Goal: Task Accomplishment & Management: Manage account settings

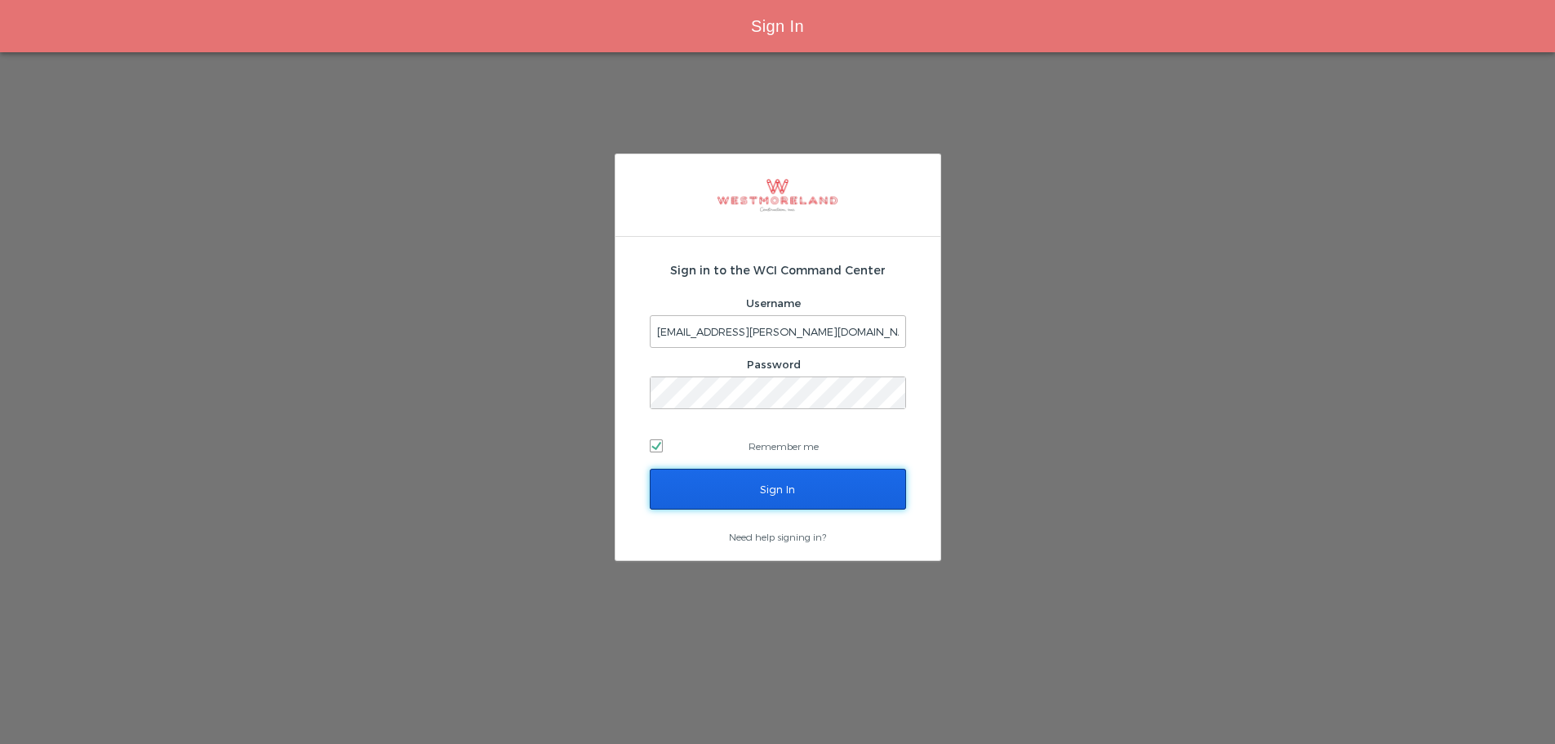
click at [743, 498] on input "Sign In" at bounding box center [778, 489] width 256 height 41
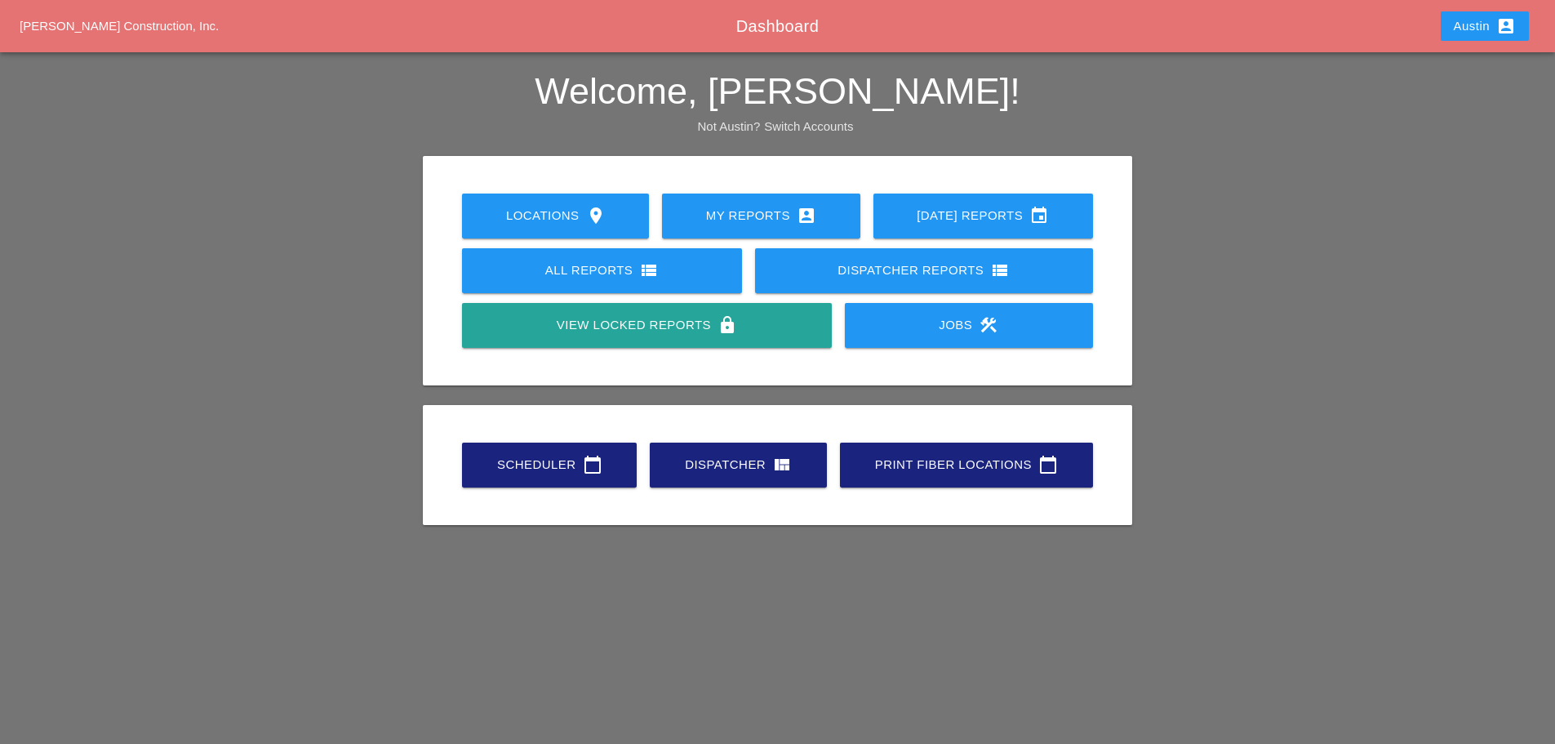
click at [540, 477] on link "Scheduler calendar_today" at bounding box center [549, 465] width 175 height 45
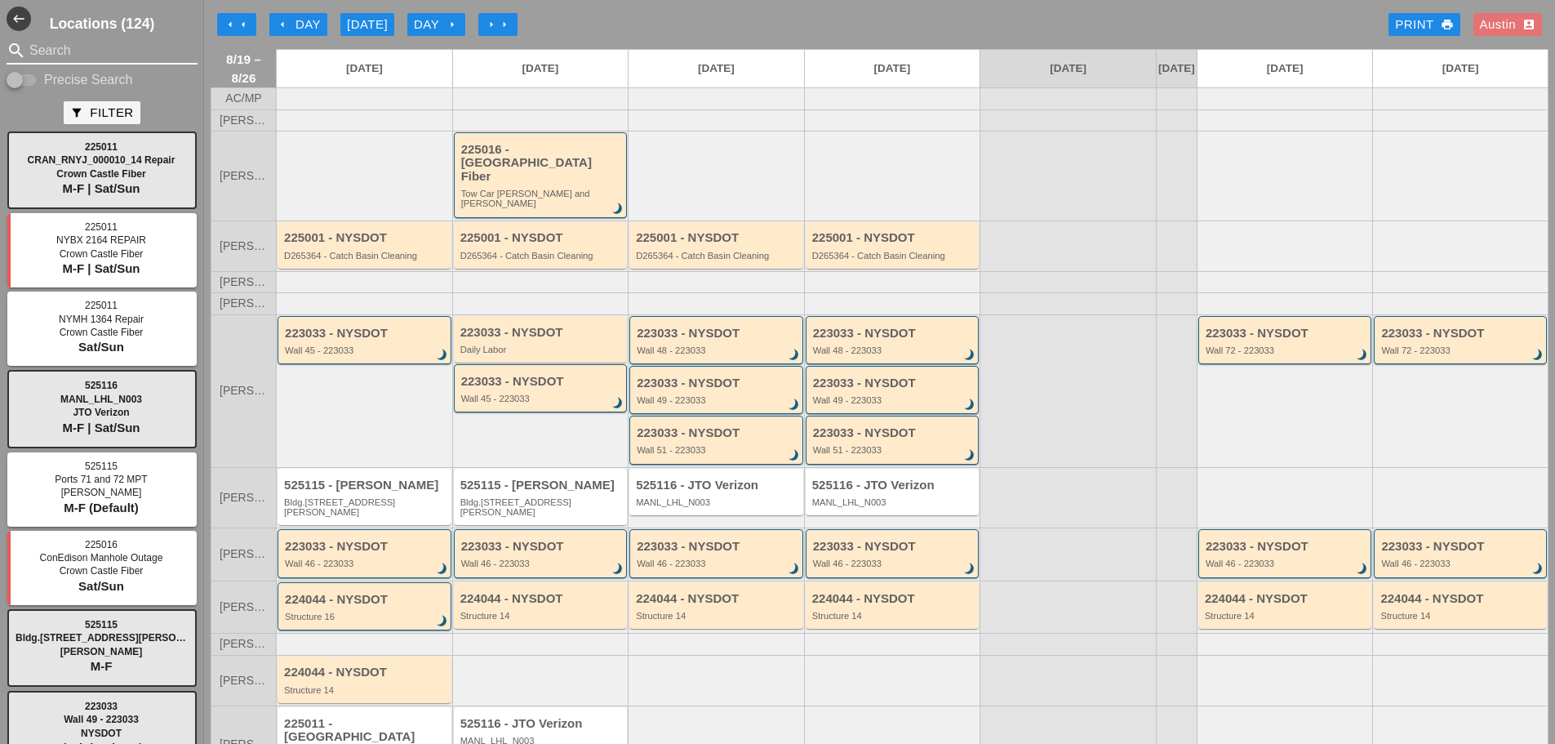
click at [117, 53] on input "Search" at bounding box center [101, 51] width 145 height 26
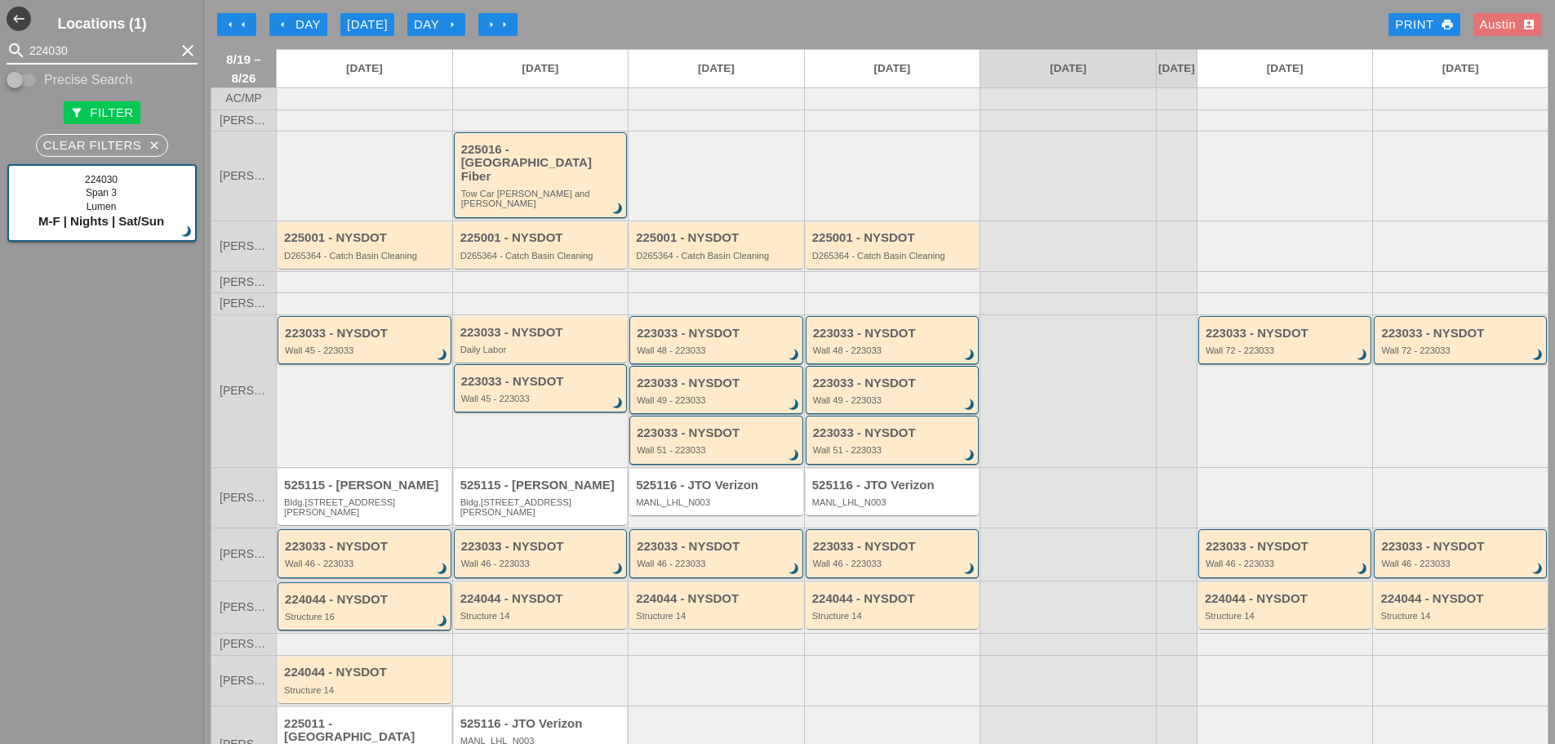
type input "224030"
click at [642, 18] on div "arrow_left arrow_left arrow_left Day [DATE] Day arrow_right arrow_right arrow_r…" at bounding box center [880, 24] width 1338 height 33
click at [982, 24] on div "arrow_left arrow_left arrow_left Day Today Day arrow_right arrow_right arrow_ri…" at bounding box center [880, 24] width 1338 height 33
click at [663, 1] on div "arrow_left arrow_left arrow_left Day Today Day arrow_right arrow_right arrow_ri…" at bounding box center [879, 372] width 1351 height 744
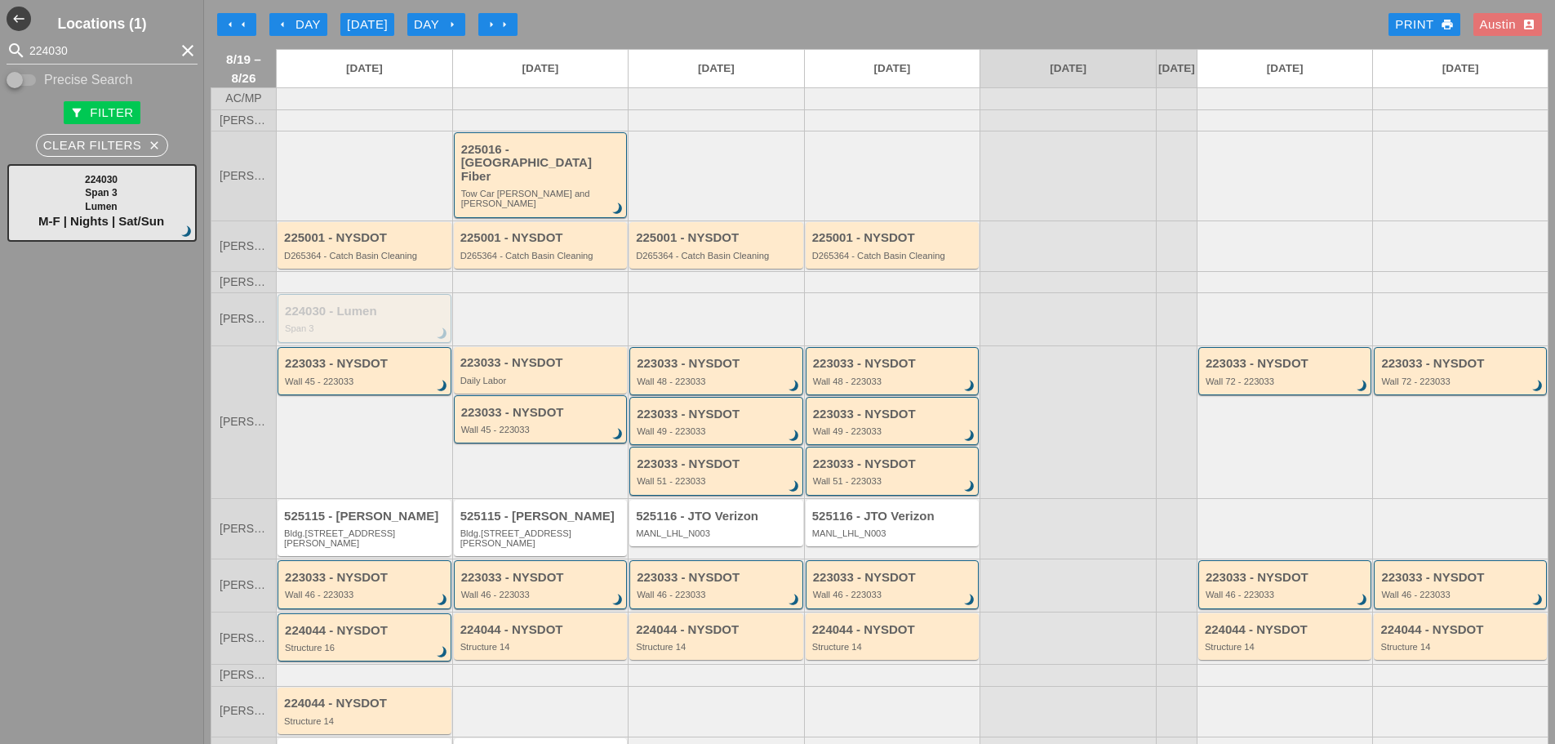
click at [303, 20] on div "arrow_left Day" at bounding box center [298, 25] width 45 height 19
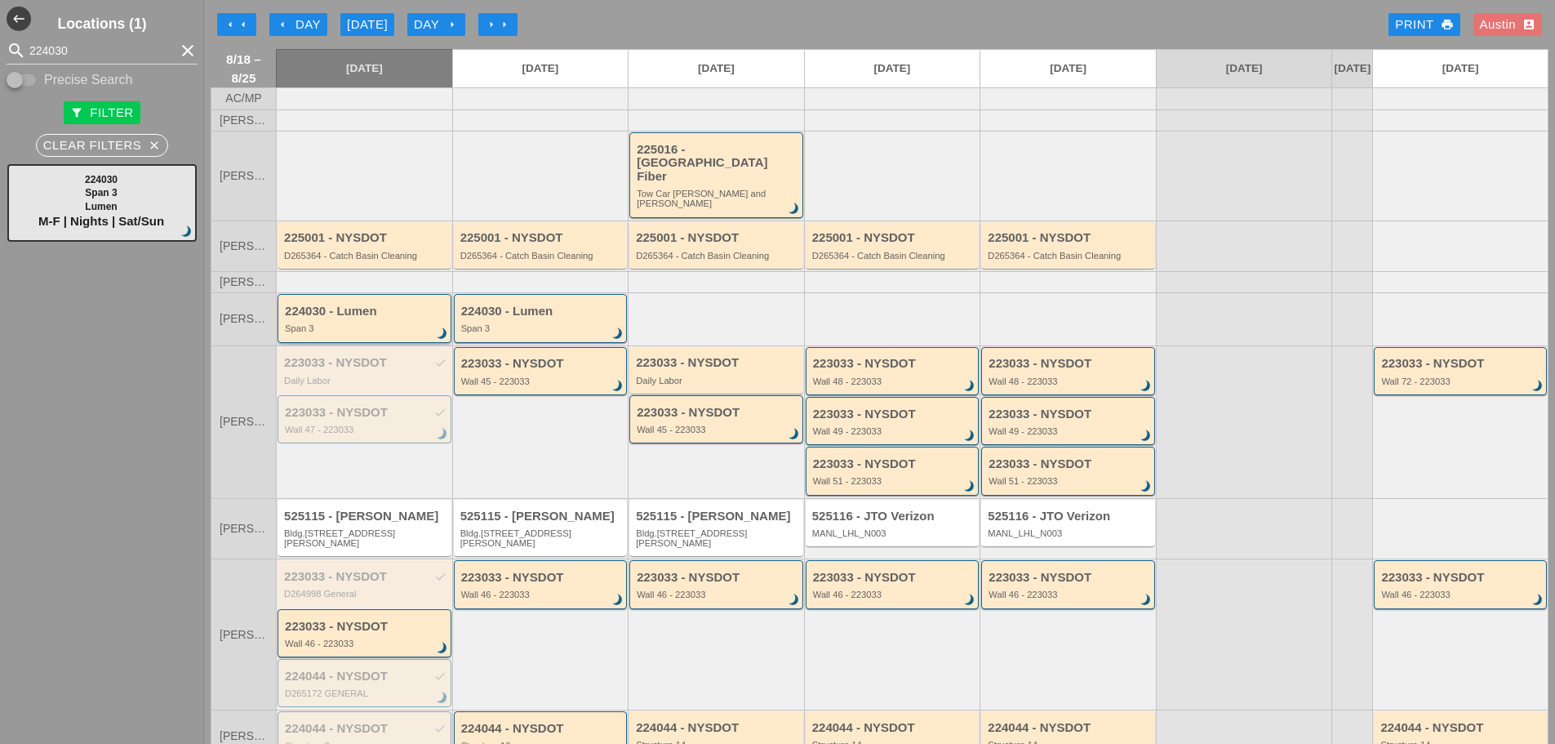
click at [389, 310] on div "224030 - Lumen Span 3 brightness_3" at bounding box center [366, 319] width 162 height 29
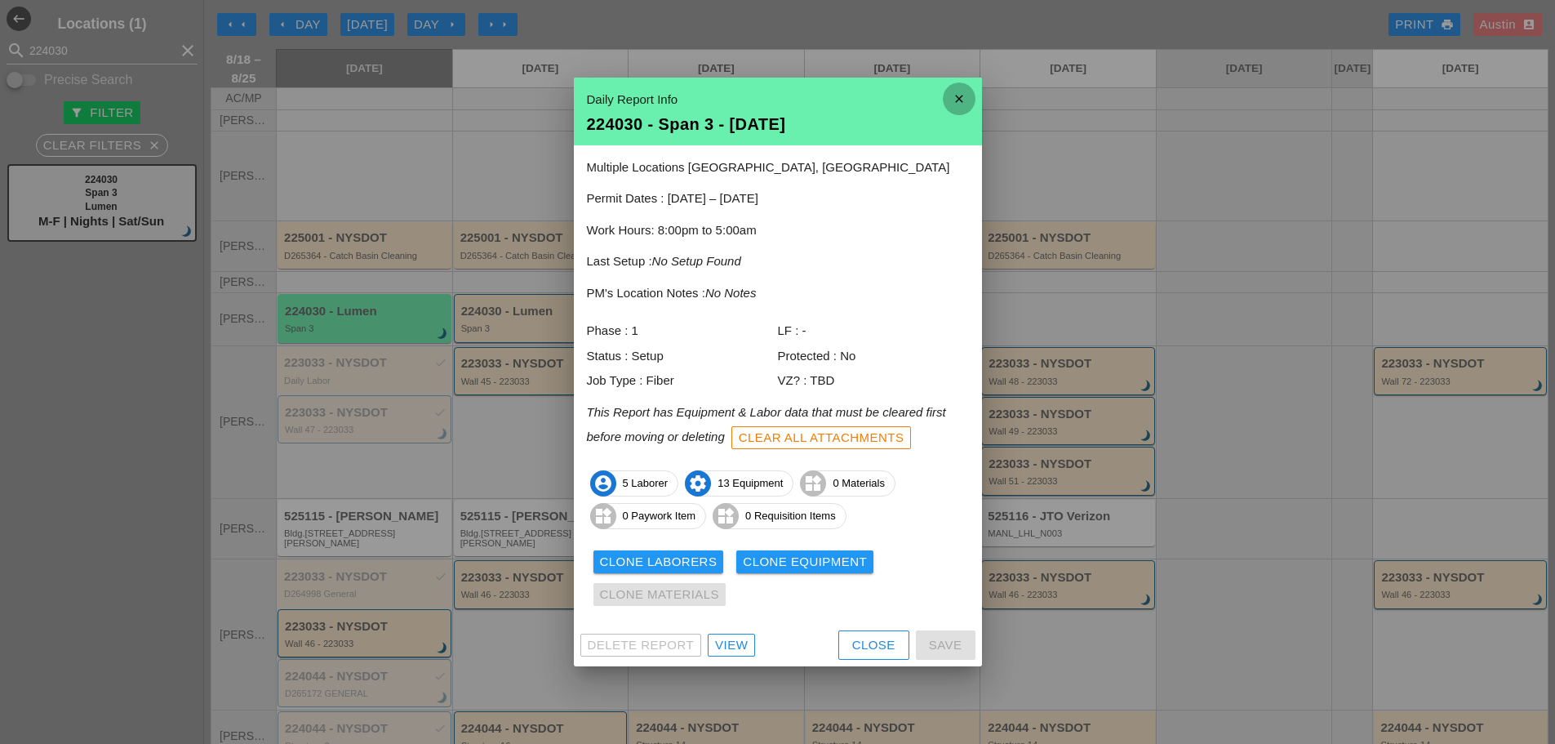
click at [959, 100] on icon "close" at bounding box center [959, 98] width 33 height 33
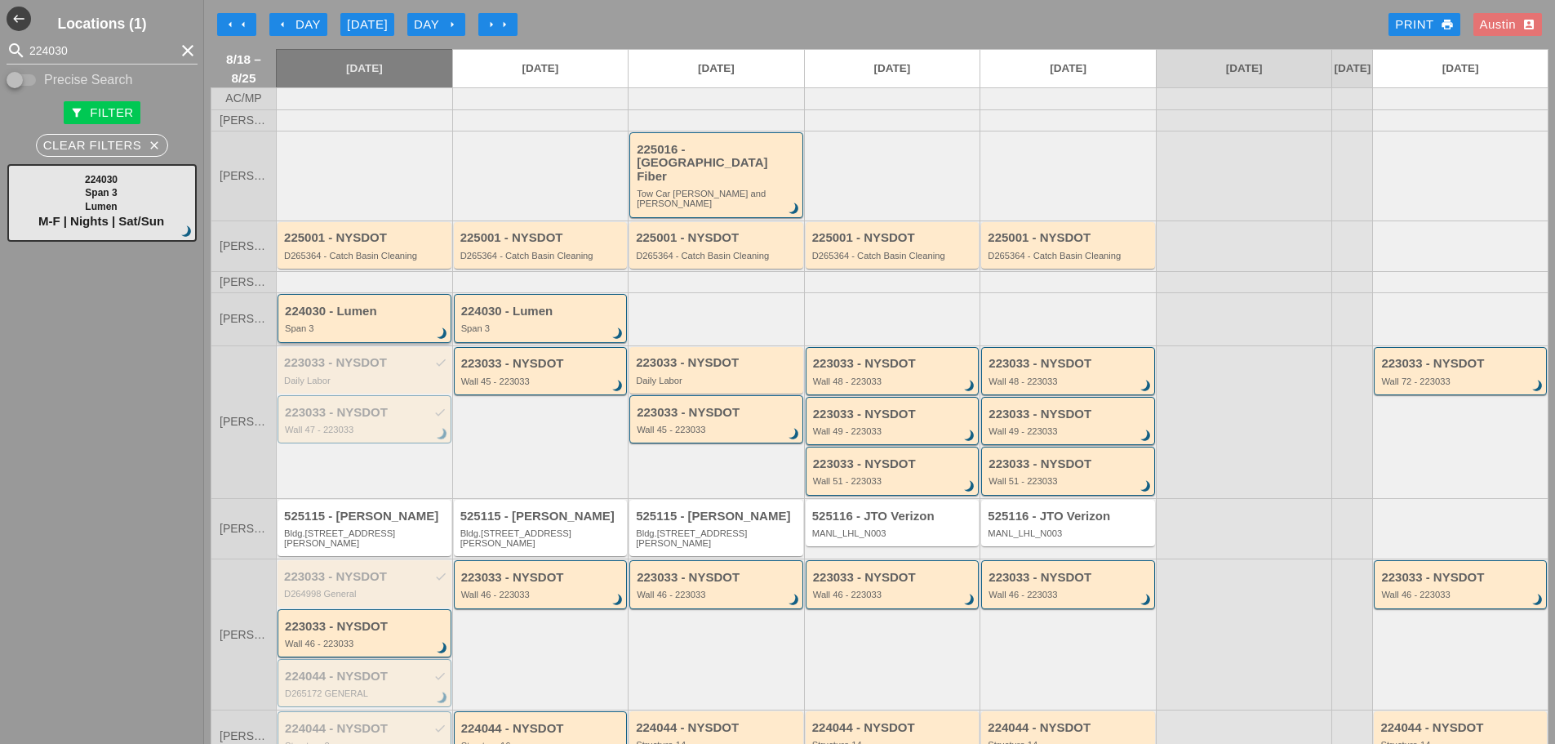
click at [392, 323] on div "224030 - Lumen Span 3 brightness_3" at bounding box center [365, 318] width 174 height 48
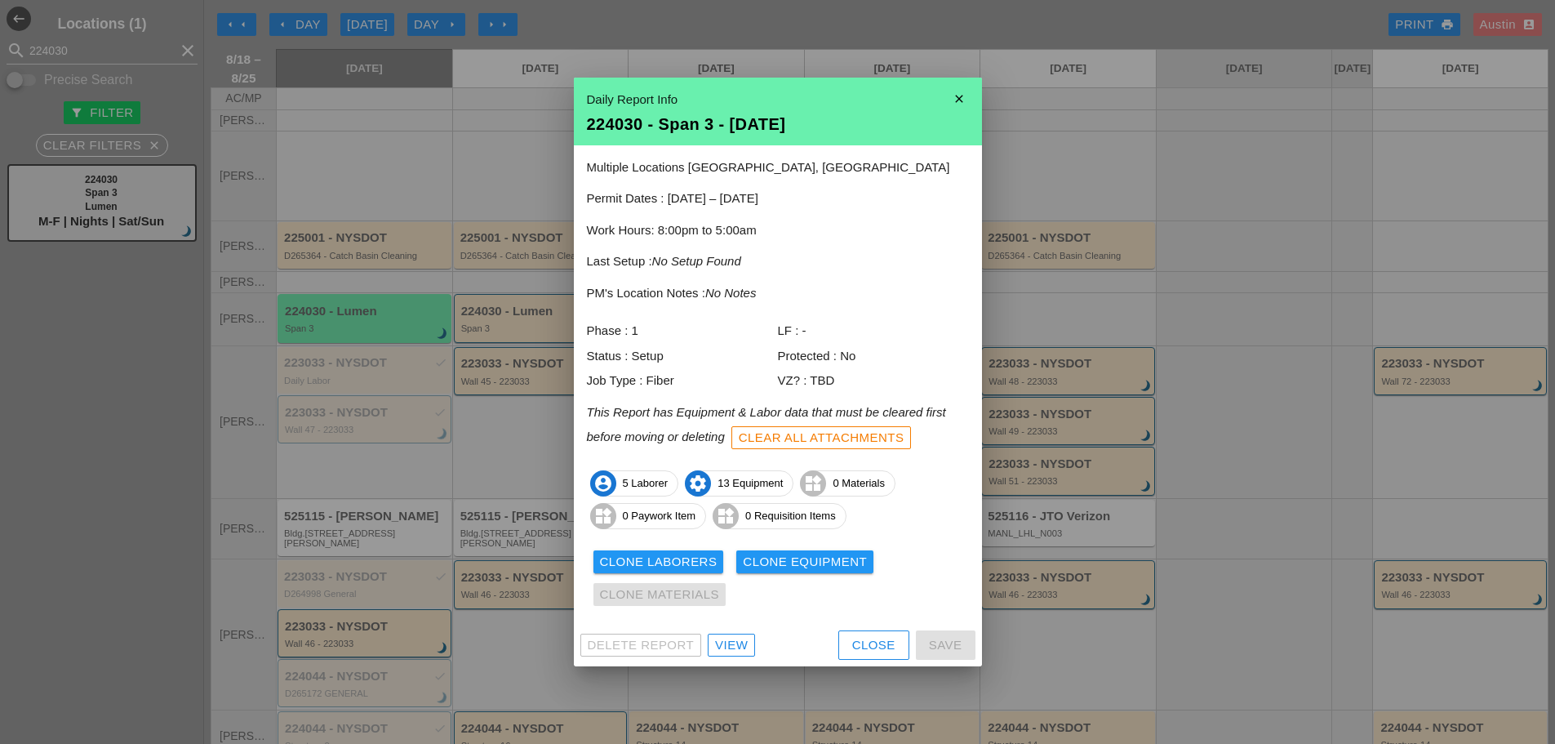
click at [733, 647] on div "View" at bounding box center [731, 645] width 33 height 19
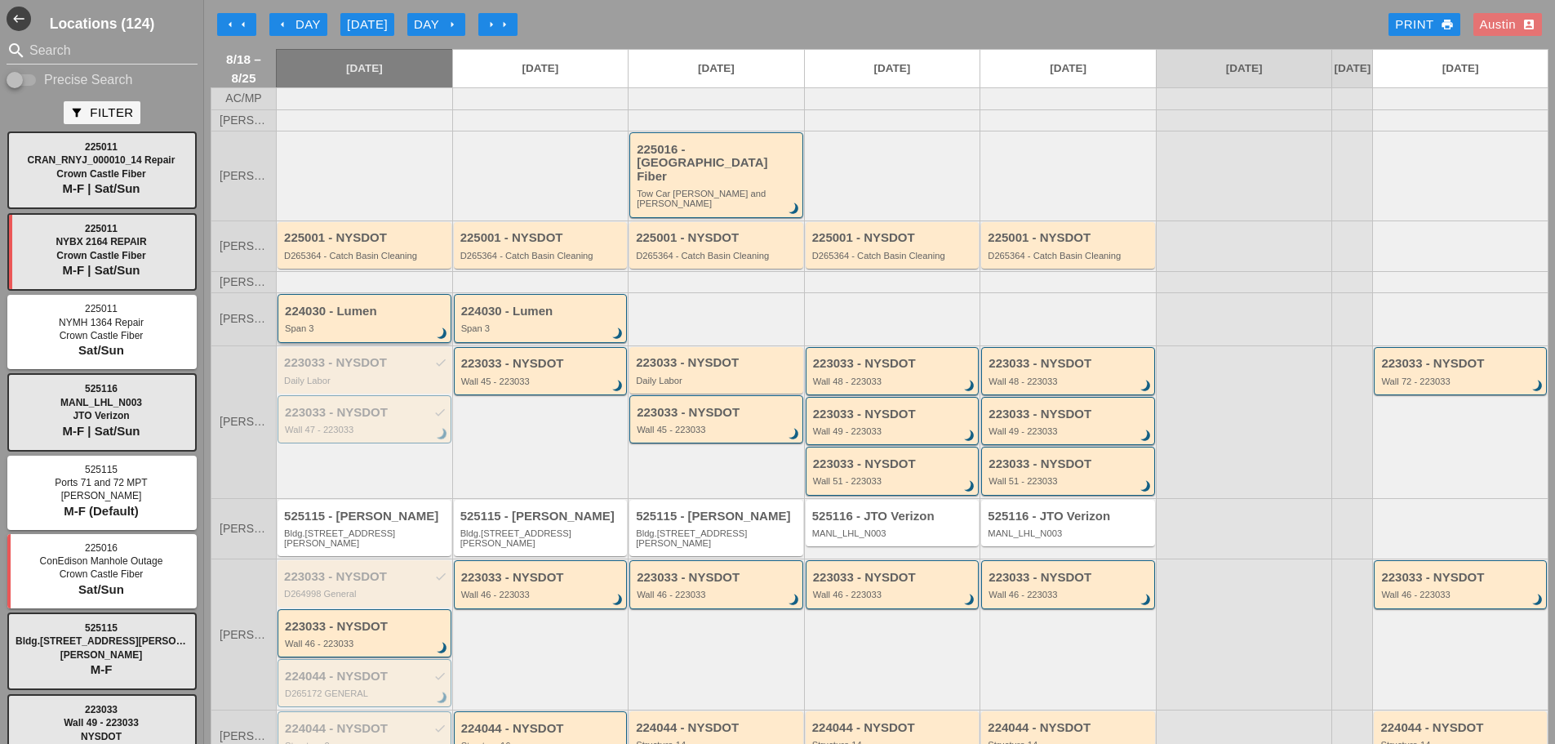
click at [384, 305] on div "224030 - Lumen" at bounding box center [366, 312] width 162 height 14
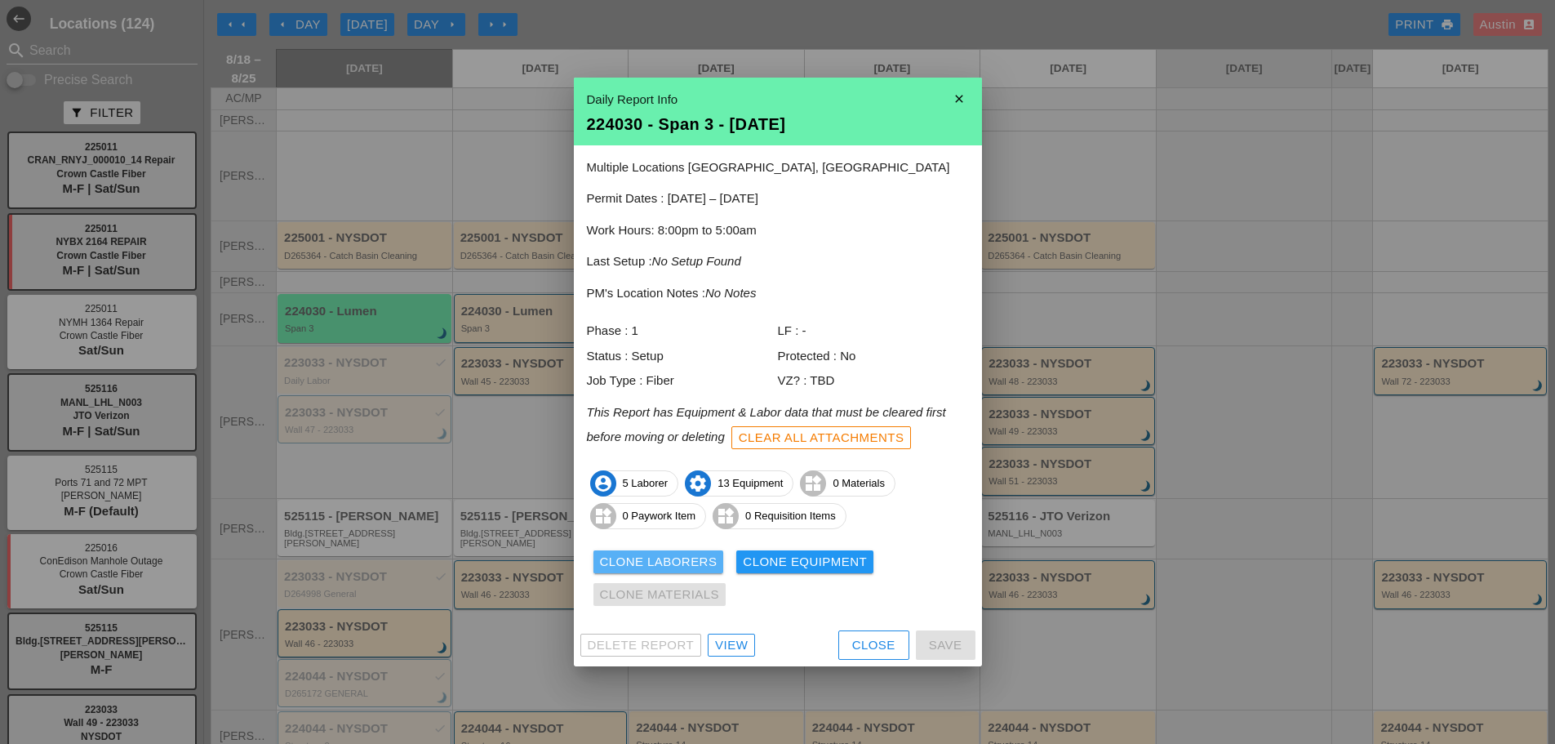
click at [692, 557] on div "Clone Laborers" at bounding box center [659, 562] width 118 height 19
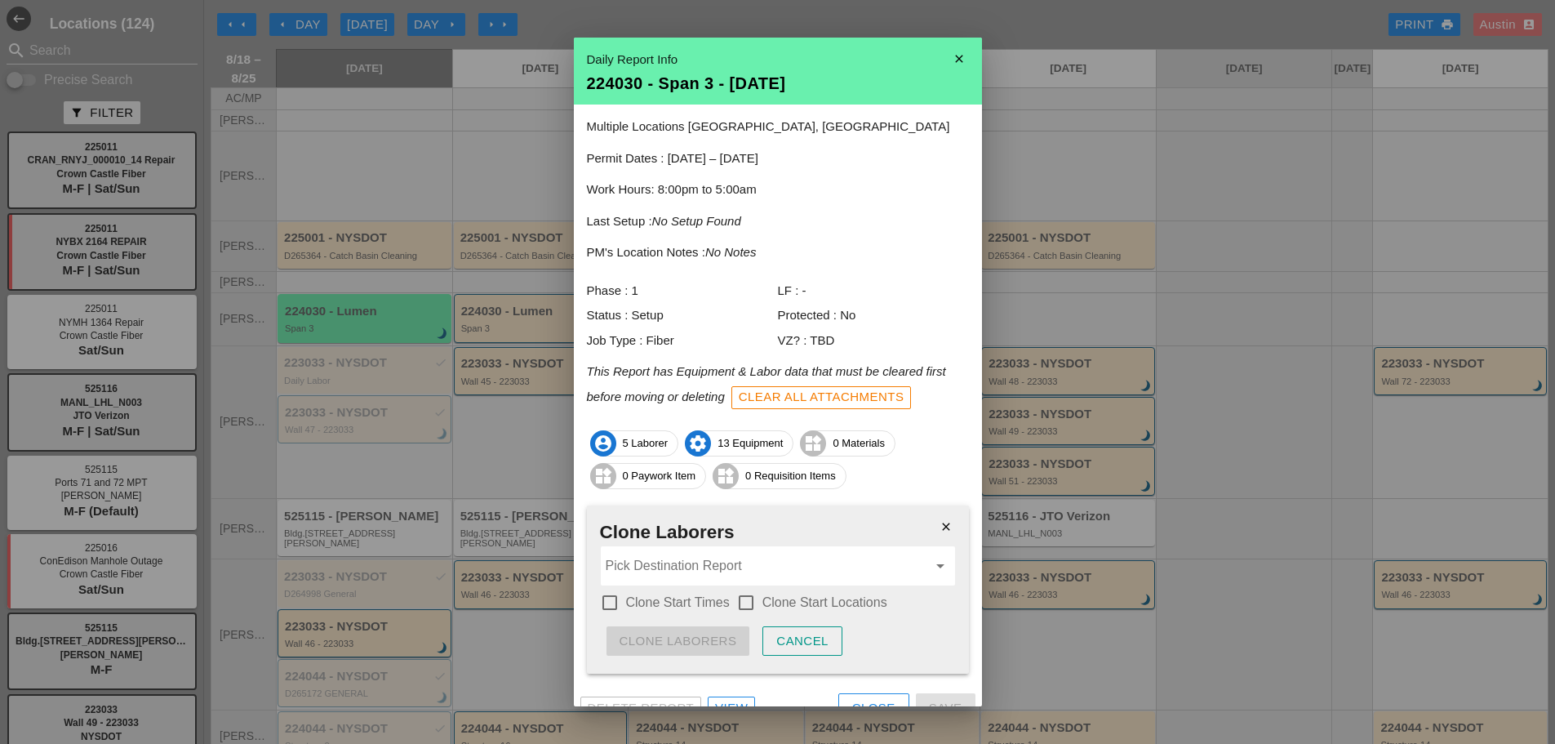
click at [688, 578] on input "Pick Destination Report" at bounding box center [767, 566] width 322 height 26
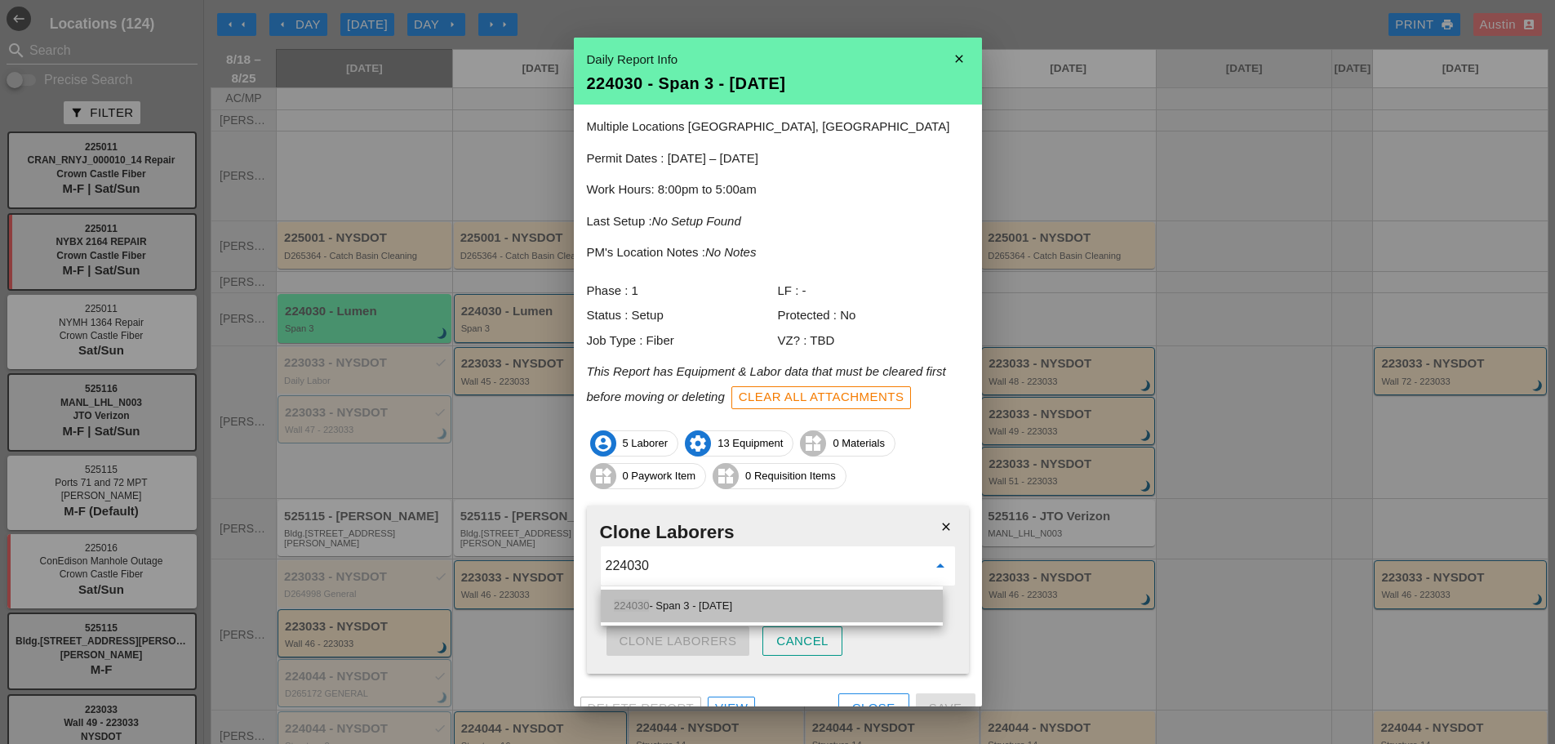
click at [696, 605] on div "224030 - Span 3 - 08/19/2025" at bounding box center [772, 606] width 316 height 20
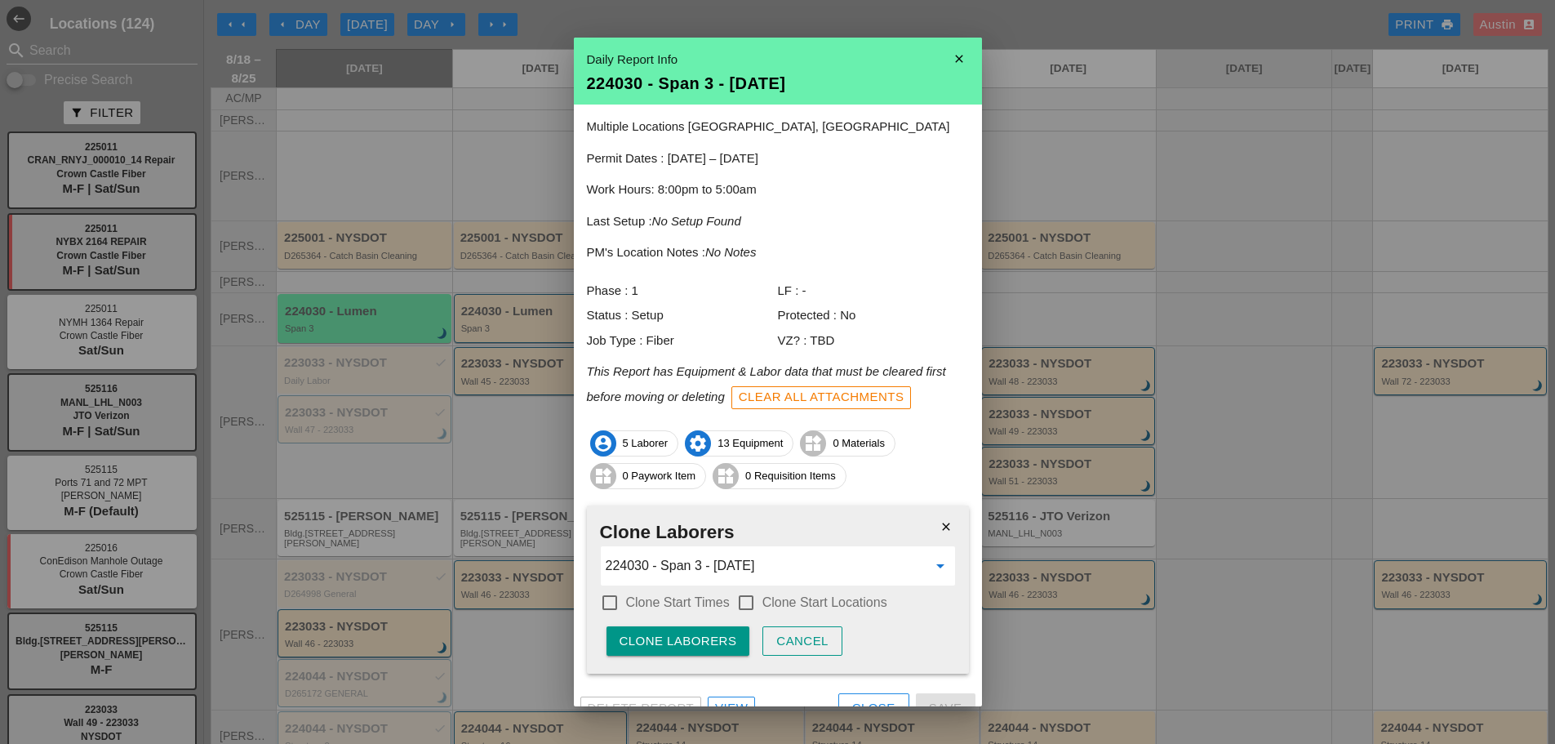
type input "224030 - Span 3 - 08/19/2025"
click at [612, 597] on div at bounding box center [610, 603] width 28 height 28
checkbox input "true"
click at [746, 604] on div at bounding box center [746, 603] width 28 height 28
checkbox input "true"
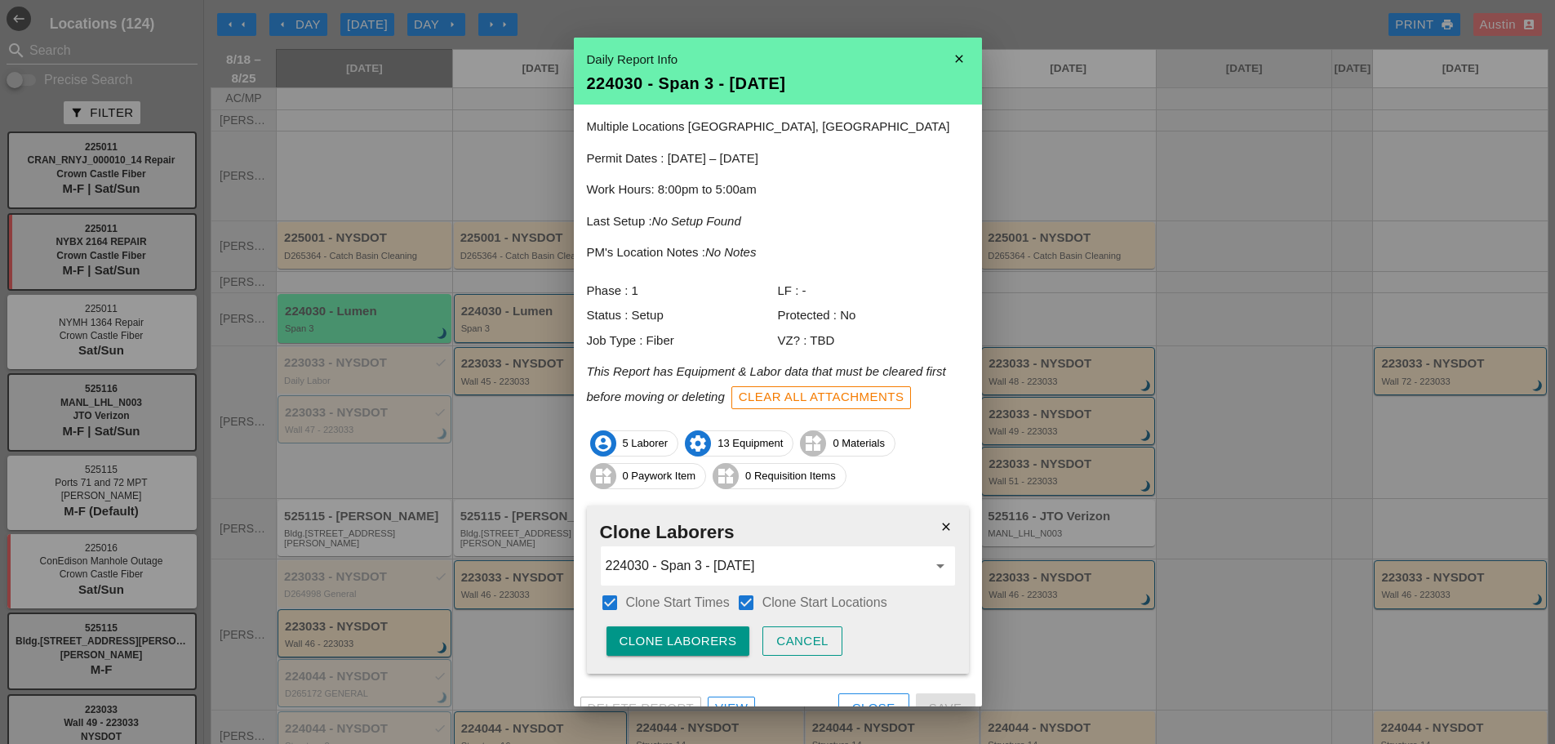
click at [668, 643] on div "Clone Laborers" at bounding box center [679, 641] width 118 height 19
click at [668, 643] on div "Are you sure?" at bounding box center [672, 641] width 104 height 19
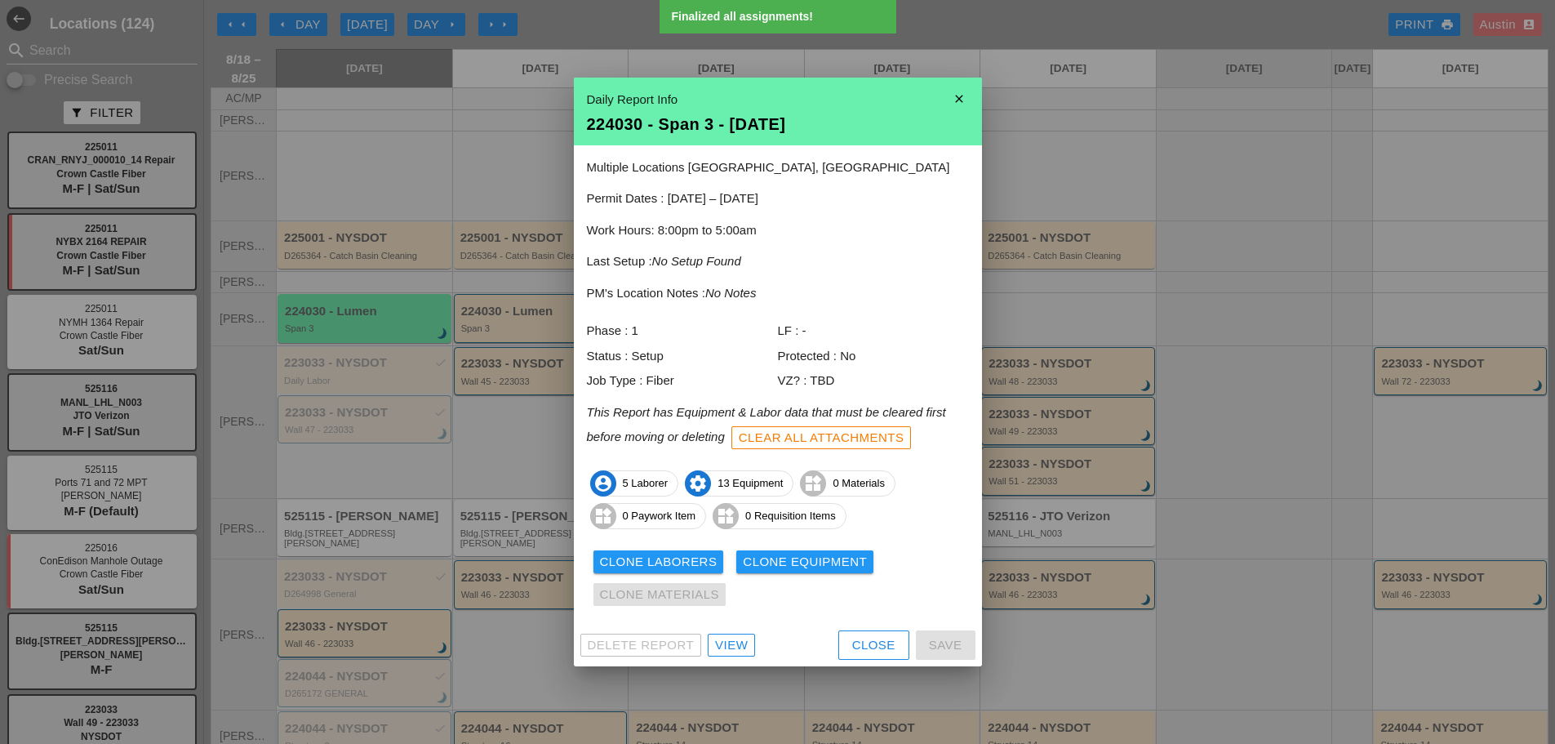
click at [794, 572] on button "Clone Equipment" at bounding box center [804, 561] width 137 height 23
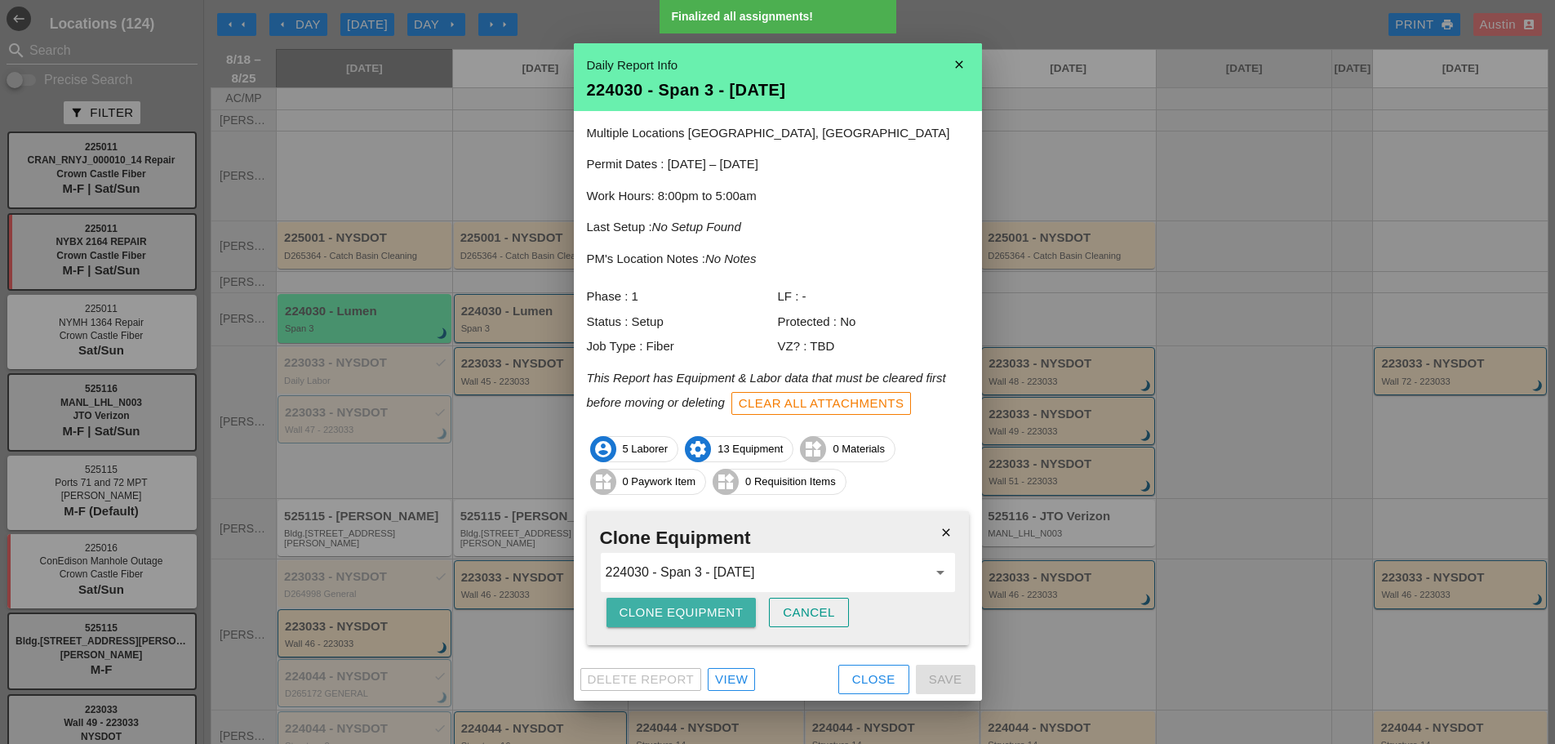
click at [714, 614] on div "Clone Equipment" at bounding box center [682, 612] width 124 height 19
click at [714, 614] on div "Are you sure?" at bounding box center [672, 612] width 104 height 19
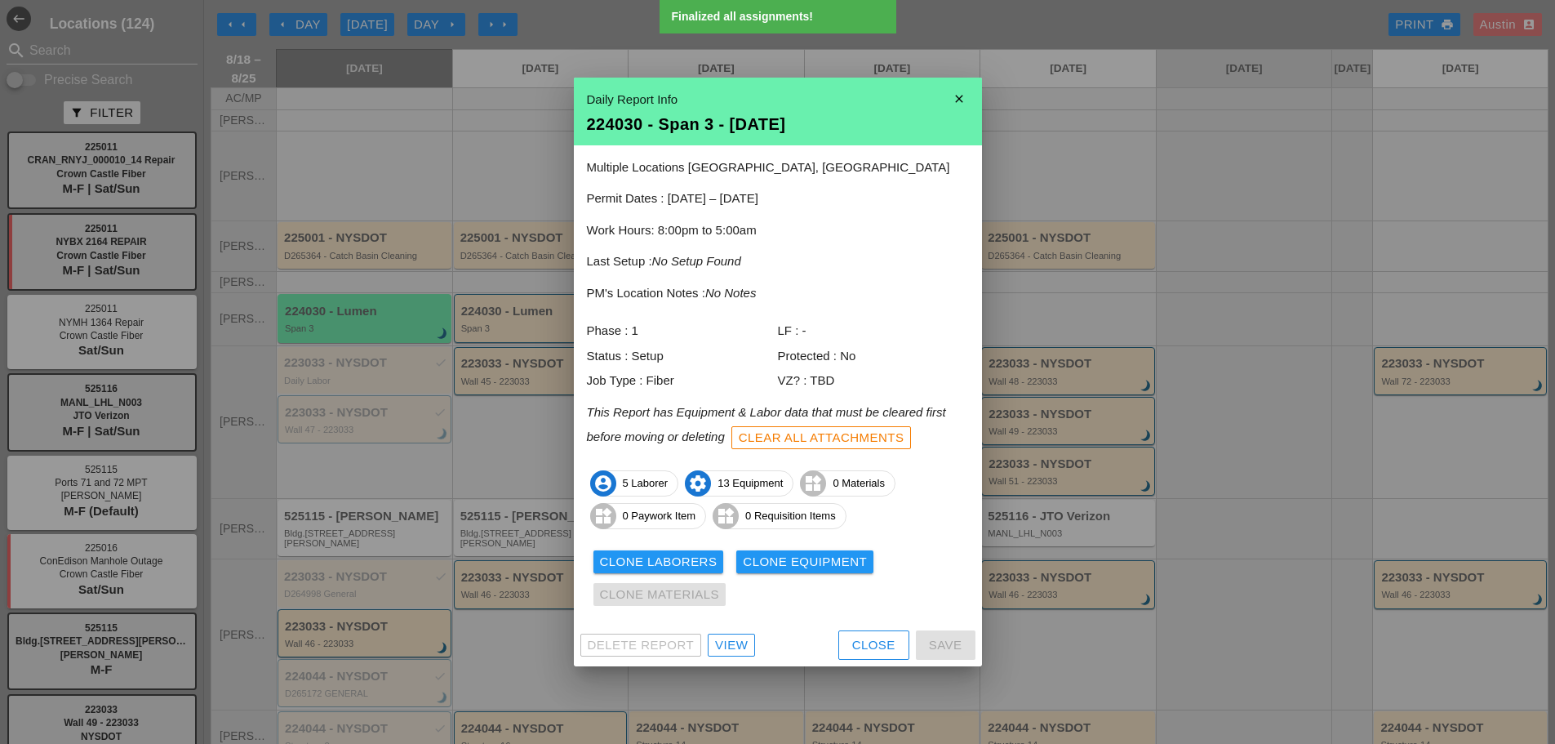
click at [758, 606] on div "Clone Laborers Clone Equipment Clone Materials" at bounding box center [778, 577] width 382 height 65
click at [772, 256] on p "Last Setup : No Setup Found" at bounding box center [778, 261] width 382 height 19
click at [831, 122] on div "224030 - Span 3 - 08/18/2025" at bounding box center [778, 124] width 382 height 16
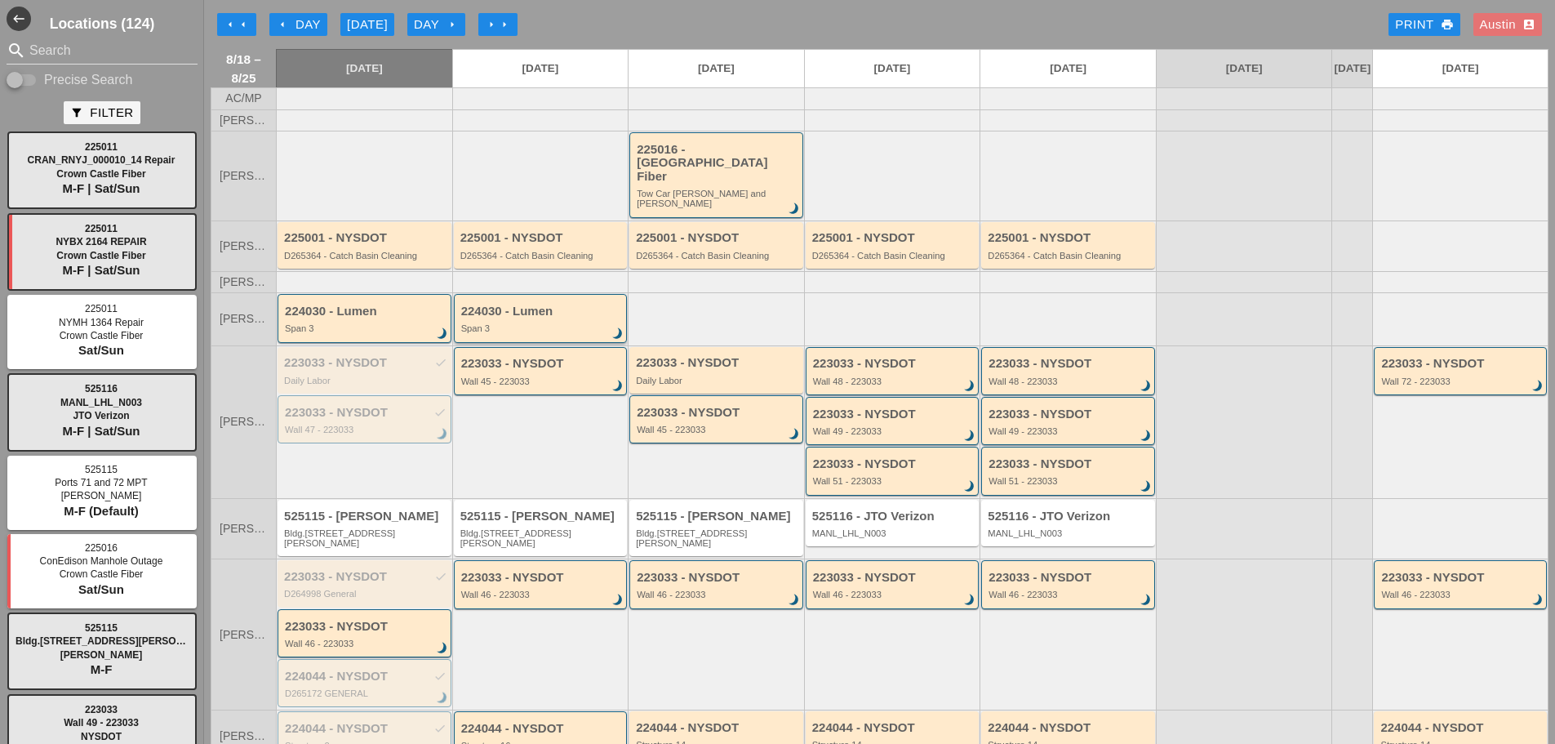
click at [533, 309] on div "224030 - Lumen Span 3 brightness_3" at bounding box center [542, 319] width 162 height 29
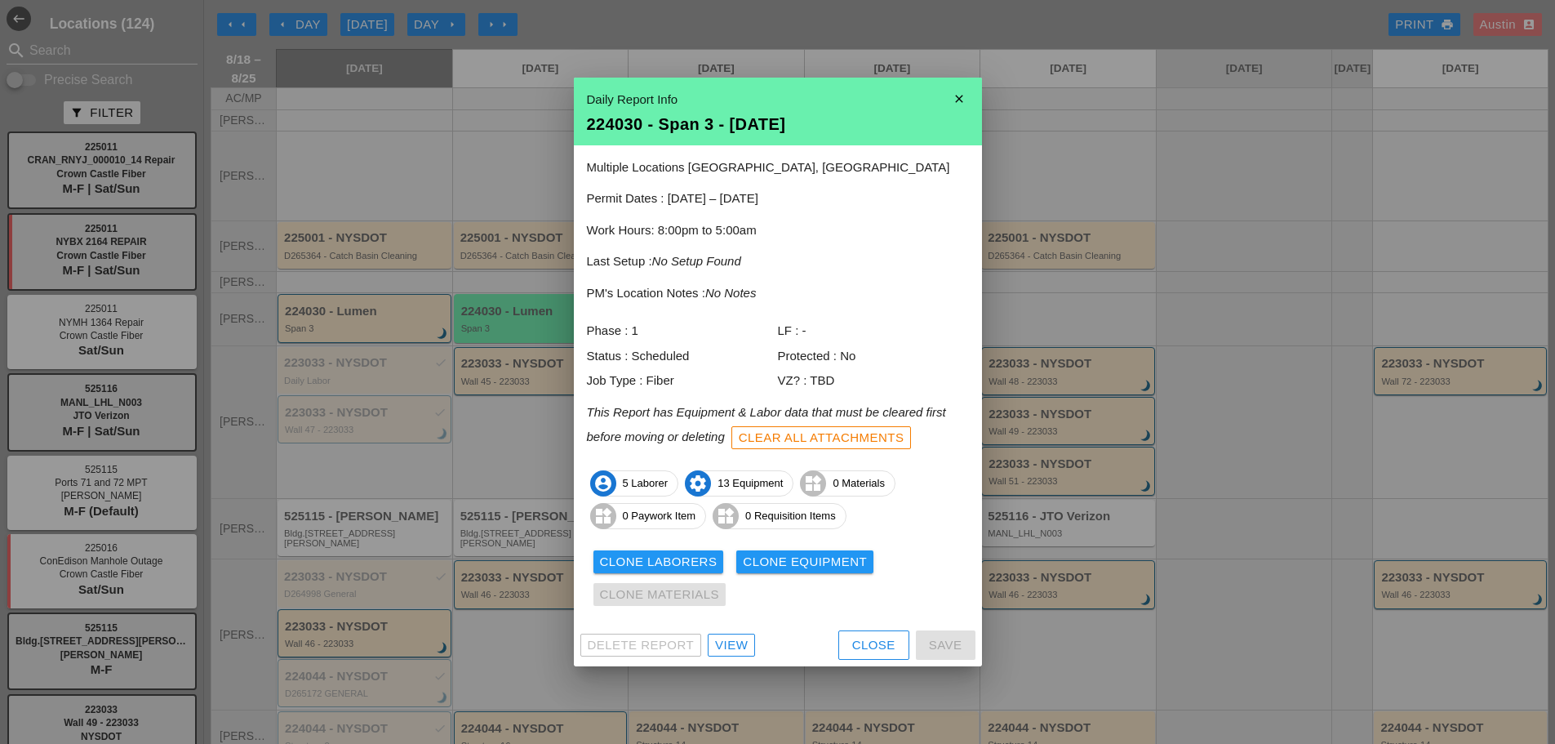
click at [735, 647] on div "View" at bounding box center [731, 645] width 33 height 19
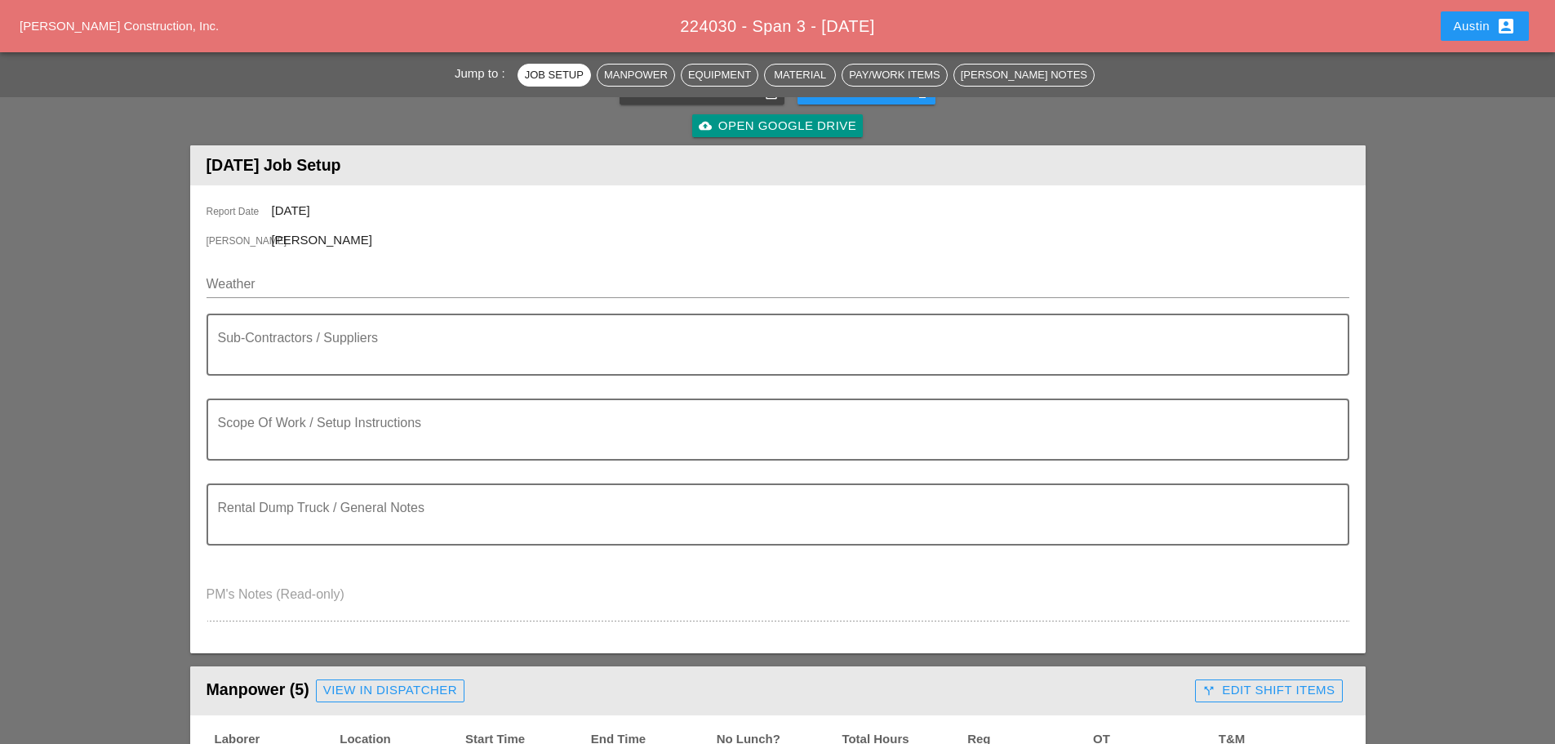
scroll to position [163, 0]
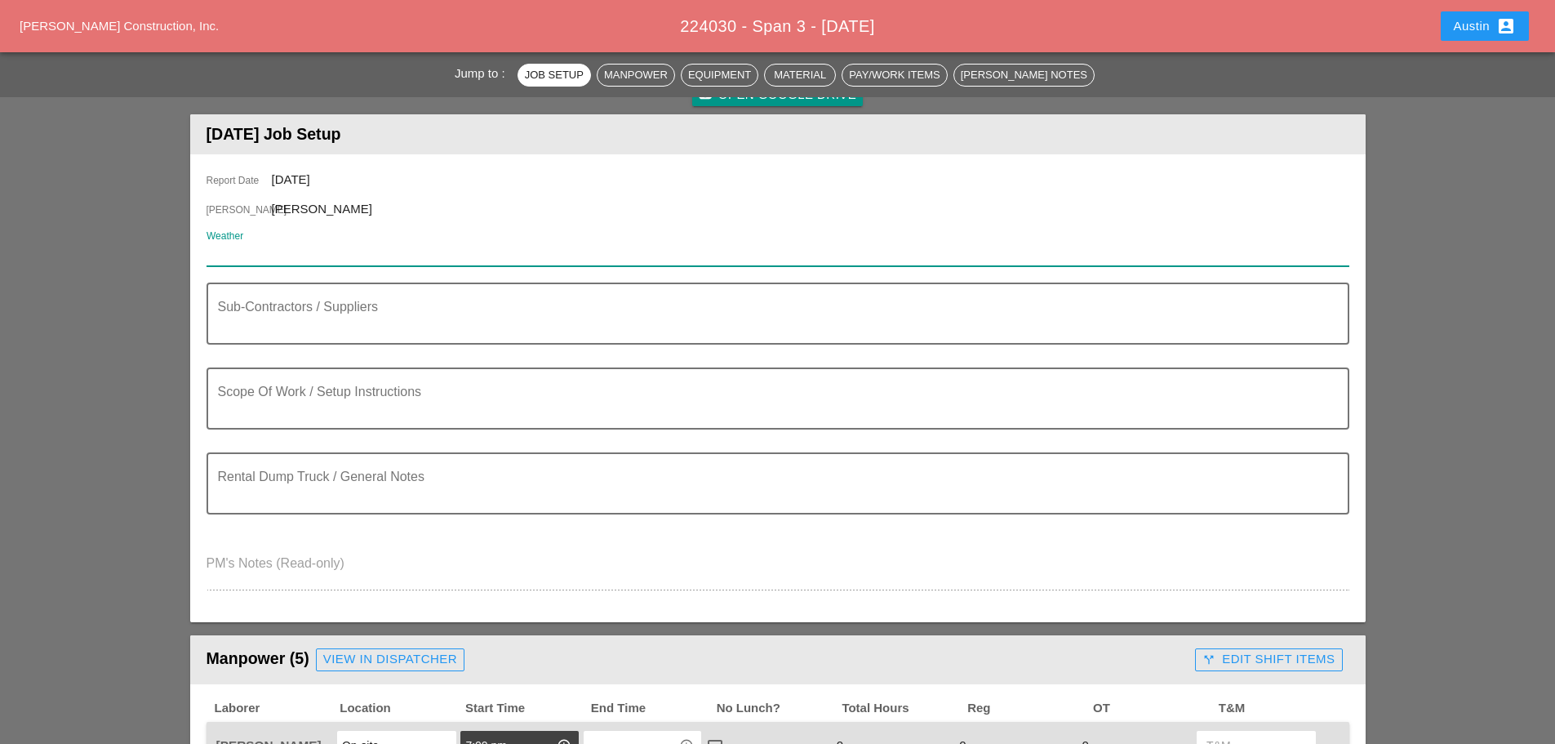
click at [265, 257] on input "Weather" at bounding box center [767, 253] width 1120 height 26
paste input "Night 59° 6% SE 10 mph Overcast. Low 59F. Winds SE at 5 to 10 mph."
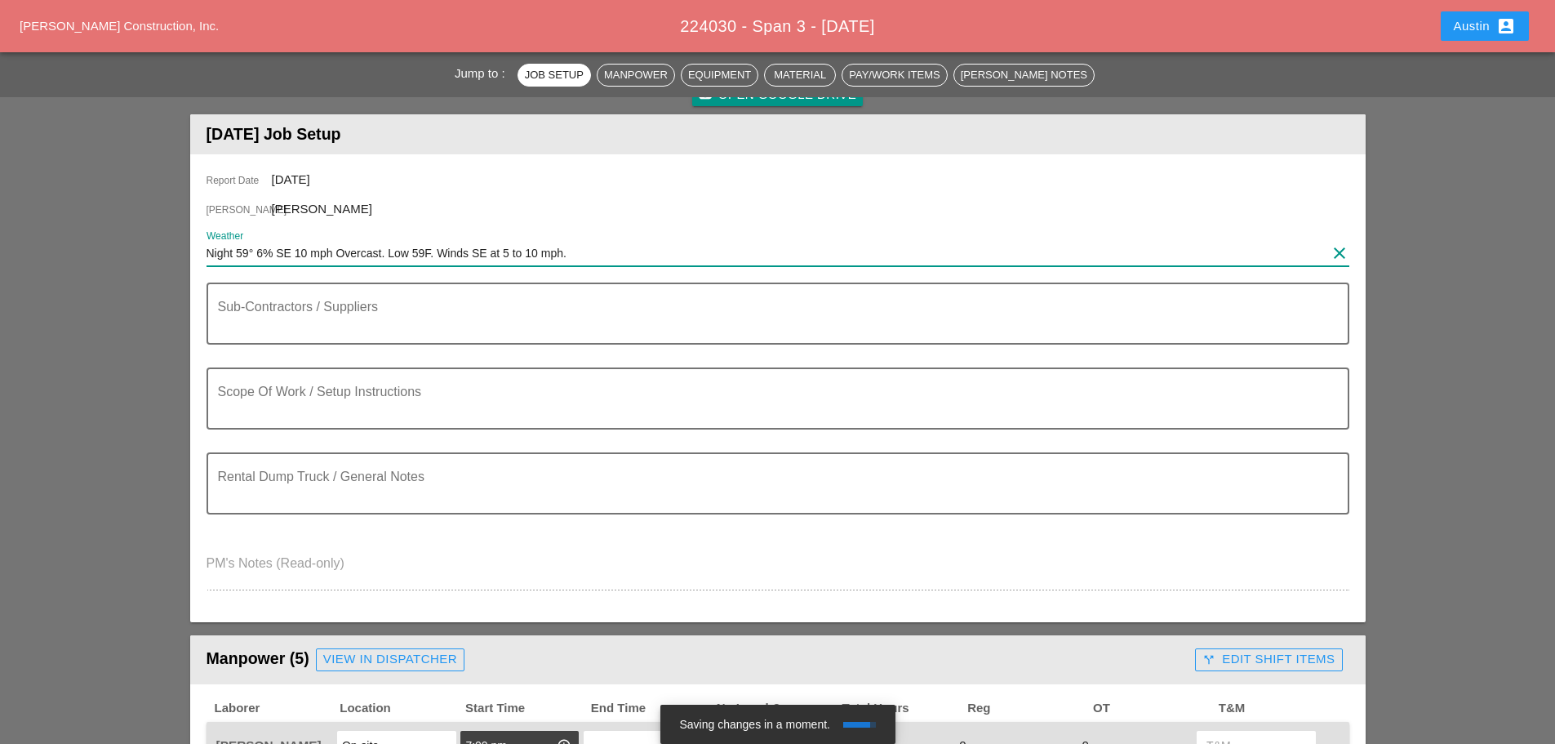
click at [207, 252] on input "Night 59° 6% SE 10 mph Overcast. Low 59F. Winds SE at 5 to 10 mph." at bounding box center [767, 253] width 1120 height 26
type input "TUE 08/19 - Night 59° 6% SE 10 mph Overcast. Low 59F. Winds SE at 5 to 10 mph."
click at [283, 407] on textarea "Scope Of Work / Setup Instructions" at bounding box center [771, 408] width 1107 height 39
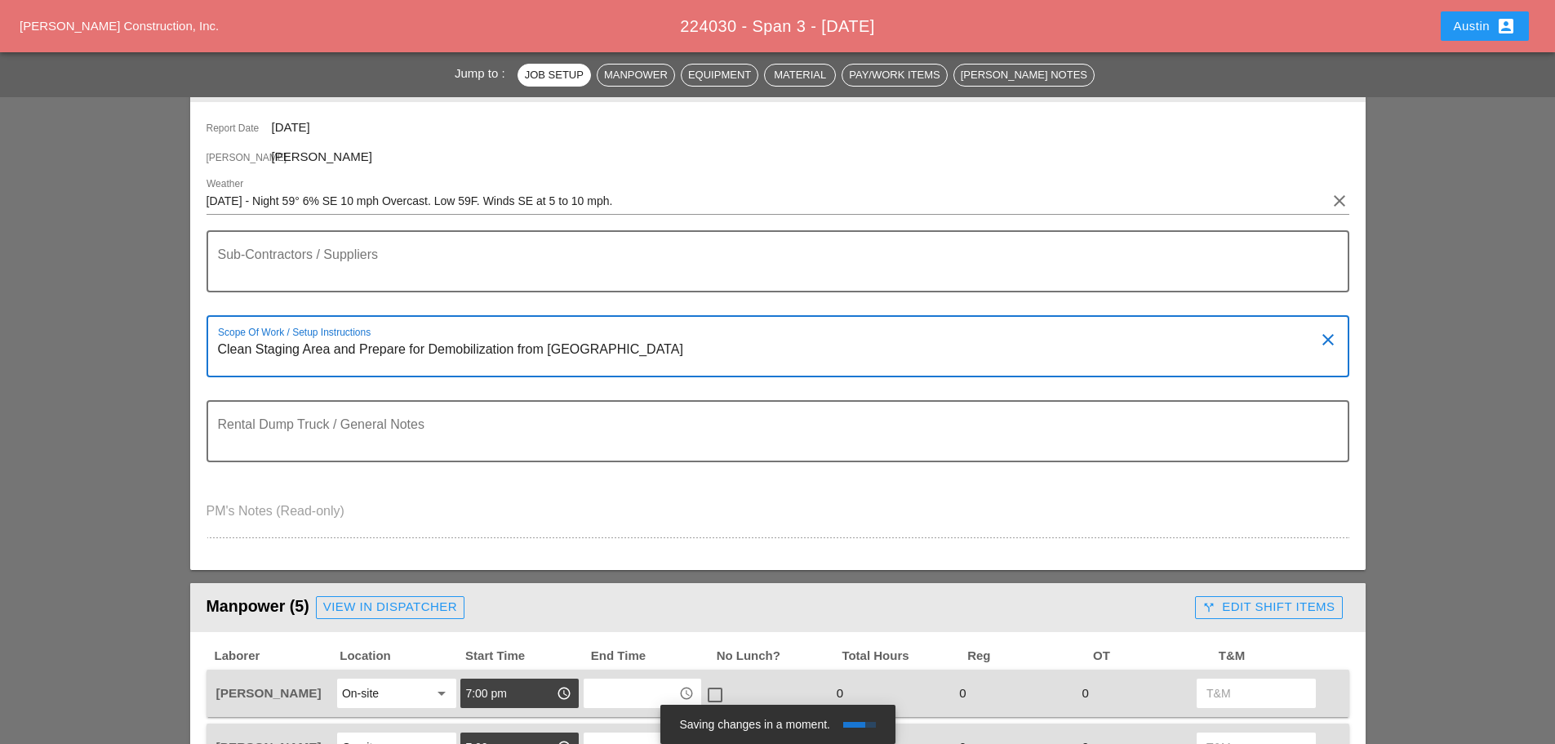
scroll to position [245, 0]
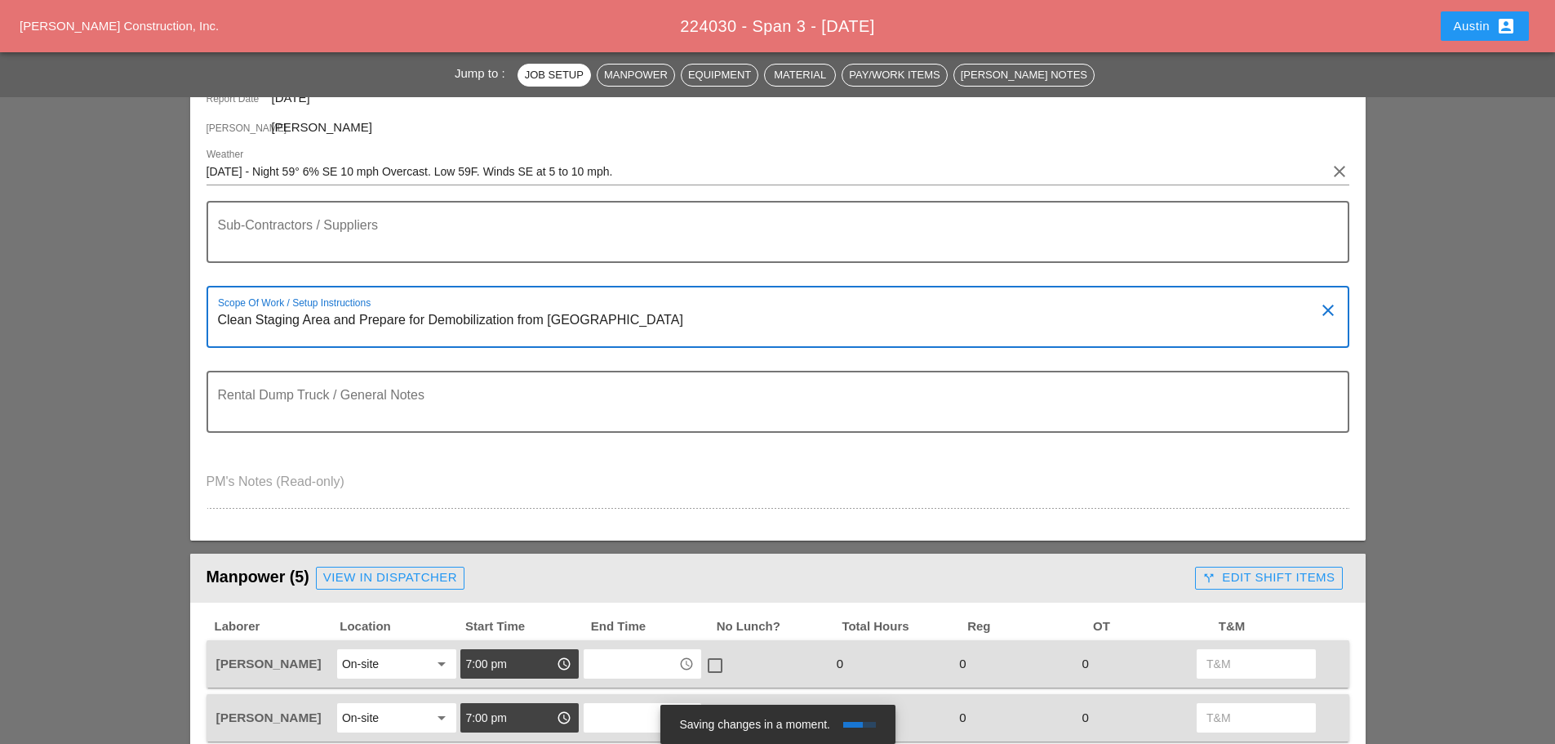
type textarea "Clean Staging Area and Prepare for Demobilization from Boston"
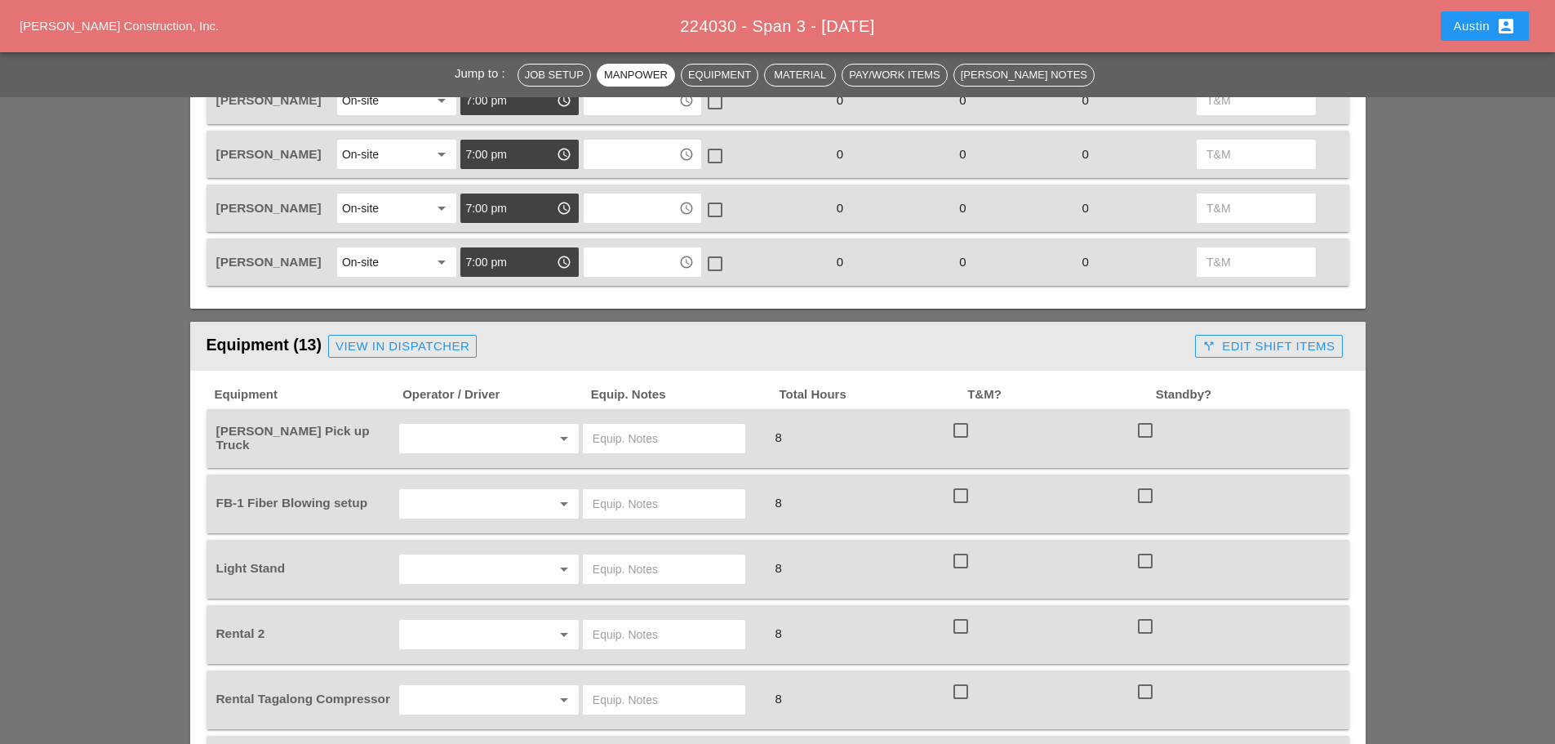
scroll to position [898, 0]
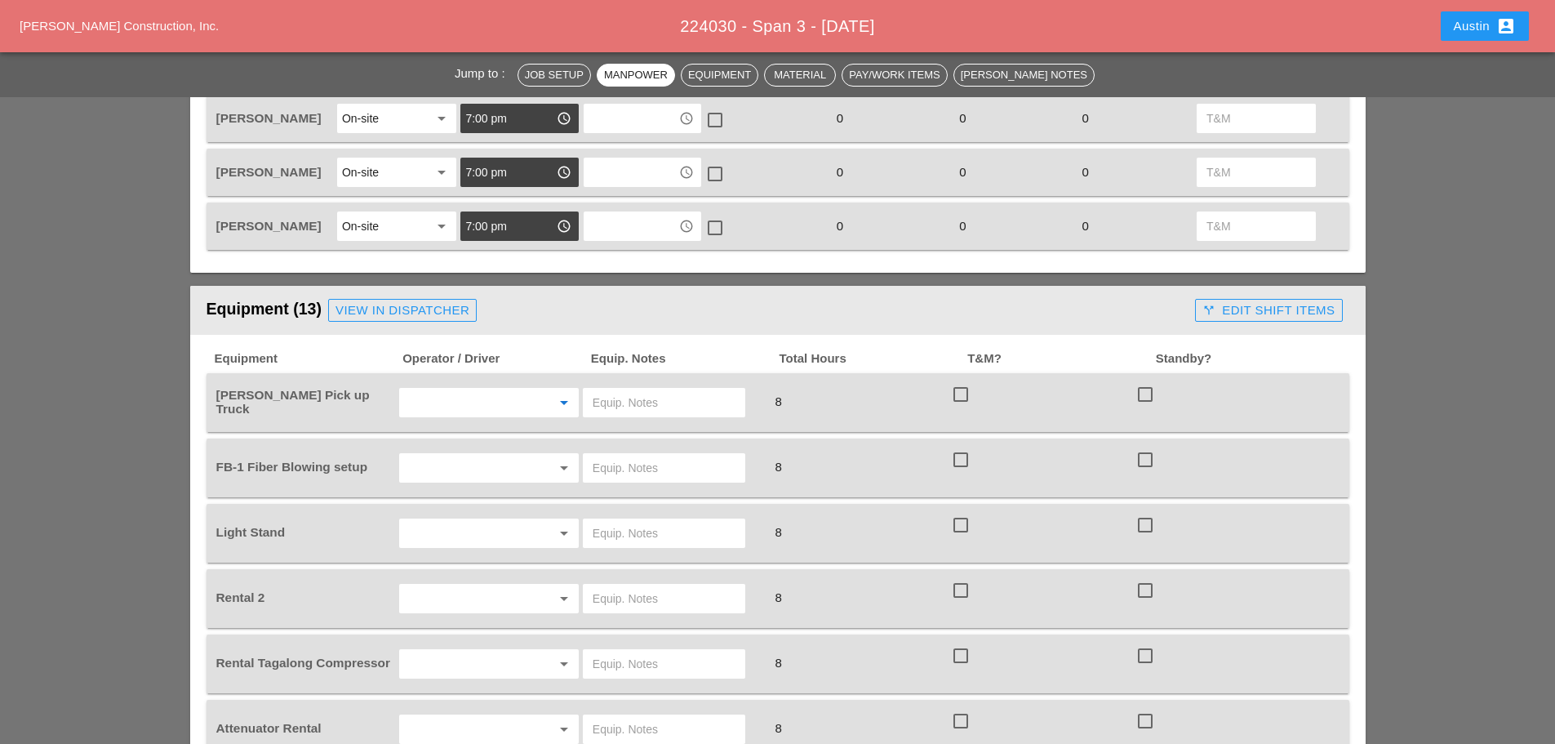
click at [475, 396] on input "text" at bounding box center [466, 402] width 124 height 26
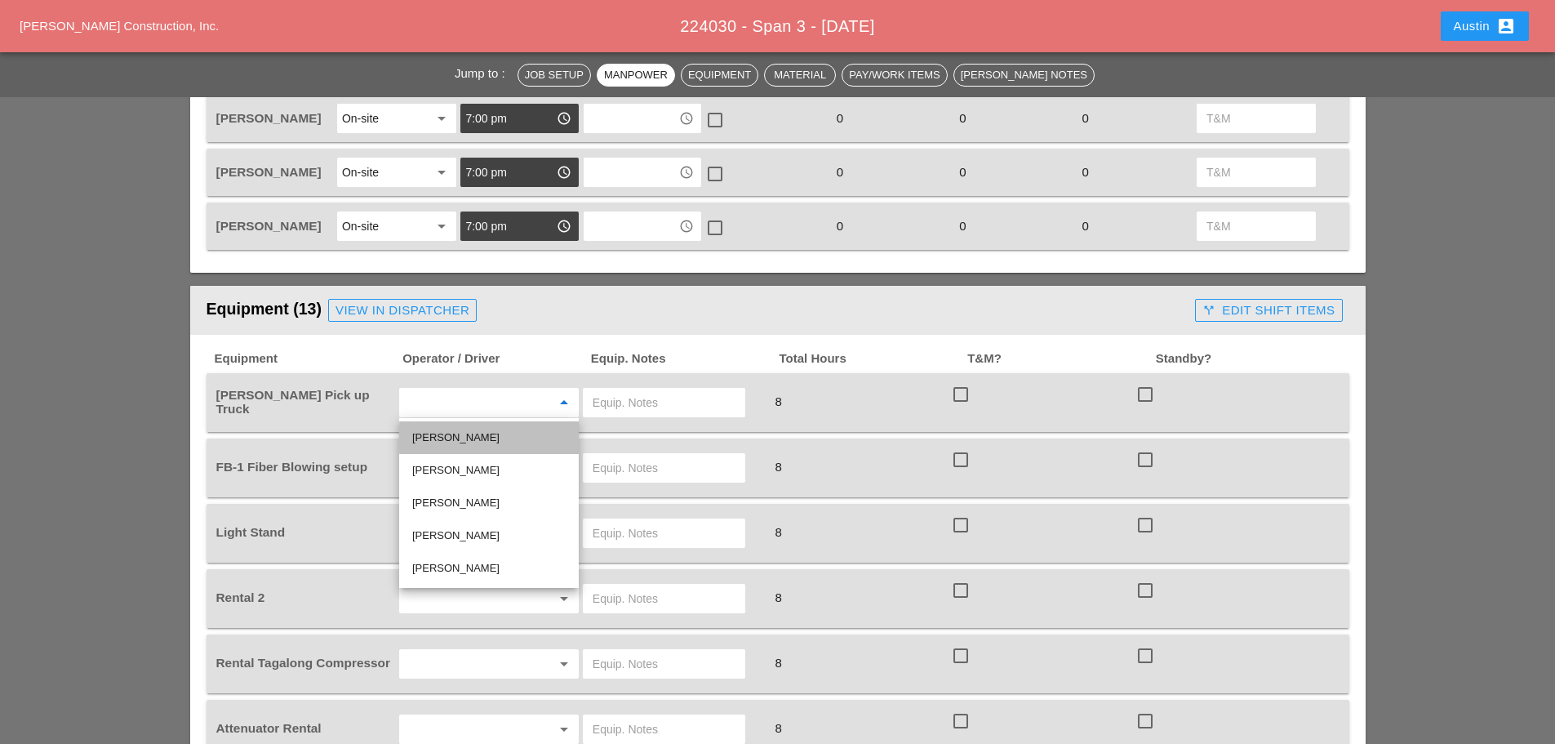
click at [474, 440] on div "Anthony DeGeorge" at bounding box center [489, 438] width 154 height 20
type input "Anthony DeGeorge"
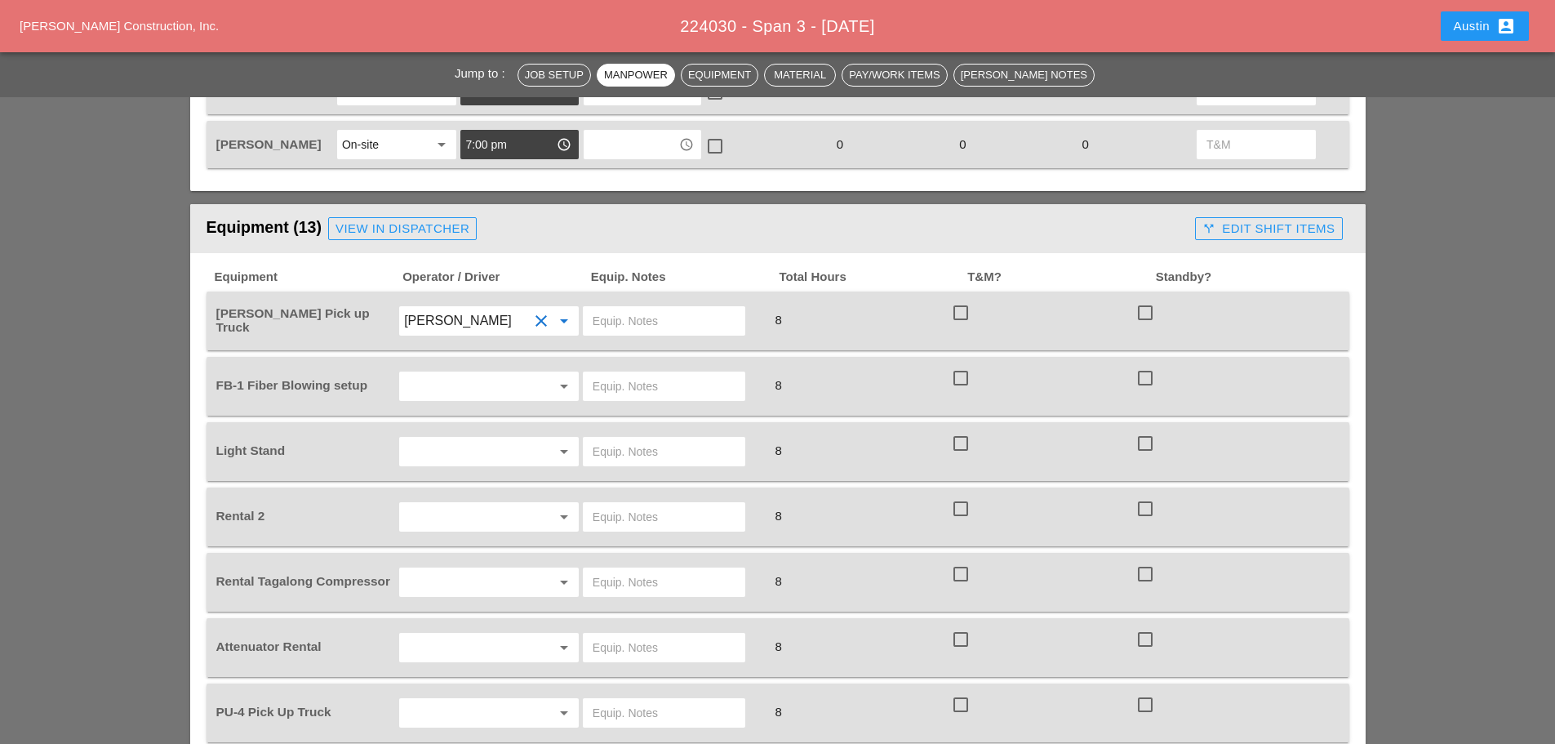
scroll to position [1061, 0]
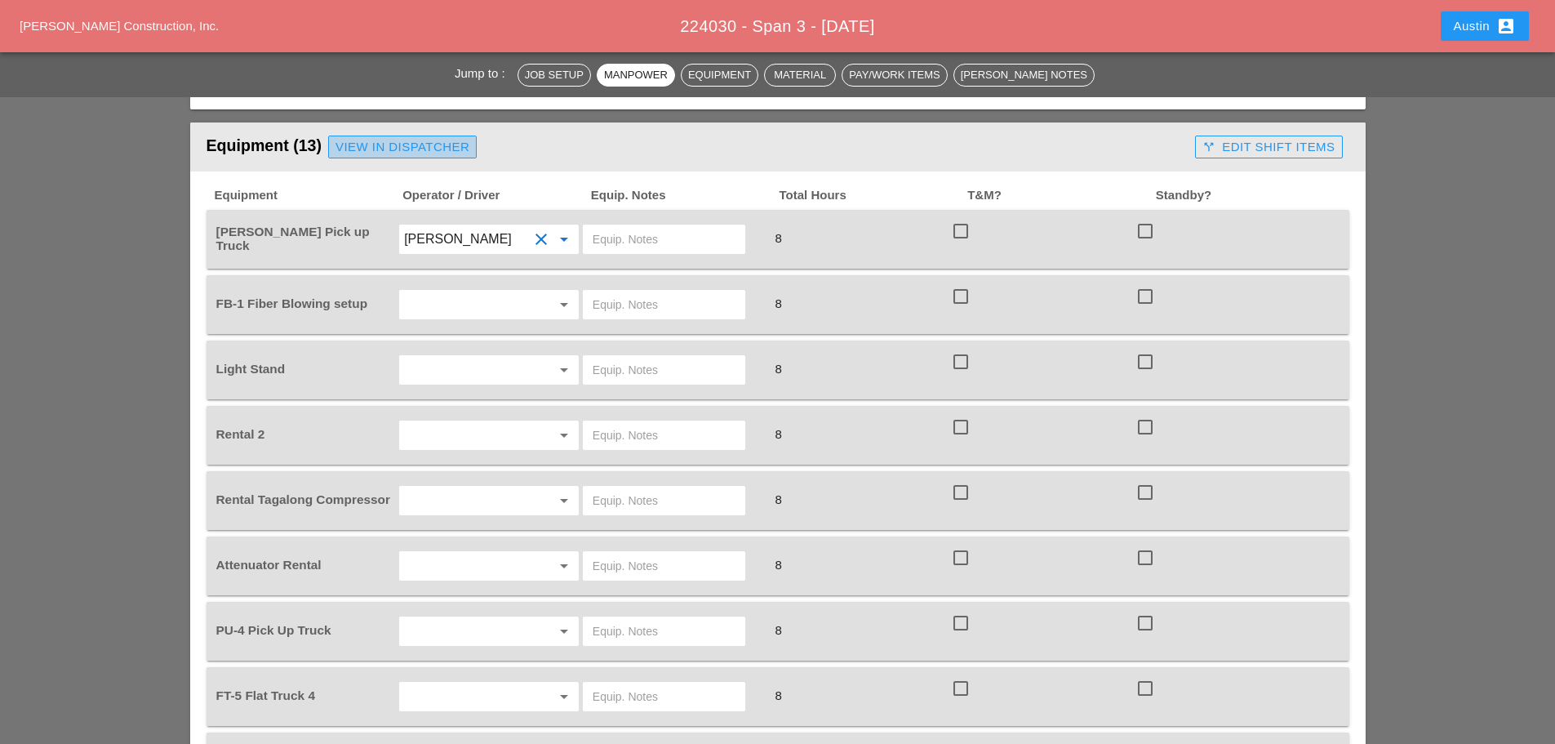
click at [420, 150] on div "View in Dispatcher" at bounding box center [403, 147] width 134 height 19
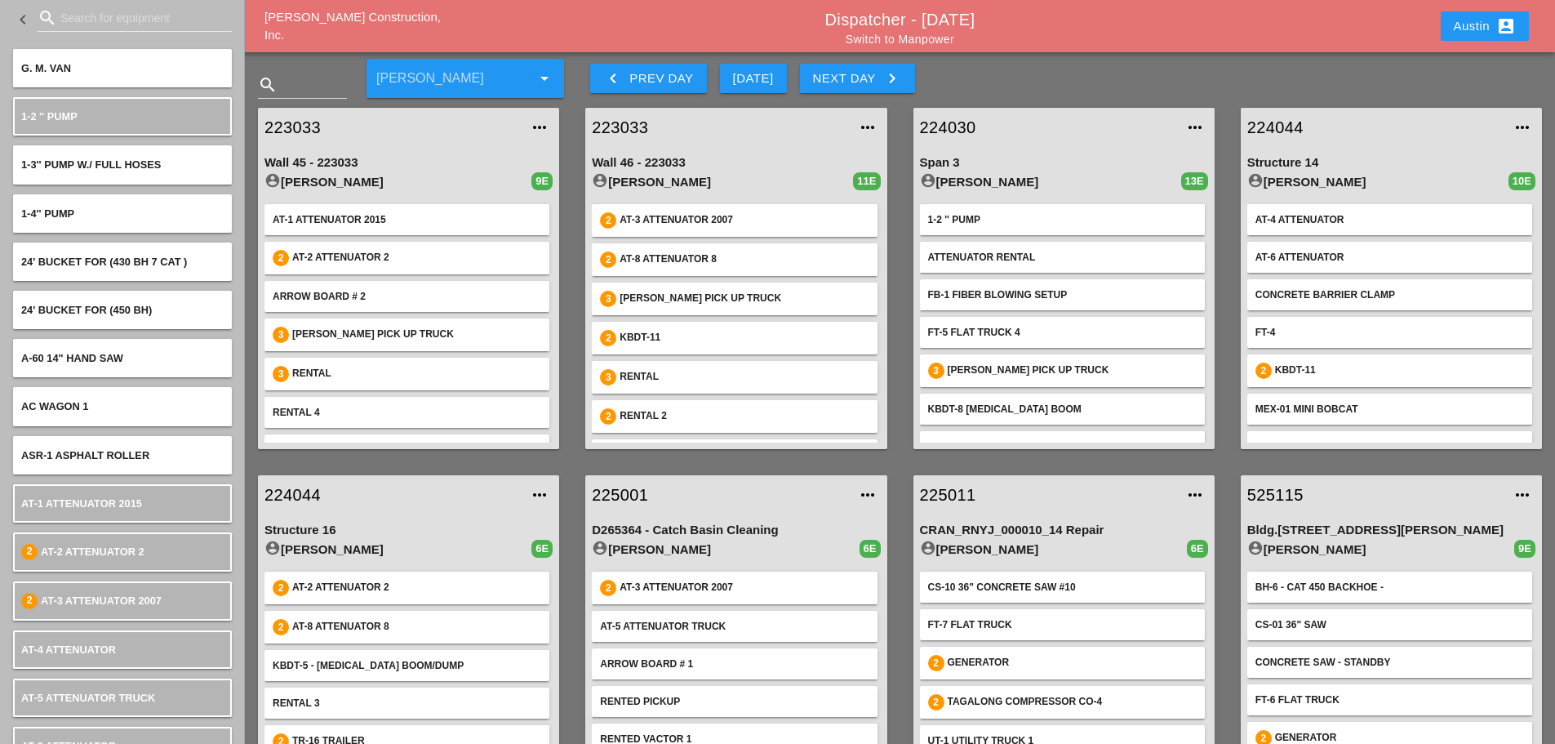
click at [575, 149] on div "223033 more_horiz Wall 46 - 223033 account_circle Luca Gambardella 11E 2 AT-3 A…" at bounding box center [735, 278] width 327 height 367
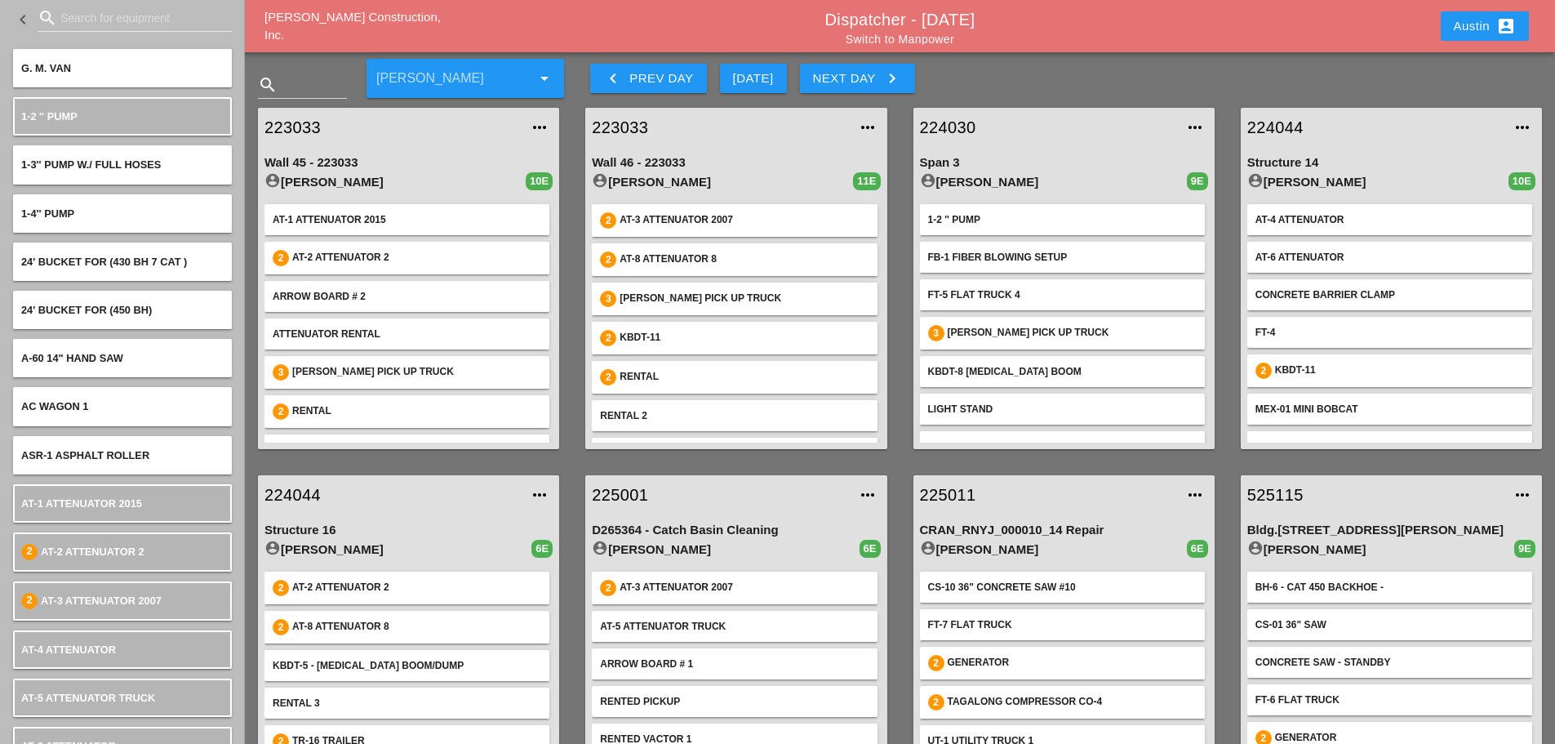
click at [1511, 26] on icon "account_box" at bounding box center [1507, 26] width 20 height 20
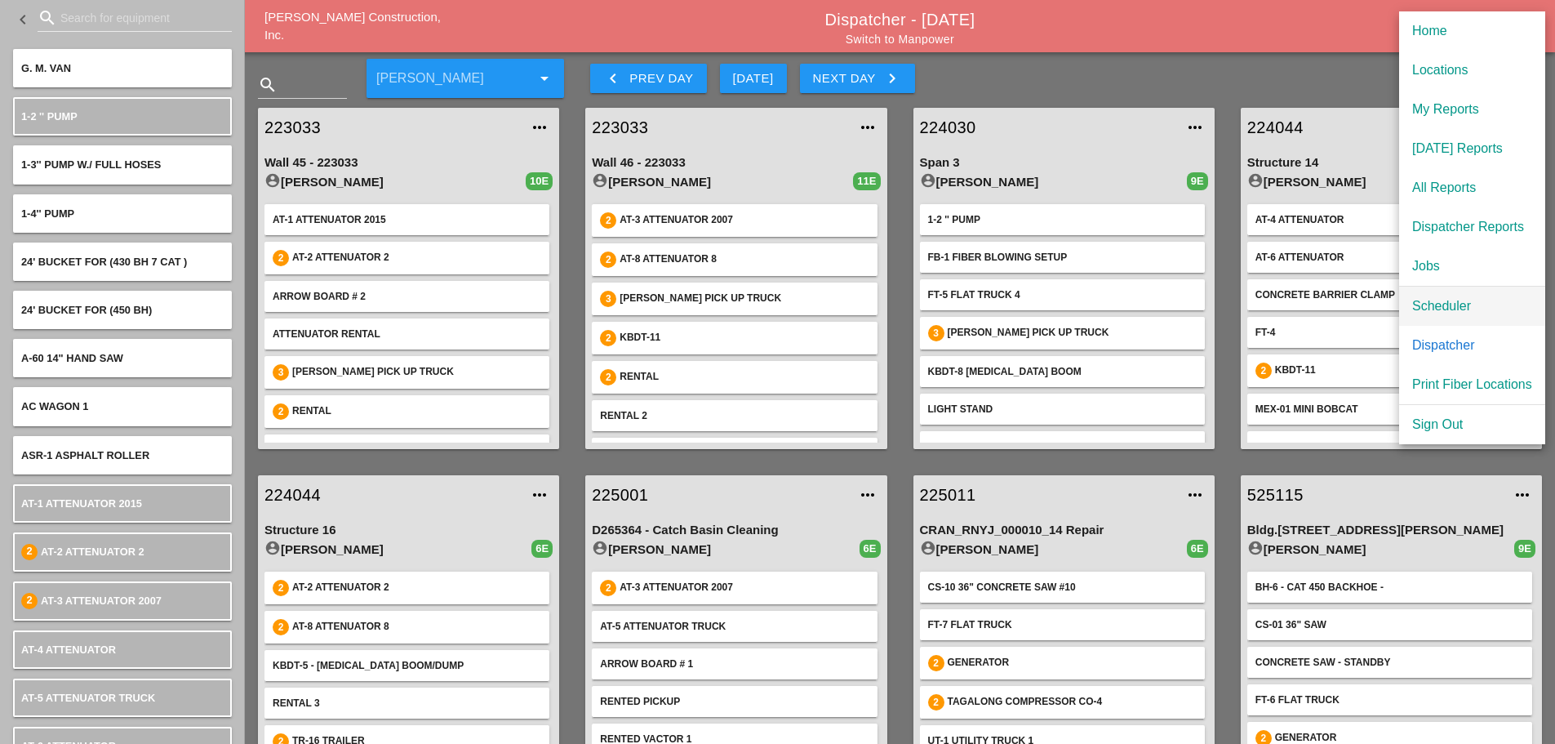
click at [1453, 318] on link "Scheduler" at bounding box center [1472, 306] width 146 height 39
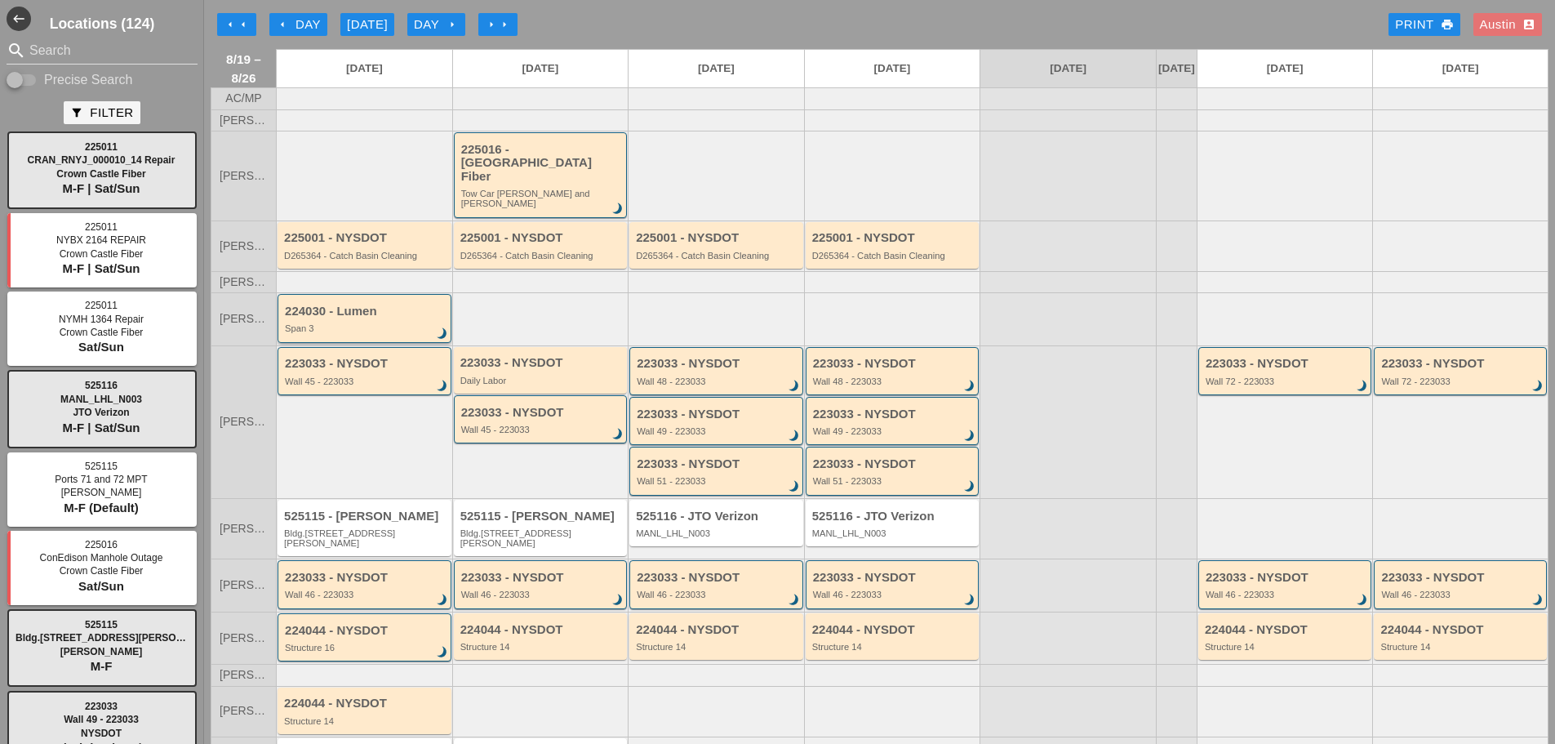
click at [369, 323] on div "Span 3" at bounding box center [366, 328] width 162 height 10
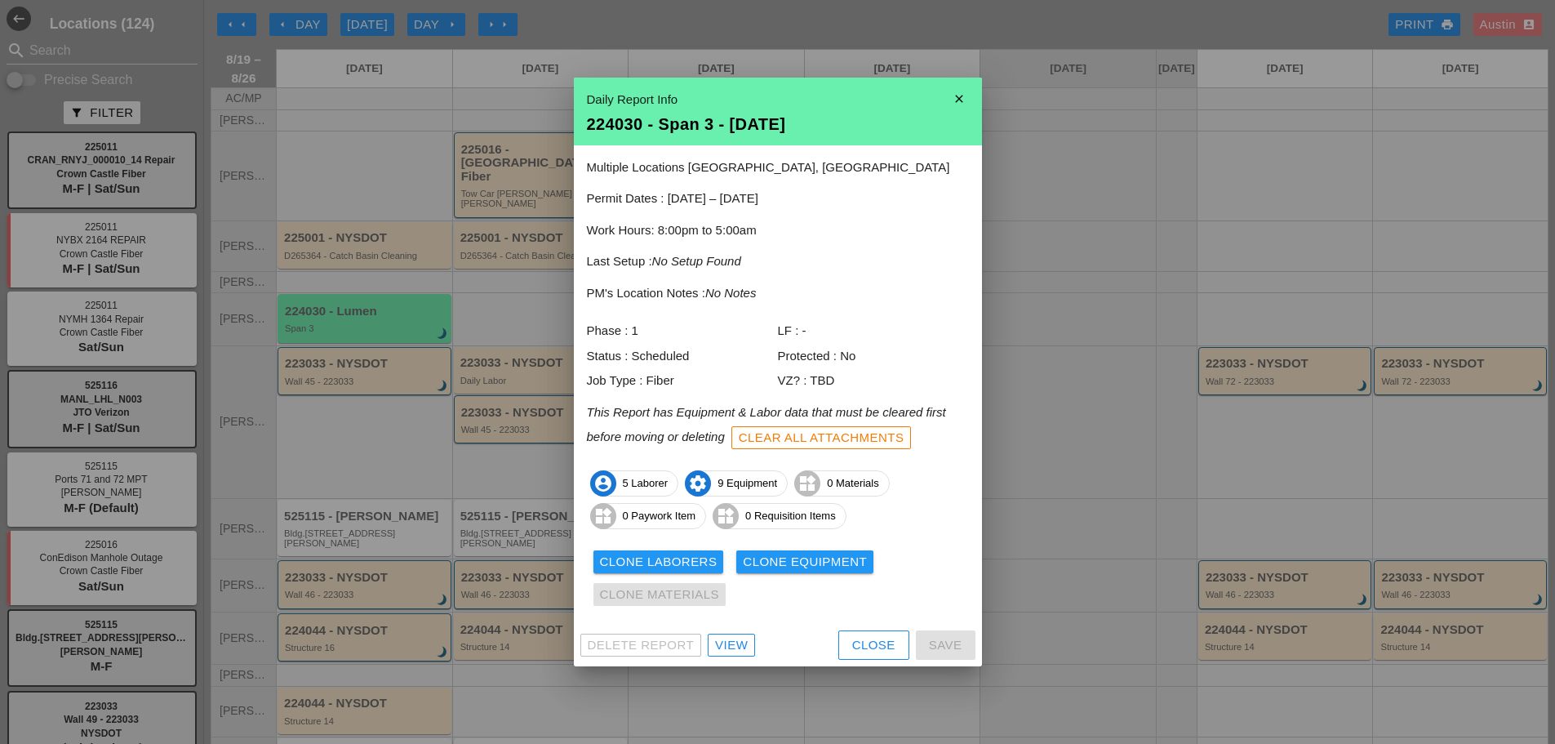
click at [728, 643] on div "View" at bounding box center [731, 645] width 33 height 19
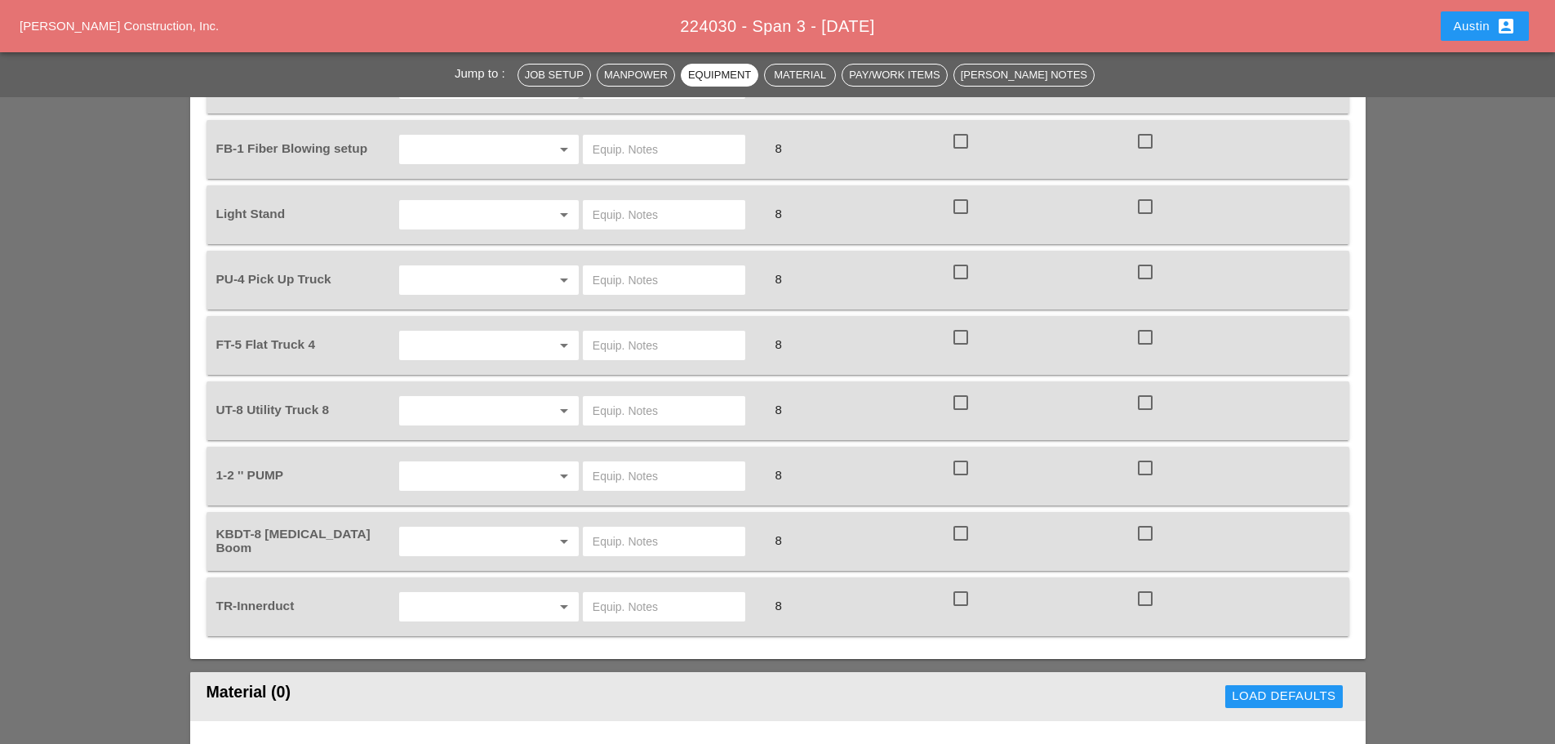
scroll to position [1225, 0]
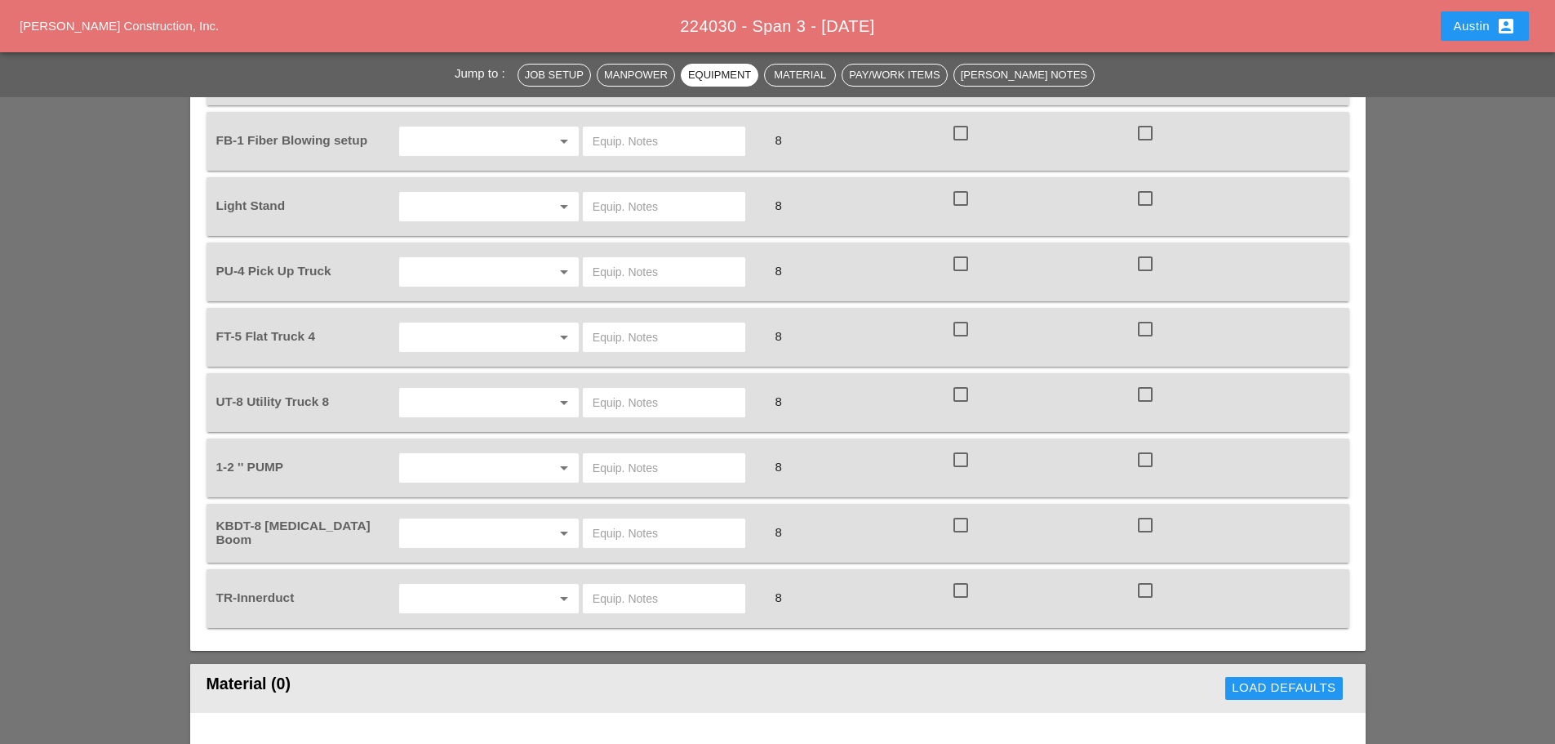
click at [445, 406] on input "text" at bounding box center [466, 402] width 124 height 26
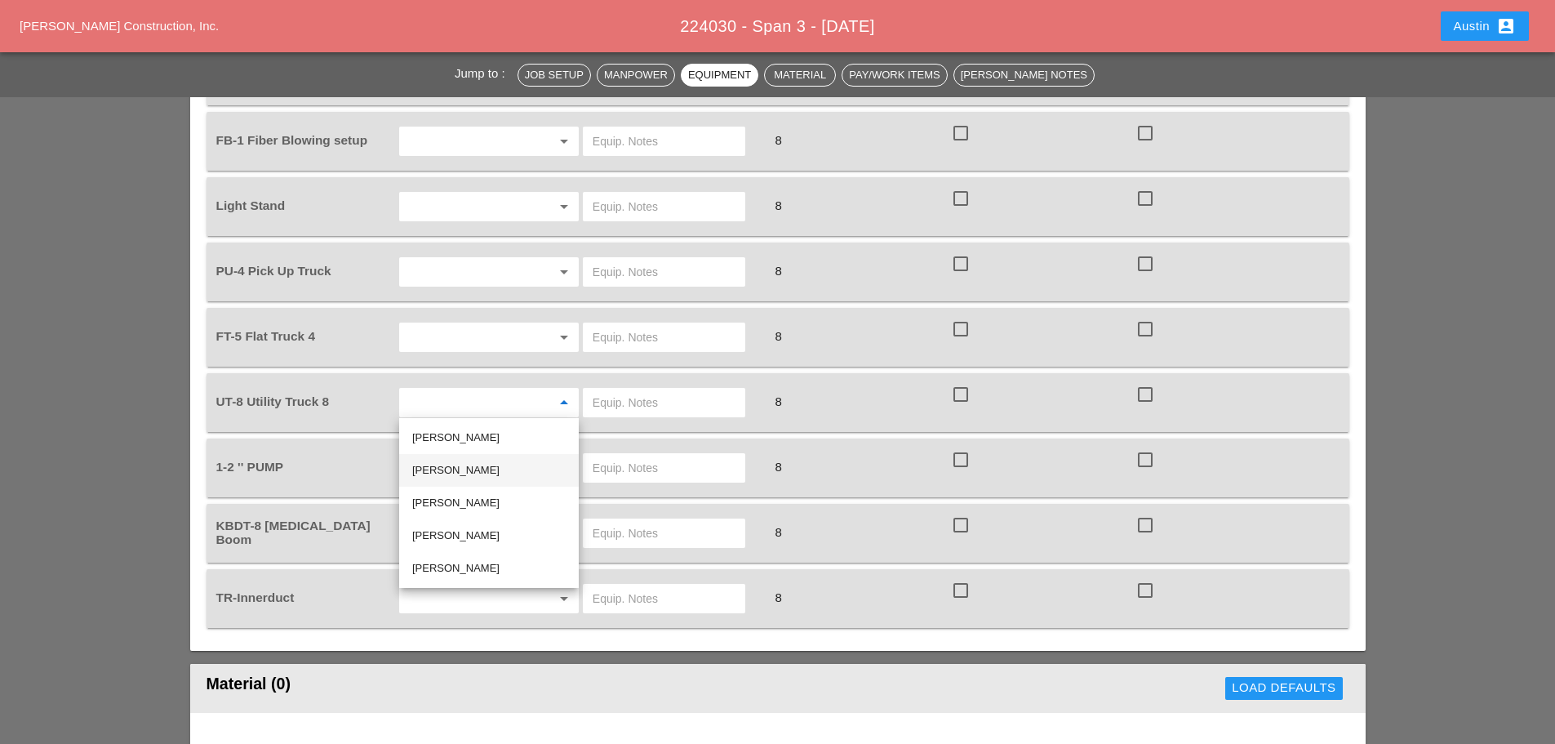
click at [461, 469] on div "Brandon Galvez" at bounding box center [489, 471] width 154 height 20
type input "Brandon Galvez"
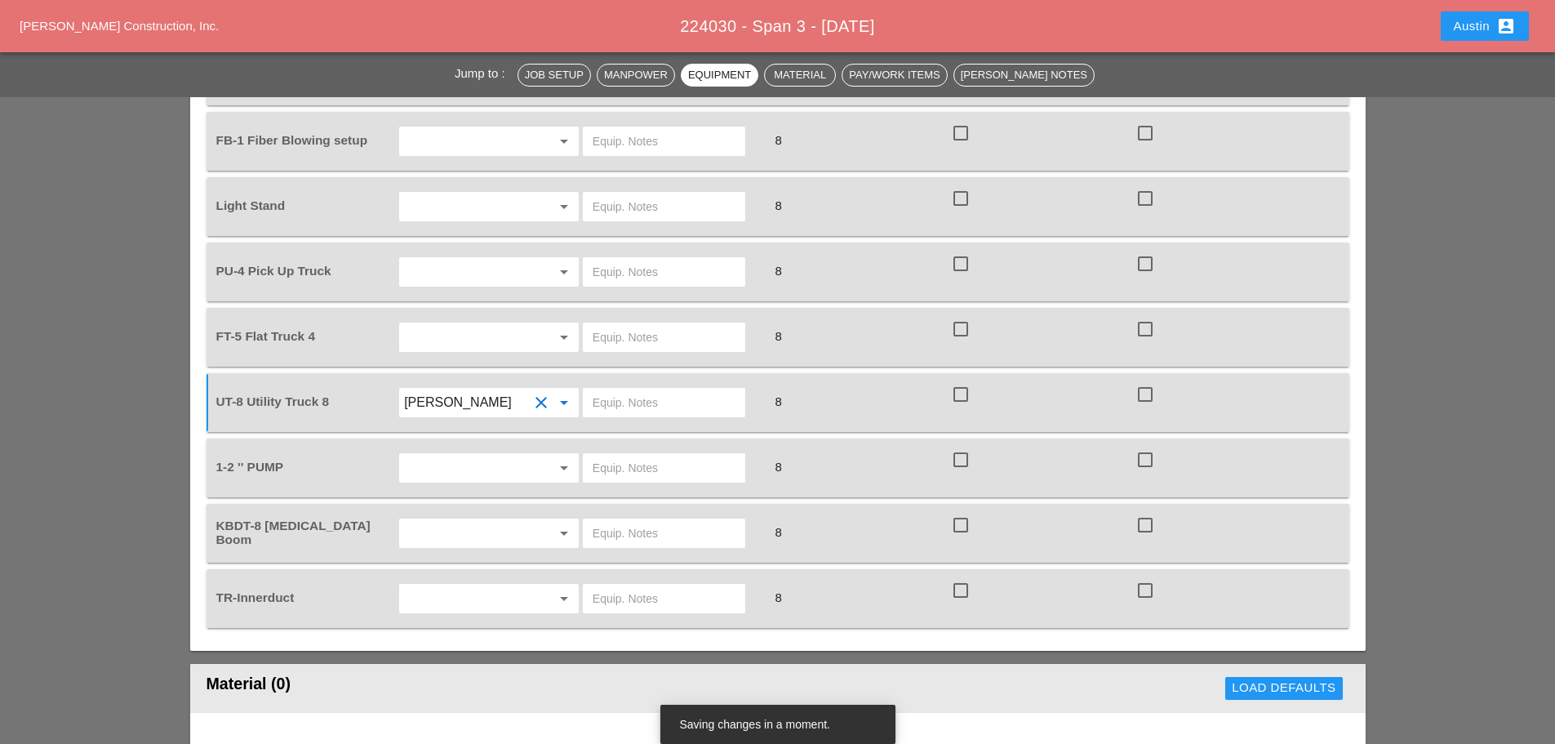
click at [469, 333] on input "text" at bounding box center [466, 337] width 124 height 26
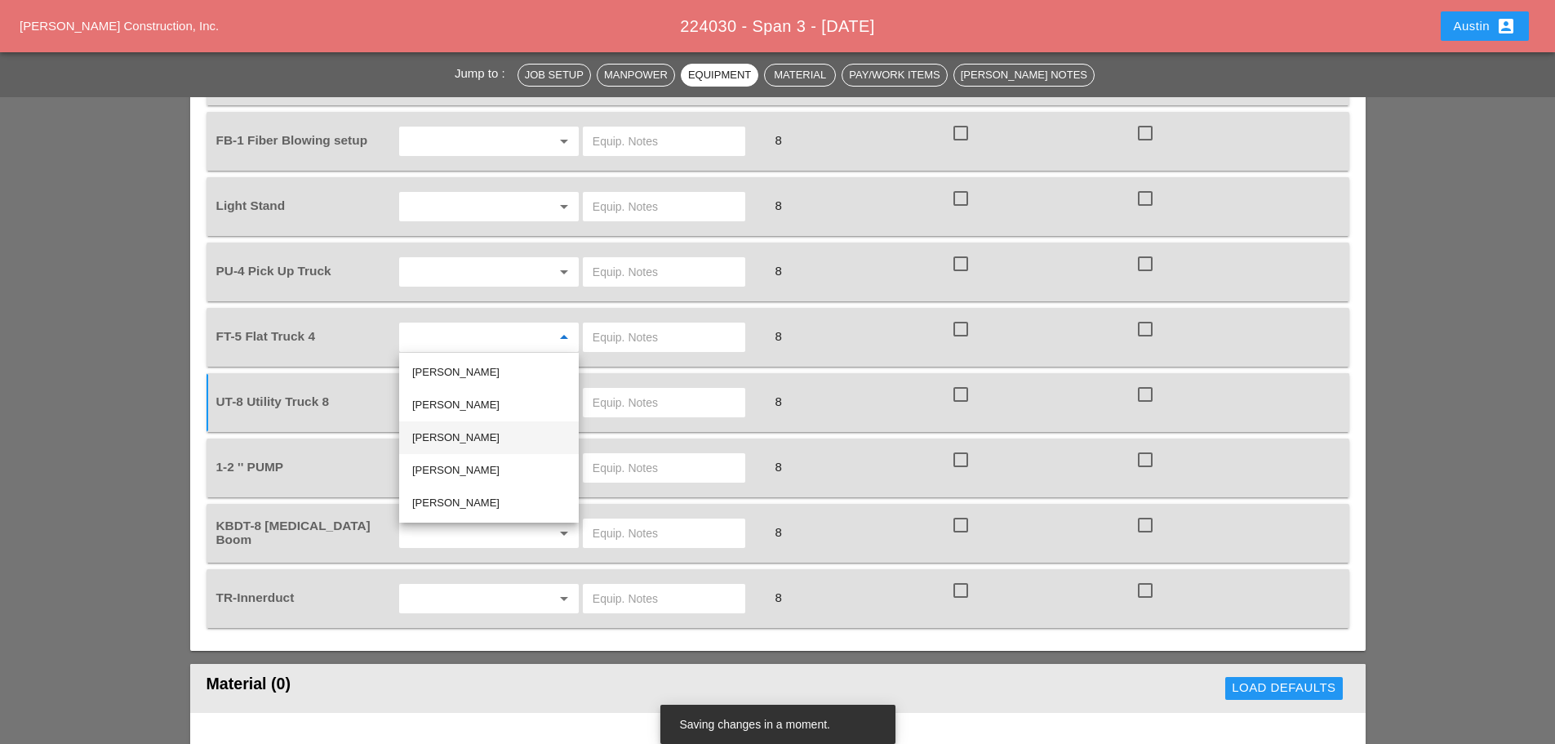
click at [463, 438] on div "Leroy March" at bounding box center [489, 438] width 154 height 20
type input "Leroy March"
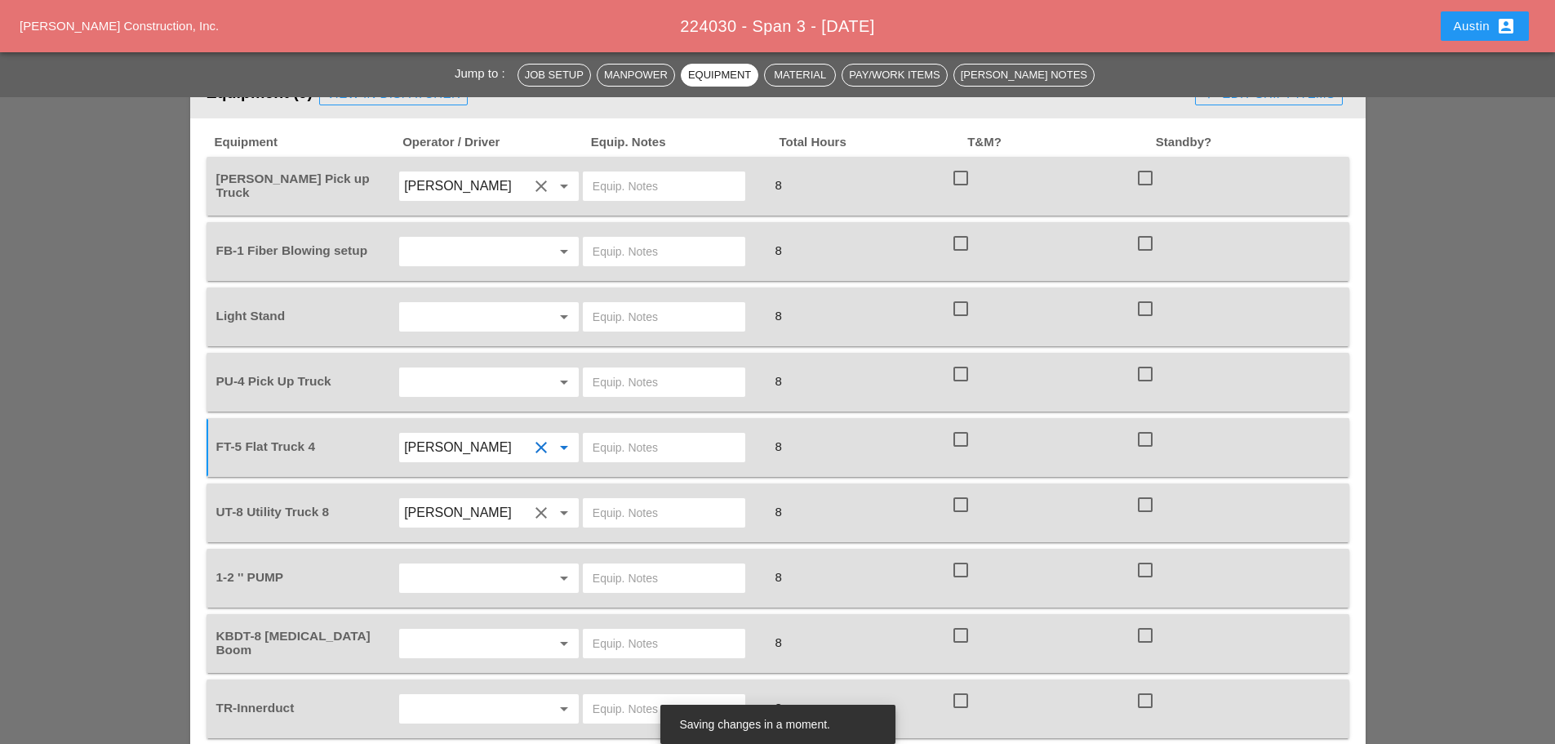
scroll to position [1143, 0]
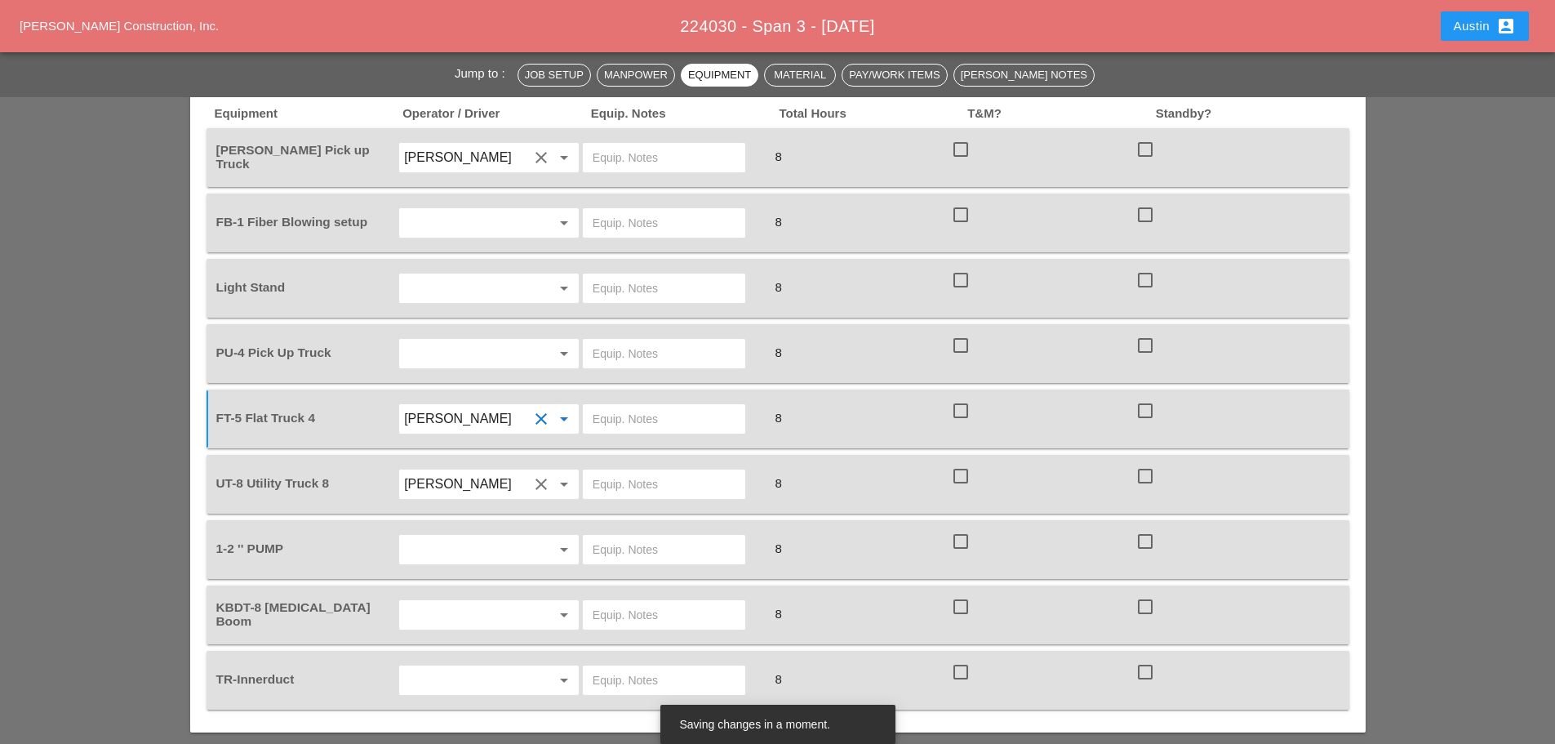
click at [435, 551] on input "text" at bounding box center [466, 549] width 124 height 26
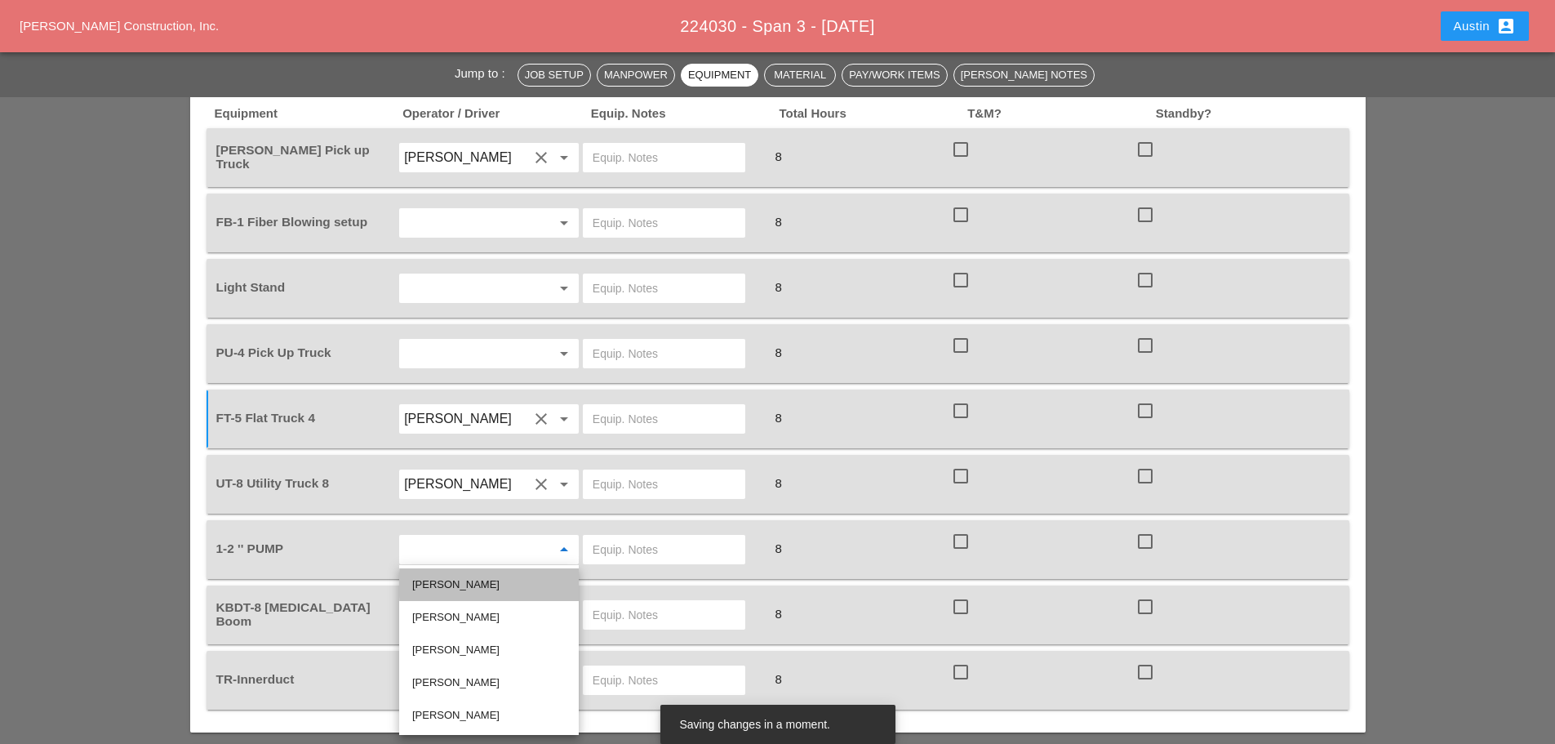
click at [450, 592] on div "Anthony DeGeorge" at bounding box center [489, 585] width 154 height 20
type input "Anthony DeGeorge"
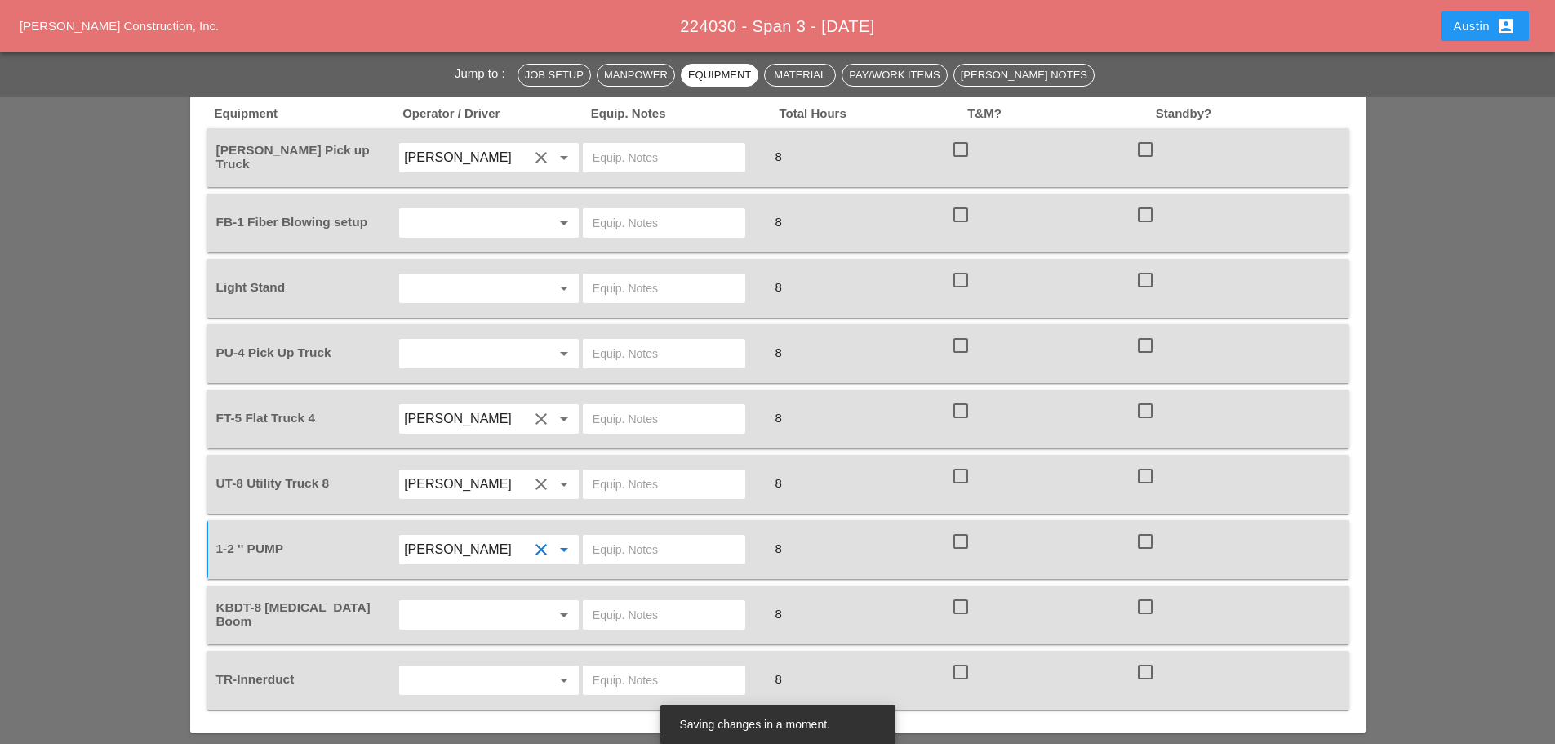
click at [434, 609] on input "text" at bounding box center [466, 615] width 124 height 26
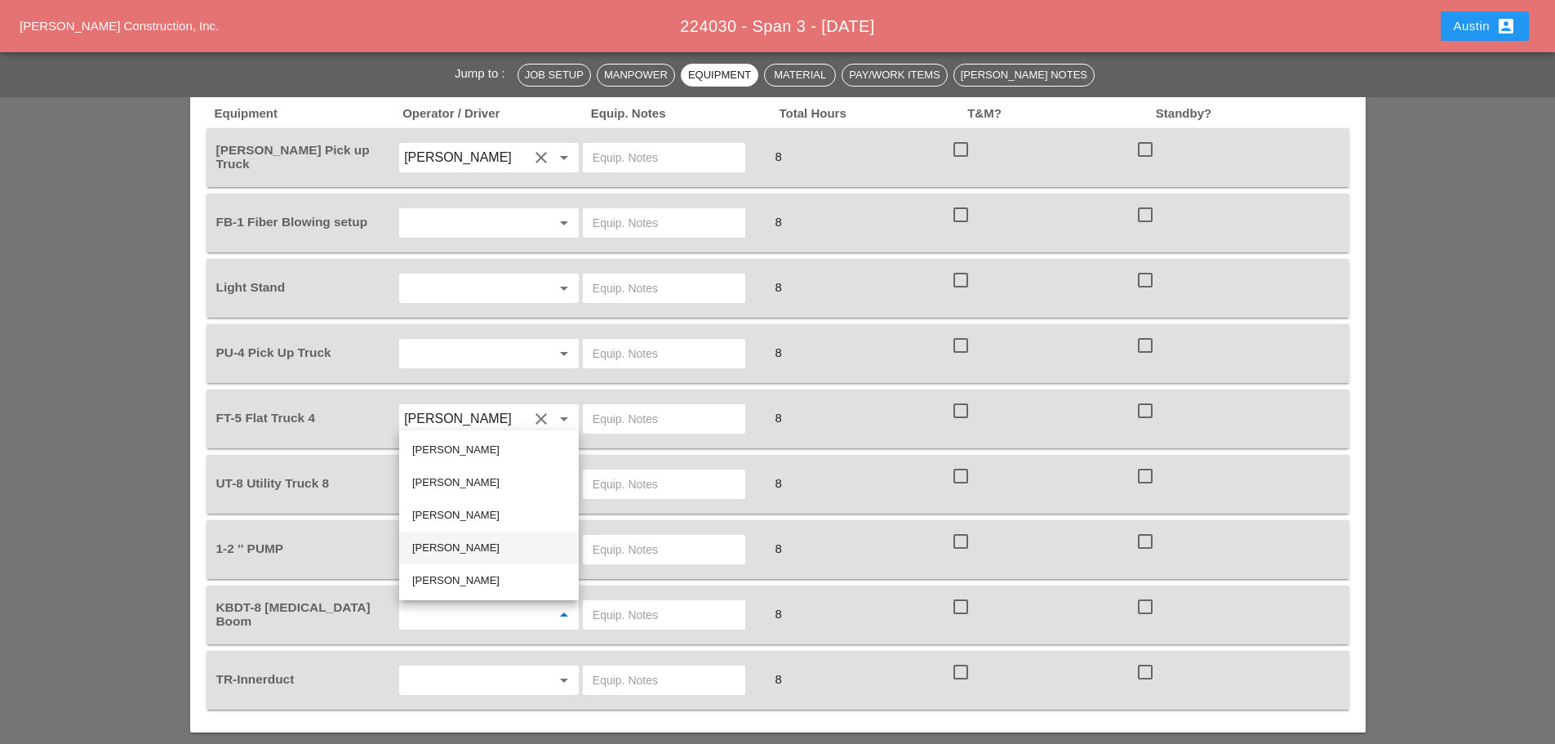
click at [471, 548] on div "Rafael Ceja Rodriguez" at bounding box center [489, 548] width 154 height 20
type input "Rafael Ceja Rodriguez"
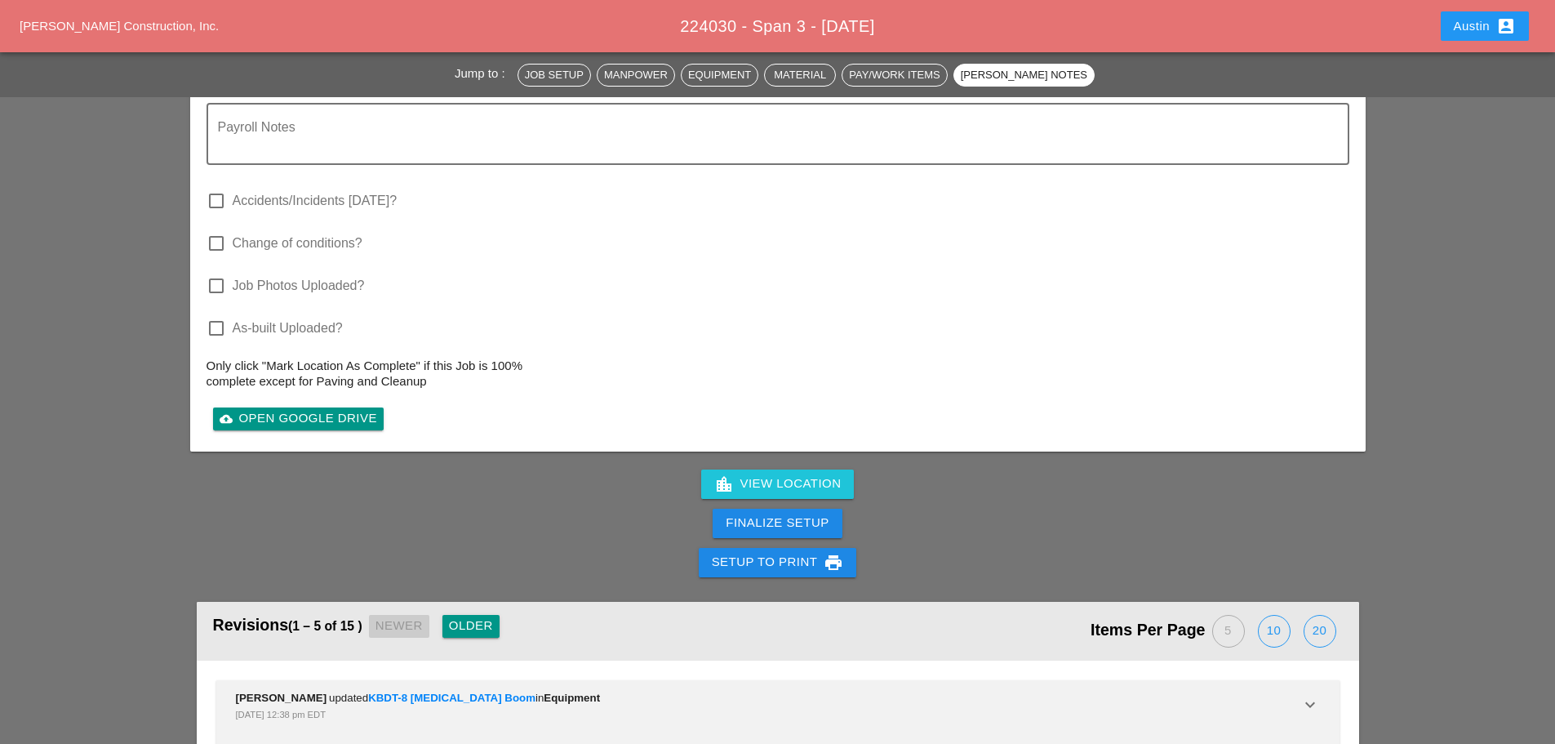
scroll to position [2703, 0]
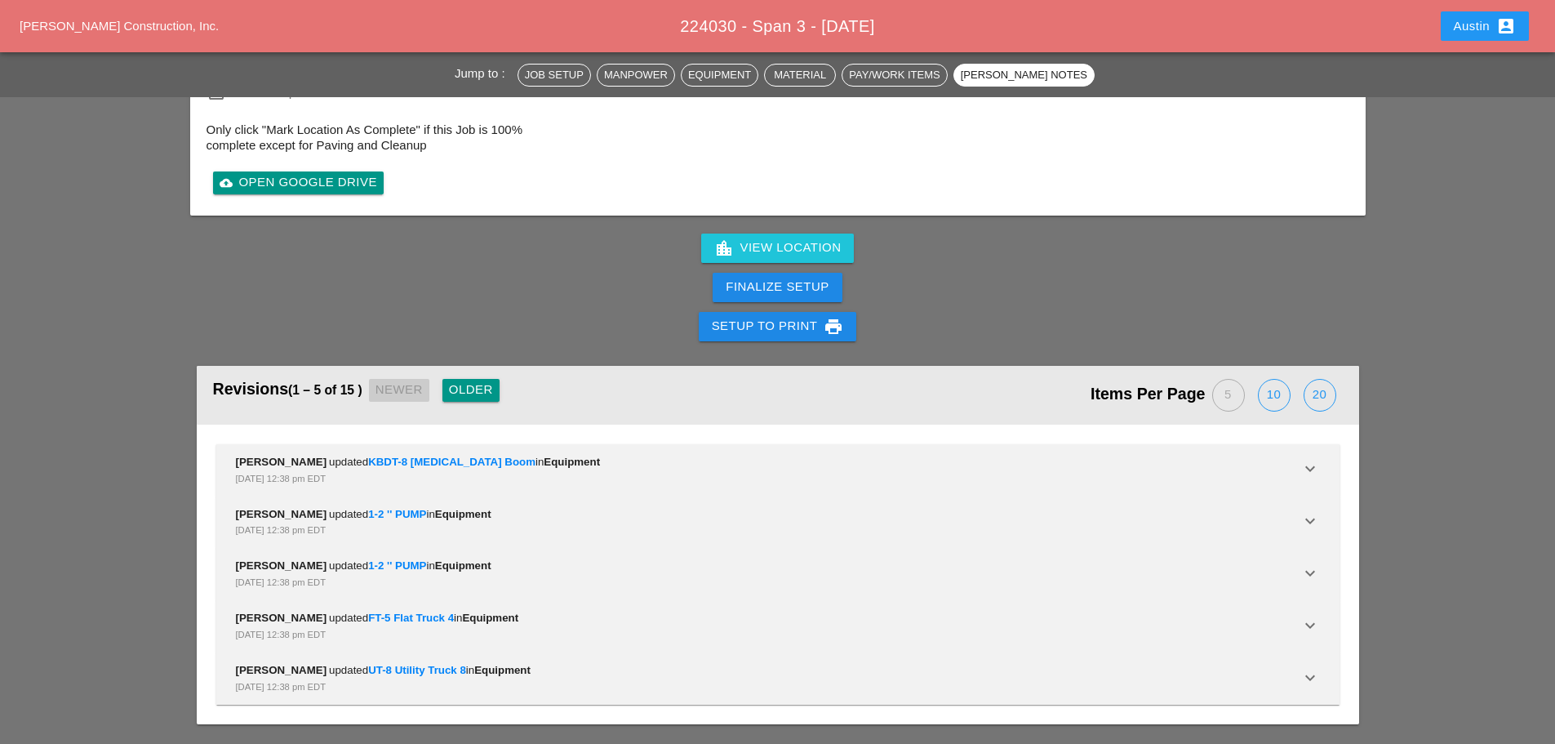
click at [96, 300] on div "Finalize Setup" at bounding box center [777, 287] width 1555 height 39
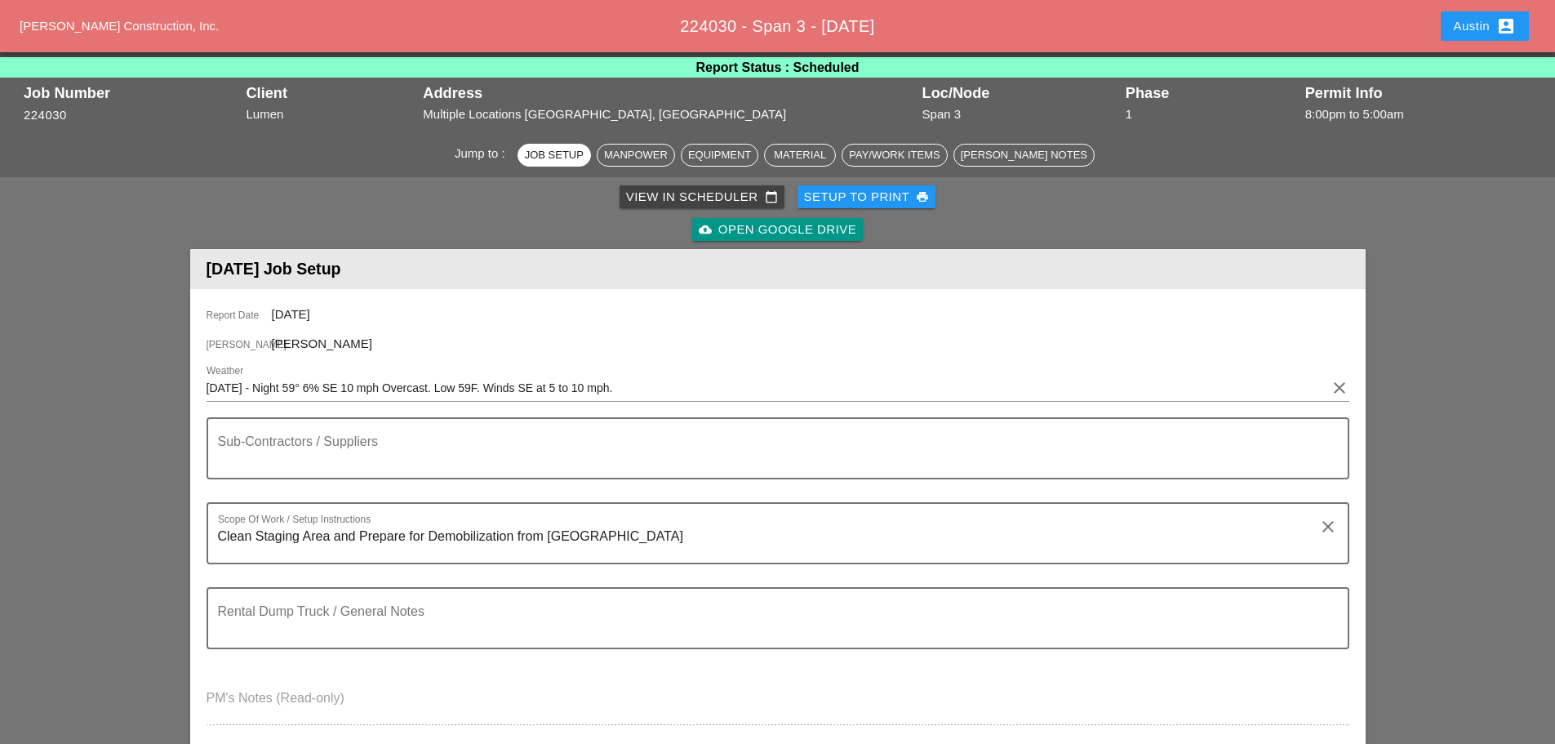
scroll to position [0, 0]
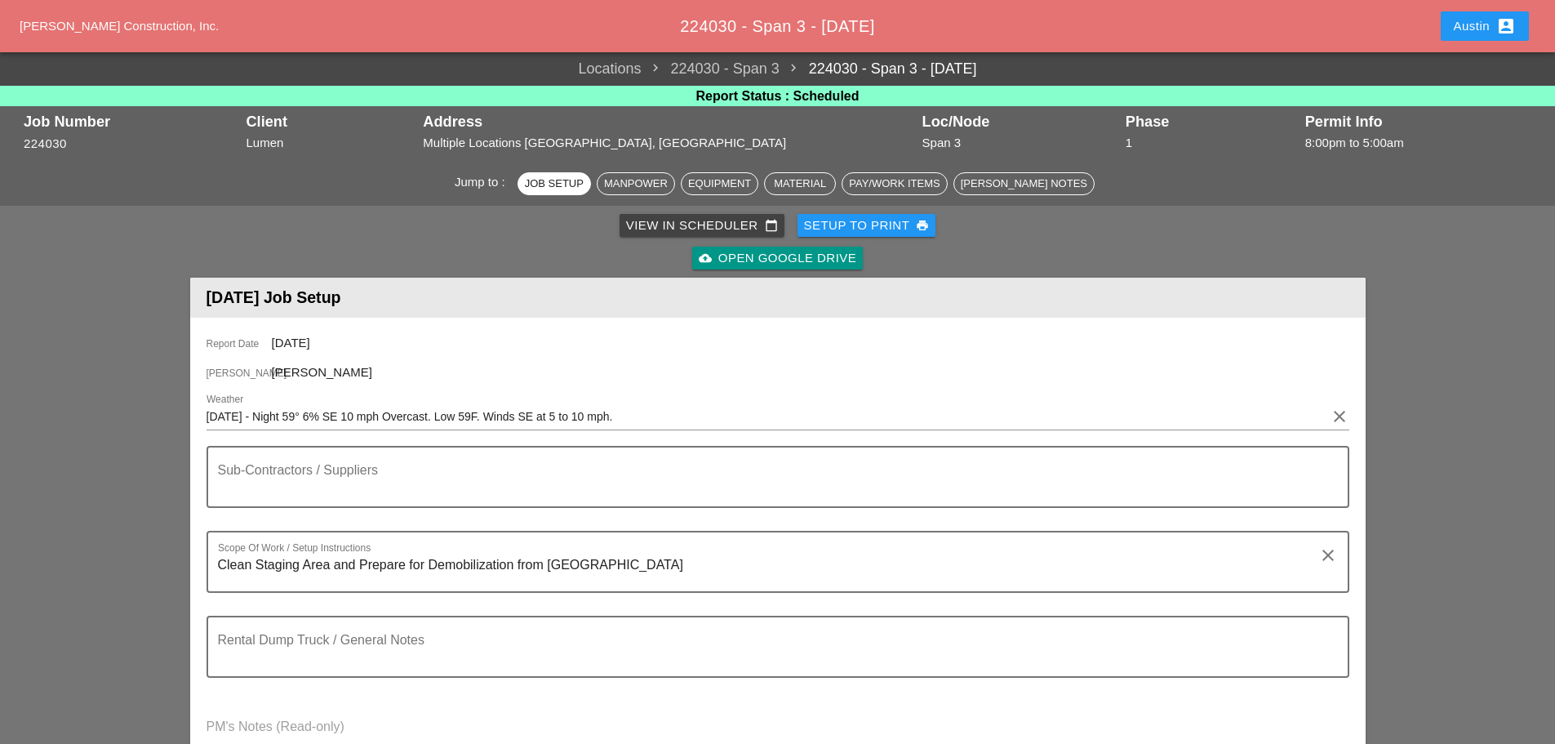
click at [854, 219] on div "Setup to Print print" at bounding box center [867, 225] width 126 height 19
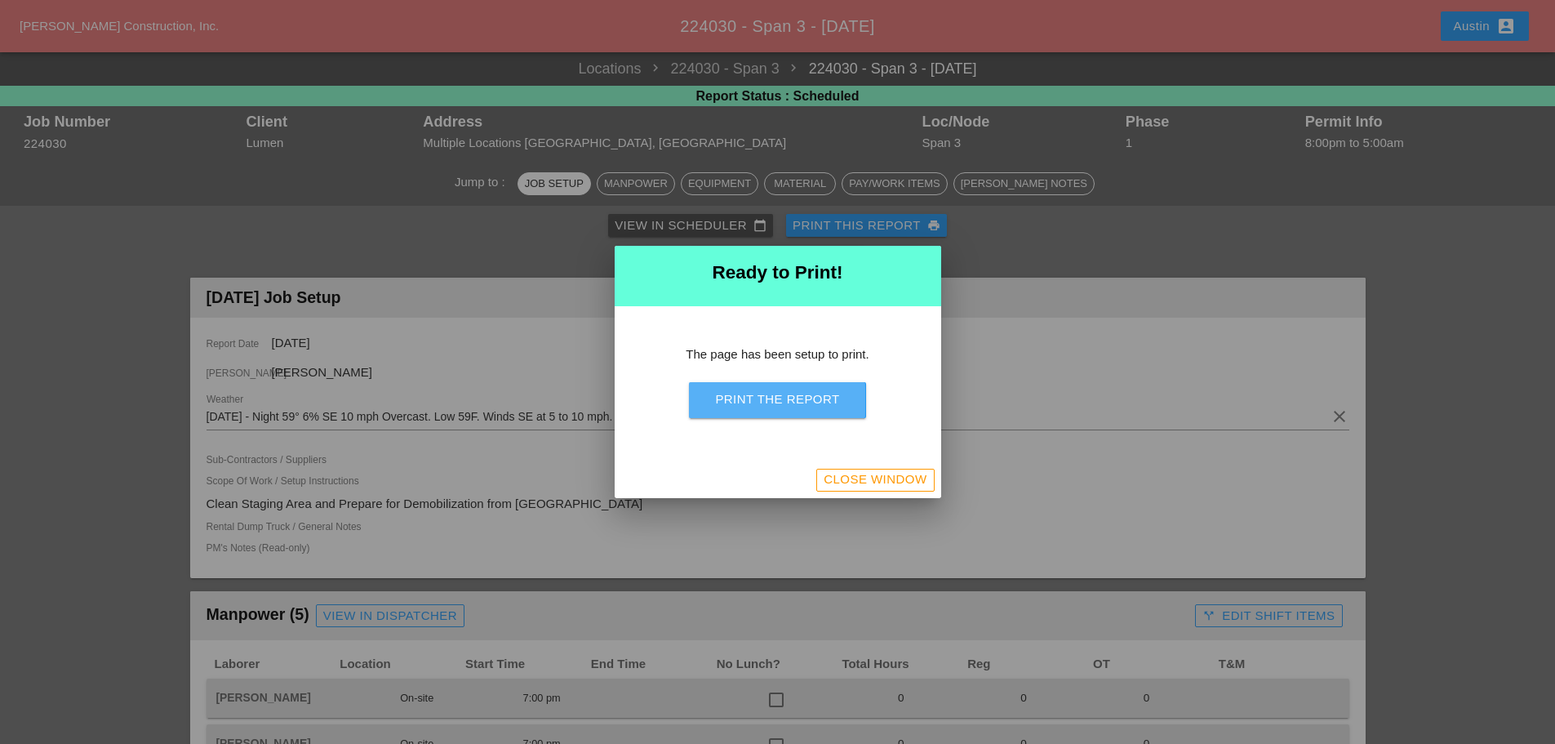
click at [785, 402] on div "Print the Report" at bounding box center [777, 399] width 124 height 19
click at [859, 482] on div "Close Window" at bounding box center [875, 479] width 103 height 19
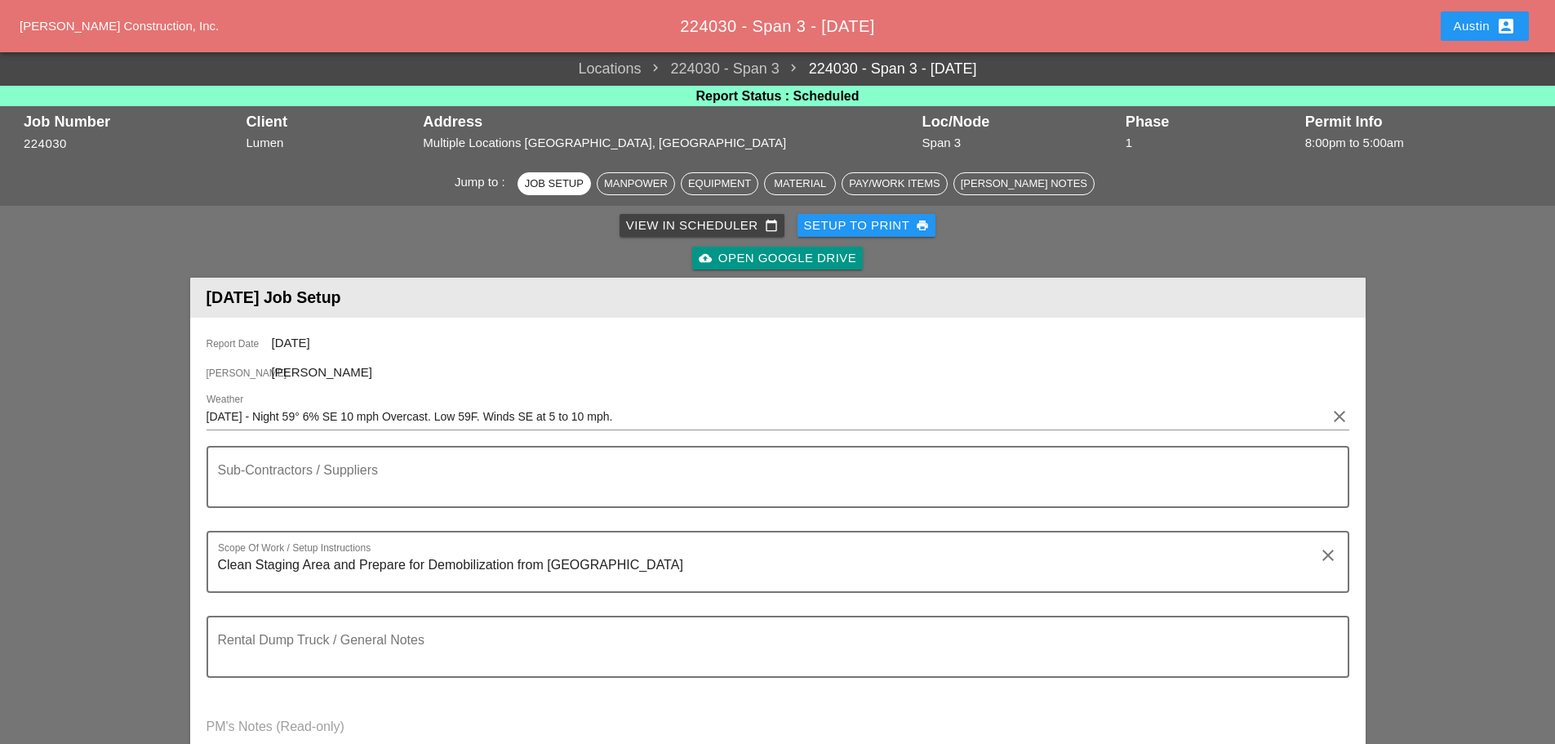
click at [1483, 29] on div "Austin account_box" at bounding box center [1485, 26] width 62 height 20
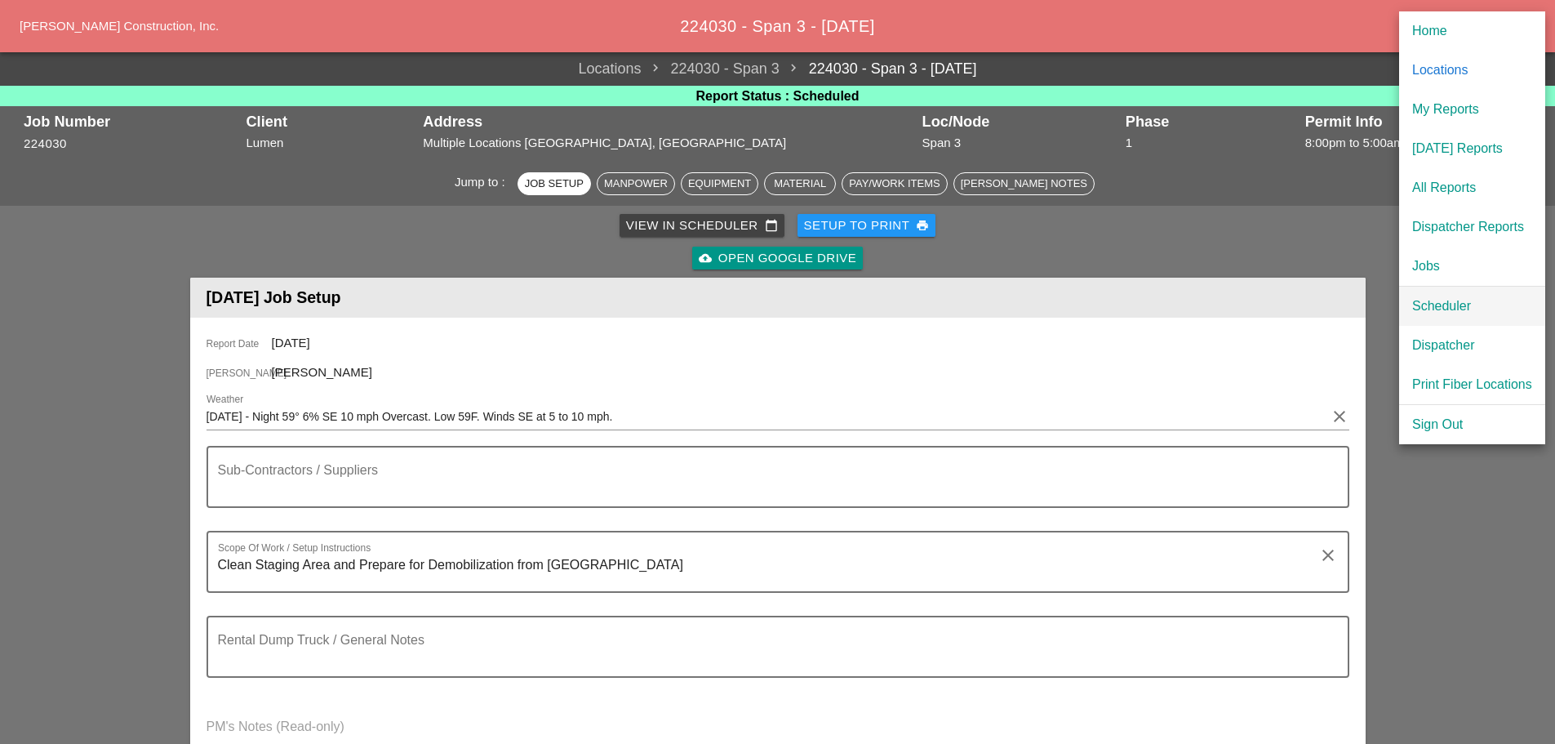
click at [1453, 309] on div "Scheduler" at bounding box center [1473, 306] width 120 height 20
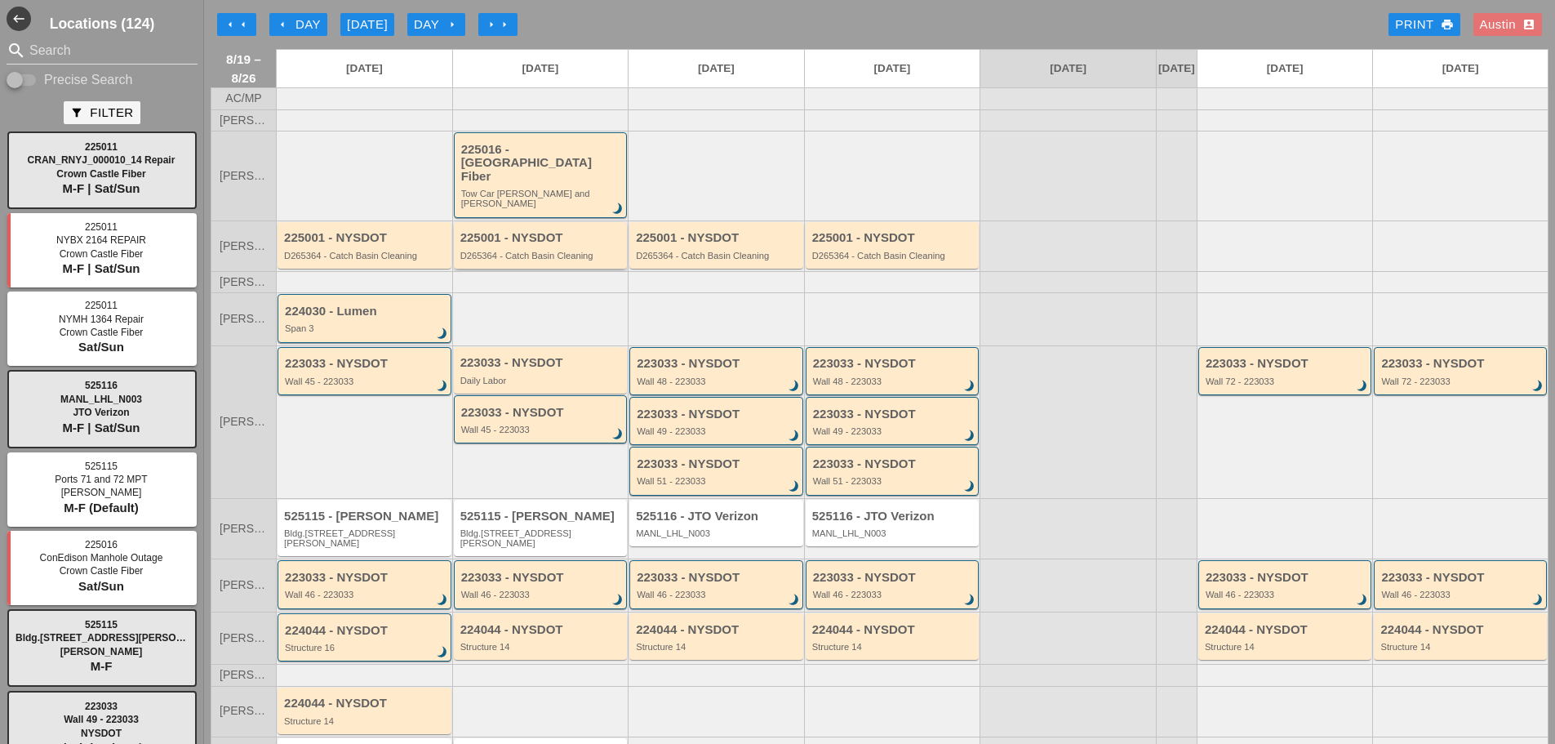
click at [582, 251] on div "D265364 - Catch Basin Cleaning" at bounding box center [542, 256] width 163 height 10
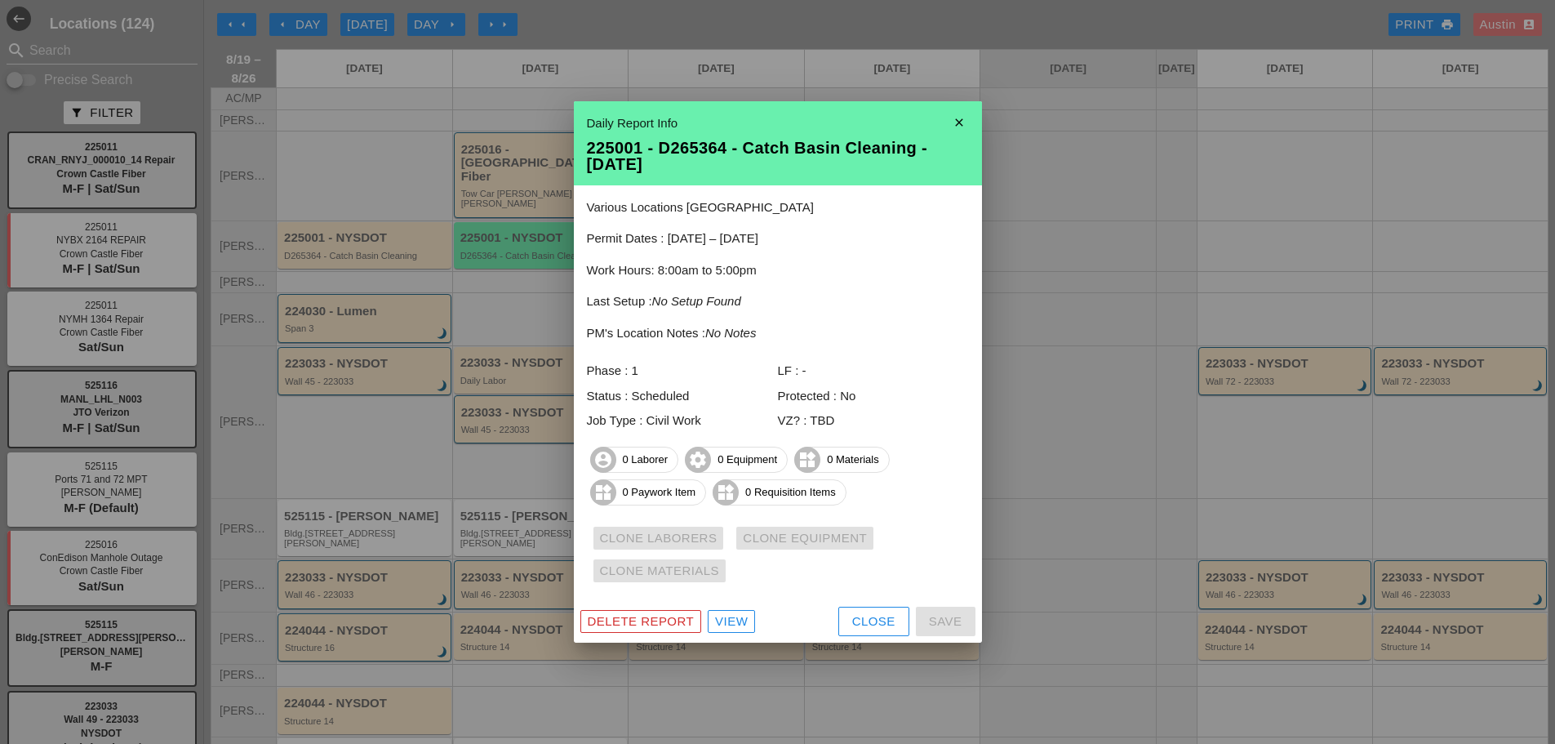
click at [960, 118] on icon "close" at bounding box center [959, 122] width 33 height 33
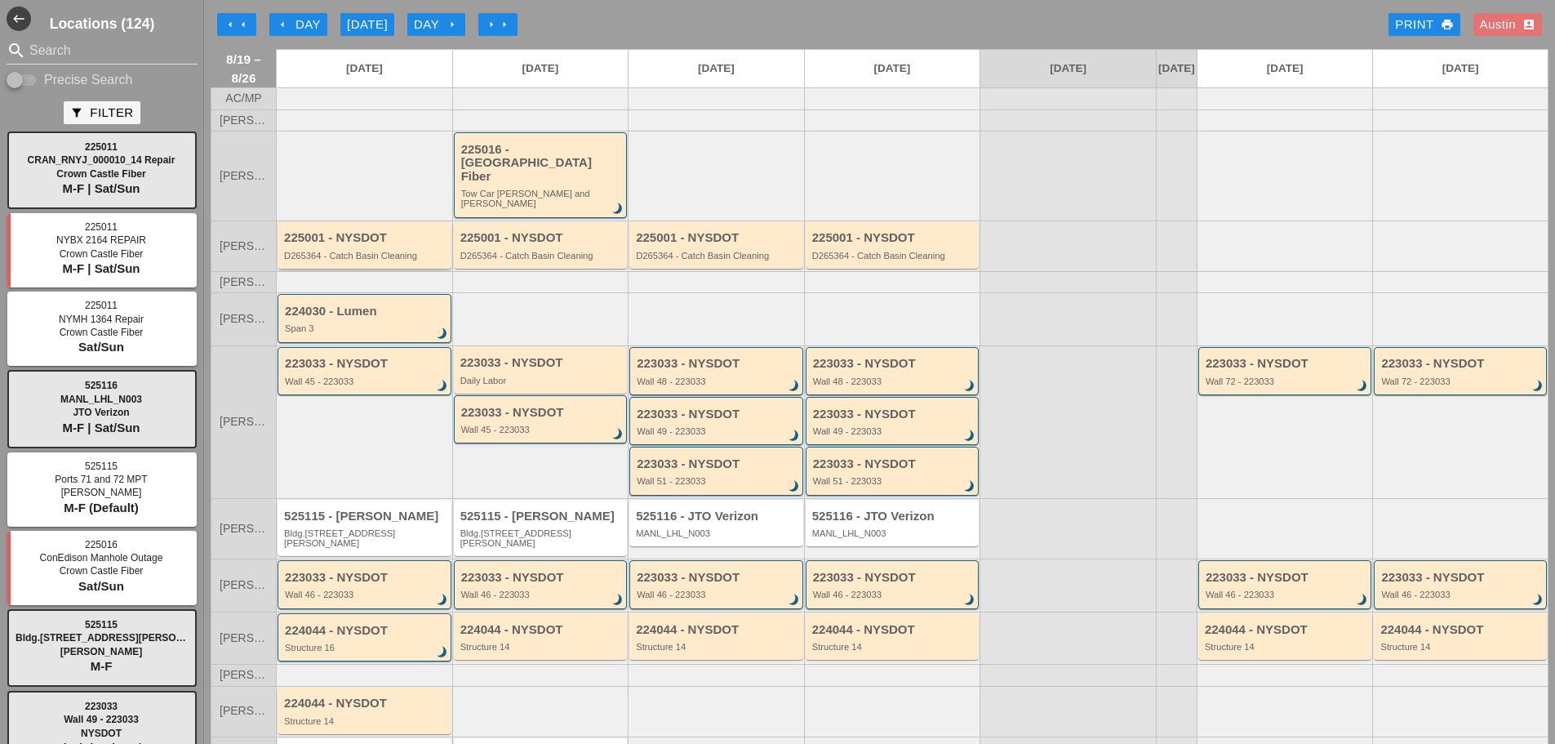
click at [322, 232] on div "225001 - NYSDOT" at bounding box center [365, 238] width 163 height 14
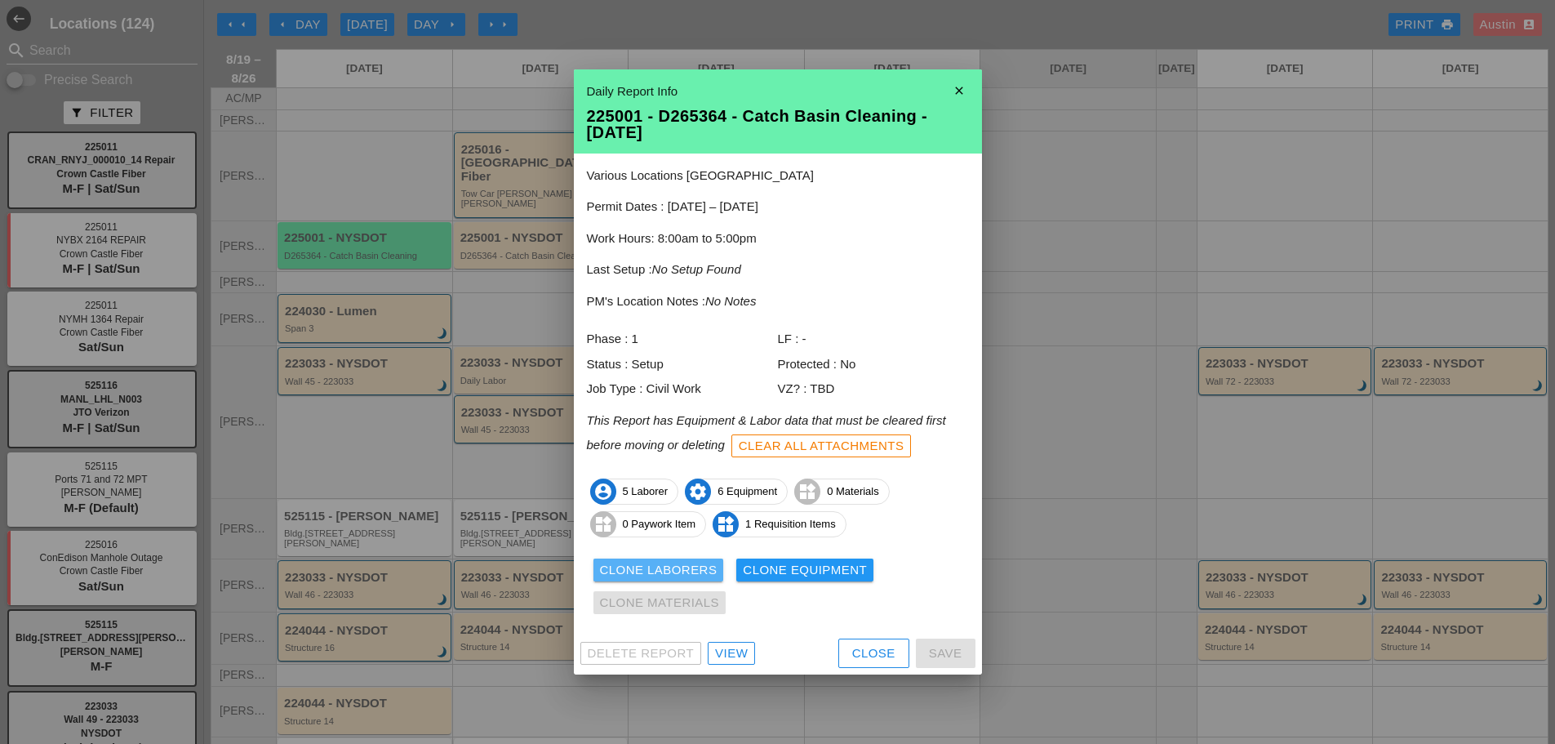
click at [678, 565] on div "Clone Laborers" at bounding box center [659, 570] width 118 height 19
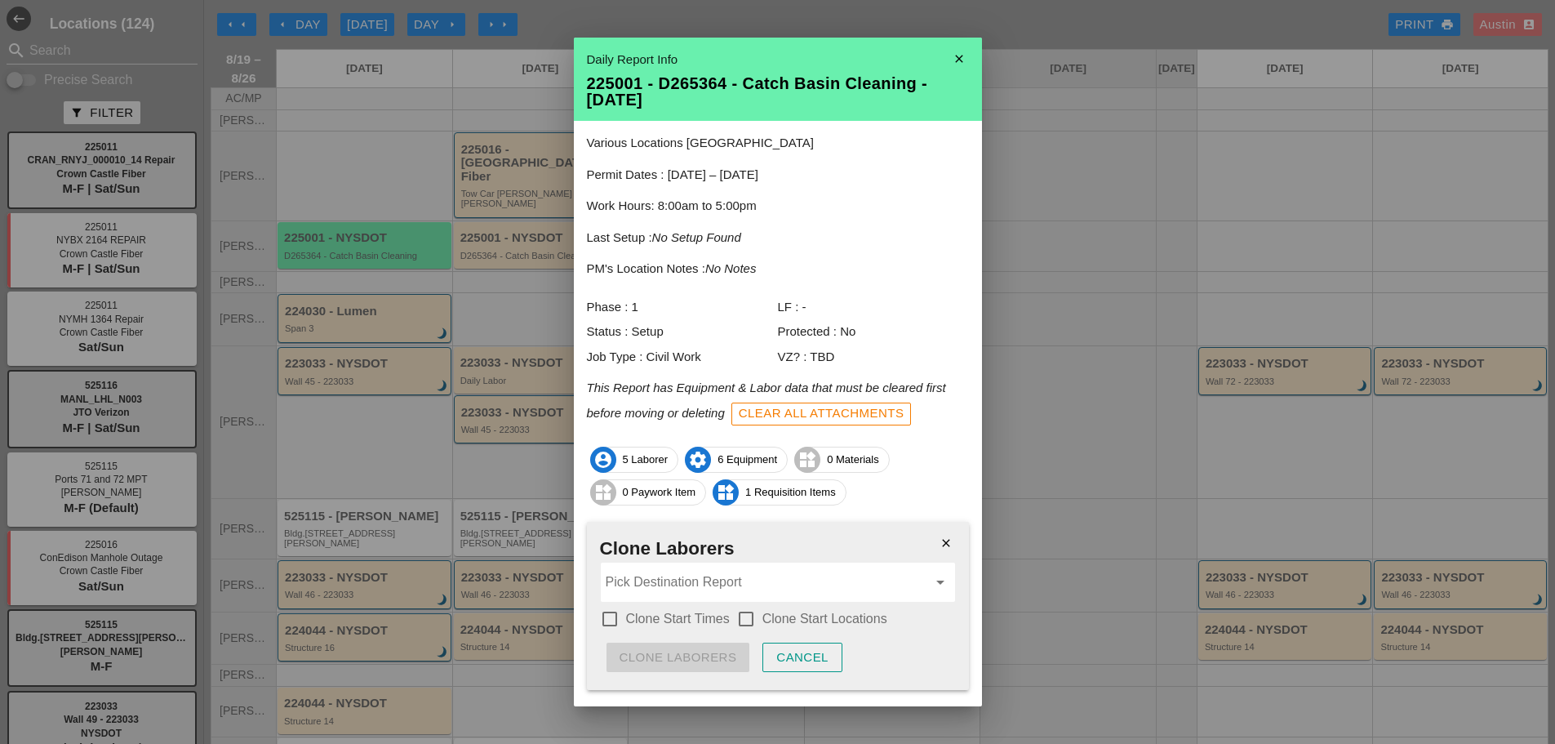
click at [691, 586] on input "Pick Destination Report" at bounding box center [767, 582] width 322 height 26
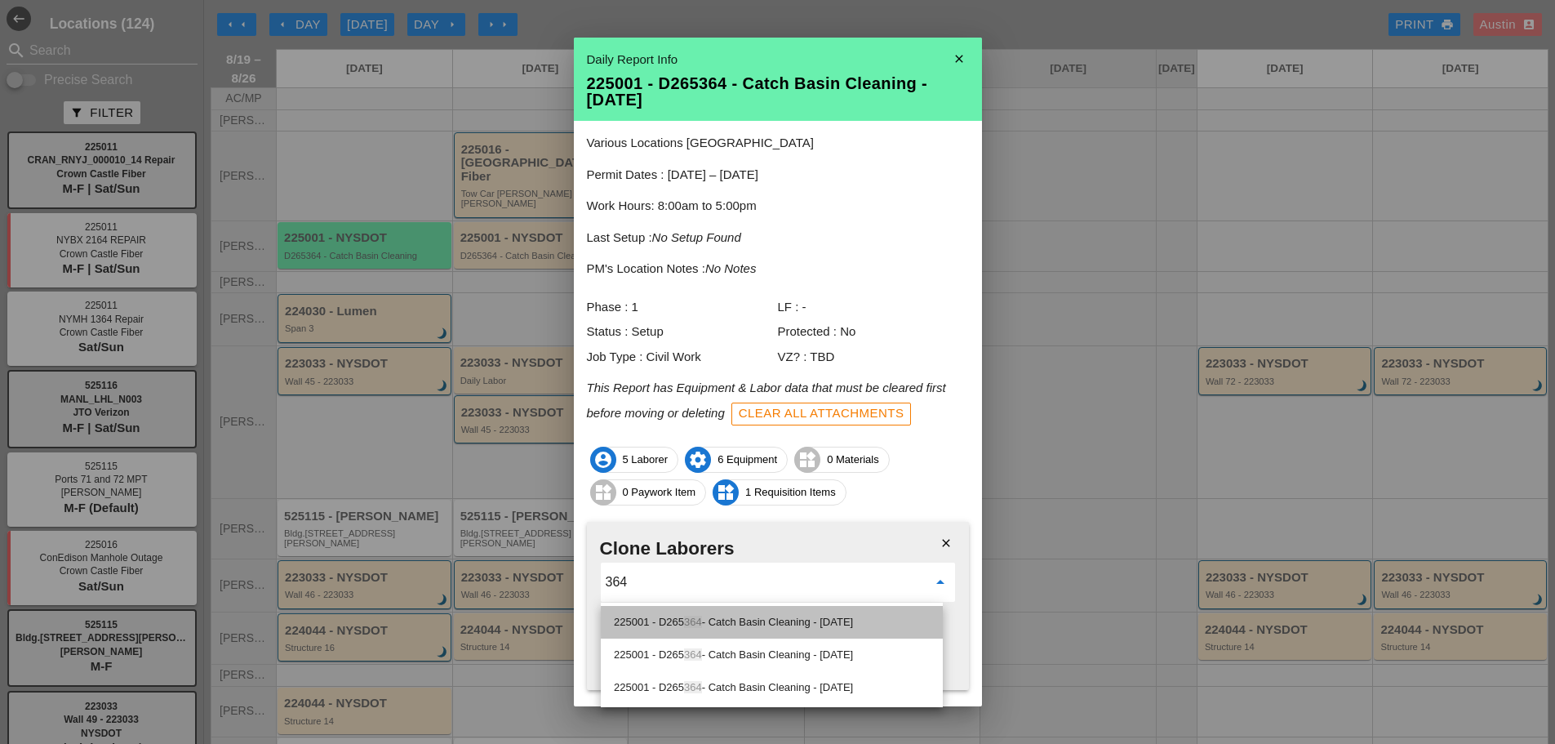
click at [754, 622] on div "225001 - D265 364 - Catch Basin Cleaning - 08/20/2025" at bounding box center [772, 622] width 316 height 20
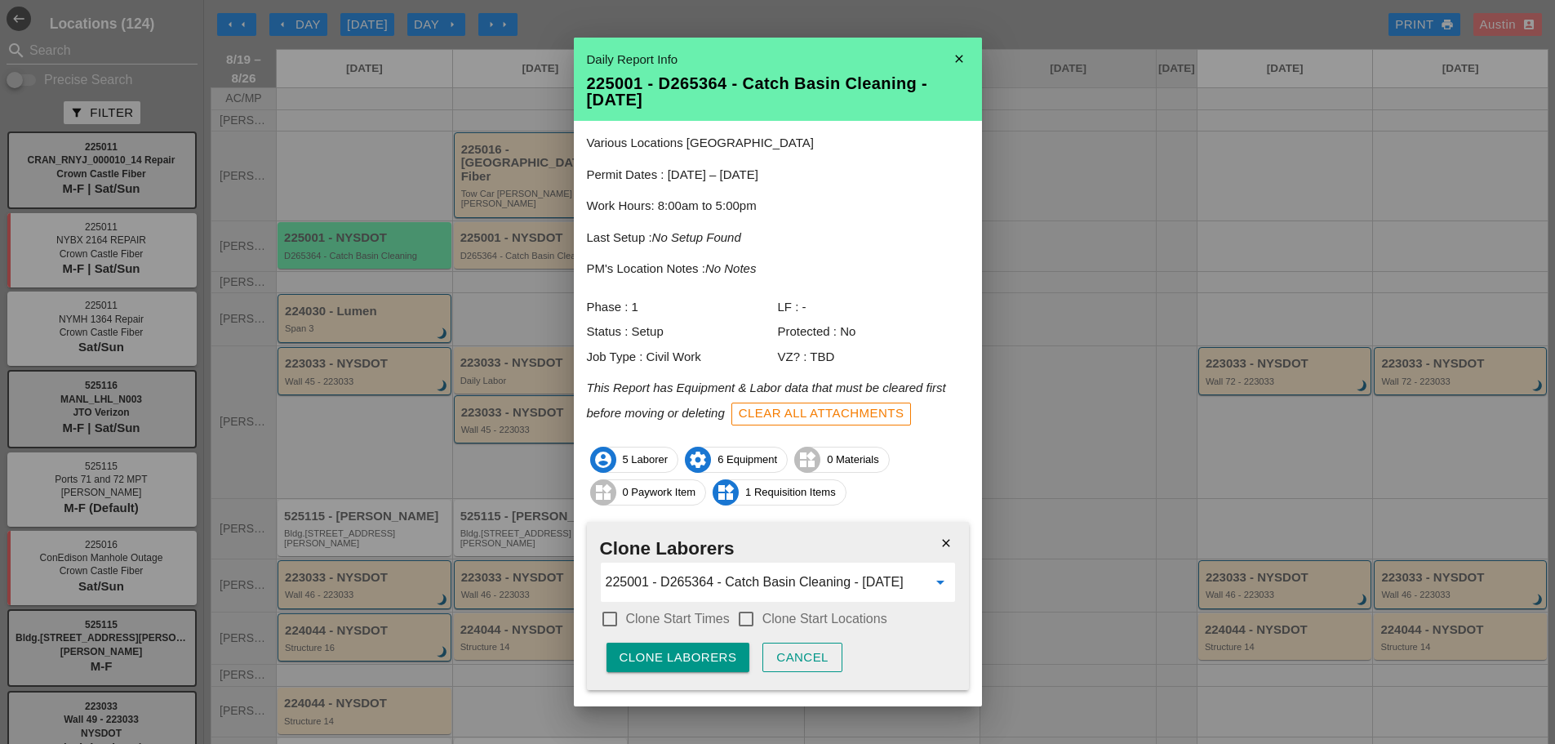
type input "225001 - D265364 - Catch Basin Cleaning - 08/20/2025"
click at [606, 621] on div at bounding box center [610, 619] width 28 height 28
checkbox input "true"
click at [740, 613] on div at bounding box center [746, 619] width 28 height 28
checkbox input "true"
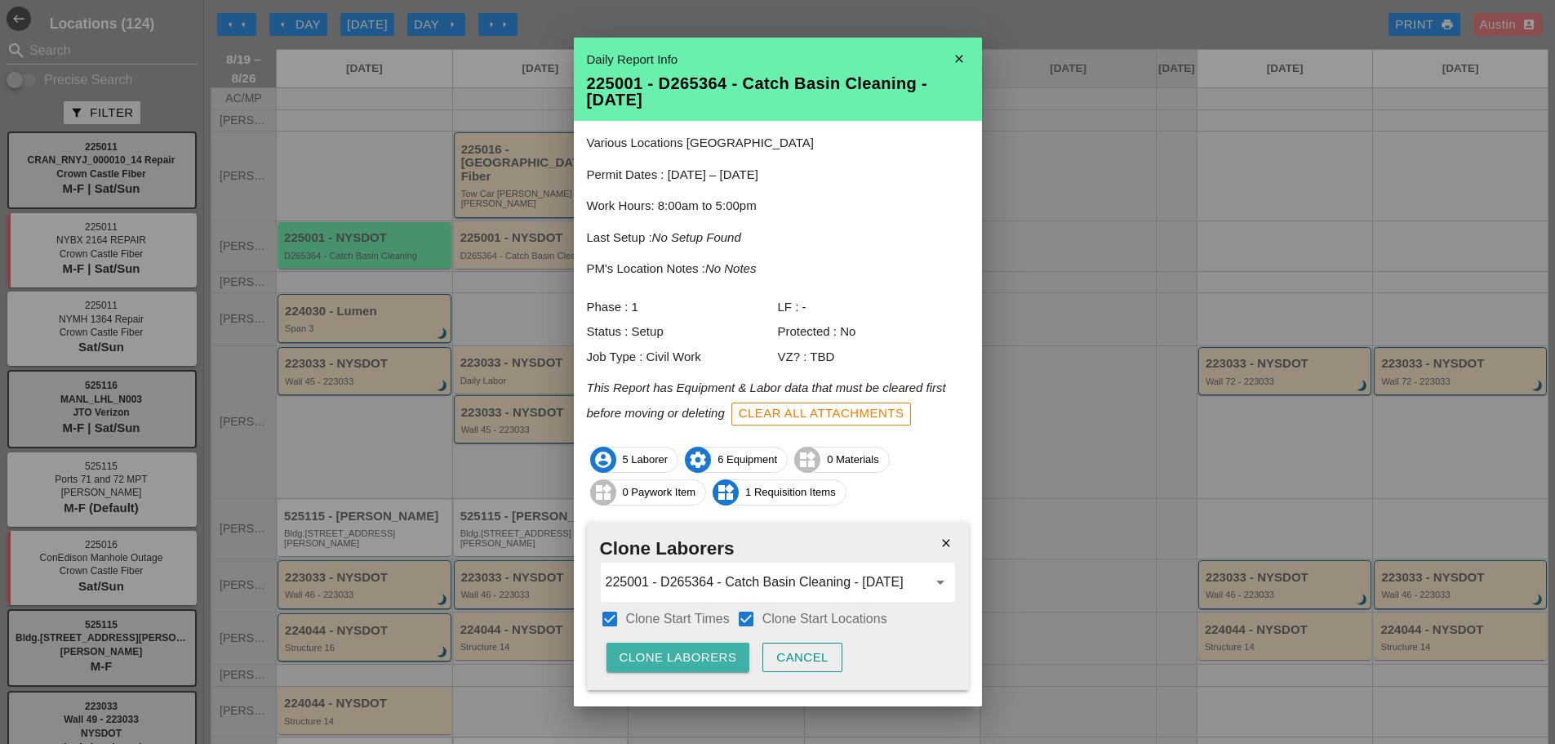
click at [713, 656] on div "Clone Laborers" at bounding box center [679, 657] width 118 height 19
click at [713, 656] on div "Are you sure?" at bounding box center [672, 657] width 104 height 19
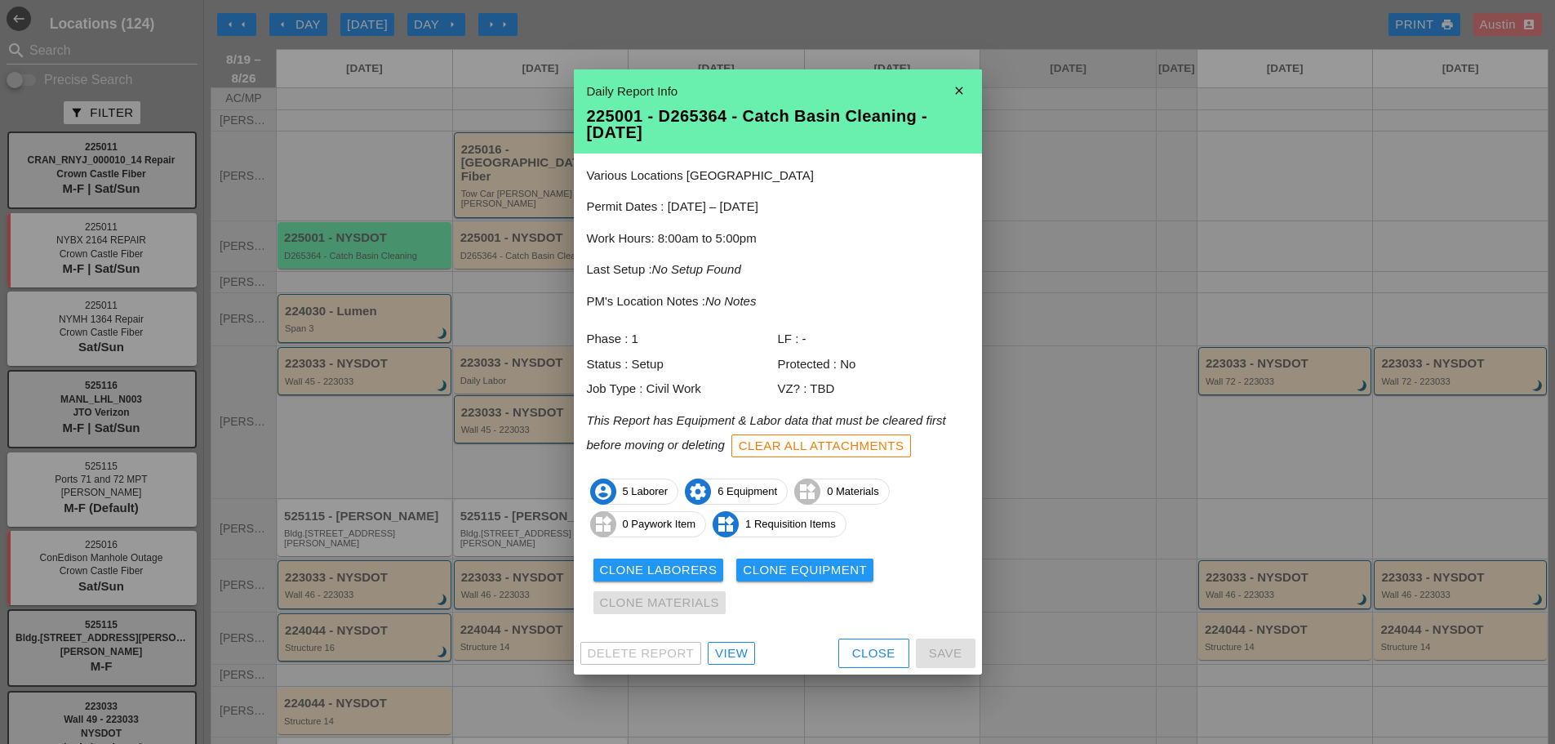
click at [785, 569] on div "Clone Equipment" at bounding box center [805, 570] width 124 height 19
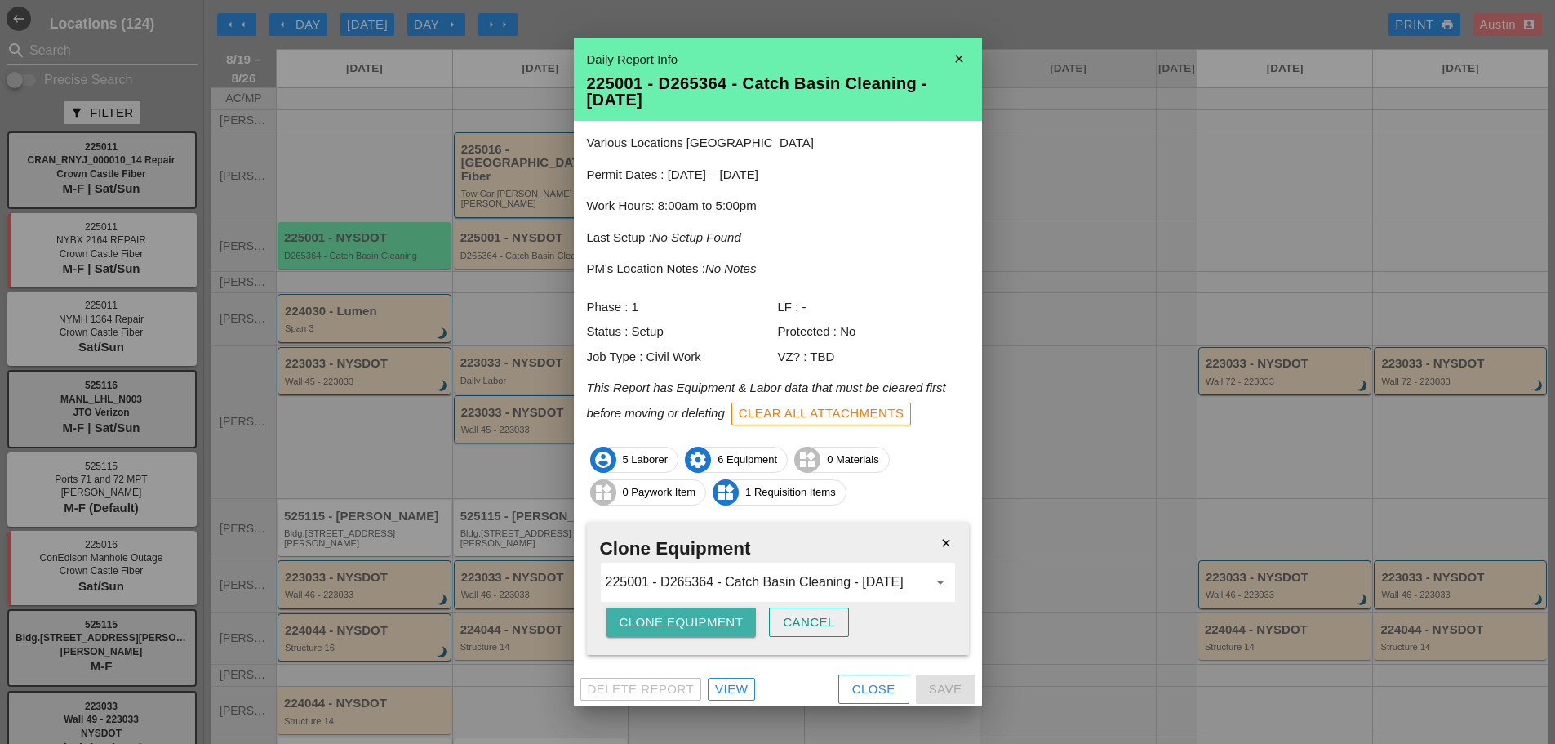
click at [722, 627] on div "Clone Equipment" at bounding box center [682, 622] width 124 height 19
click at [722, 627] on div "Are you sure?" at bounding box center [672, 622] width 104 height 19
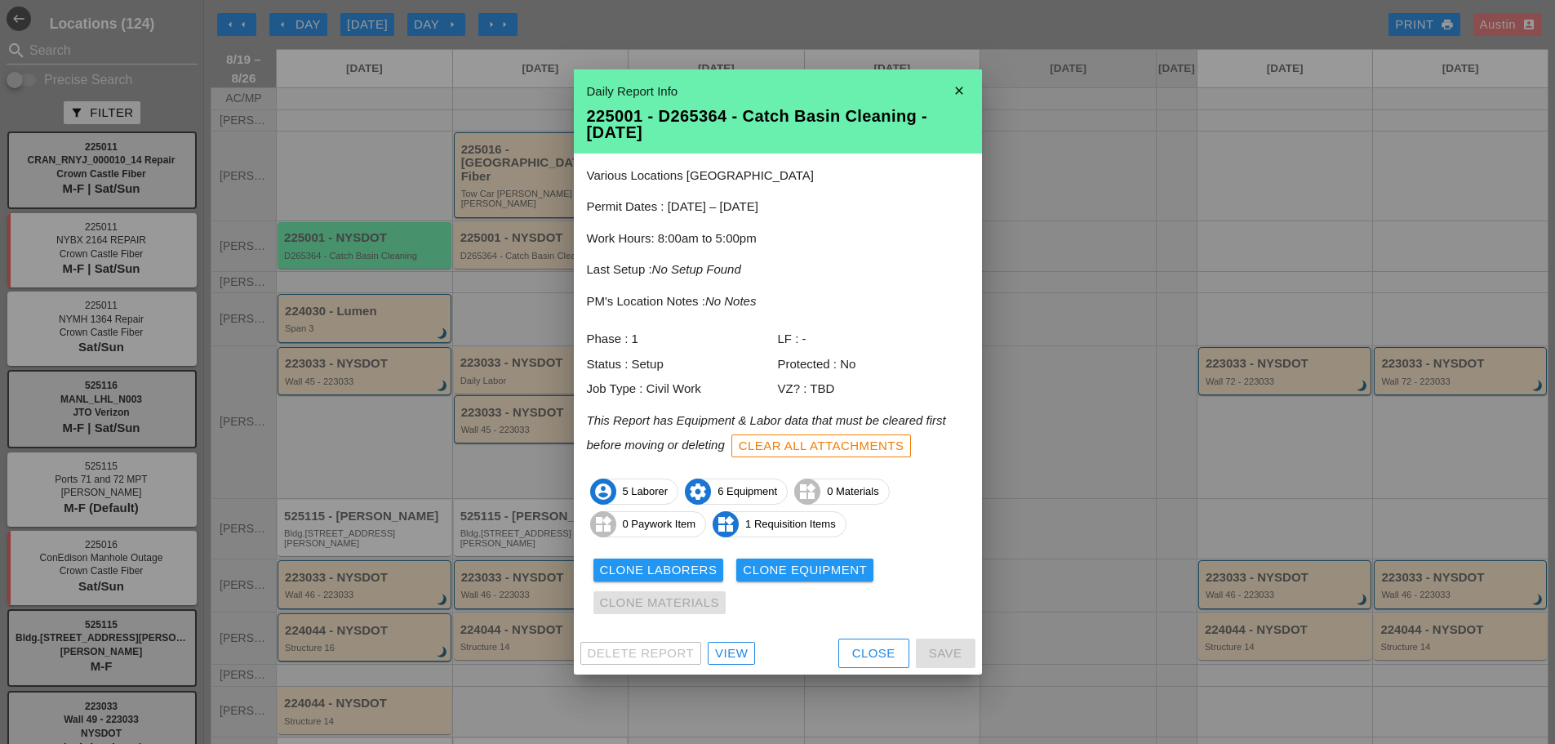
click at [964, 87] on icon "close" at bounding box center [959, 90] width 33 height 33
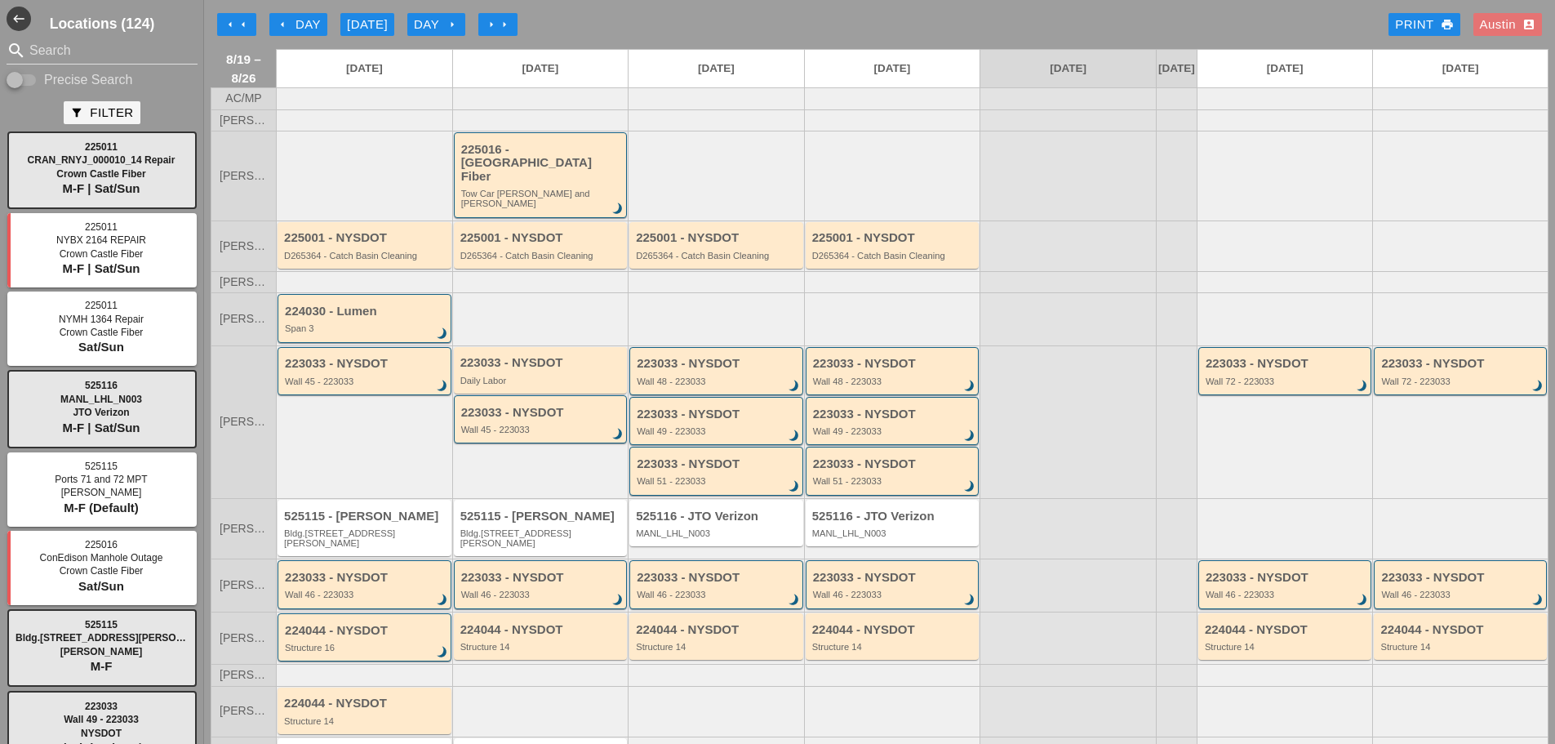
click at [835, 21] on div "arrow_left arrow_left arrow_left Day Today Day arrow_right arrow_right arrow_ri…" at bounding box center [880, 24] width 1338 height 33
click at [635, 15] on div "arrow_left arrow_left arrow_left Day Today Day arrow_right arrow_right arrow_ri…" at bounding box center [880, 24] width 1338 height 33
click at [650, 21] on div "arrow_left arrow_left arrow_left Day Today Day arrow_right arrow_right arrow_ri…" at bounding box center [880, 24] width 1338 height 33
click at [654, 19] on div "arrow_left arrow_left arrow_left Day Today Day arrow_right arrow_right arrow_ri…" at bounding box center [880, 24] width 1338 height 33
click at [576, 77] on link "[DATE]" at bounding box center [541, 69] width 176 height 38
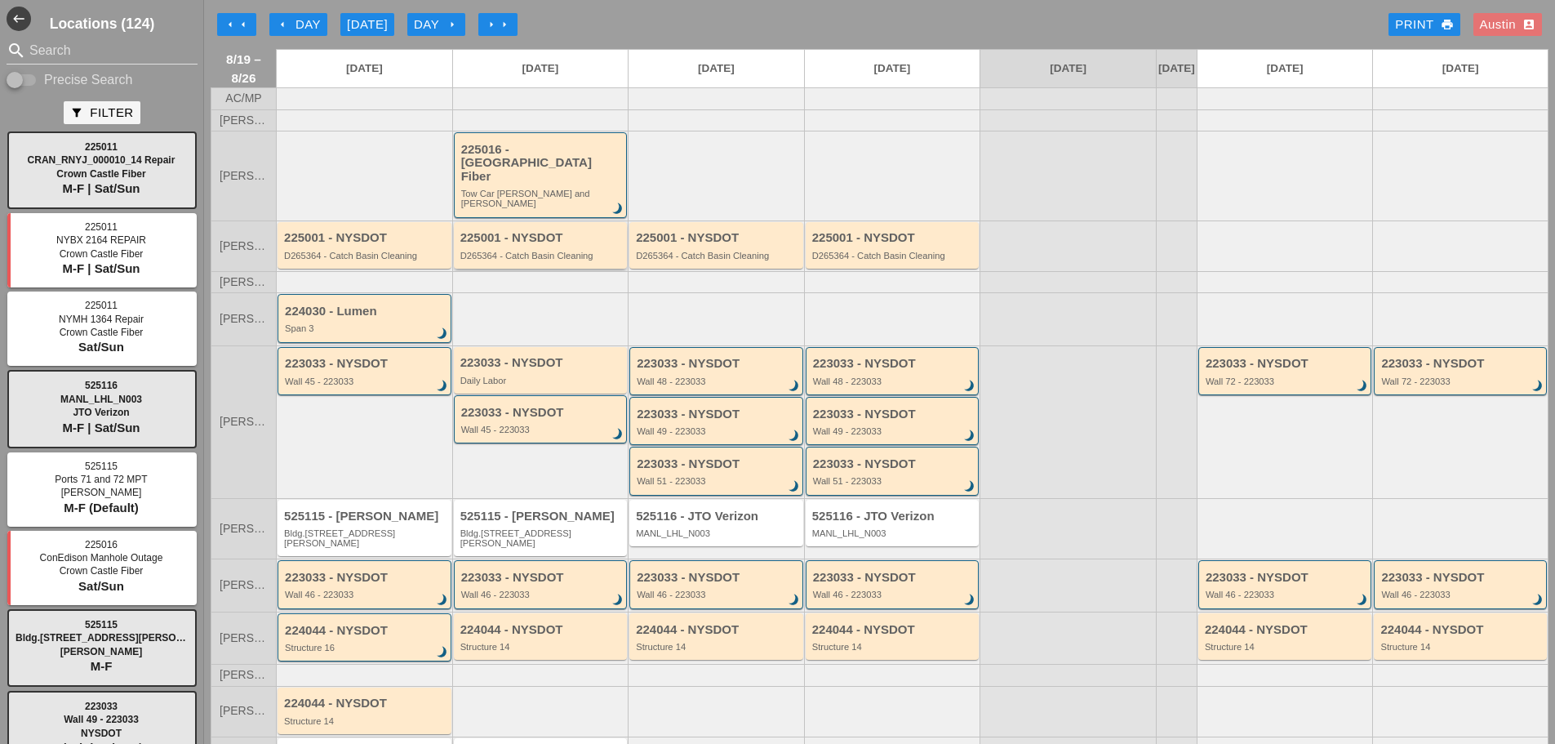
click at [537, 238] on div "225001 - NYSDOT D265364 - Catch Basin Cleaning" at bounding box center [542, 245] width 163 height 29
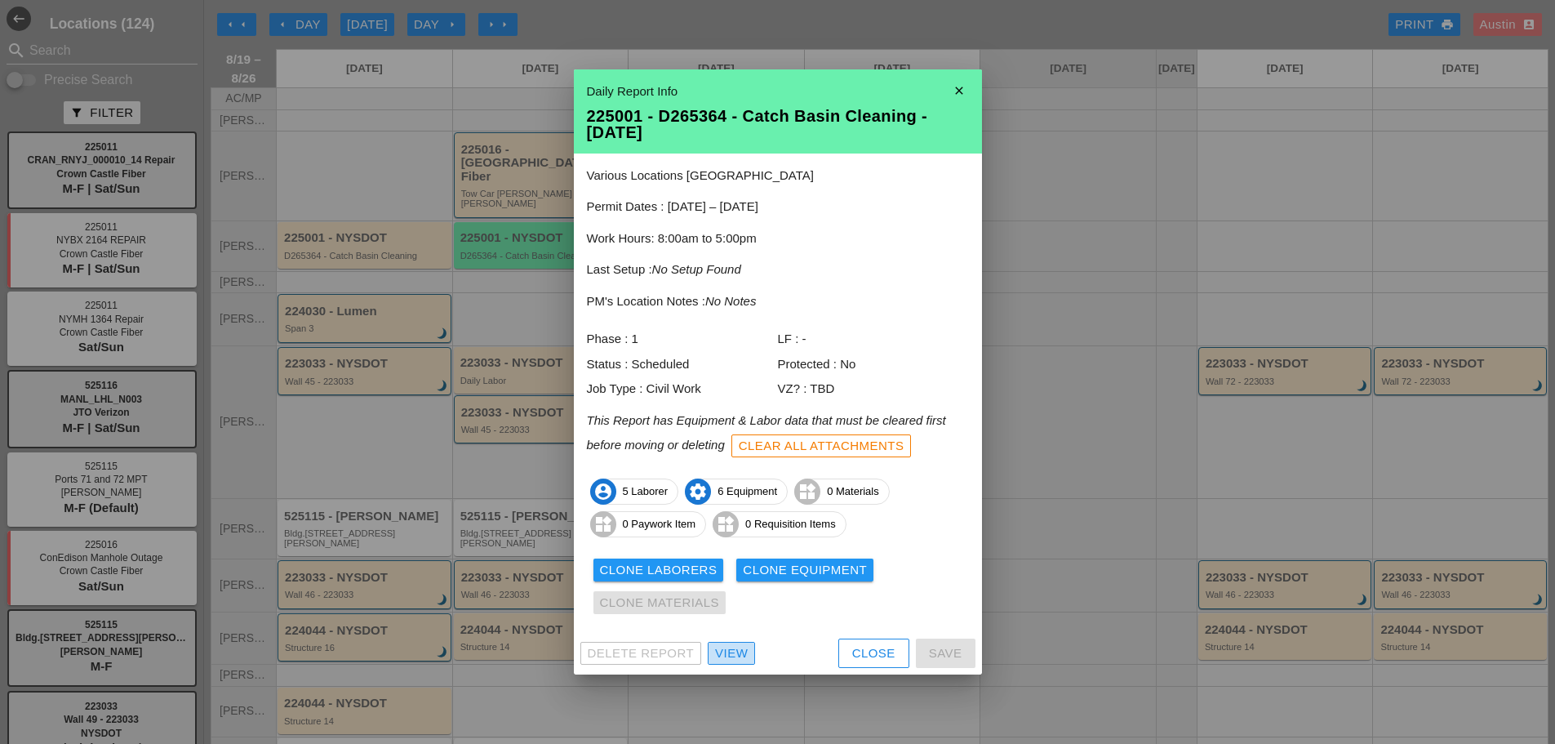
click at [725, 651] on div "View" at bounding box center [731, 653] width 33 height 19
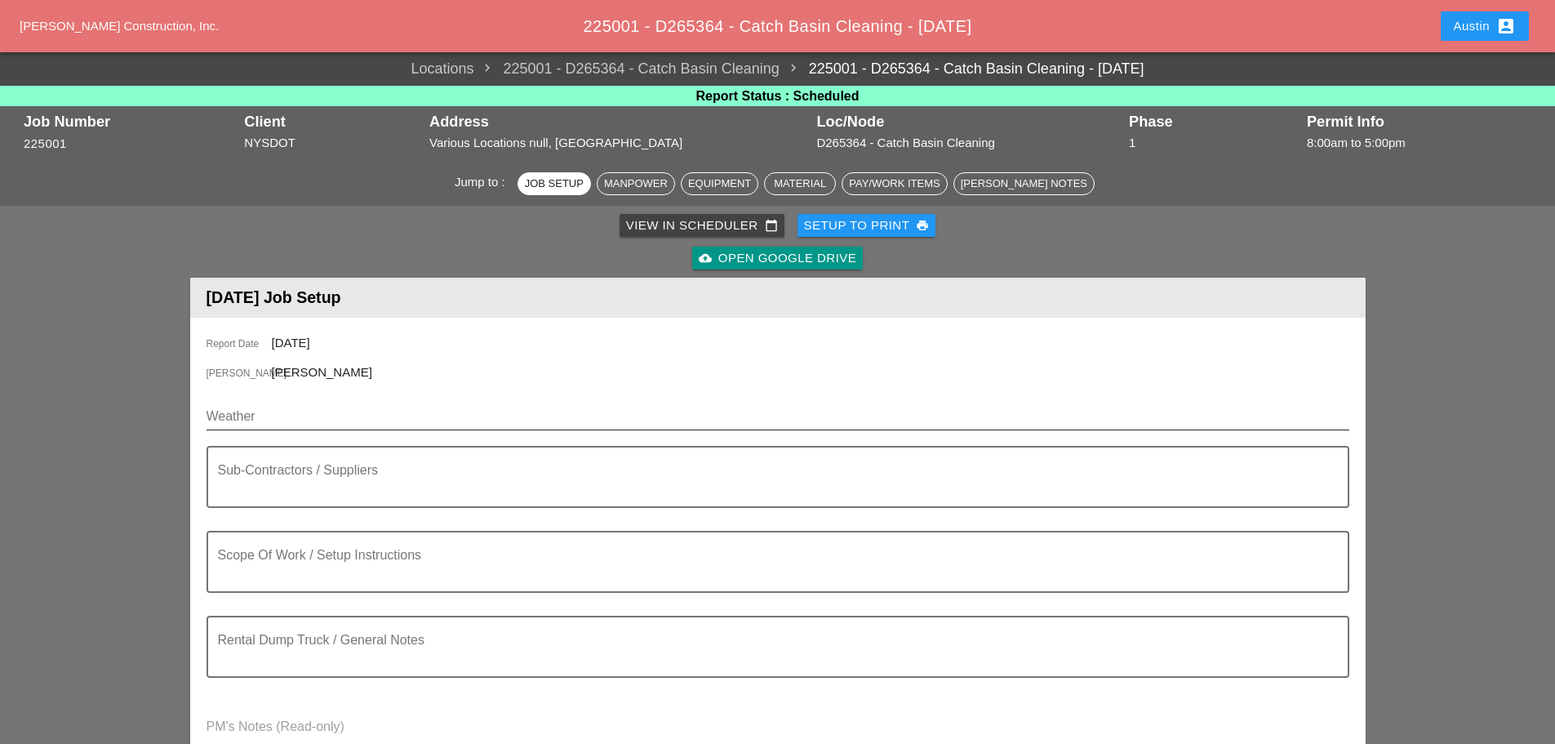
click at [256, 416] on input "Weather" at bounding box center [767, 416] width 1120 height 26
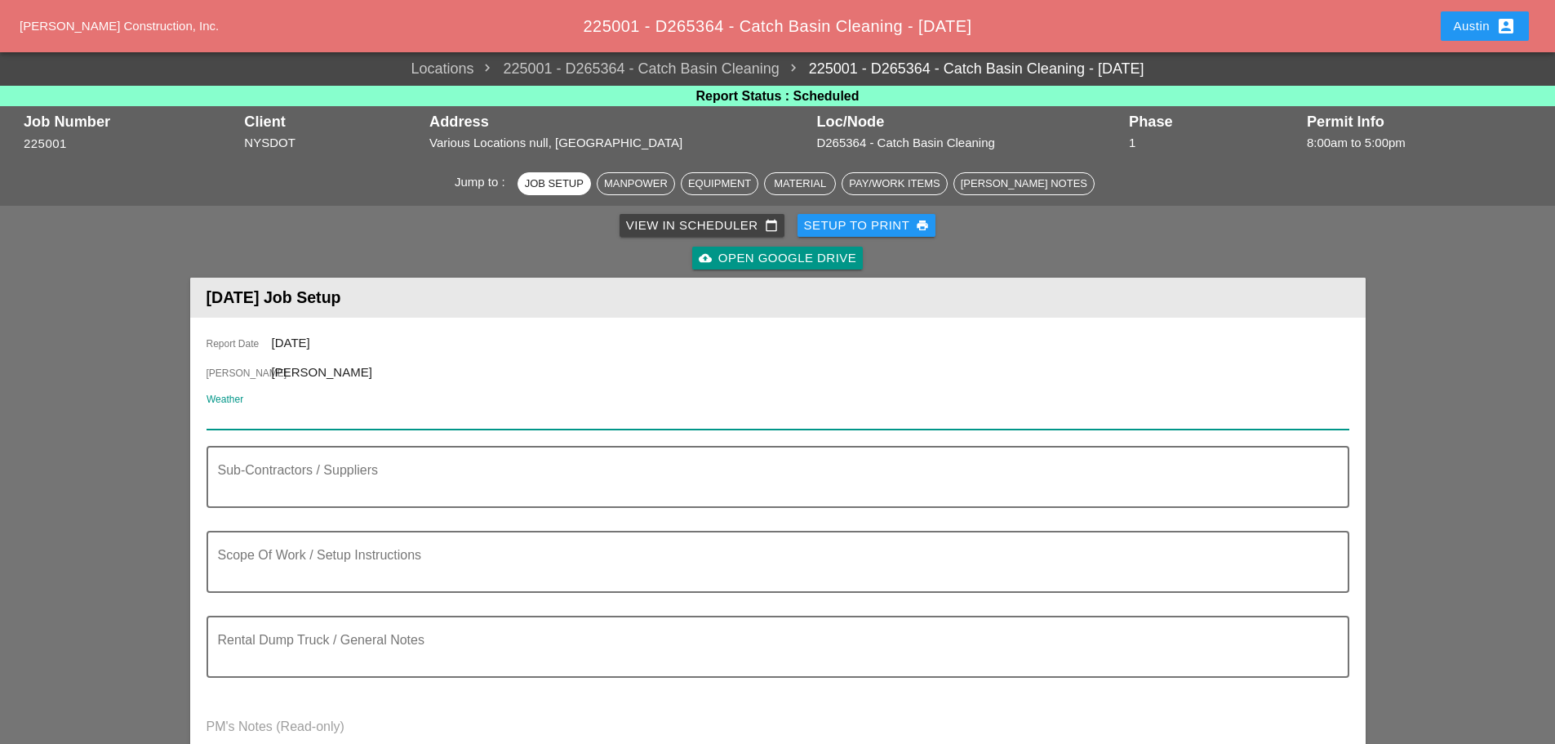
paste input "Day 74° 70% E 11 mph Cloudy with occasional rain in the afternoon. High 74F. Wi…"
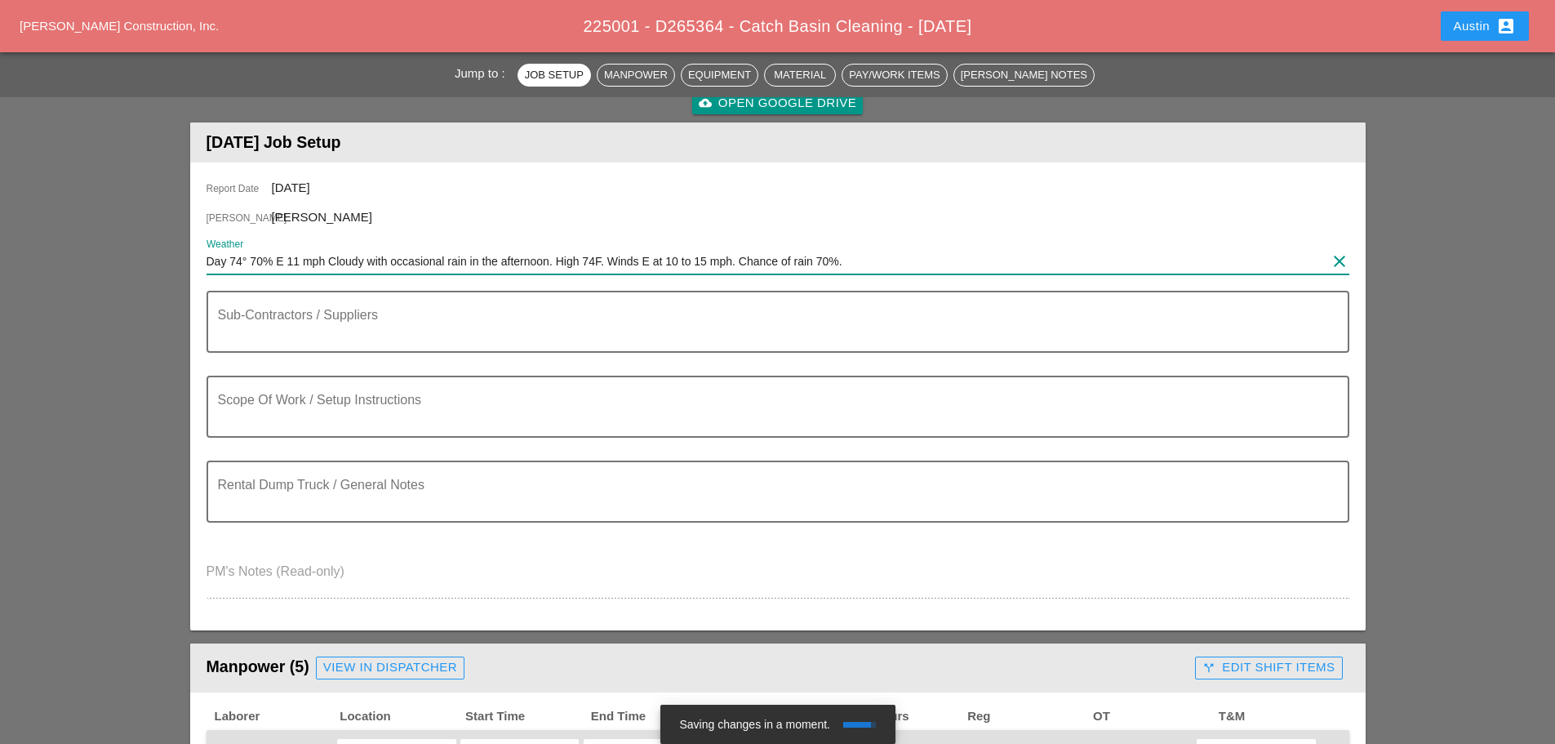
scroll to position [163, 0]
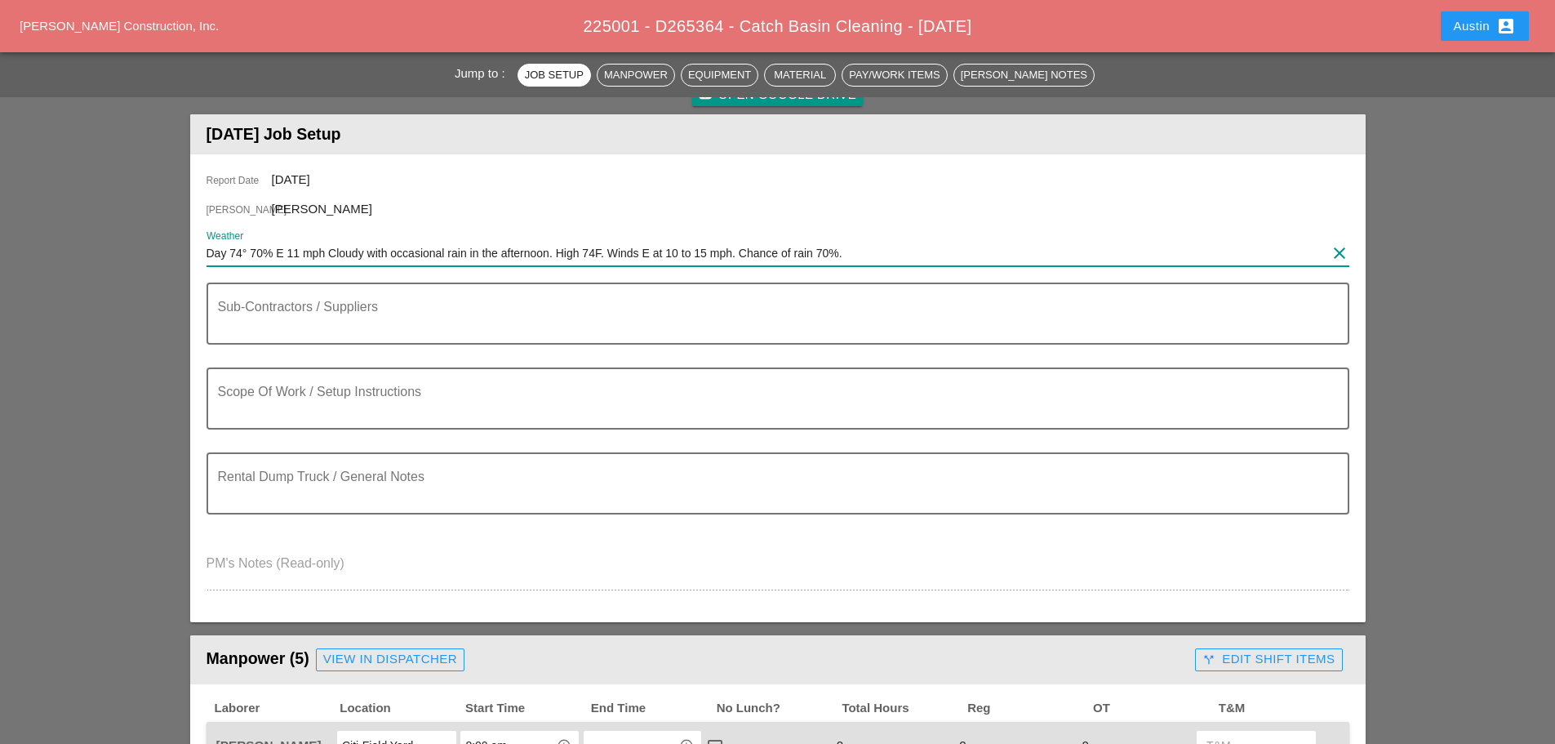
type input "Day 74° 70% E 11 mph Cloudy with occasional rain in the afternoon. High 74F. Wi…"
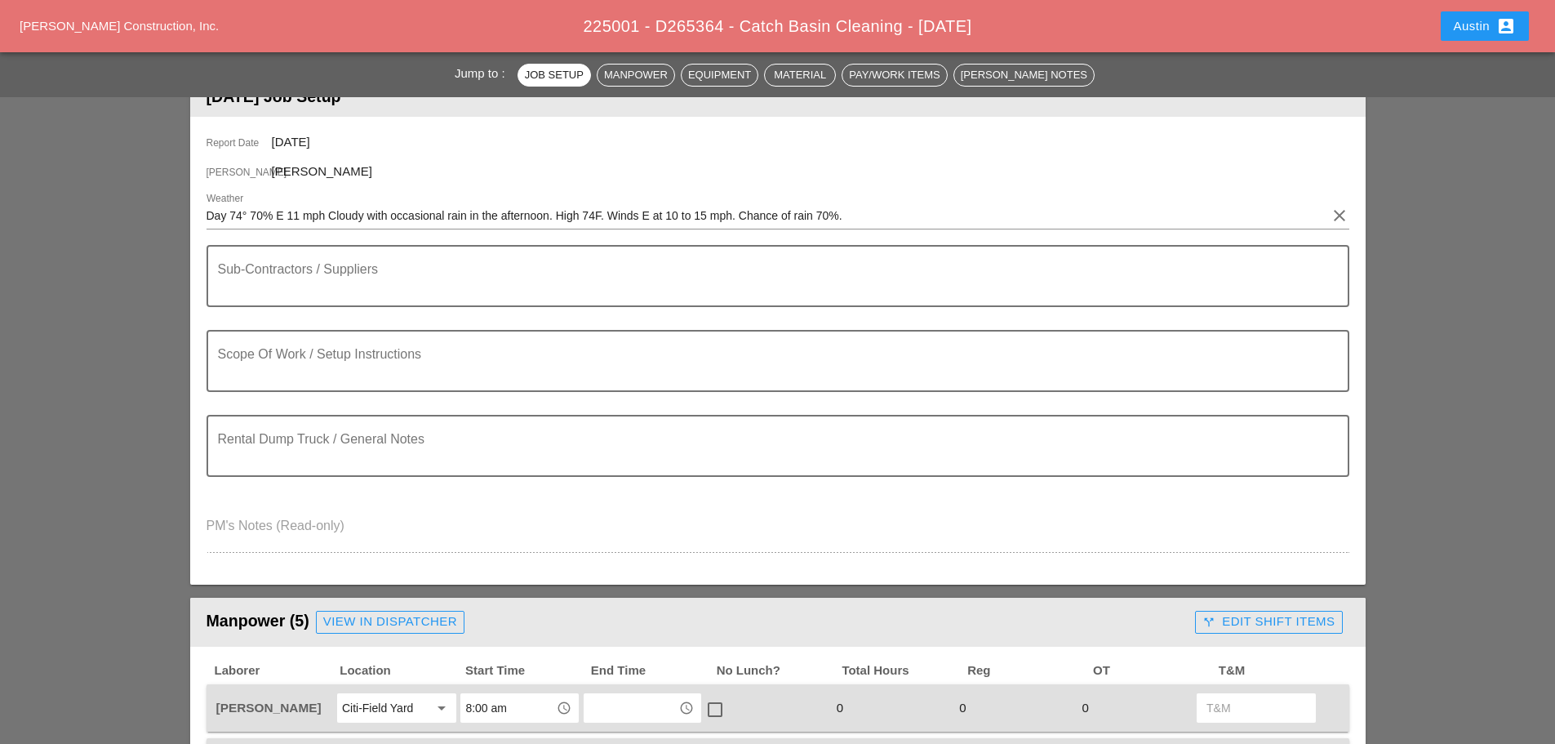
scroll to position [245, 0]
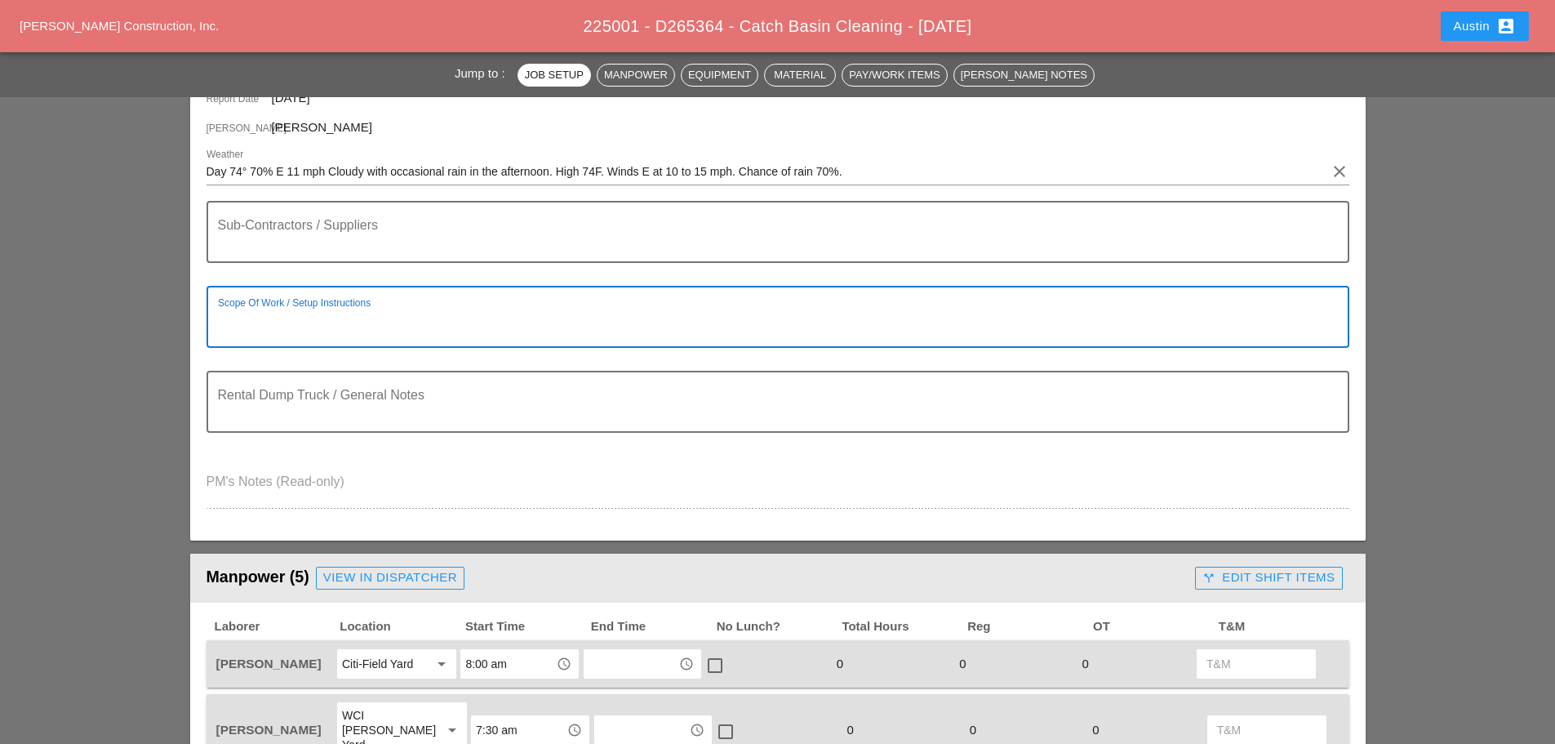
click at [287, 323] on textarea "Scope Of Work / Setup Instructions" at bounding box center [771, 326] width 1107 height 39
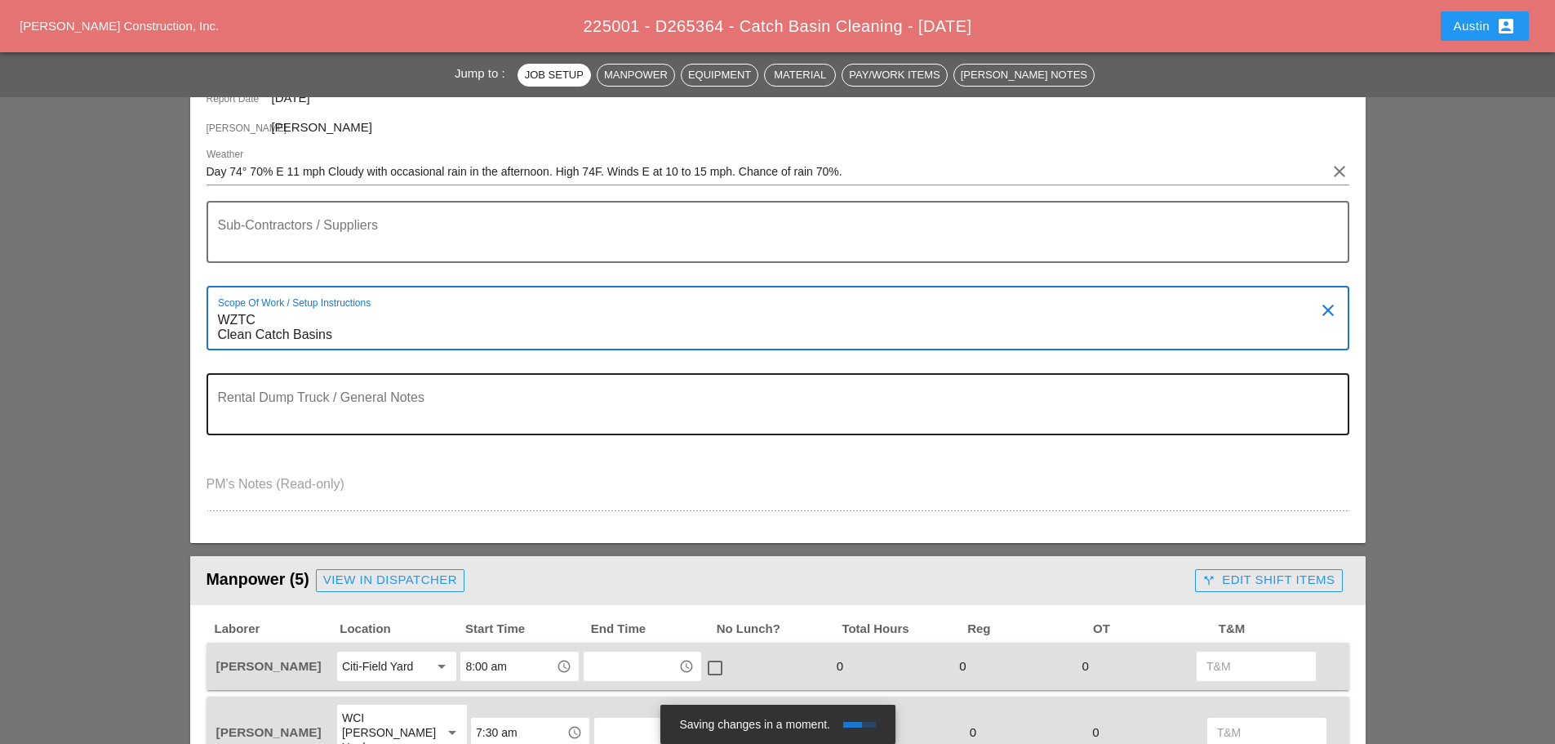
type textarea "WZTC Clean Catch Basins"
click at [291, 405] on textarea "Rental Dump Truck / General Notes" at bounding box center [771, 413] width 1107 height 39
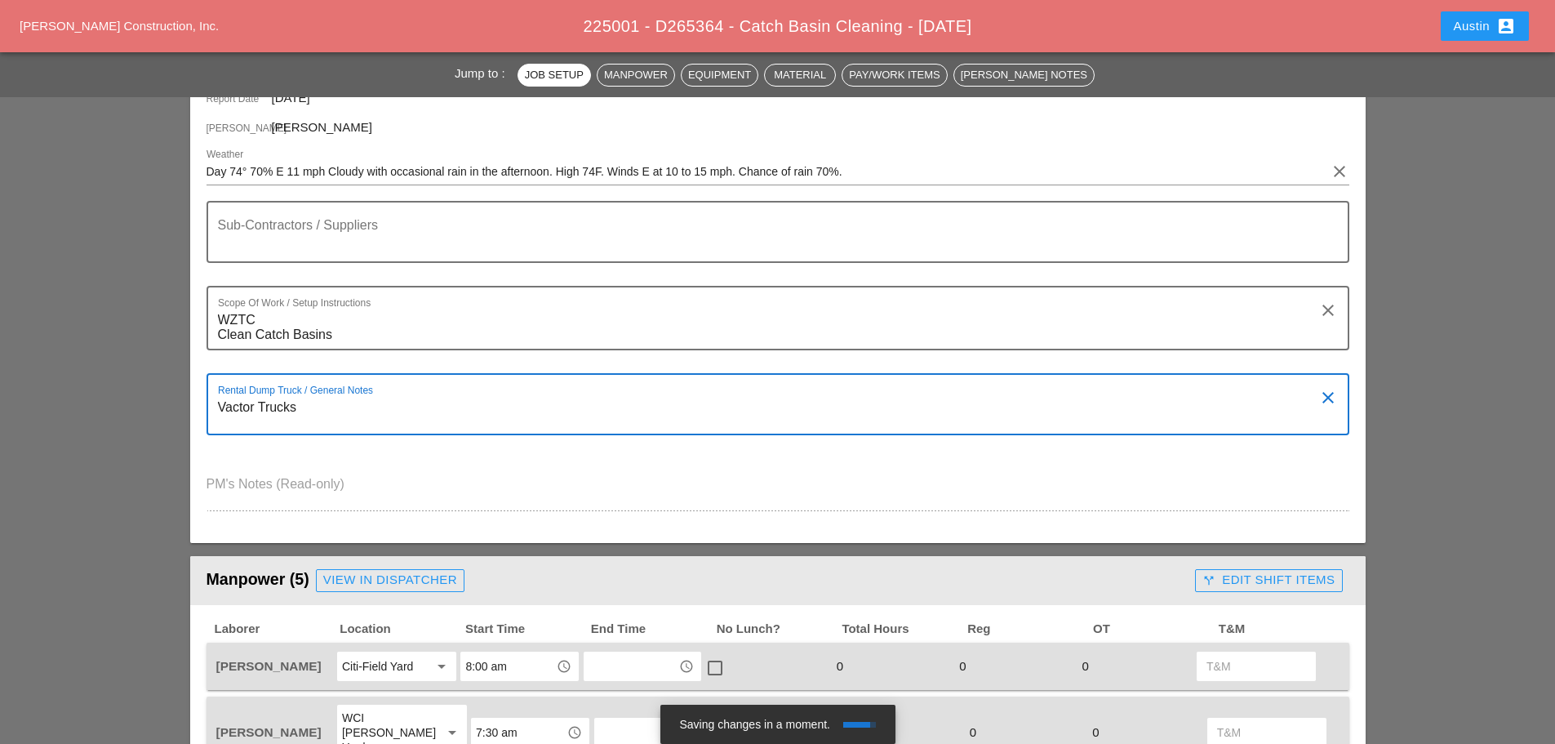
drag, startPoint x: 312, startPoint y: 409, endPoint x: 208, endPoint y: 408, distance: 103.7
click at [208, 408] on div "Rental Dump Truck / General Notes Vactor Trucks clear" at bounding box center [778, 404] width 1143 height 62
type textarea "Vactor Trucks"
click at [561, 466] on div "PM's Notes (Read-only)" at bounding box center [778, 493] width 1143 height 65
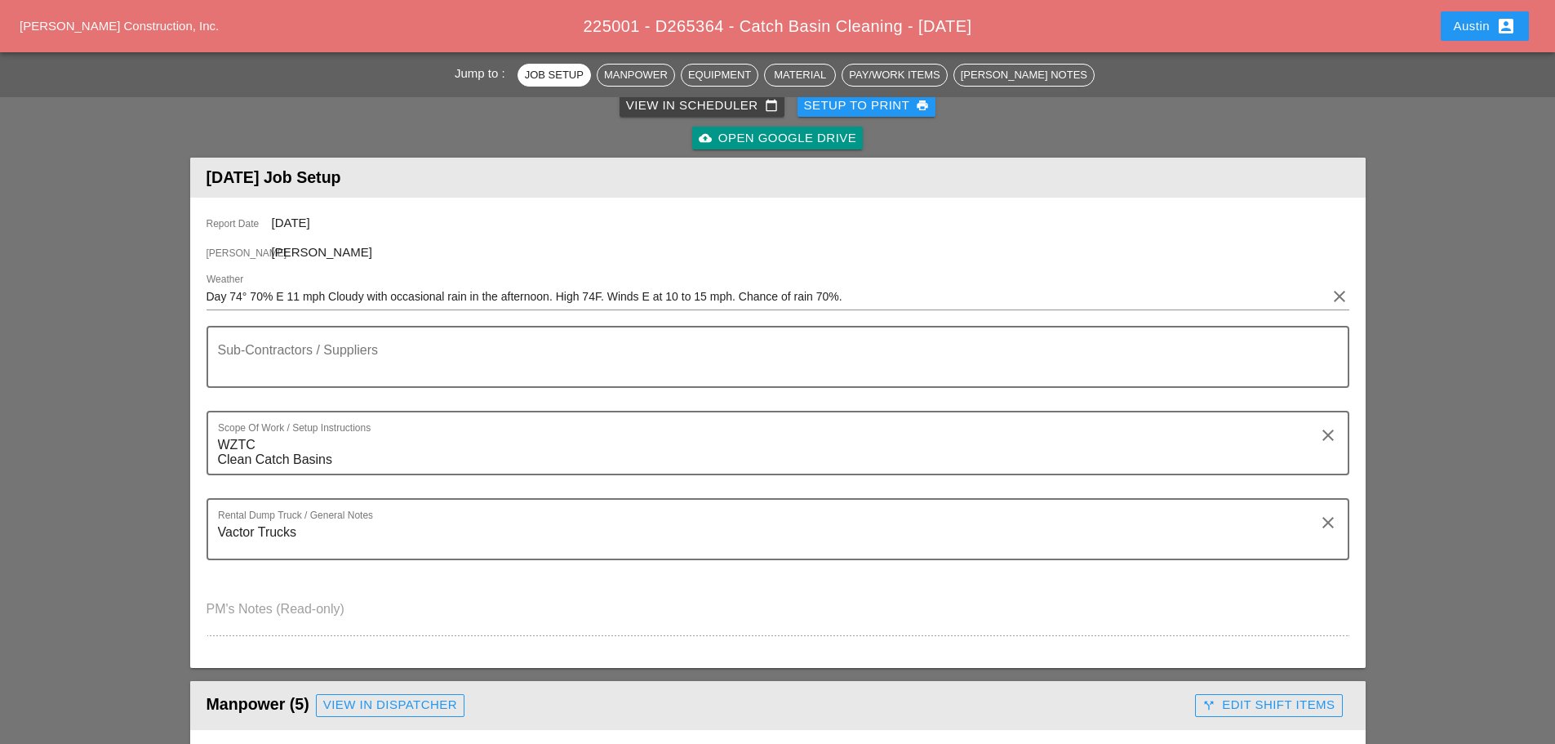
scroll to position [82, 0]
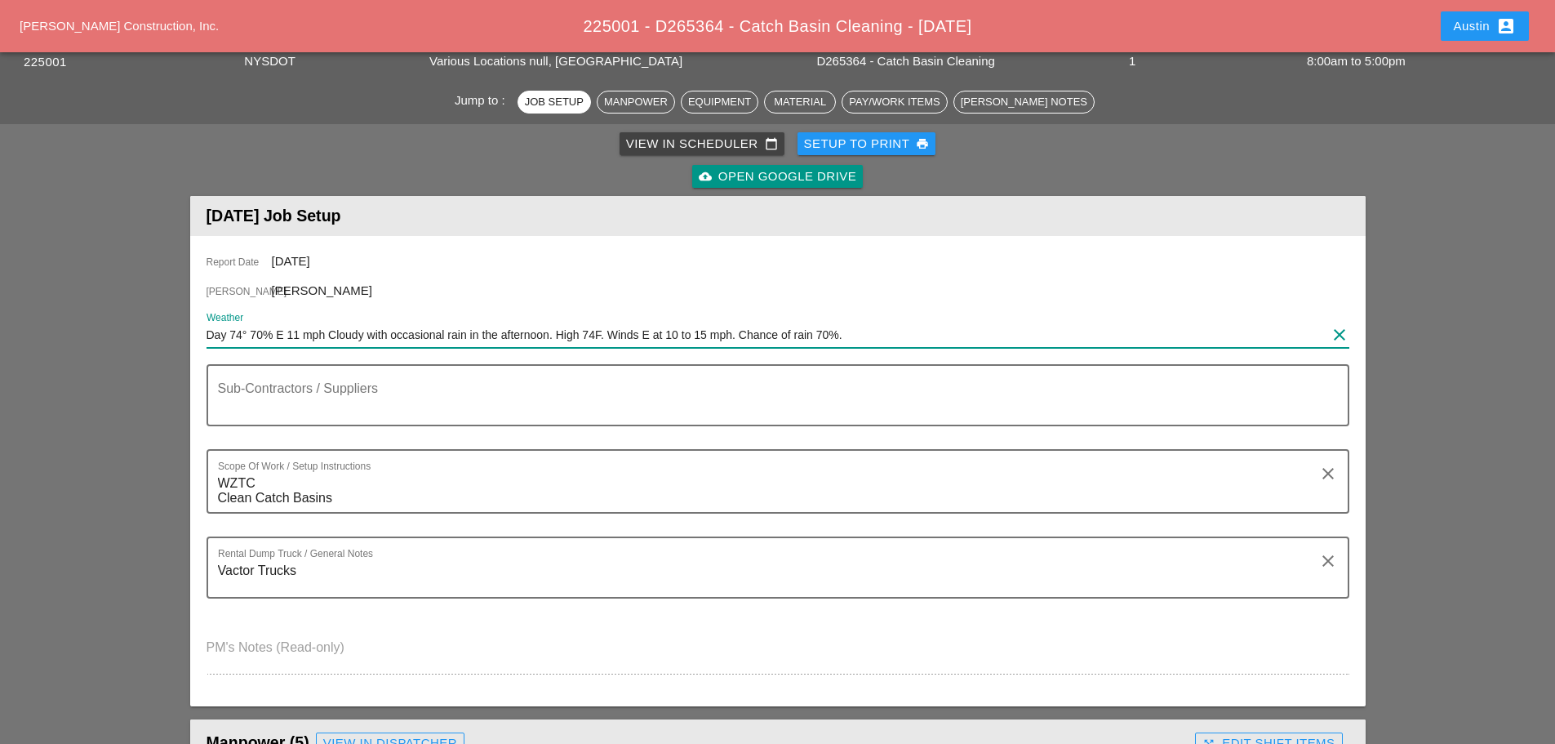
drag, startPoint x: 758, startPoint y: 351, endPoint x: 133, endPoint y: 322, distance: 625.3
paste input "Wed 20"
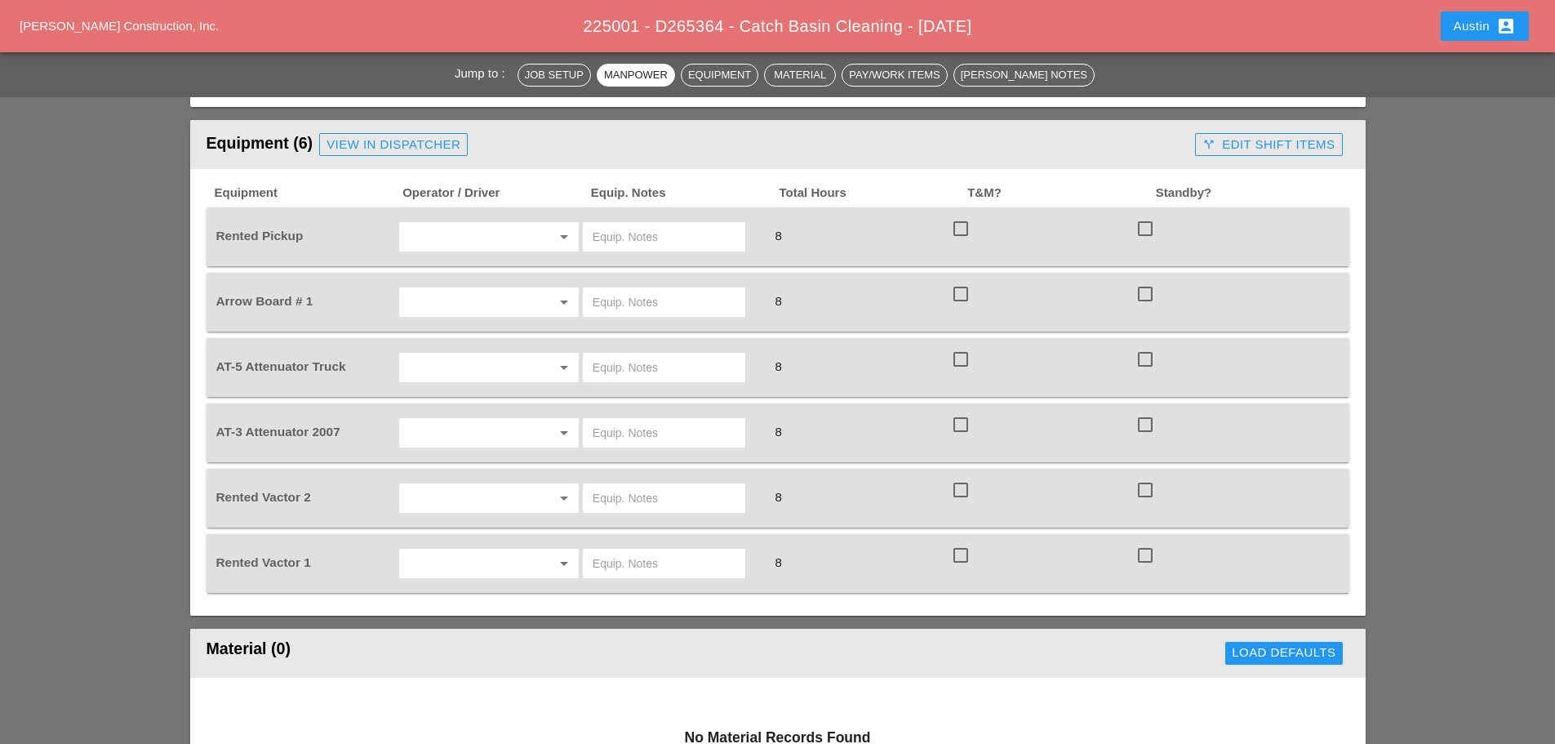
scroll to position [1061, 0]
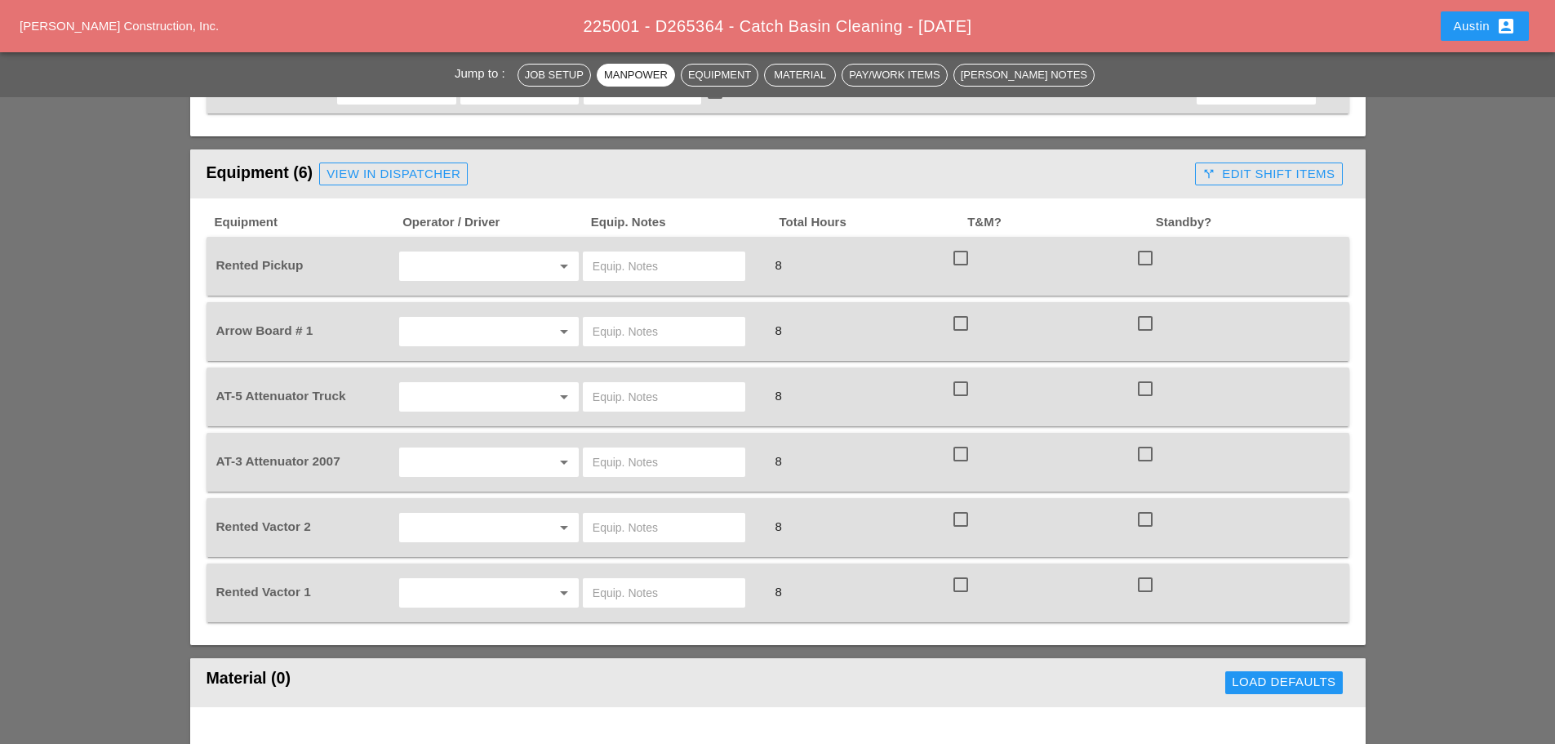
type input "Wed 20 Day 74° 70% E 11 mph Cloudy with occasional rain in the afternoon. High …"
click at [443, 580] on input "text" at bounding box center [466, 593] width 124 height 26
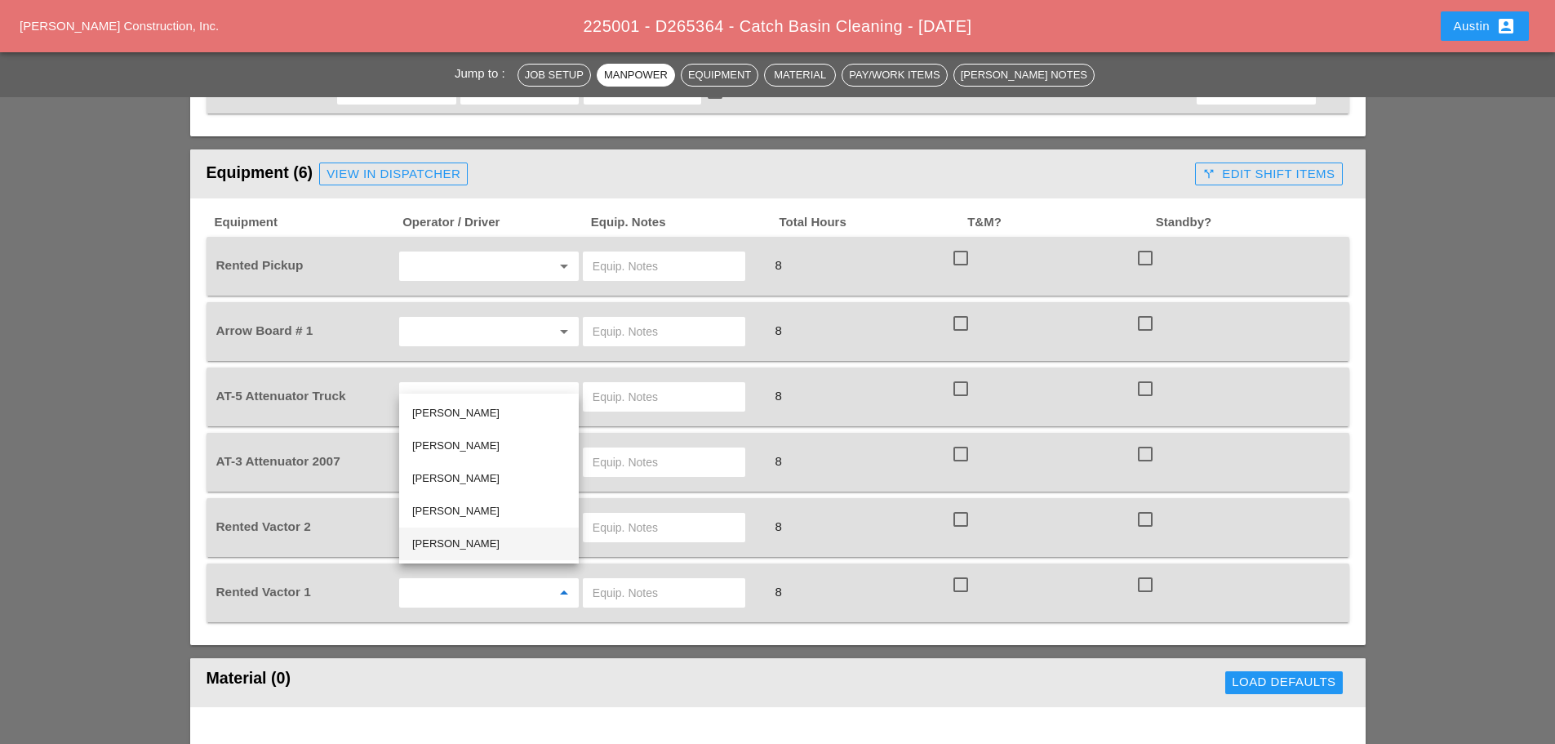
click at [467, 548] on div "Jose Ventura" at bounding box center [489, 544] width 154 height 20
type input "Jose Ventura"
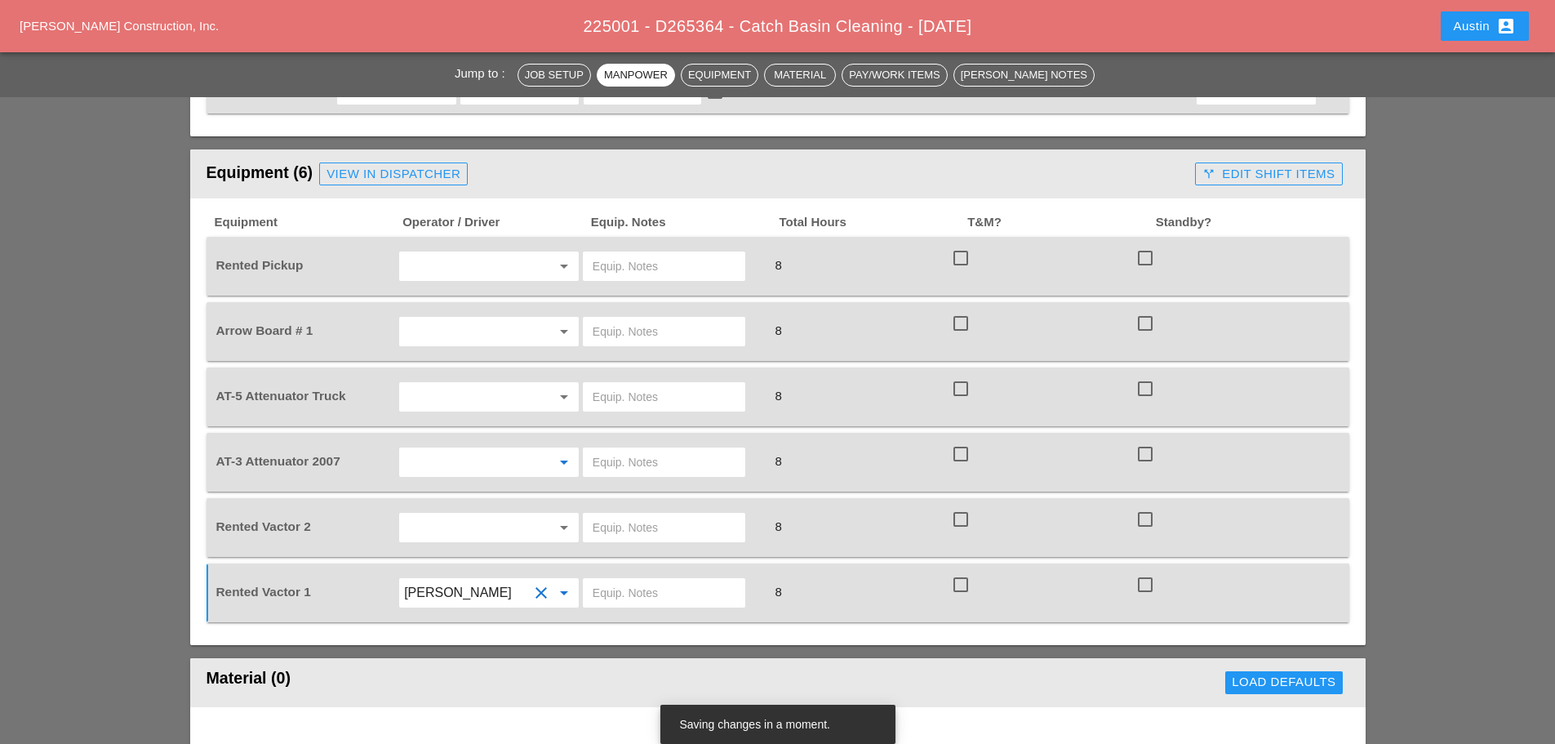
click at [447, 449] on input "text" at bounding box center [466, 462] width 124 height 26
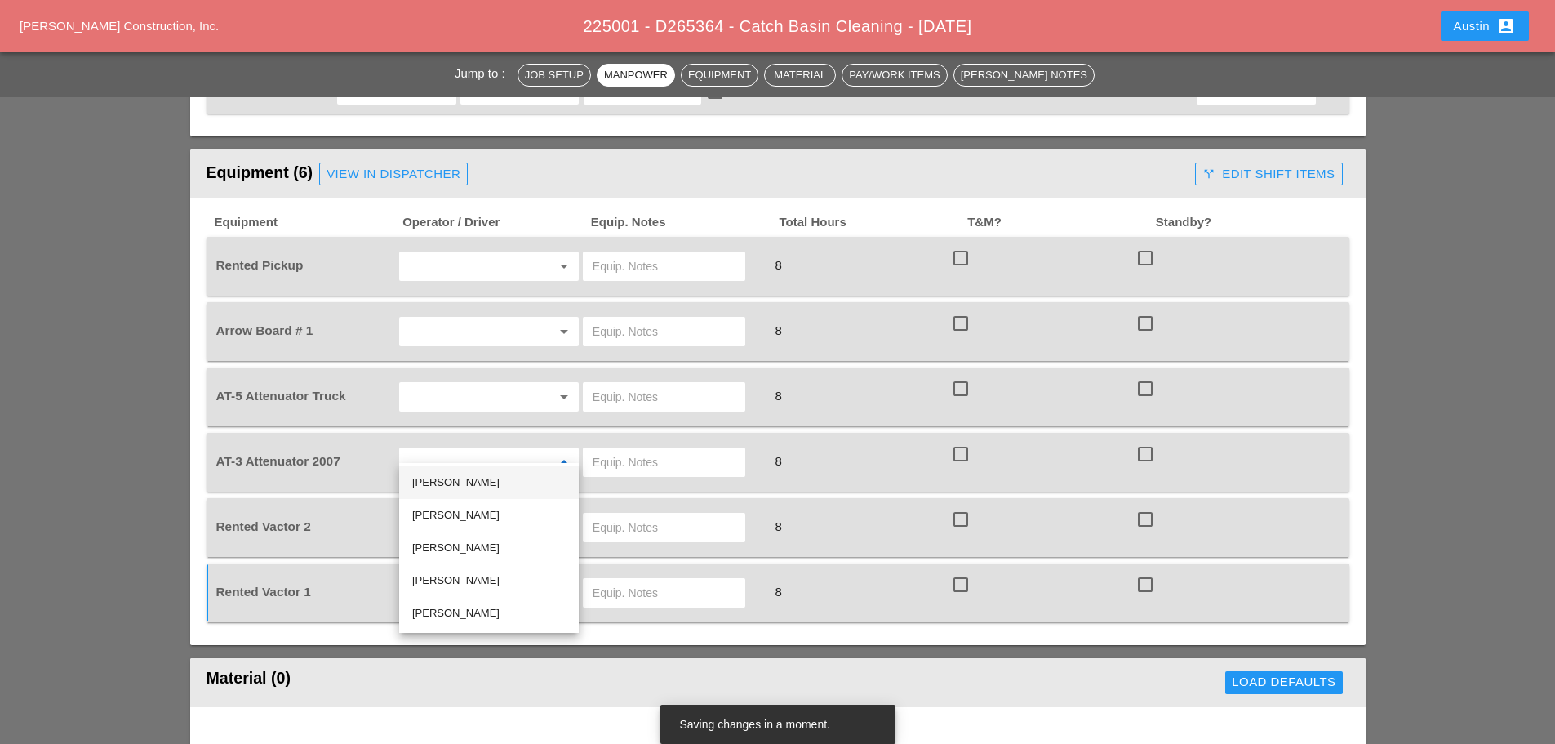
click at [458, 489] on div "Brian Ferguson" at bounding box center [489, 483] width 154 height 20
type input "Brian Ferguson"
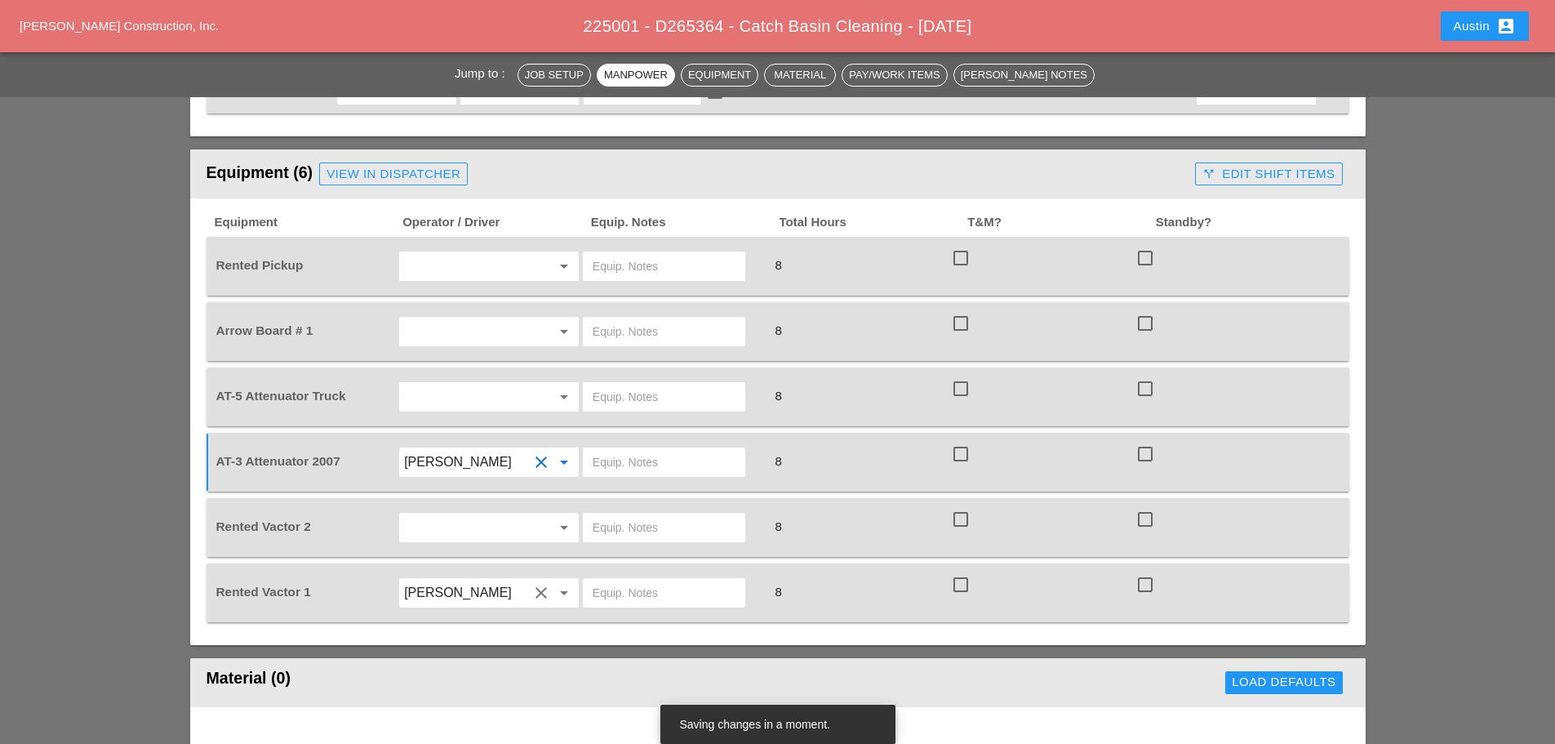
click at [455, 518] on input "text" at bounding box center [466, 527] width 124 height 26
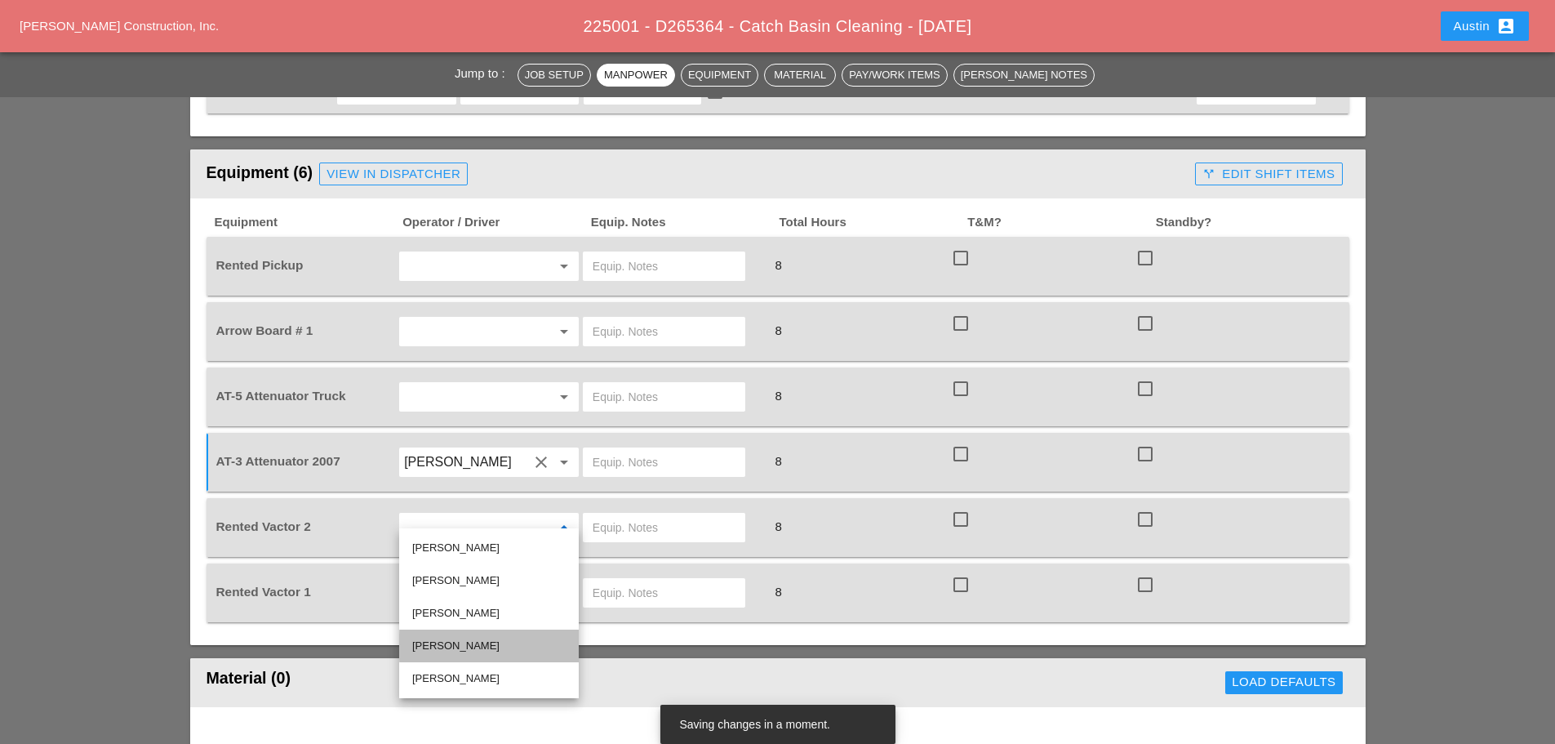
click at [485, 644] on div "Nick Mattheos" at bounding box center [489, 646] width 154 height 20
type input "Nick Mattheos"
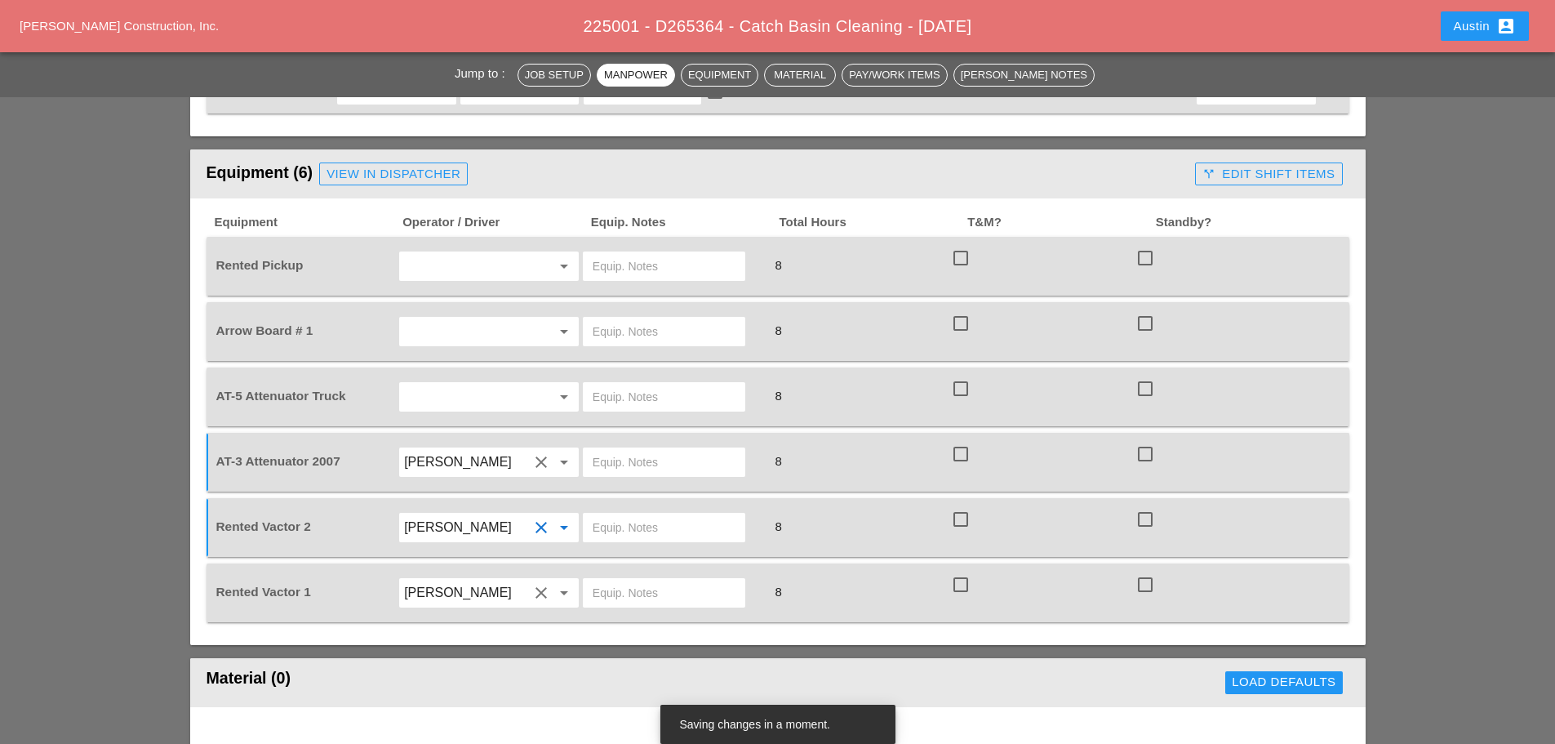
click at [443, 323] on input "text" at bounding box center [466, 331] width 124 height 26
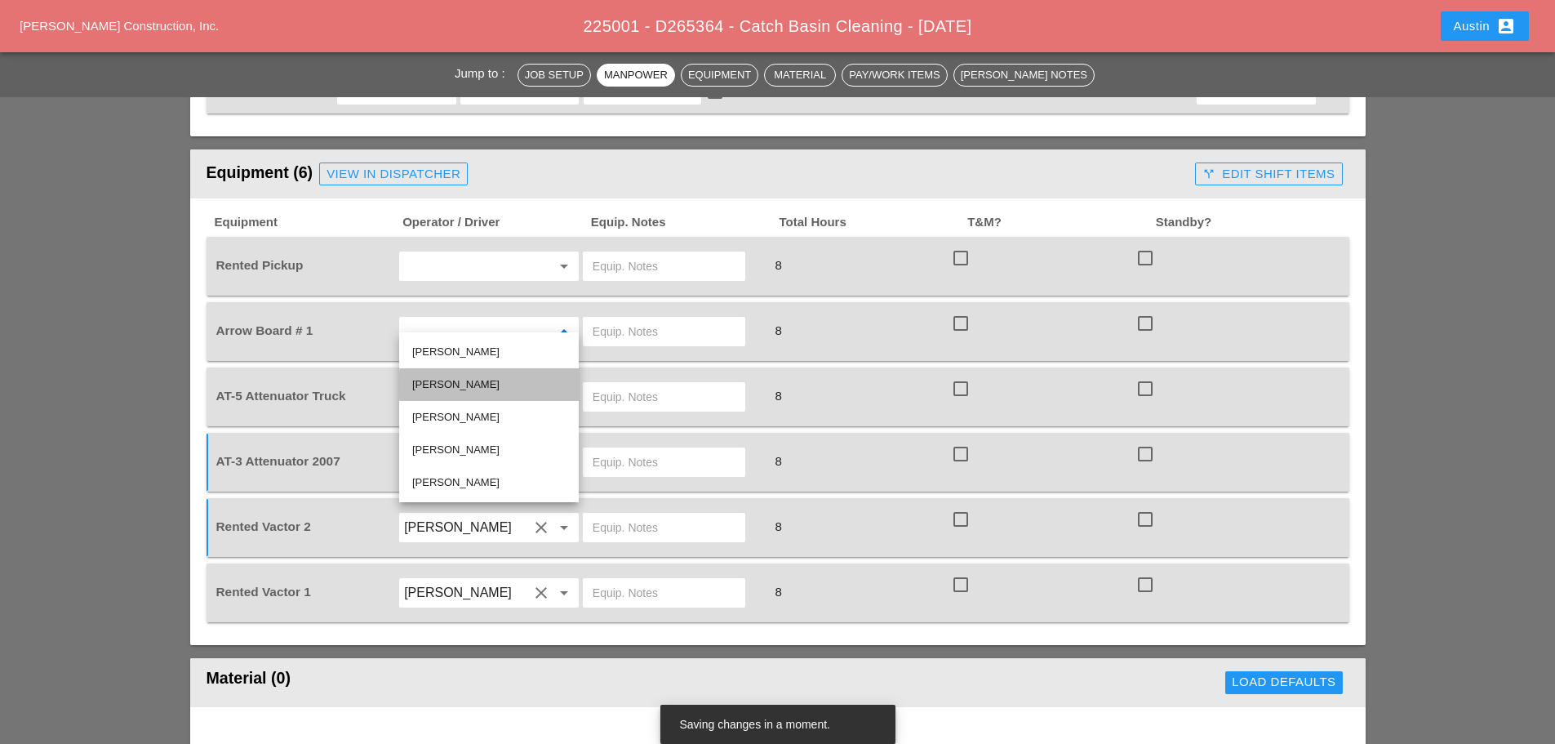
click at [456, 387] on div "Miguel Fernandes" at bounding box center [489, 385] width 154 height 20
type input "Miguel Fernandes"
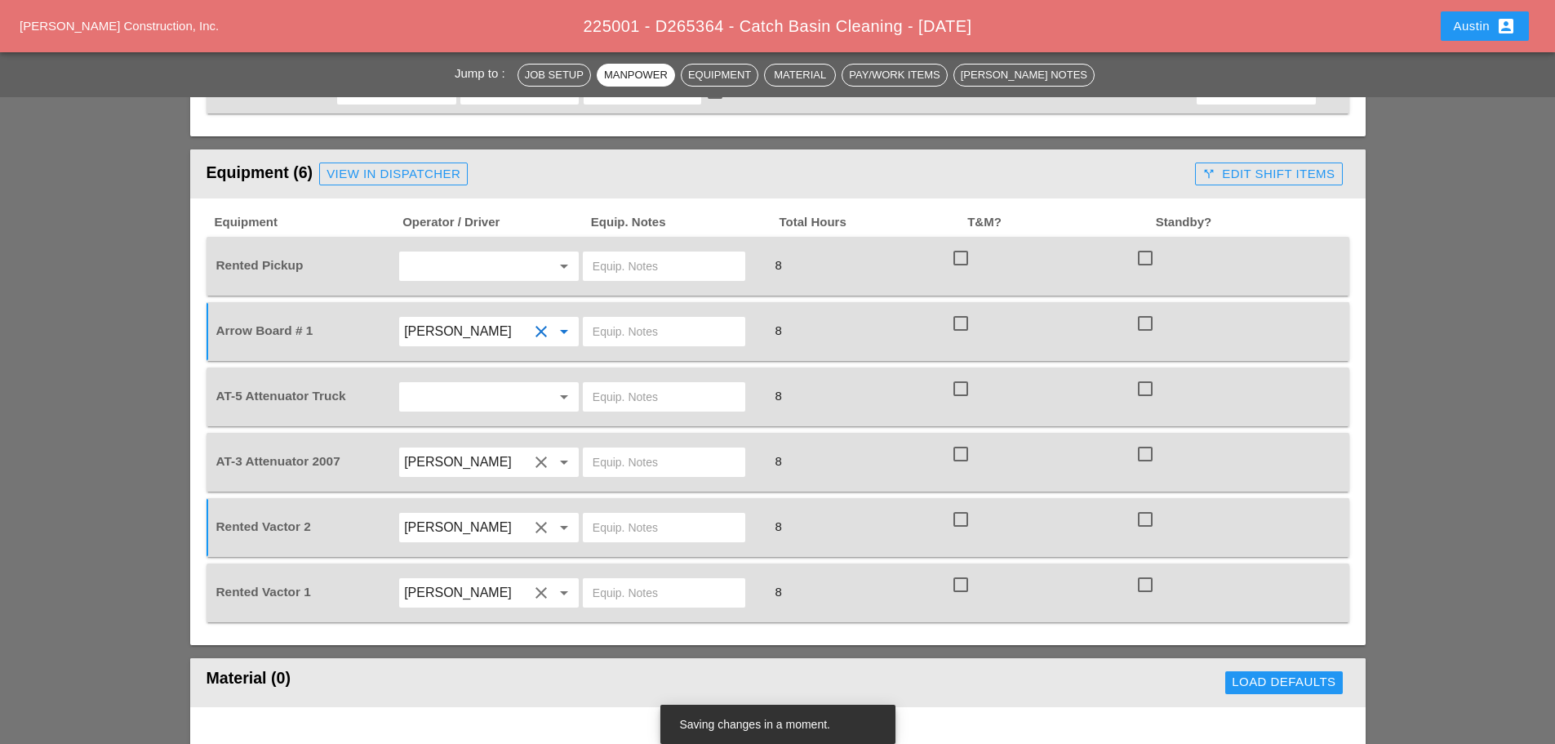
click at [471, 258] on input "text" at bounding box center [466, 266] width 124 height 26
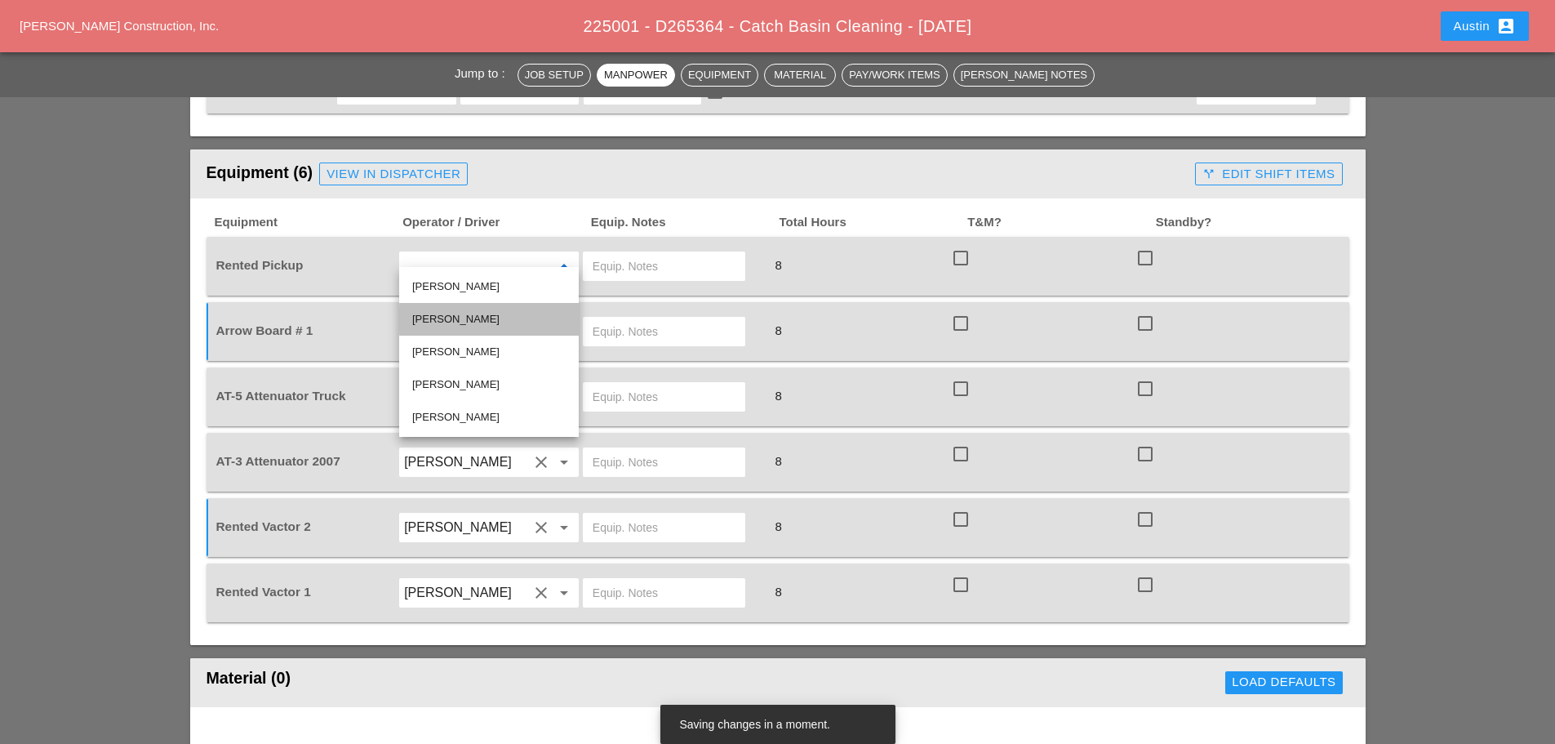
click at [478, 324] on div "Miguel Fernandes" at bounding box center [489, 319] width 154 height 20
type input "Miguel Fernandes"
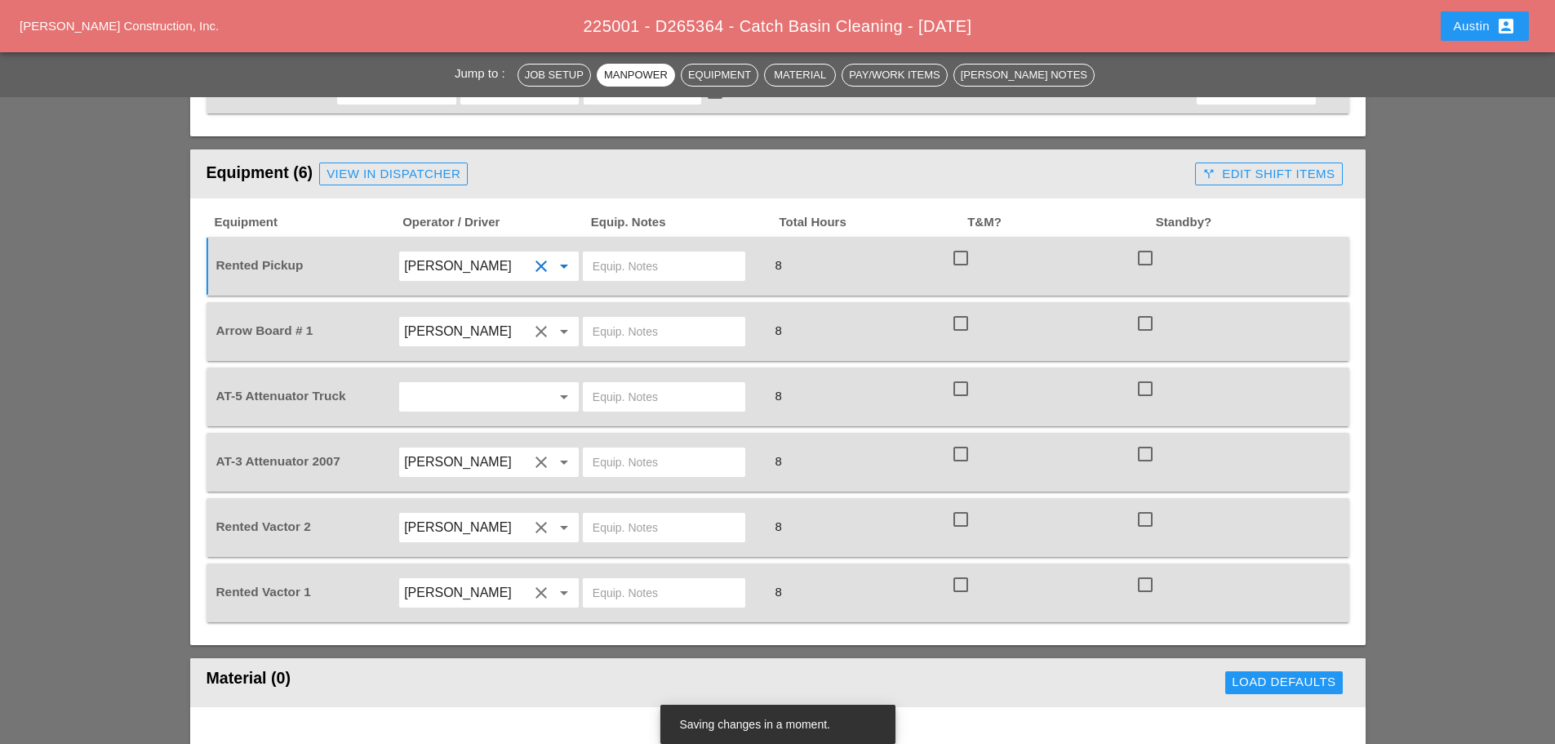
click at [647, 580] on input "text" at bounding box center [664, 593] width 143 height 26
type input "City Field"
click at [634, 449] on input "text" at bounding box center [664, 462] width 143 height 26
type input "Bruckner Yard"
click at [682, 514] on input "text" at bounding box center [664, 527] width 143 height 26
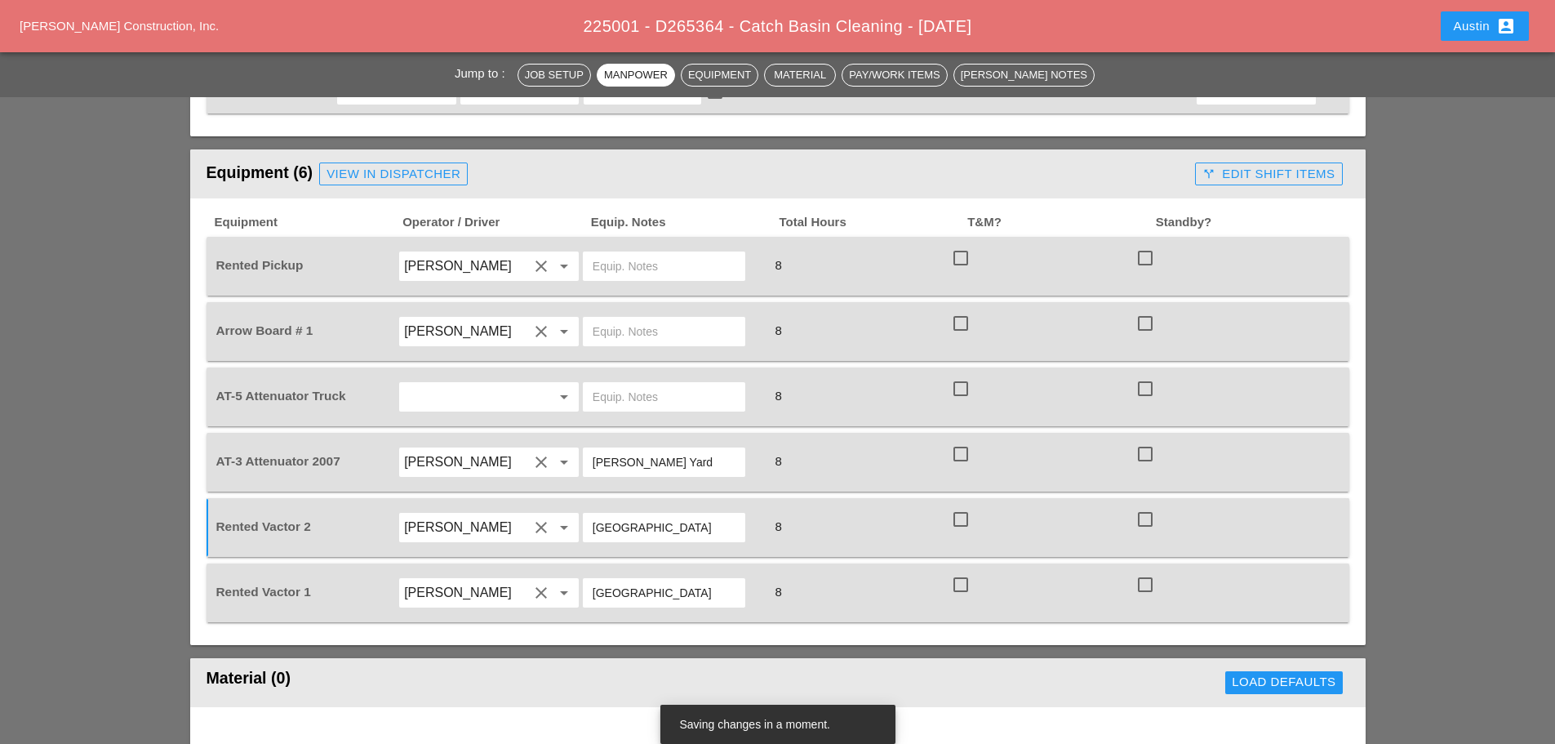
type input "City Field"
click at [98, 316] on div "Jump to : Job Setup Manpower Equipment Material Pay/Work Items Foreman's Notes …" at bounding box center [777, 657] width 1555 height 3117
click at [634, 327] on input "text" at bounding box center [664, 331] width 143 height 26
type input "City Field"
click at [152, 267] on div "Jump to : Job Setup Manpower Equipment Material Pay/Work Items Foreman's Notes …" at bounding box center [777, 657] width 1555 height 3117
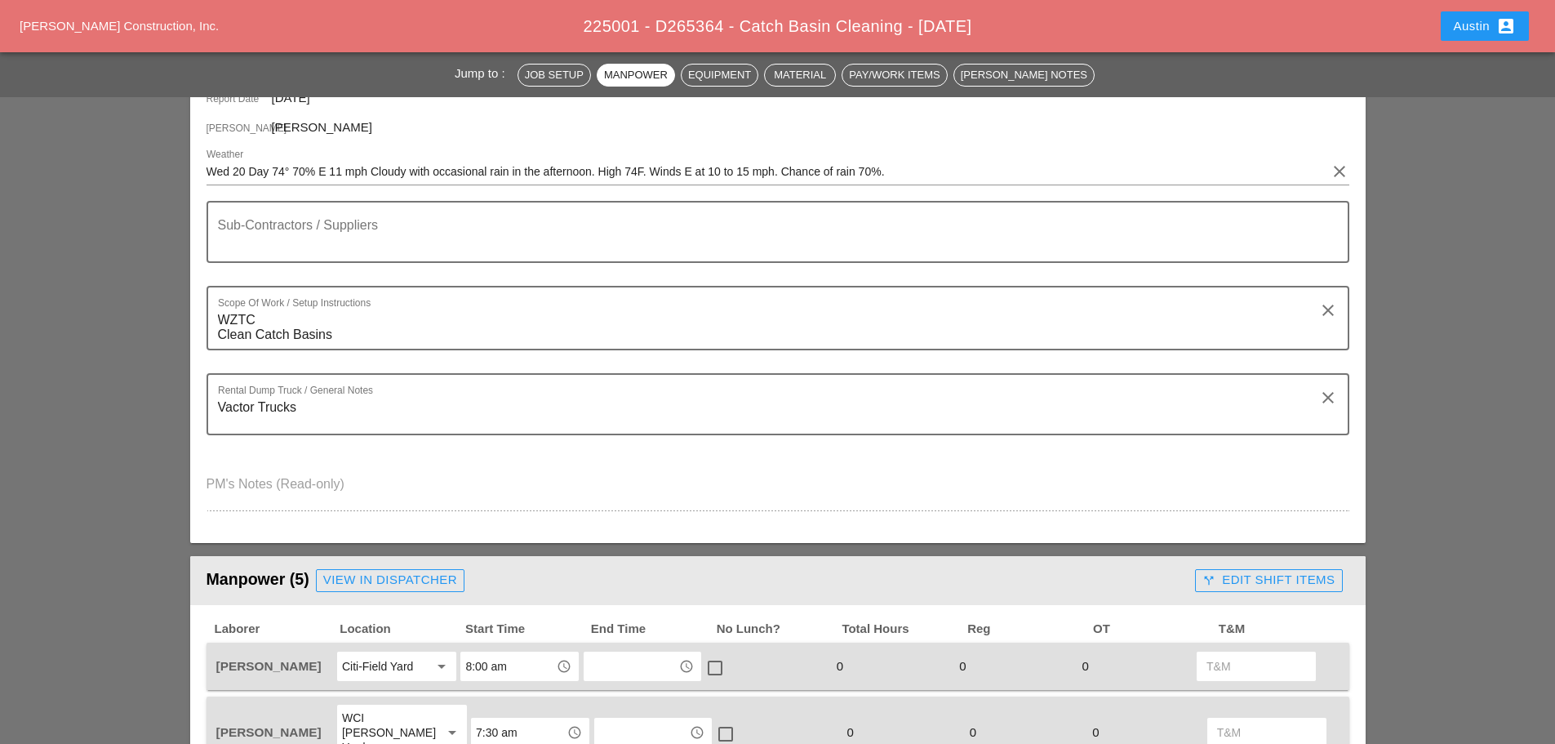
scroll to position [0, 0]
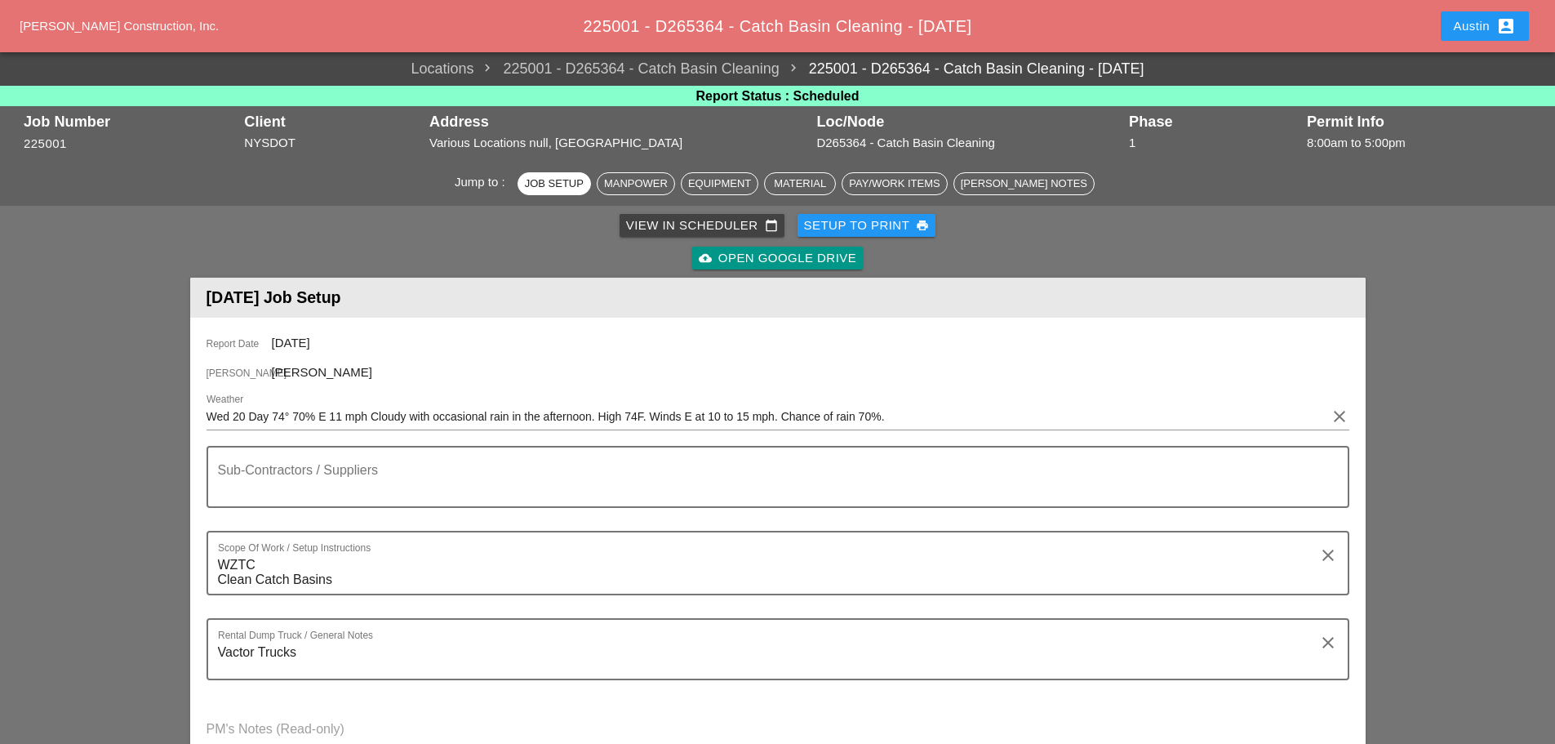
click at [890, 222] on div "Setup to Print print" at bounding box center [867, 225] width 126 height 19
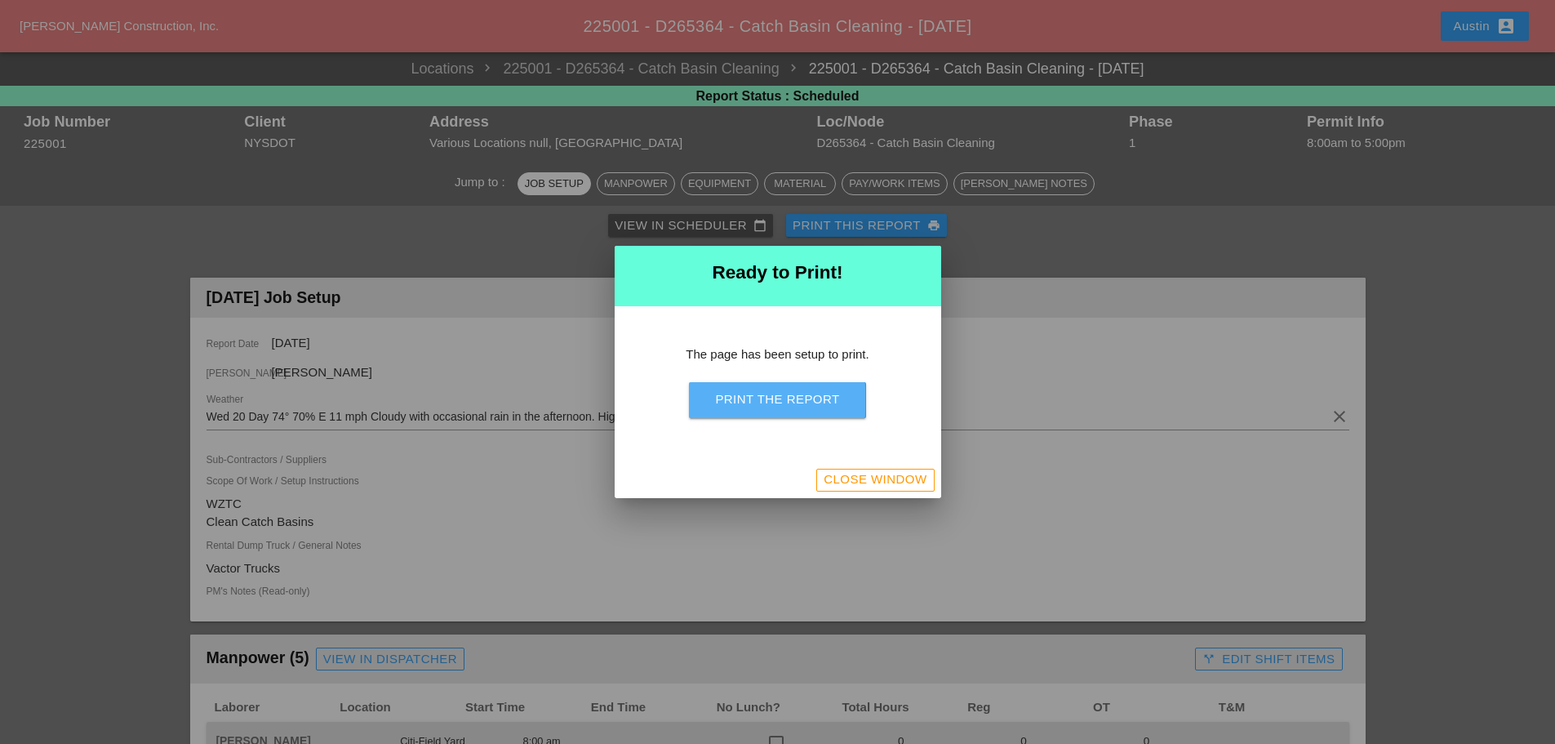
click at [742, 412] on button "Print the Report" at bounding box center [777, 400] width 176 height 36
click at [848, 488] on div "Close Window" at bounding box center [875, 479] width 103 height 19
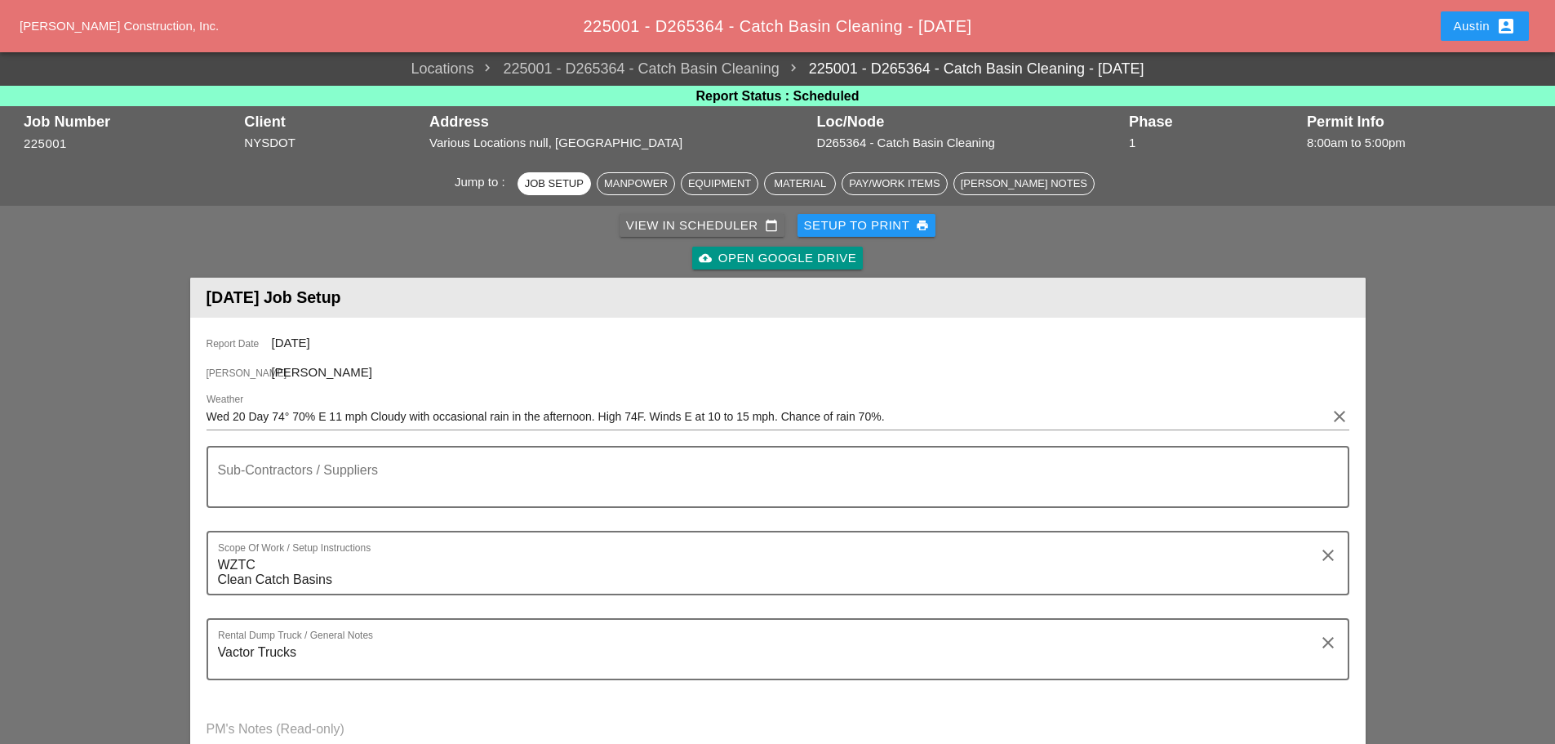
click at [728, 225] on div "View in Scheduler calendar_today" at bounding box center [702, 225] width 152 height 19
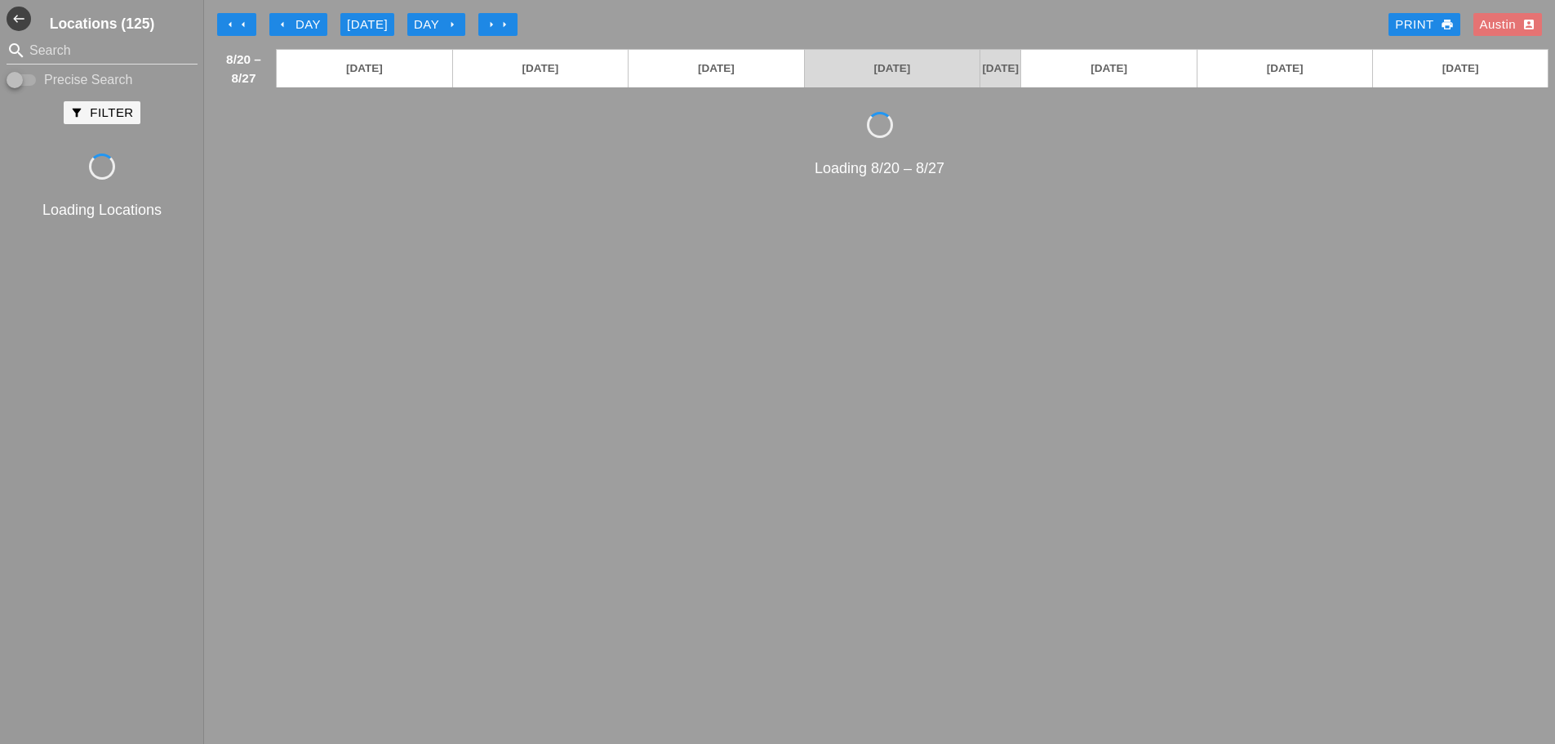
click at [291, 24] on div "arrow_left Day" at bounding box center [298, 25] width 45 height 19
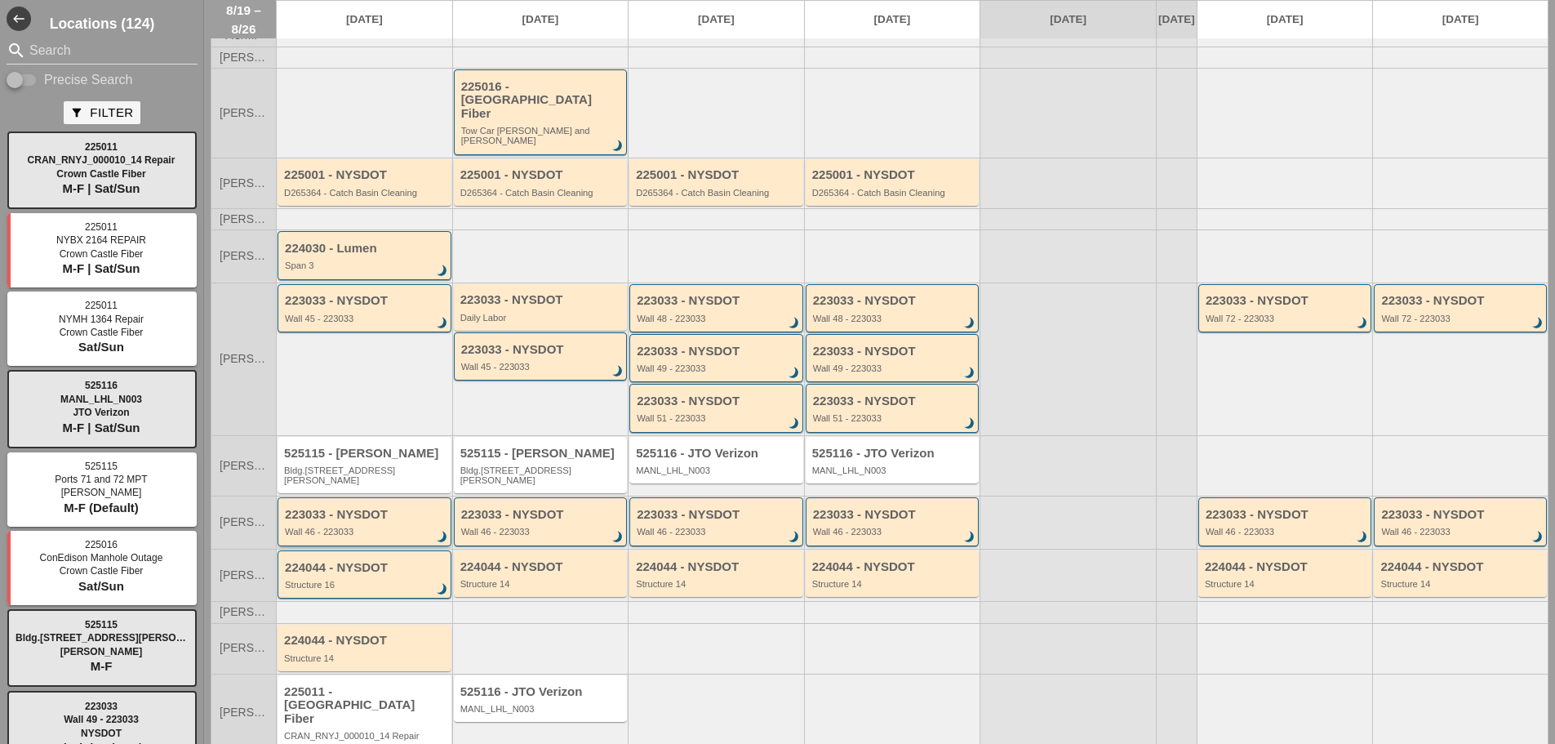
scroll to position [91, 0]
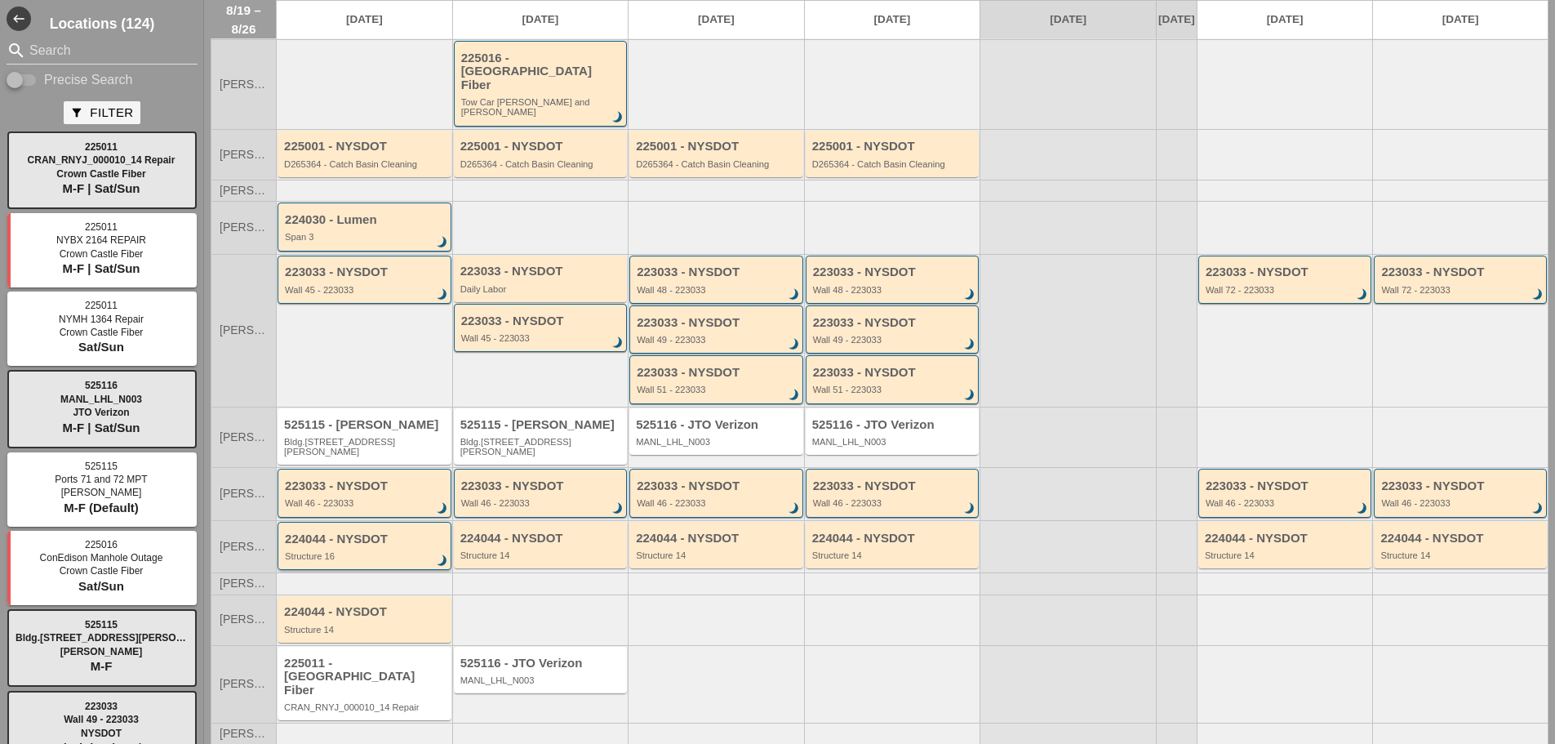
click at [358, 532] on div "224044 - NYSDOT Structure 16 brightness_3" at bounding box center [366, 546] width 162 height 29
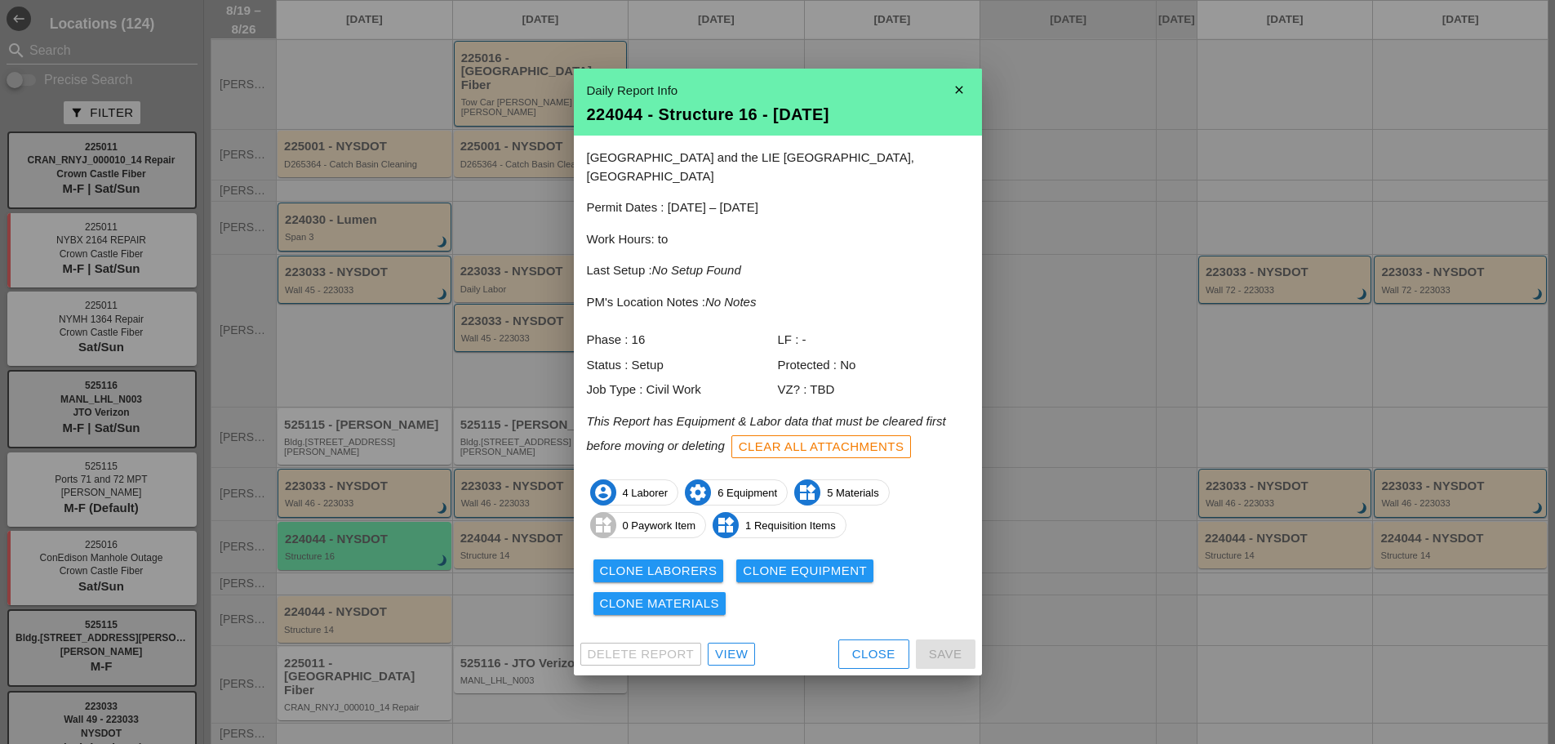
click at [739, 645] on div "View" at bounding box center [731, 654] width 33 height 19
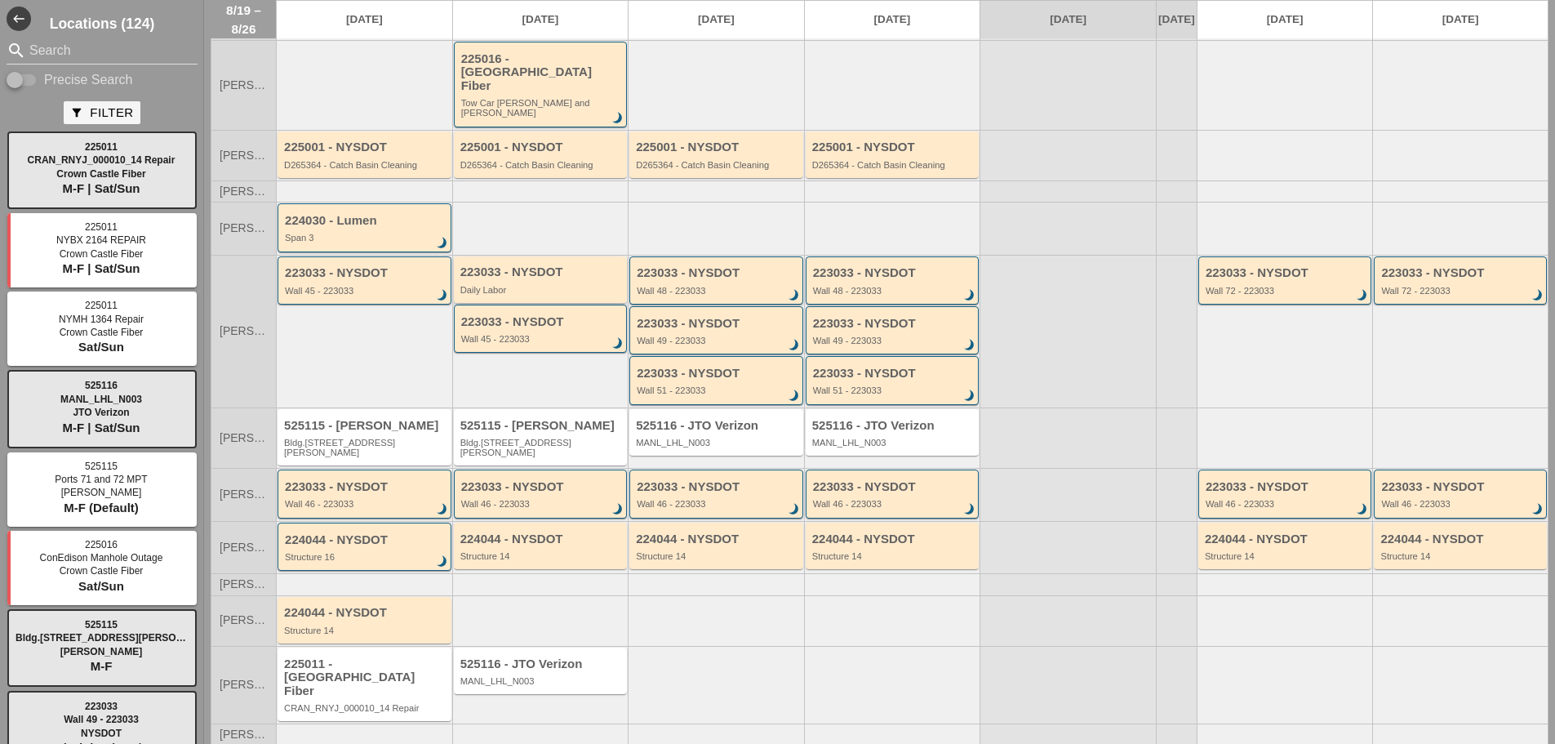
scroll to position [91, 0]
click at [522, 532] on div "224044 - NYSDOT" at bounding box center [542, 539] width 163 height 14
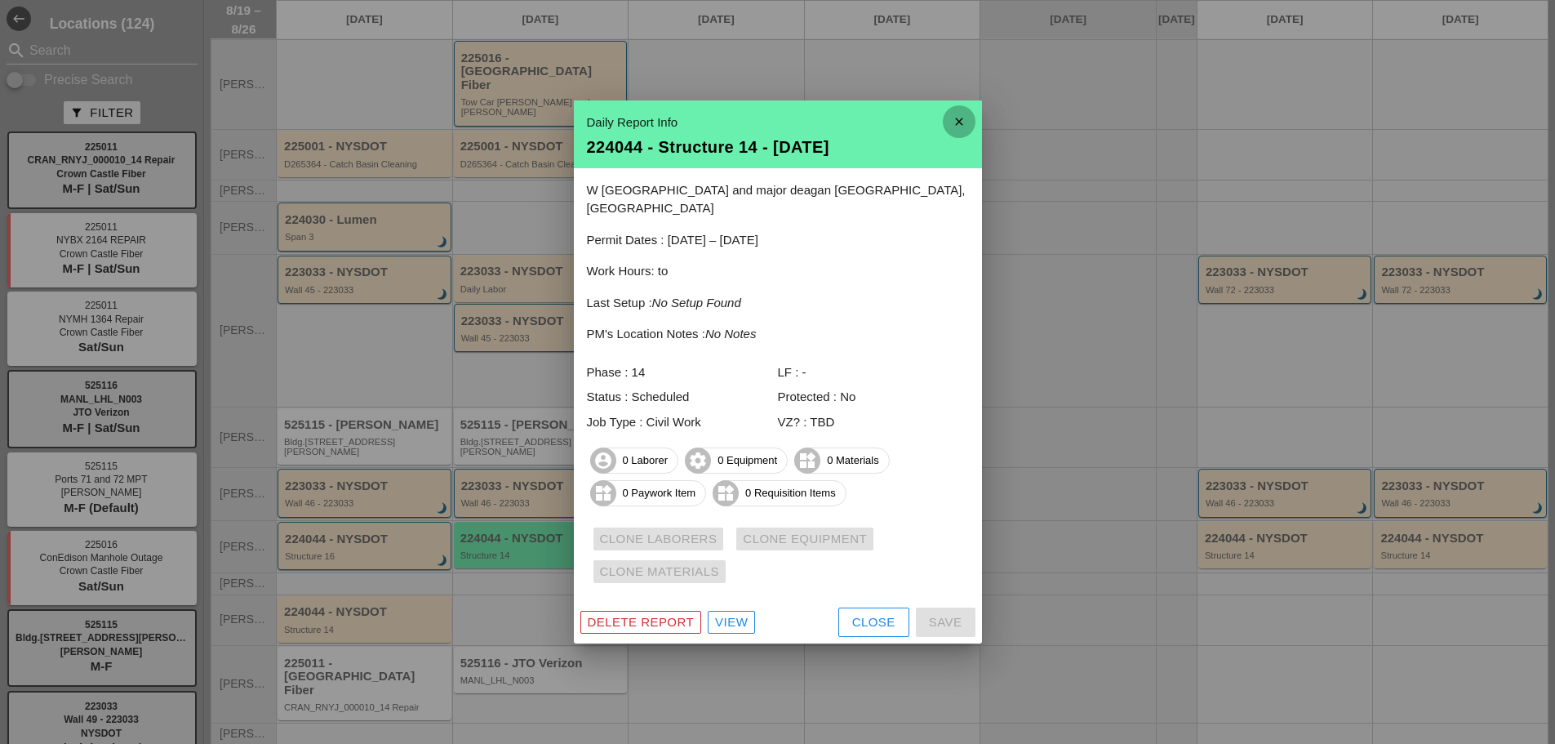
click at [958, 124] on icon "close" at bounding box center [959, 121] width 33 height 33
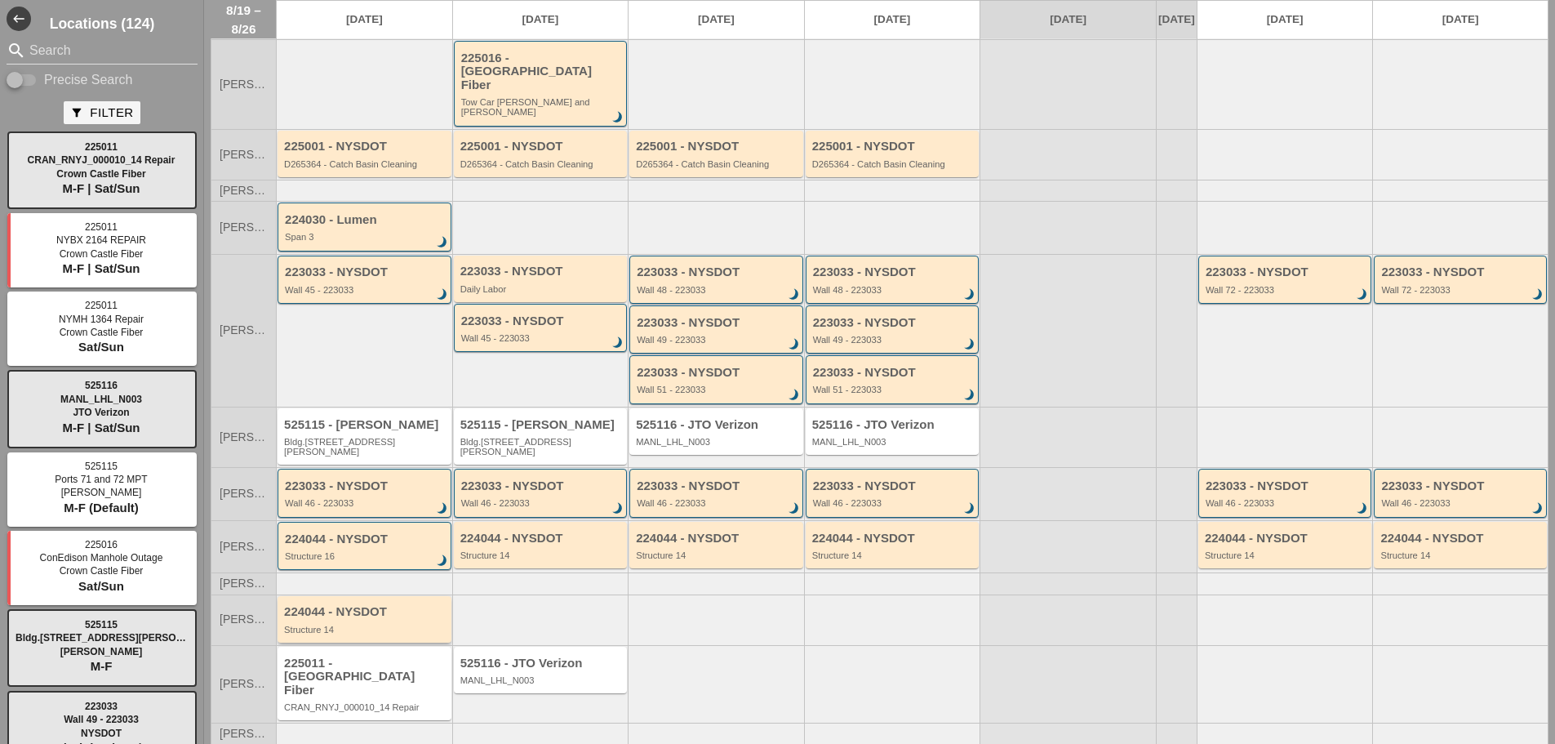
click at [364, 625] on div "Structure 14" at bounding box center [365, 630] width 163 height 10
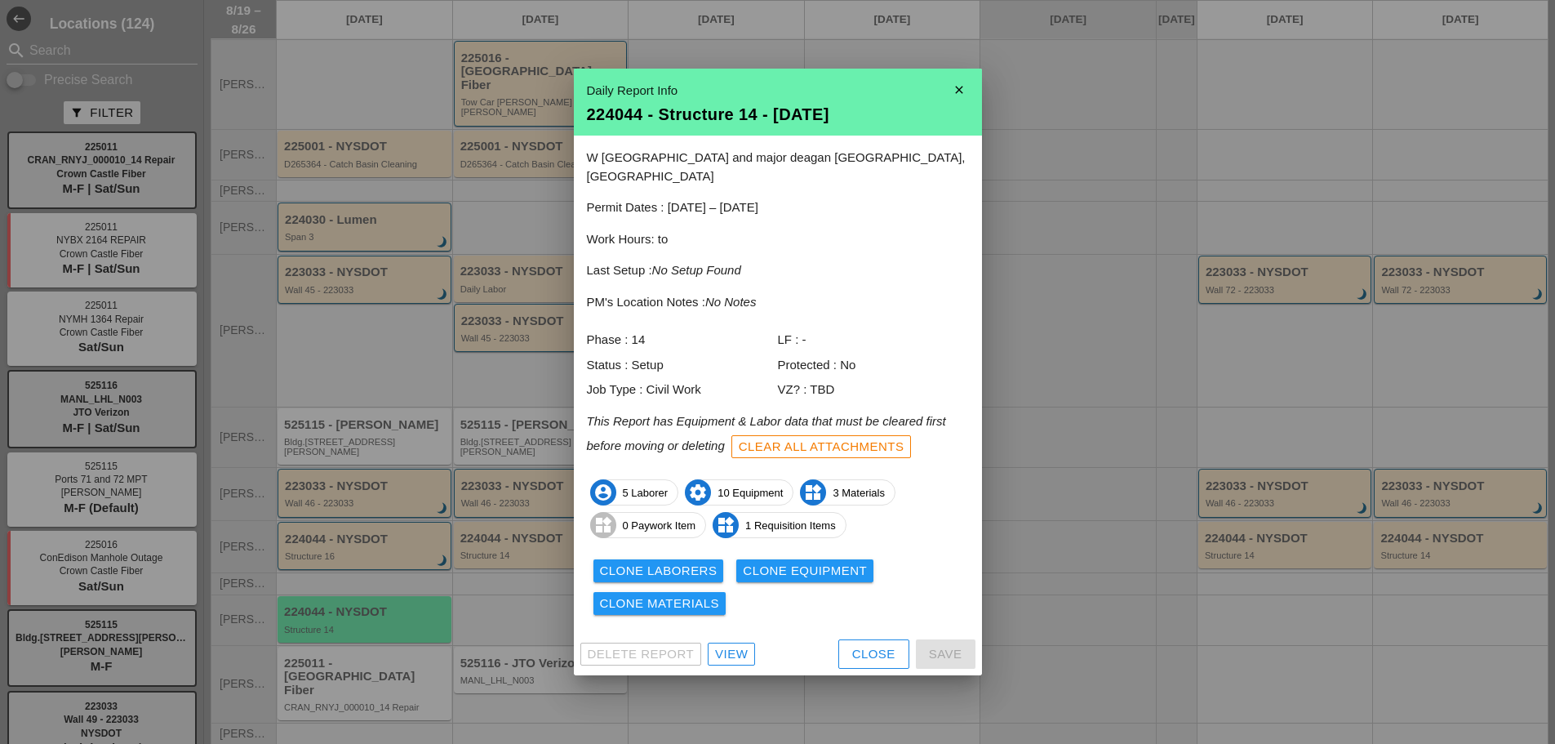
click at [729, 645] on div "View" at bounding box center [731, 654] width 33 height 19
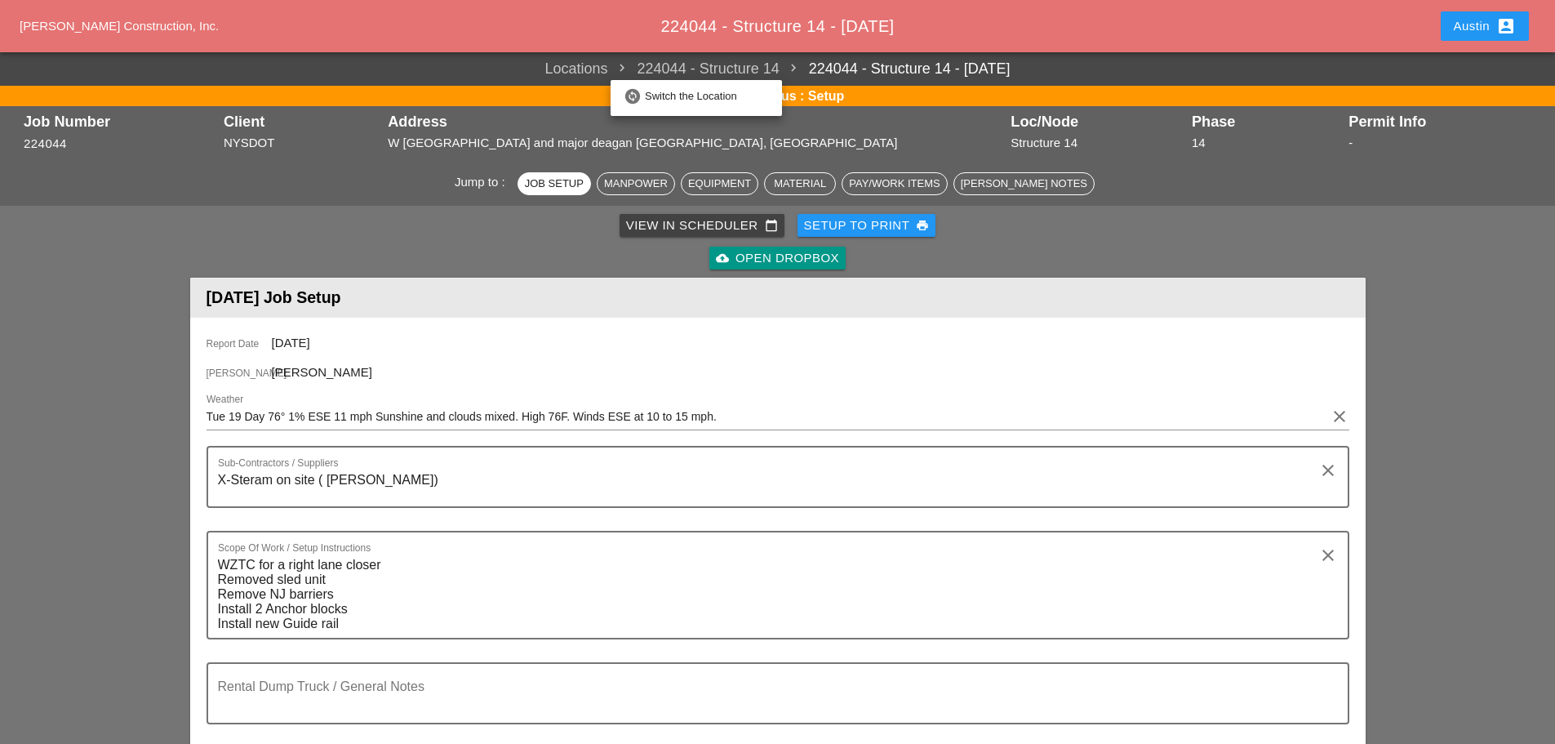
click at [724, 68] on span "224044 - Structure 14" at bounding box center [693, 69] width 171 height 22
click at [676, 59] on span "224044 - Structure 14" at bounding box center [693, 69] width 171 height 22
click at [739, 220] on div "View in Scheduler calendar_today" at bounding box center [702, 225] width 152 height 19
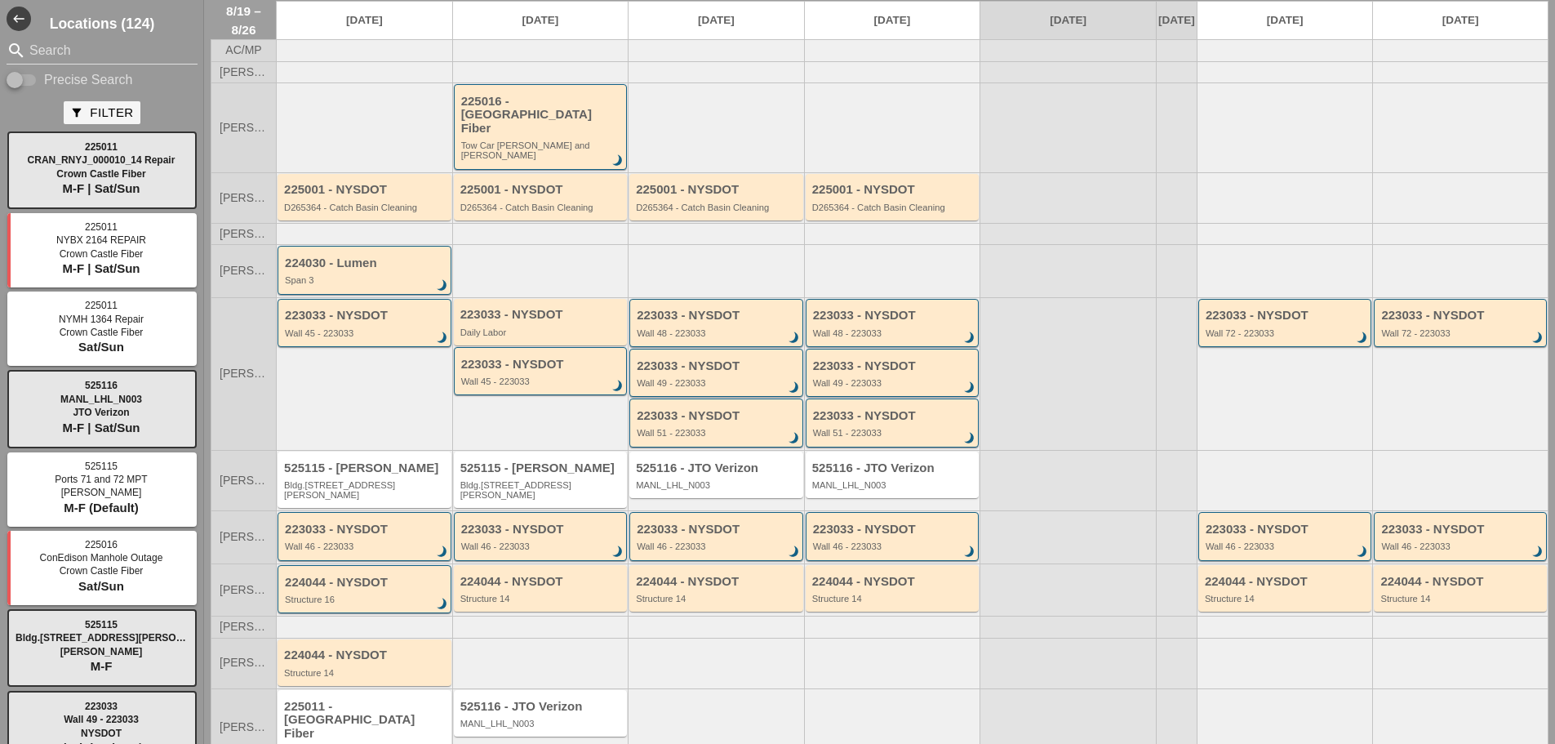
scroll to position [91, 0]
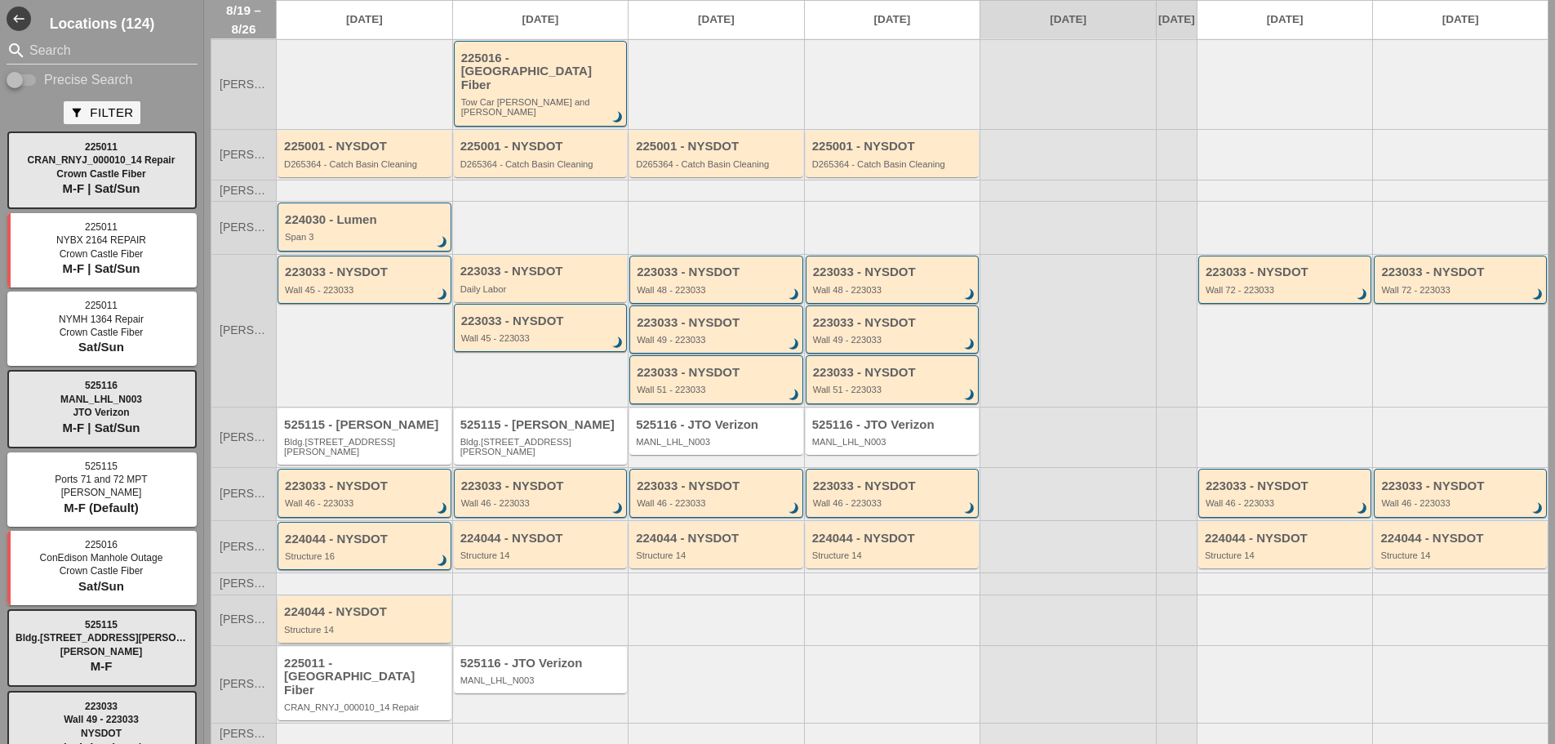
click at [371, 605] on div "224044 - NYSDOT" at bounding box center [365, 612] width 163 height 14
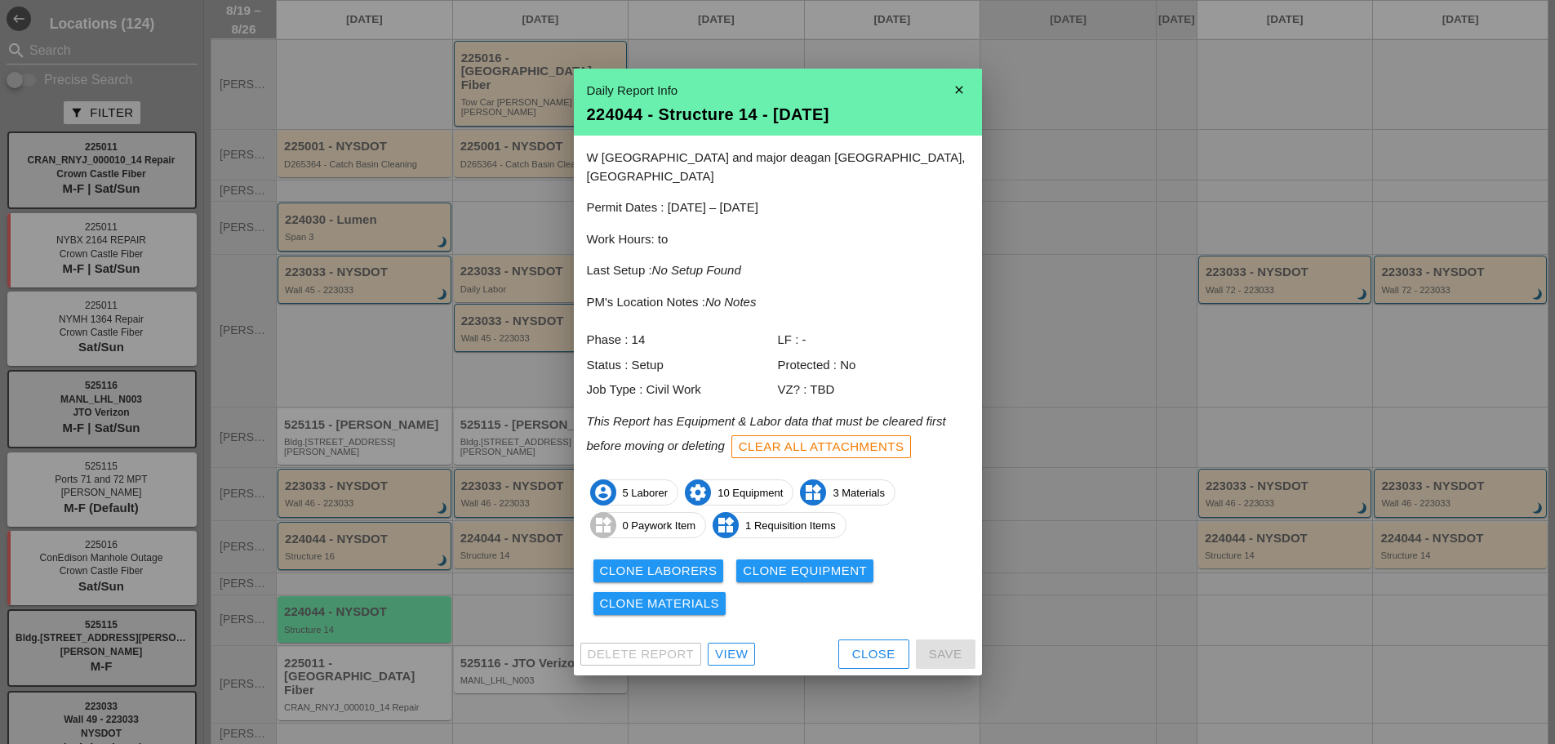
click at [736, 122] on div "224044 - Structure 14 - 08/19/2025" at bounding box center [778, 114] width 382 height 16
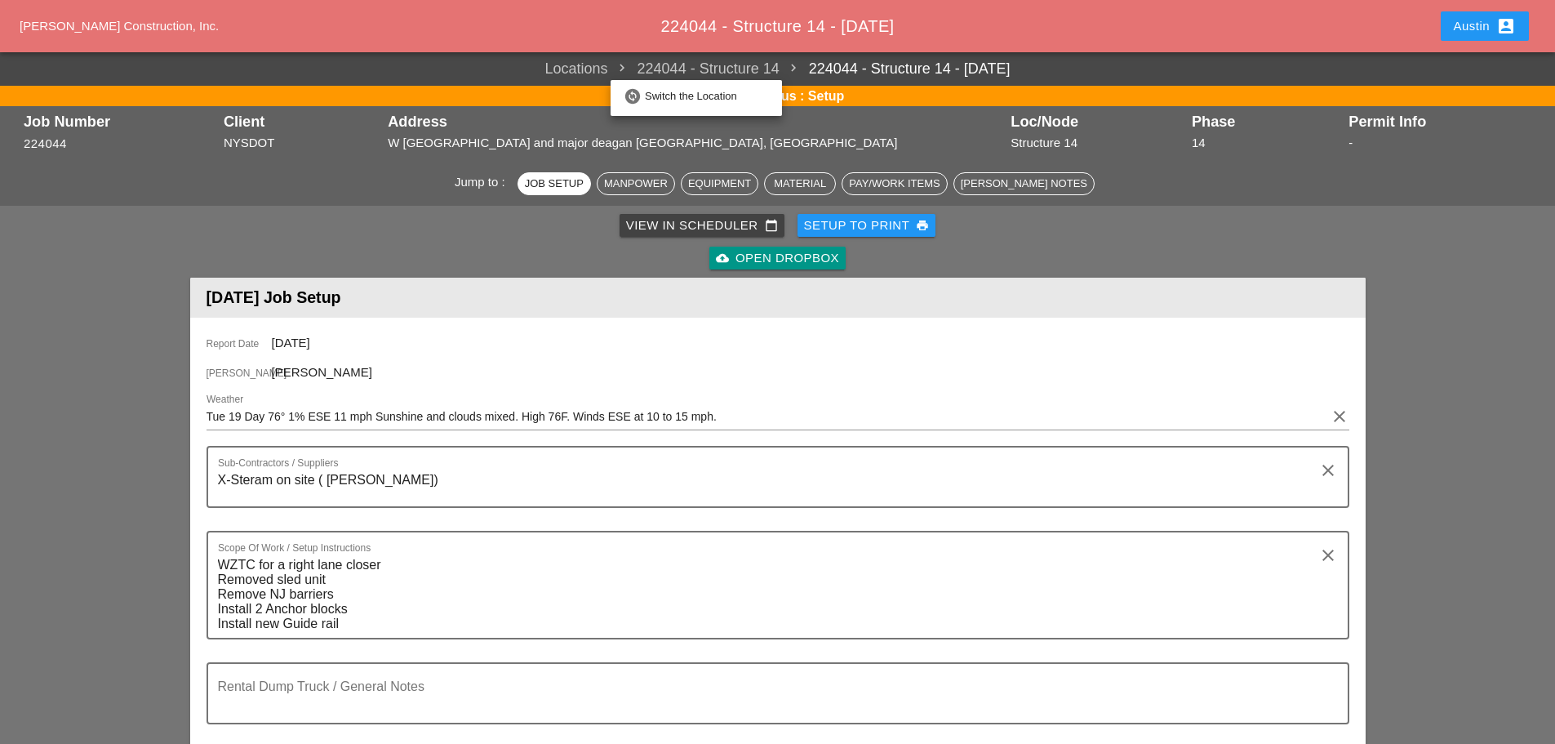
click at [681, 78] on span "224044 - Structure 14" at bounding box center [693, 69] width 171 height 22
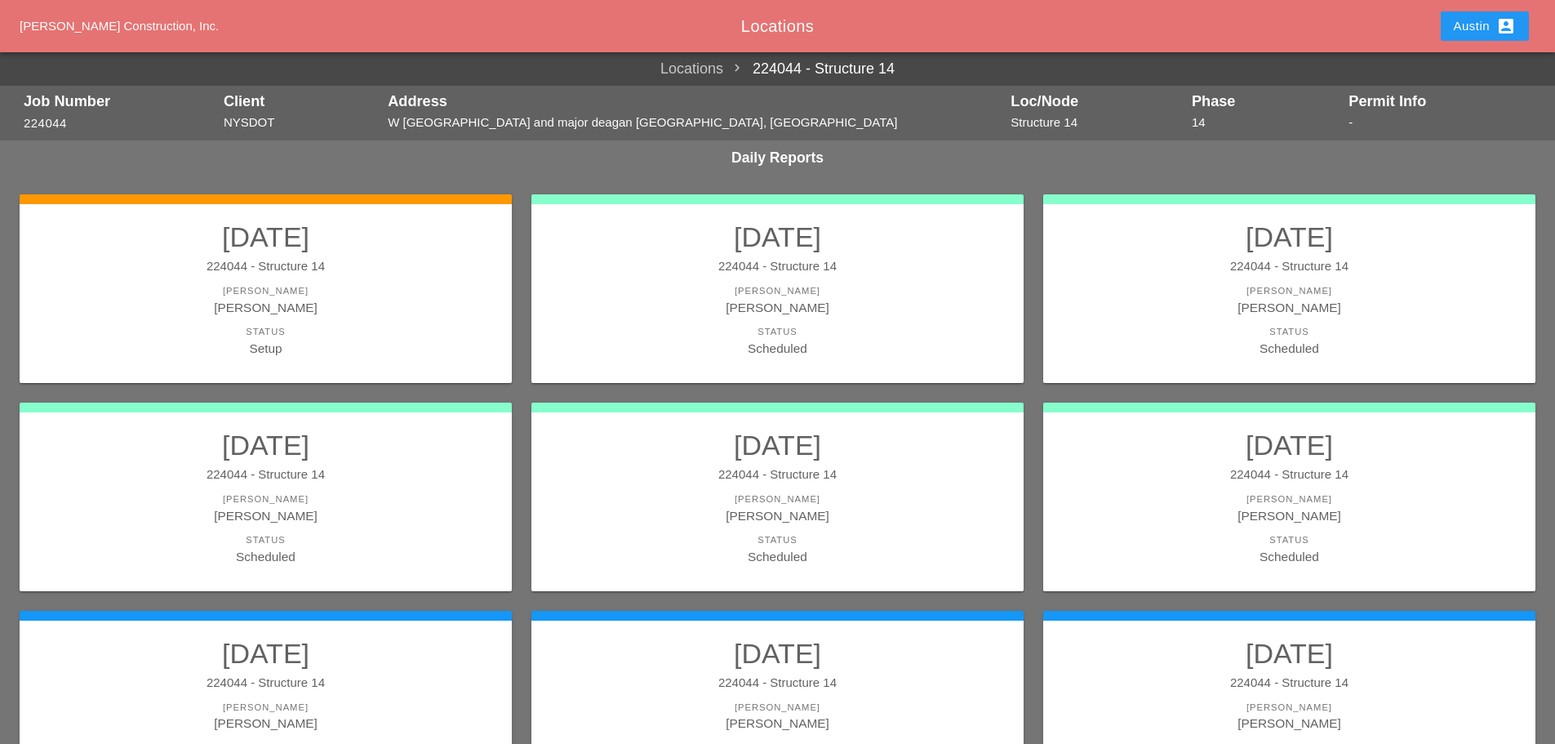
click at [254, 245] on h2 "[DATE]" at bounding box center [266, 236] width 460 height 33
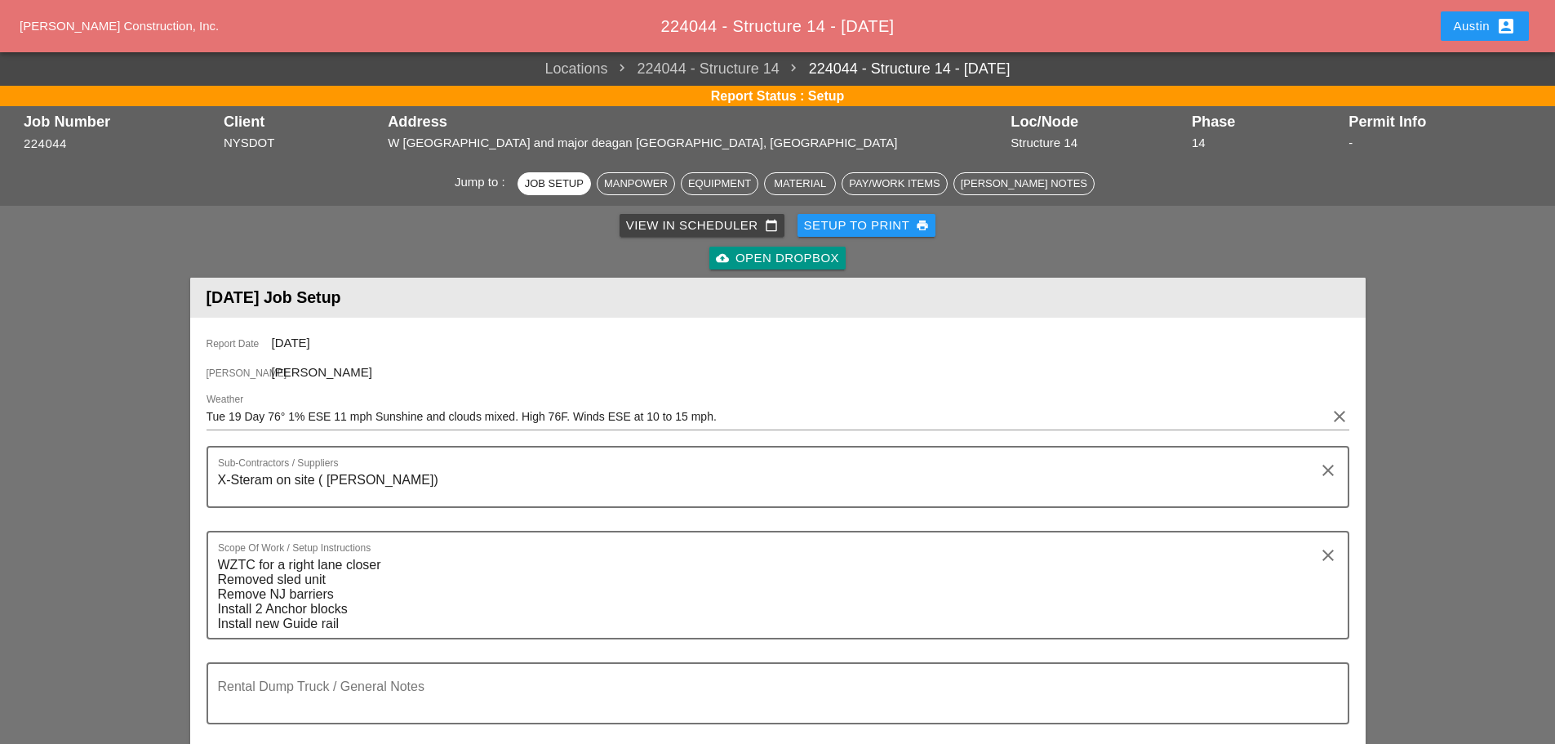
click at [707, 190] on div "Equipment" at bounding box center [719, 184] width 63 height 16
click at [687, 228] on div "View in Scheduler calendar_today" at bounding box center [702, 225] width 152 height 19
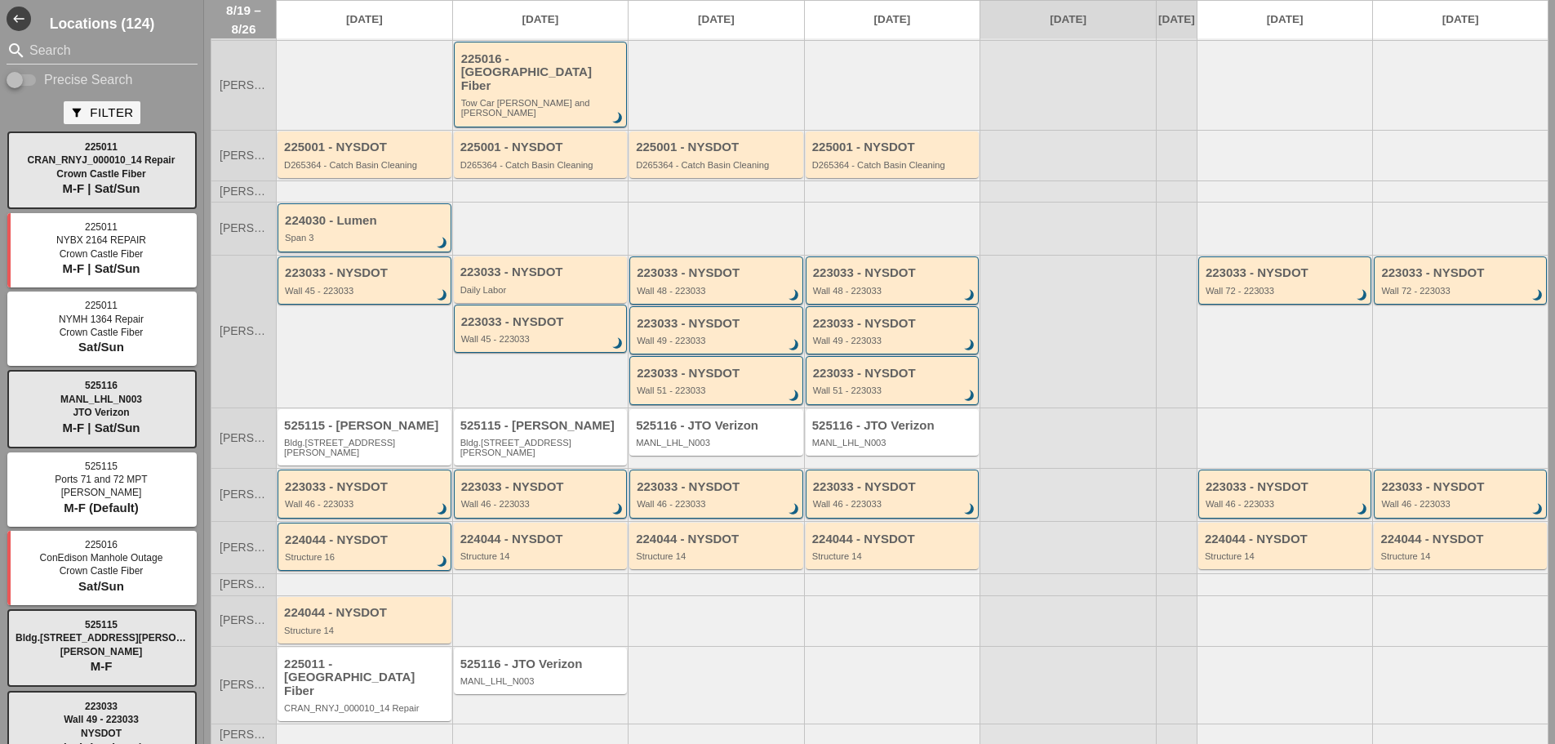
scroll to position [91, 0]
click at [523, 479] on div "223033 - NYSDOT Wall 46 - 223033 brightness_3" at bounding box center [542, 493] width 162 height 29
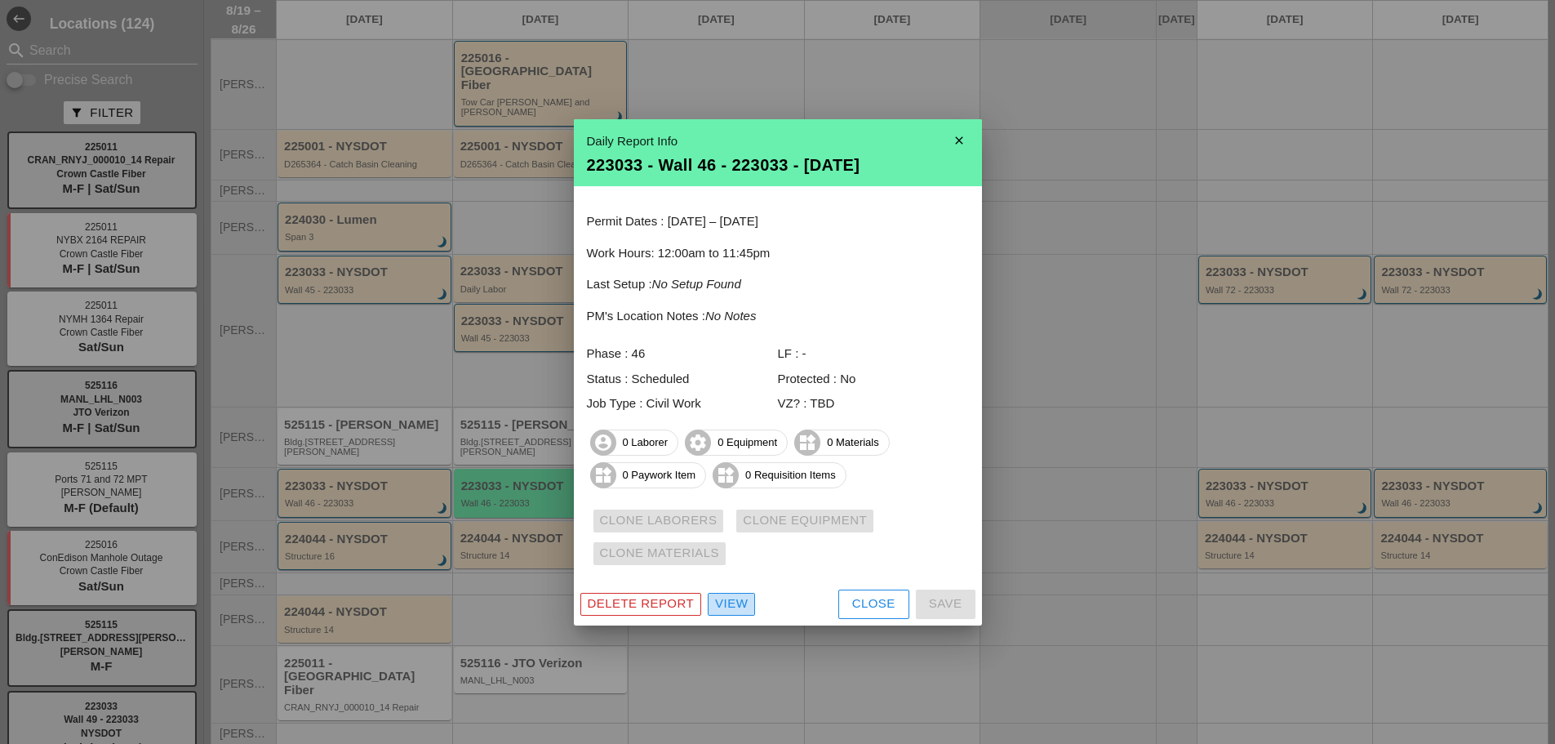
click at [738, 608] on div "View" at bounding box center [731, 603] width 33 height 19
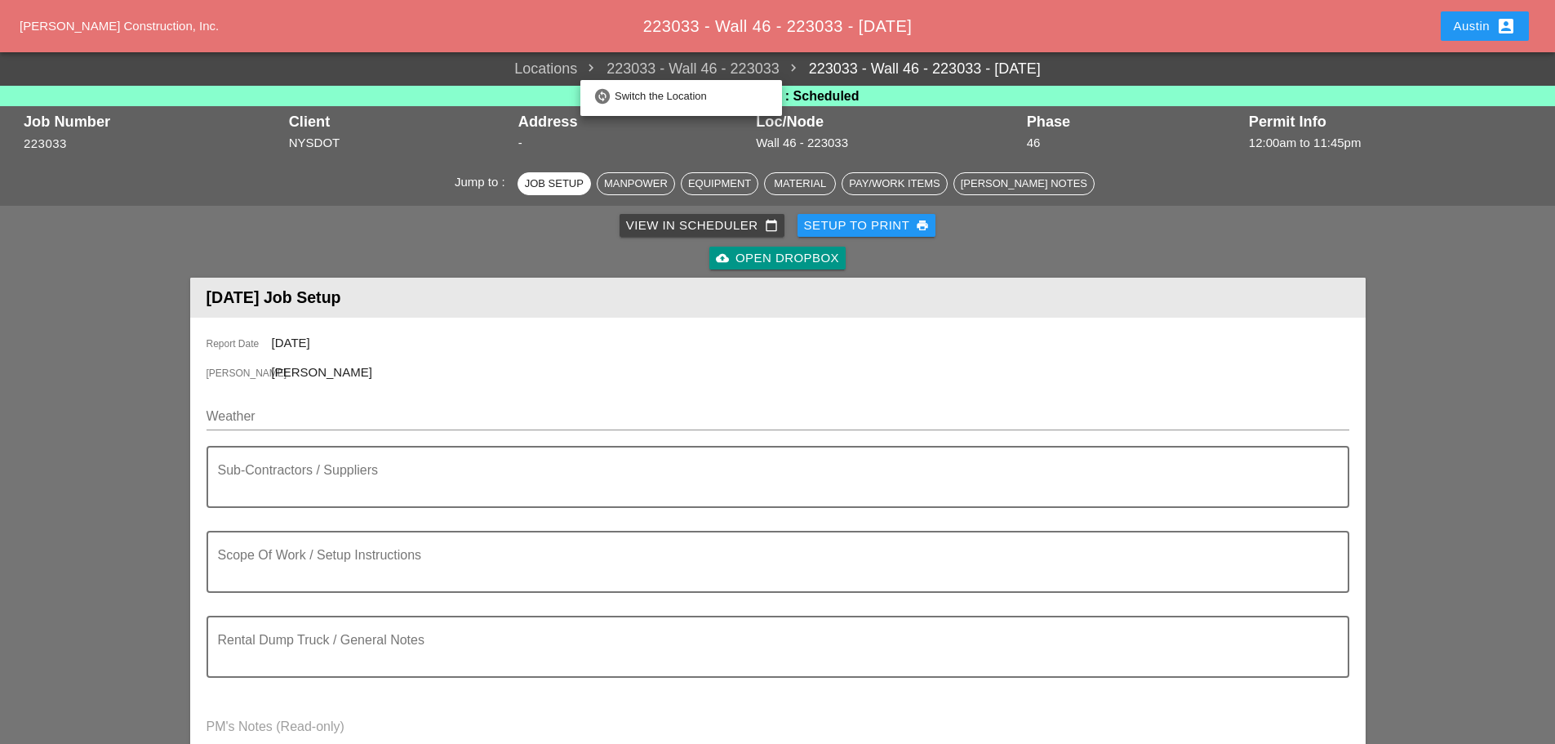
click at [664, 60] on span "223033 - Wall 46 - 223033" at bounding box center [678, 69] width 202 height 22
click at [812, 60] on link "223033 - Wall 46 - 223033 - [DATE]" at bounding box center [910, 69] width 261 height 22
click at [812, 55] on div "Locations 223033 - Wall 46 - 223033 223033 - Wall 46 - 223033 - 08/20/2025" at bounding box center [777, 68] width 1555 height 33
click at [692, 100] on div "Switch the Location" at bounding box center [692, 97] width 154 height 20
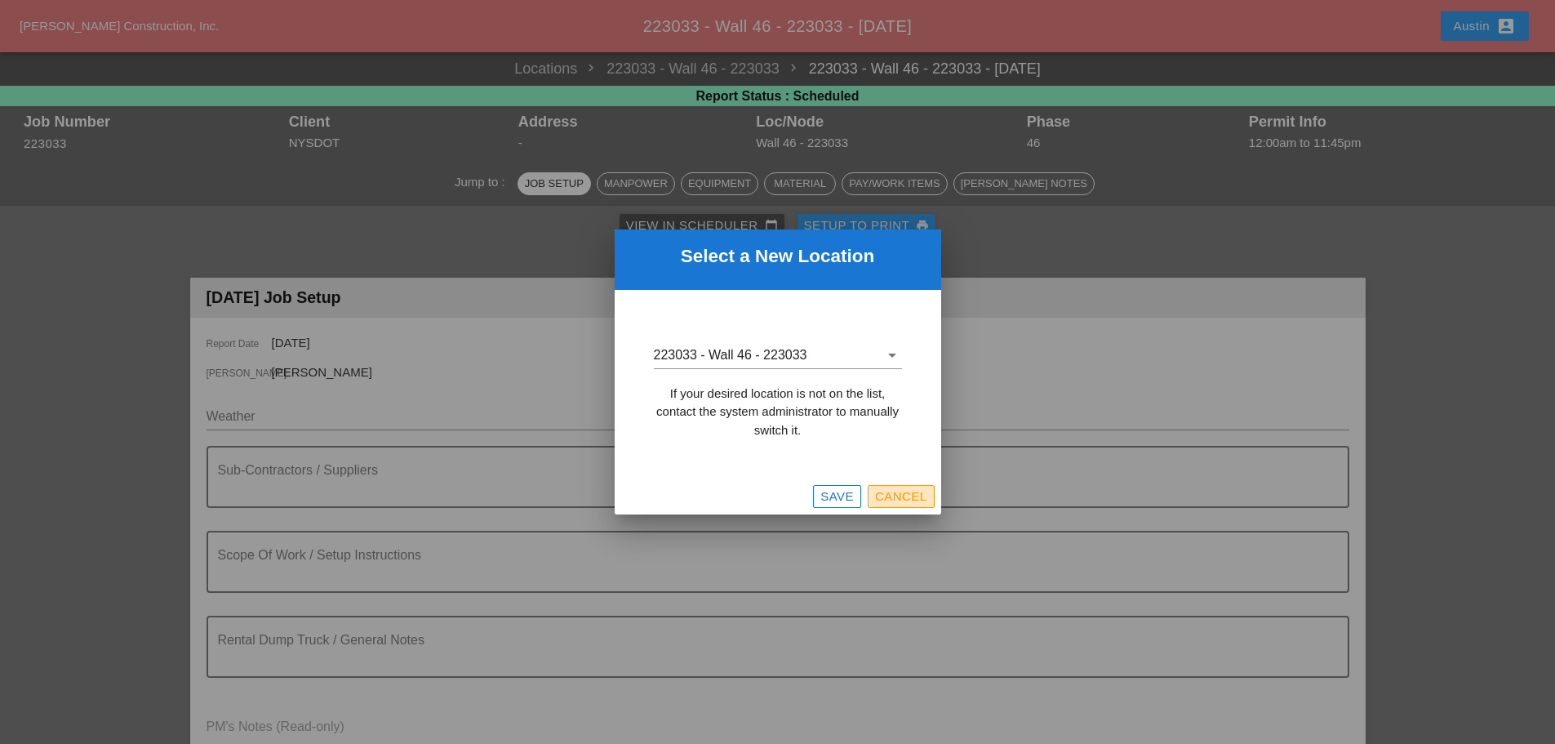
click at [888, 492] on div "Cancel" at bounding box center [901, 496] width 52 height 19
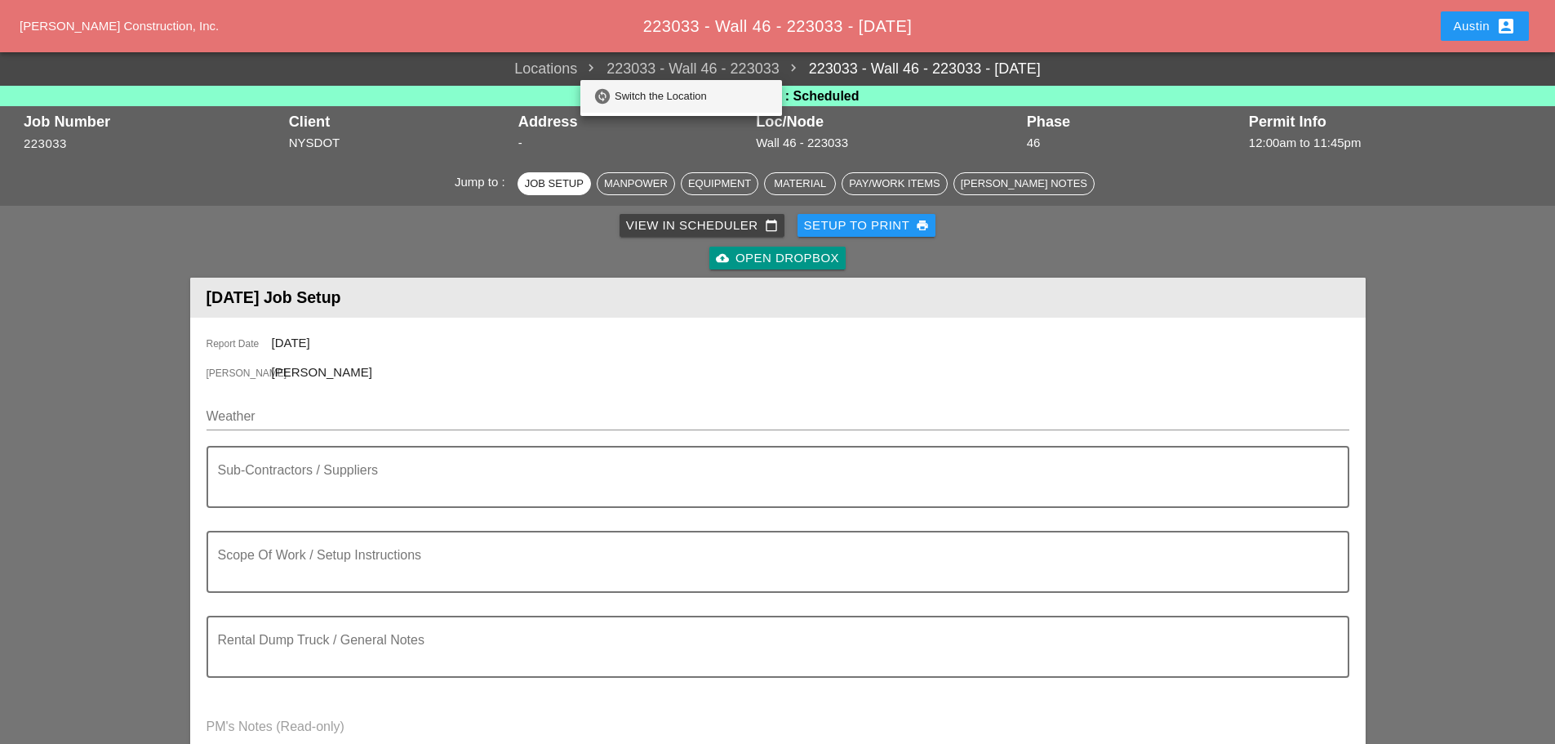
click at [705, 83] on div "Switch the Location" at bounding box center [692, 96] width 154 height 33
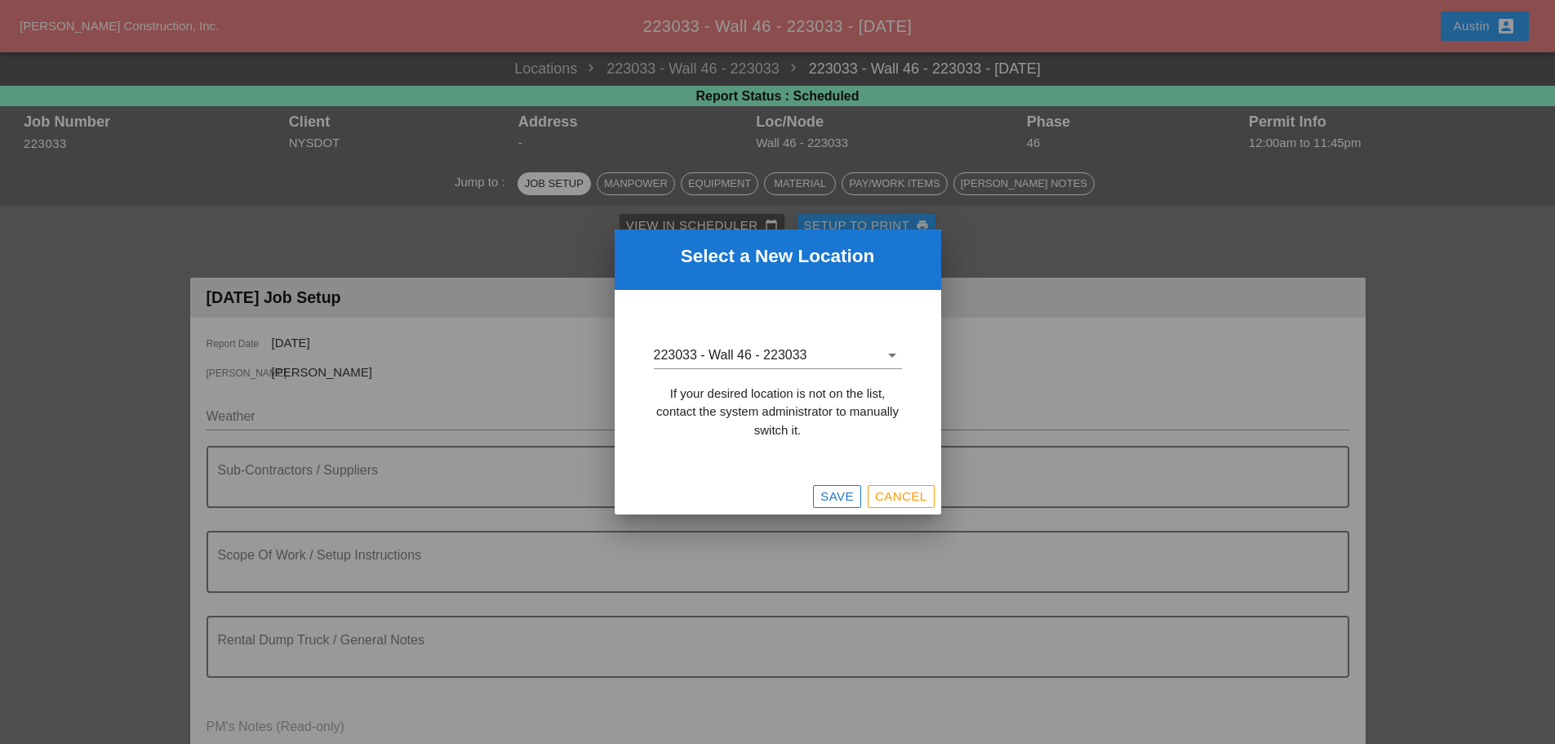
click at [1039, 248] on div at bounding box center [777, 372] width 1555 height 744
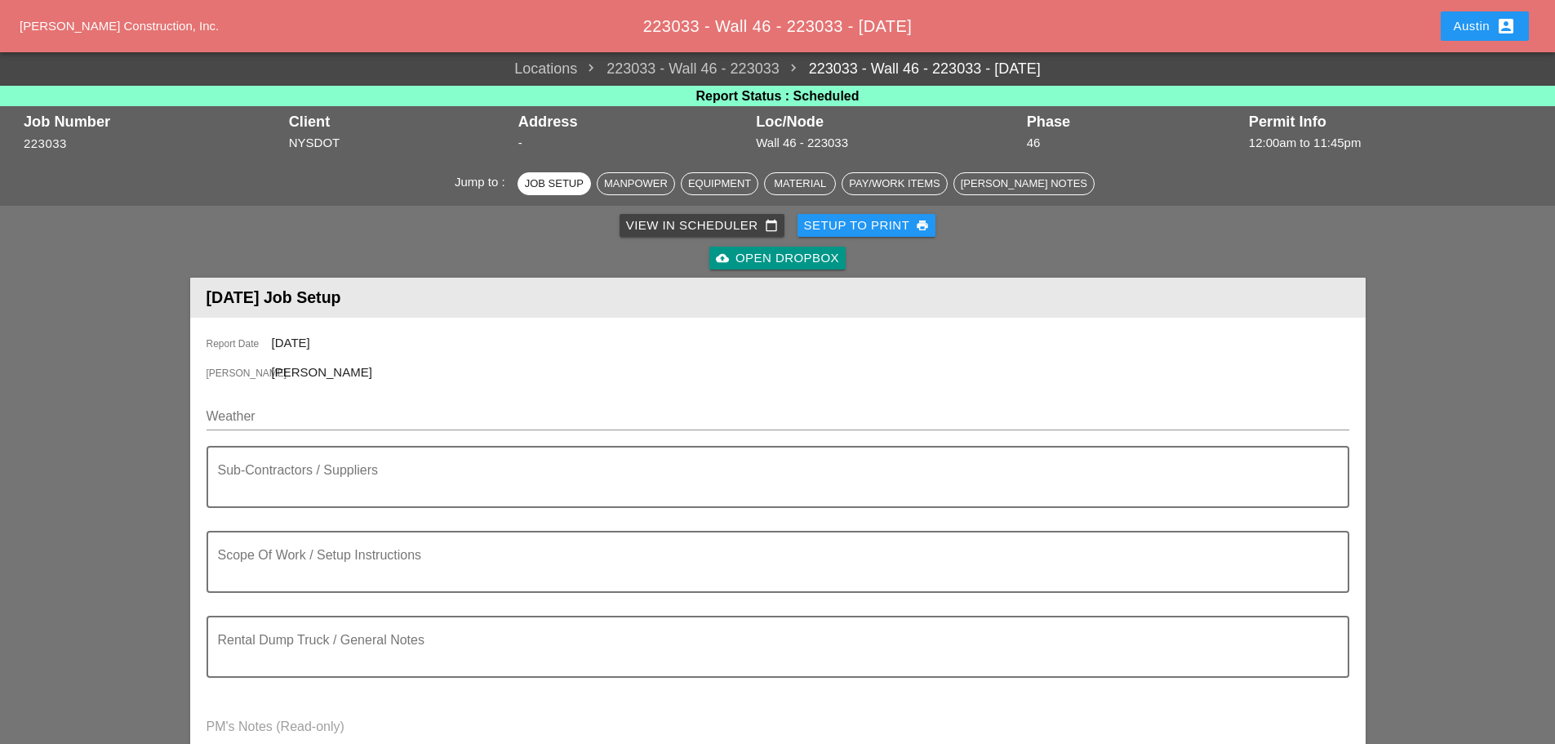
click at [688, 220] on div "View in Scheduler calendar_today" at bounding box center [702, 225] width 152 height 19
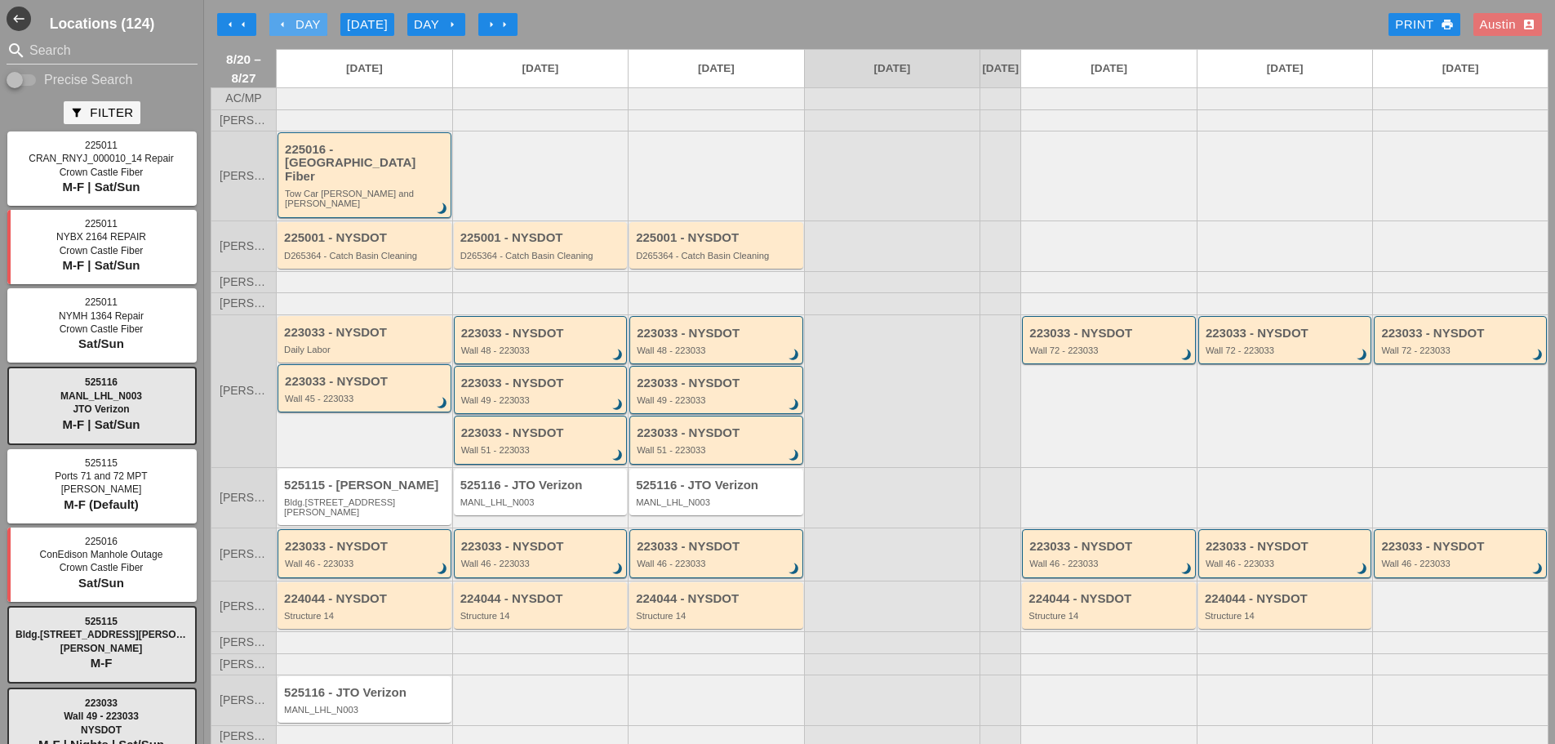
click at [303, 20] on div "arrow_left Day" at bounding box center [298, 25] width 45 height 19
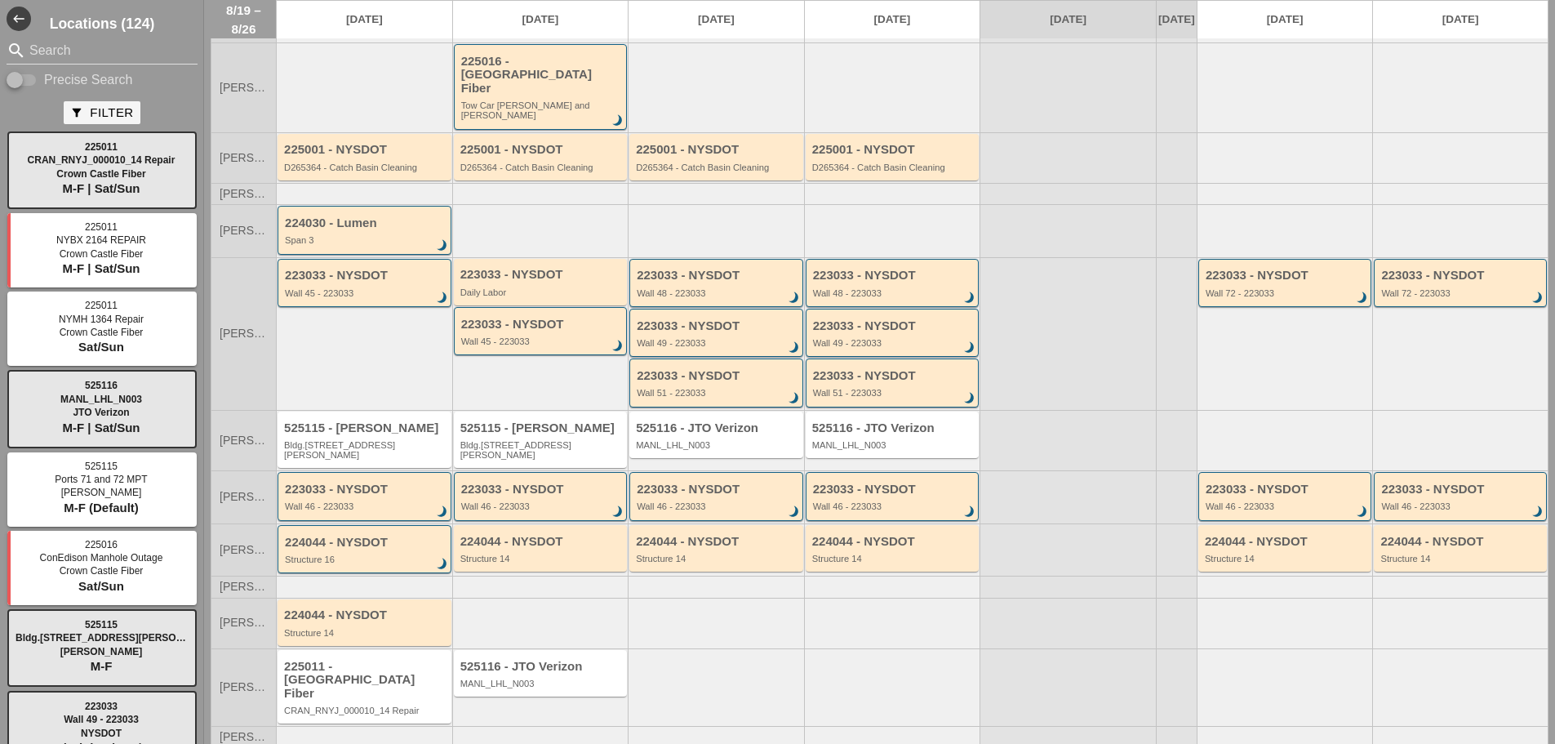
scroll to position [91, 0]
click at [370, 605] on div "224044 - NYSDOT Structure 14" at bounding box center [365, 619] width 163 height 29
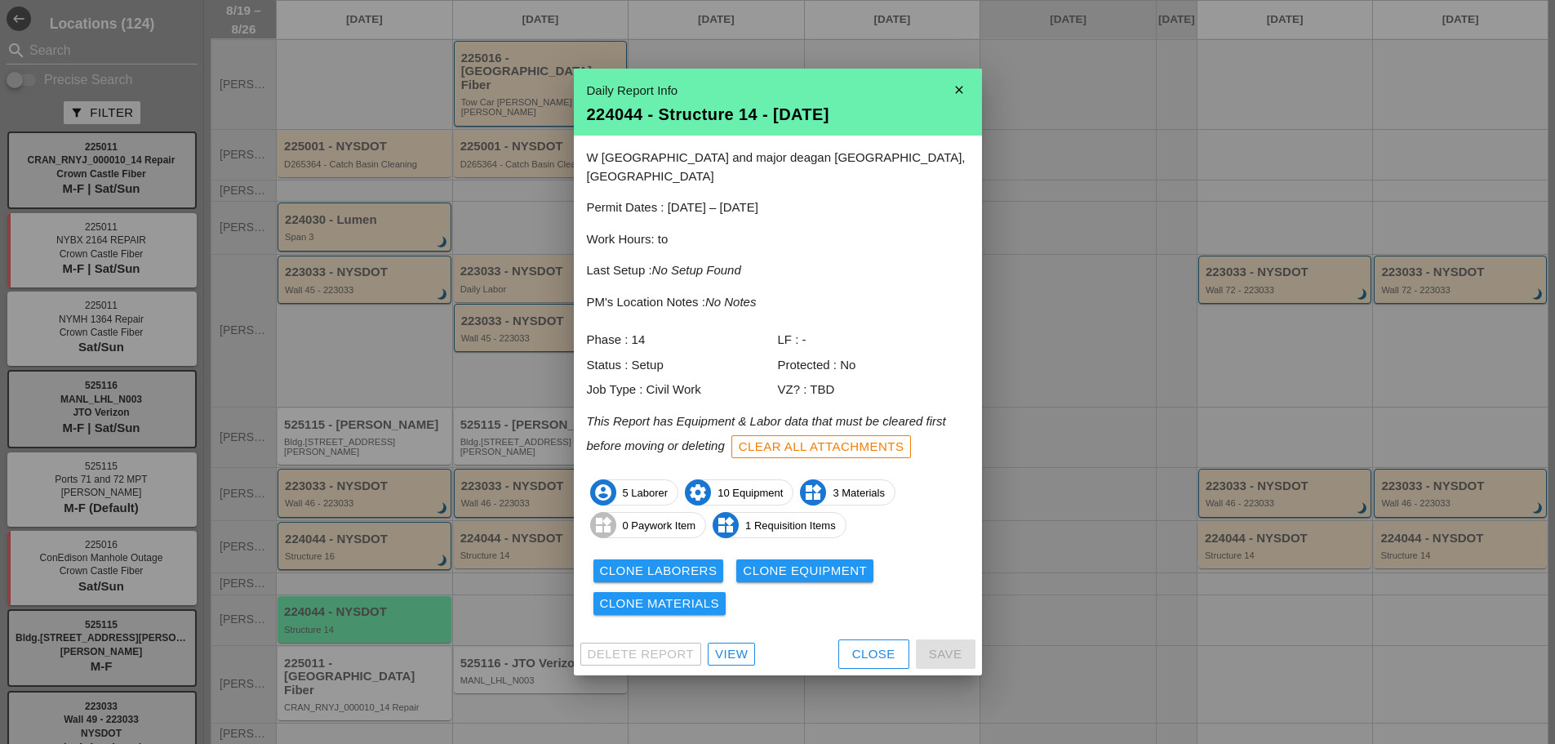
click at [743, 648] on div "View" at bounding box center [731, 654] width 33 height 19
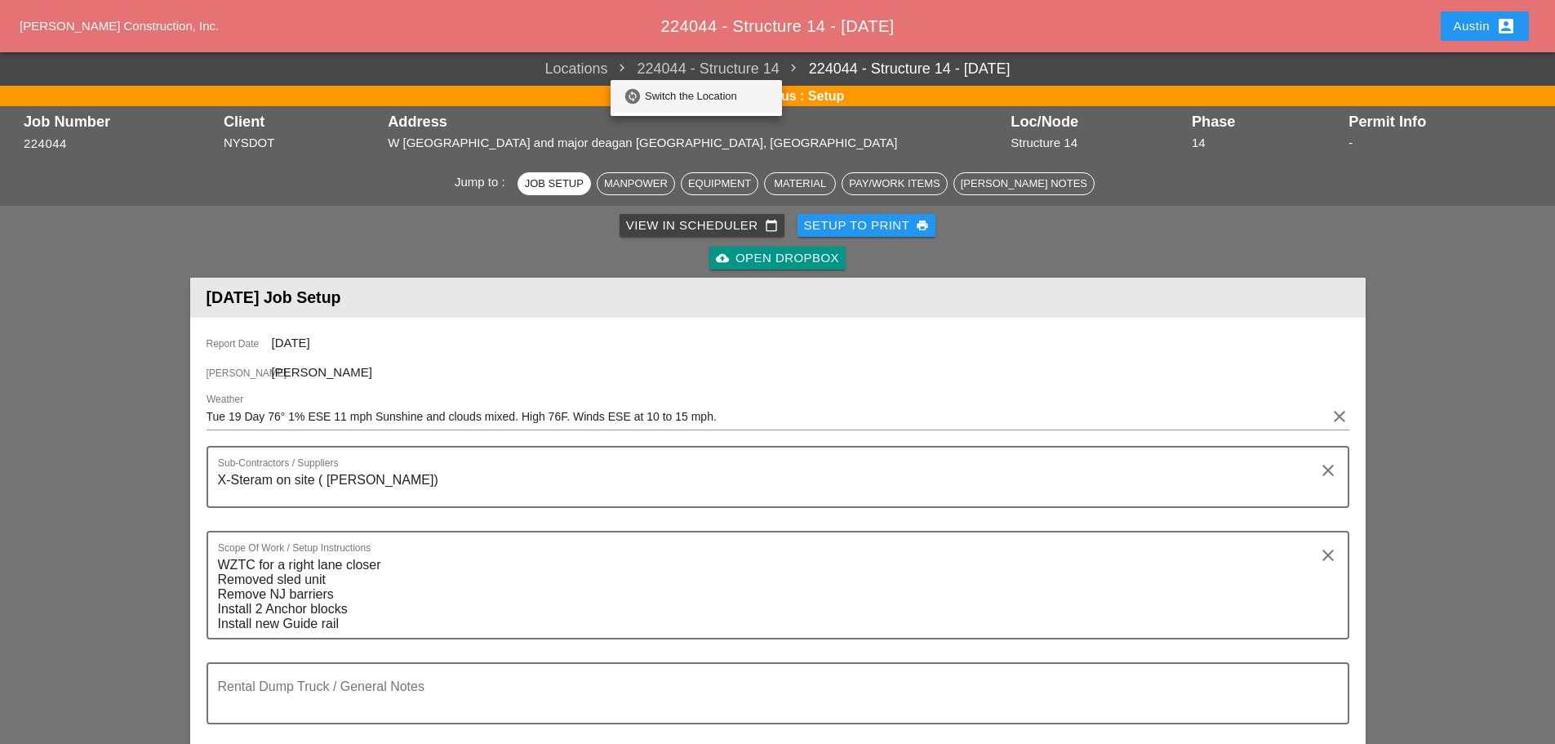
click at [698, 104] on div "Switch the Location" at bounding box center [707, 97] width 124 height 20
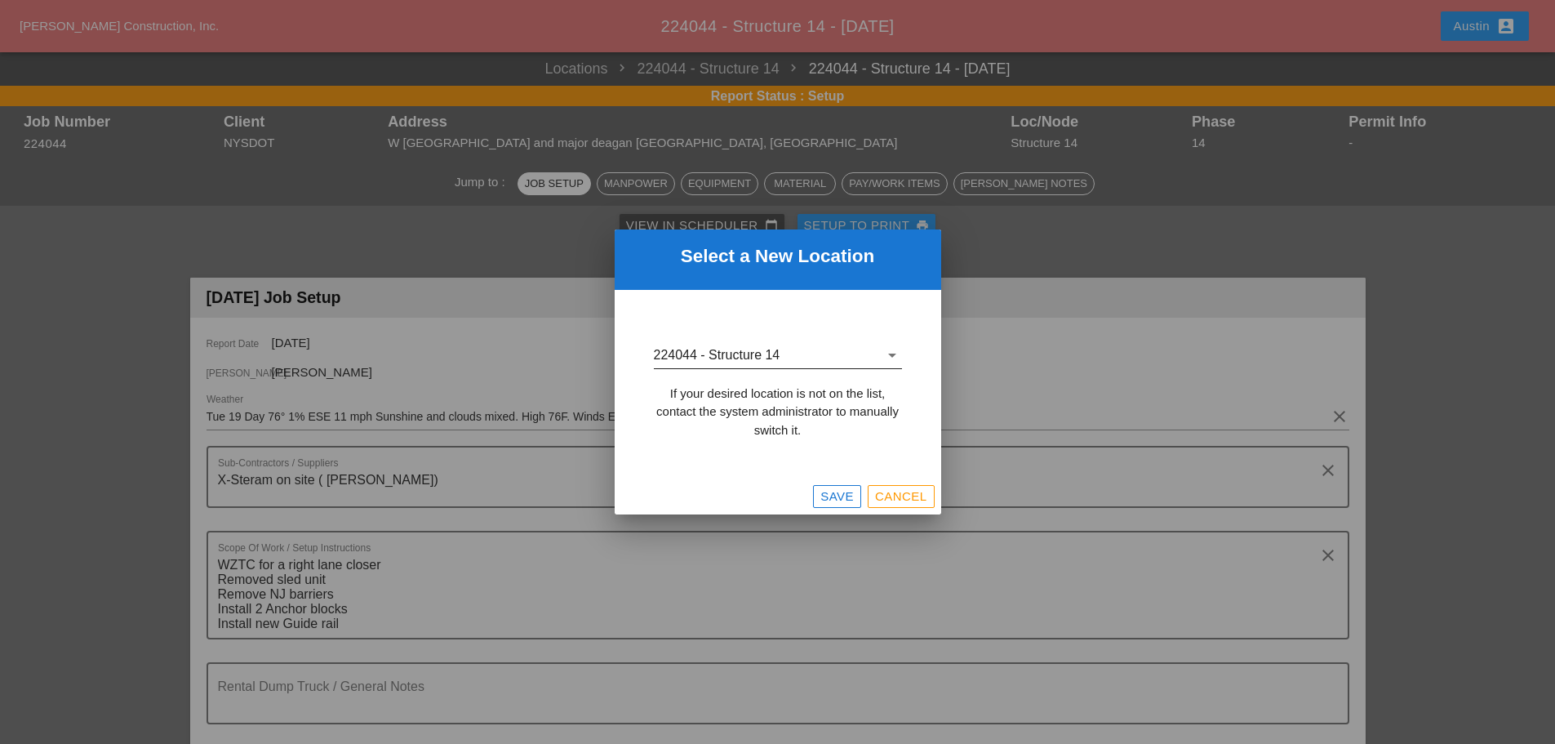
click at [790, 354] on input "224044 - Structure 14" at bounding box center [766, 355] width 225 height 26
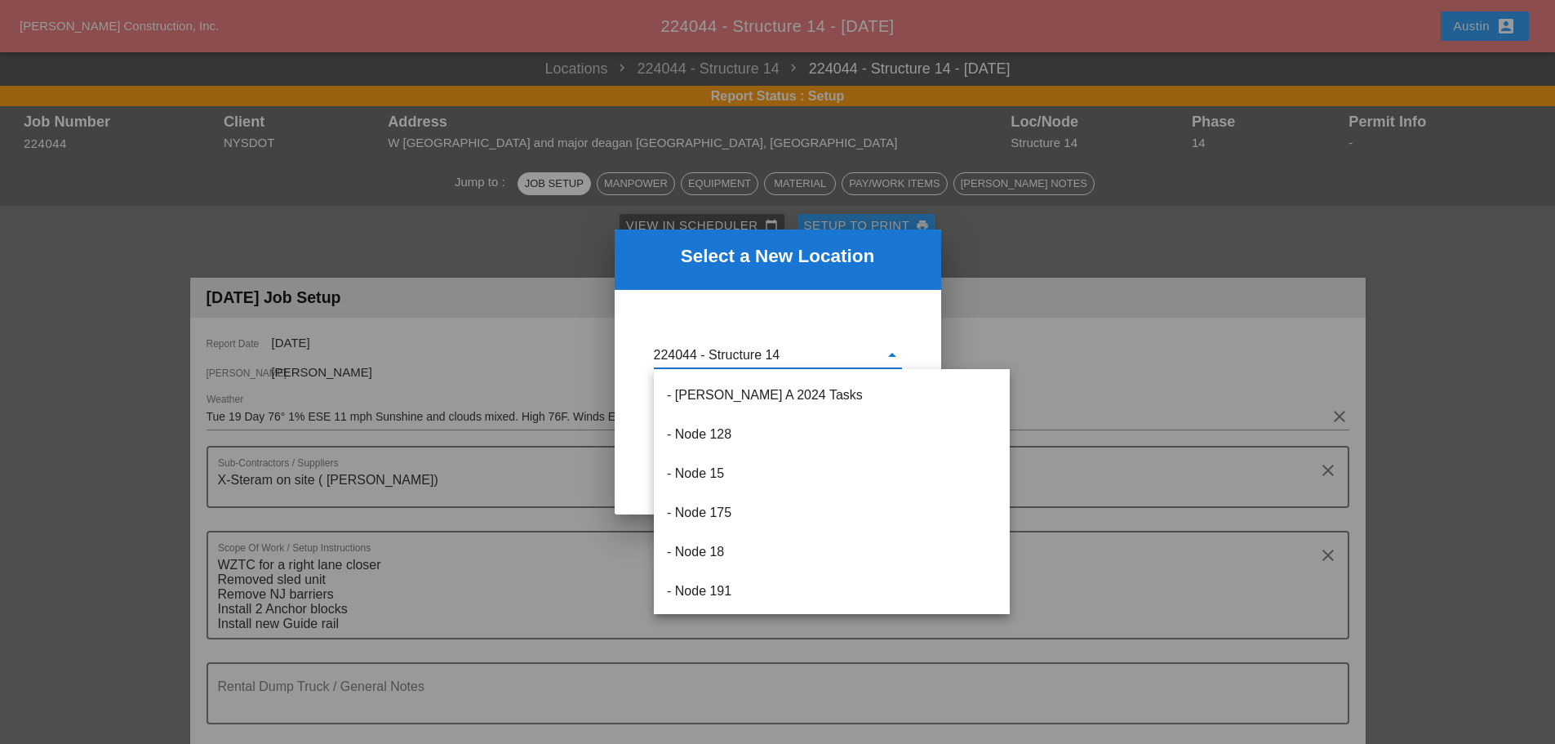
click at [781, 347] on input "224044 - Structure 14" at bounding box center [766, 355] width 225 height 26
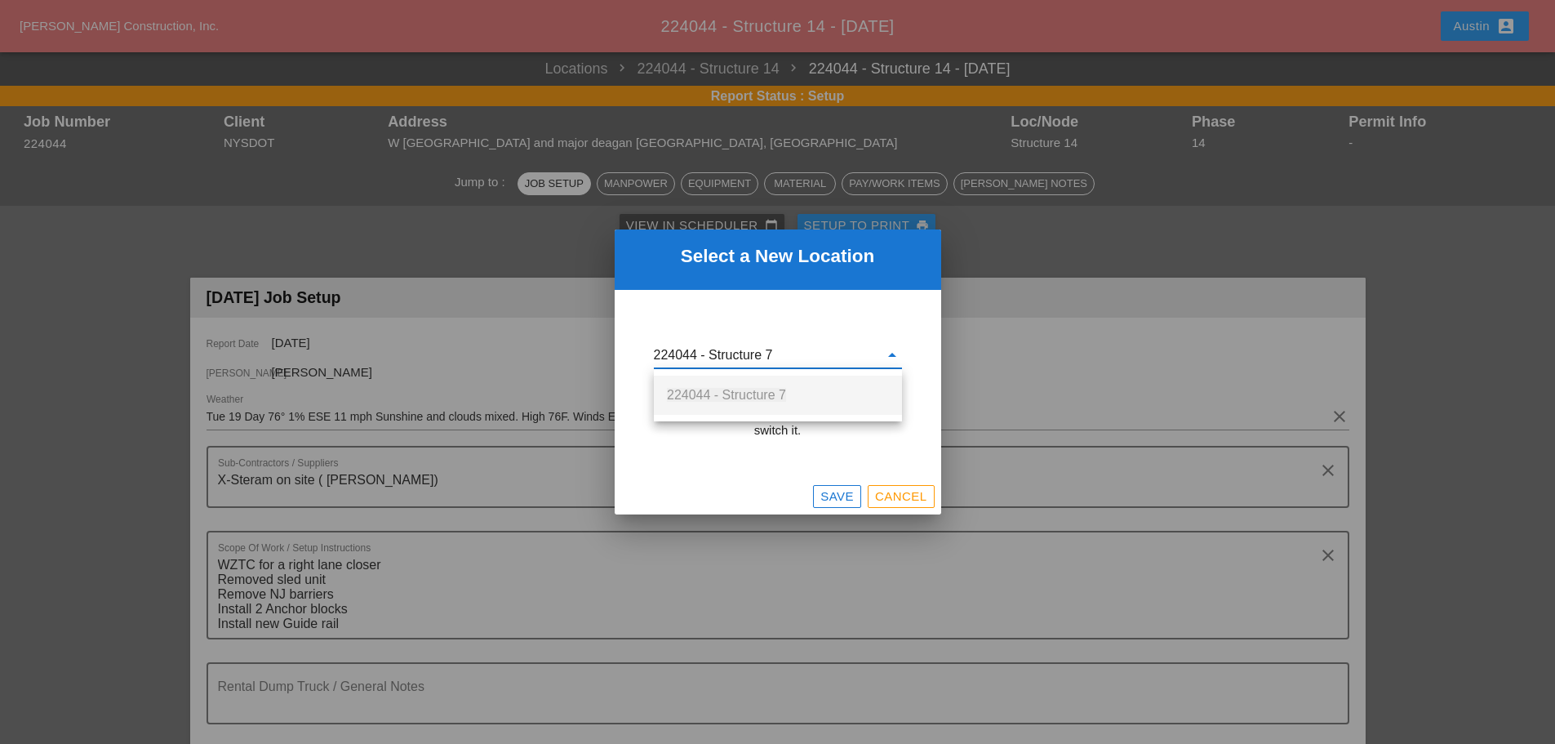
click at [788, 394] on div "224044 - Structure 7" at bounding box center [778, 395] width 222 height 20
type input "224044 - Structure 7"
click at [841, 496] on div "Save" at bounding box center [837, 496] width 33 height 19
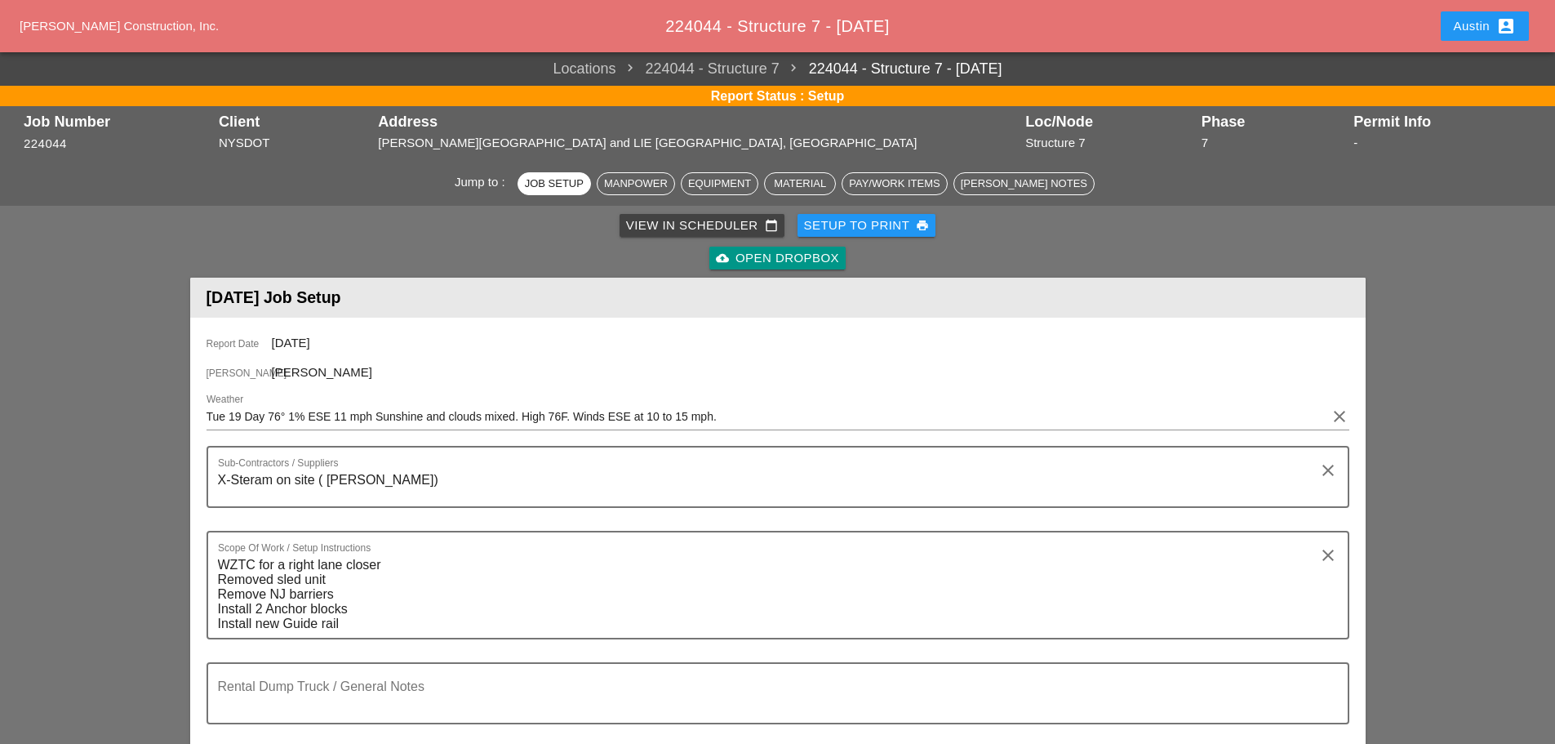
click at [714, 230] on div "View in Scheduler calendar_today" at bounding box center [702, 225] width 152 height 19
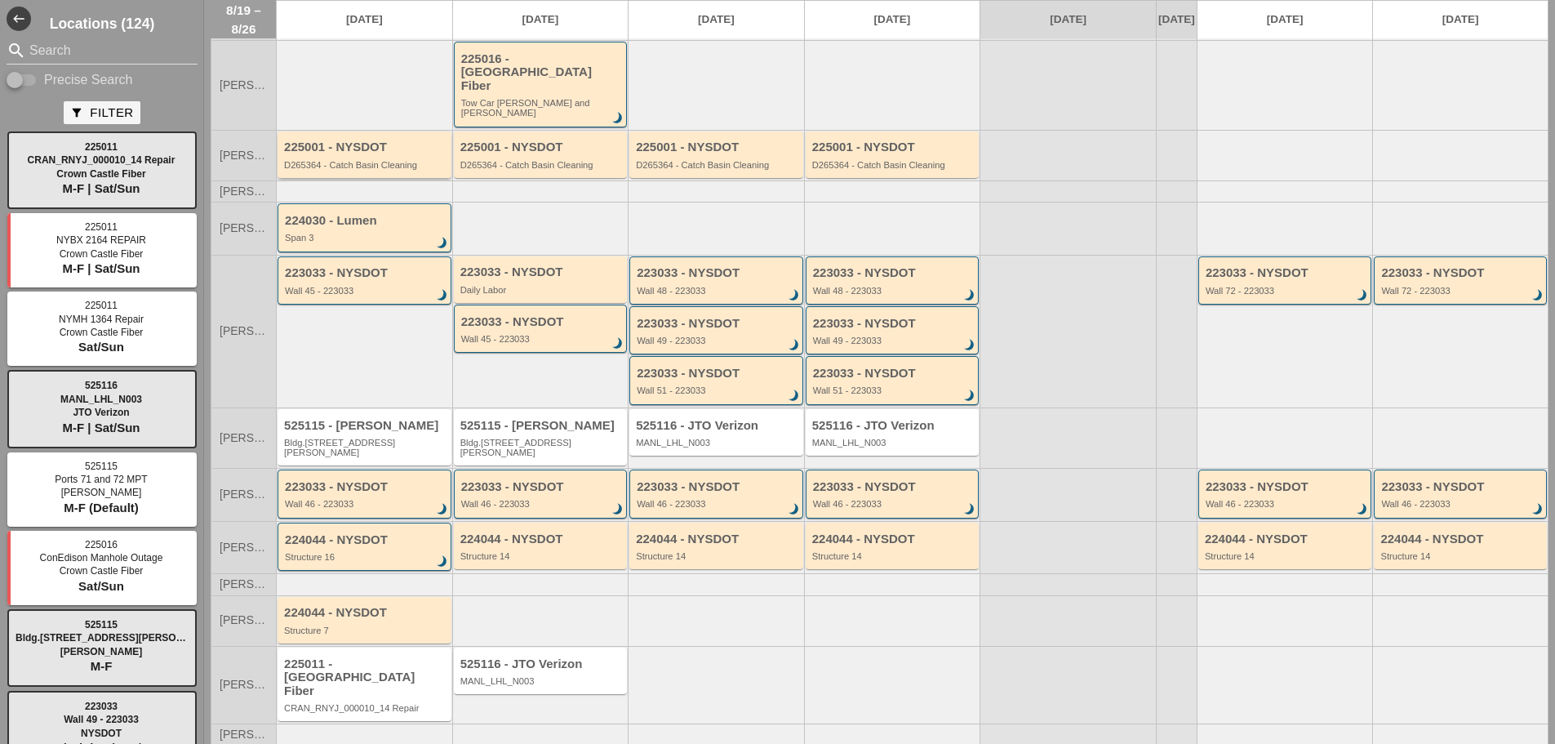
scroll to position [91, 0]
click at [539, 532] on div "224044 - NYSDOT Structure 14" at bounding box center [542, 546] width 163 height 29
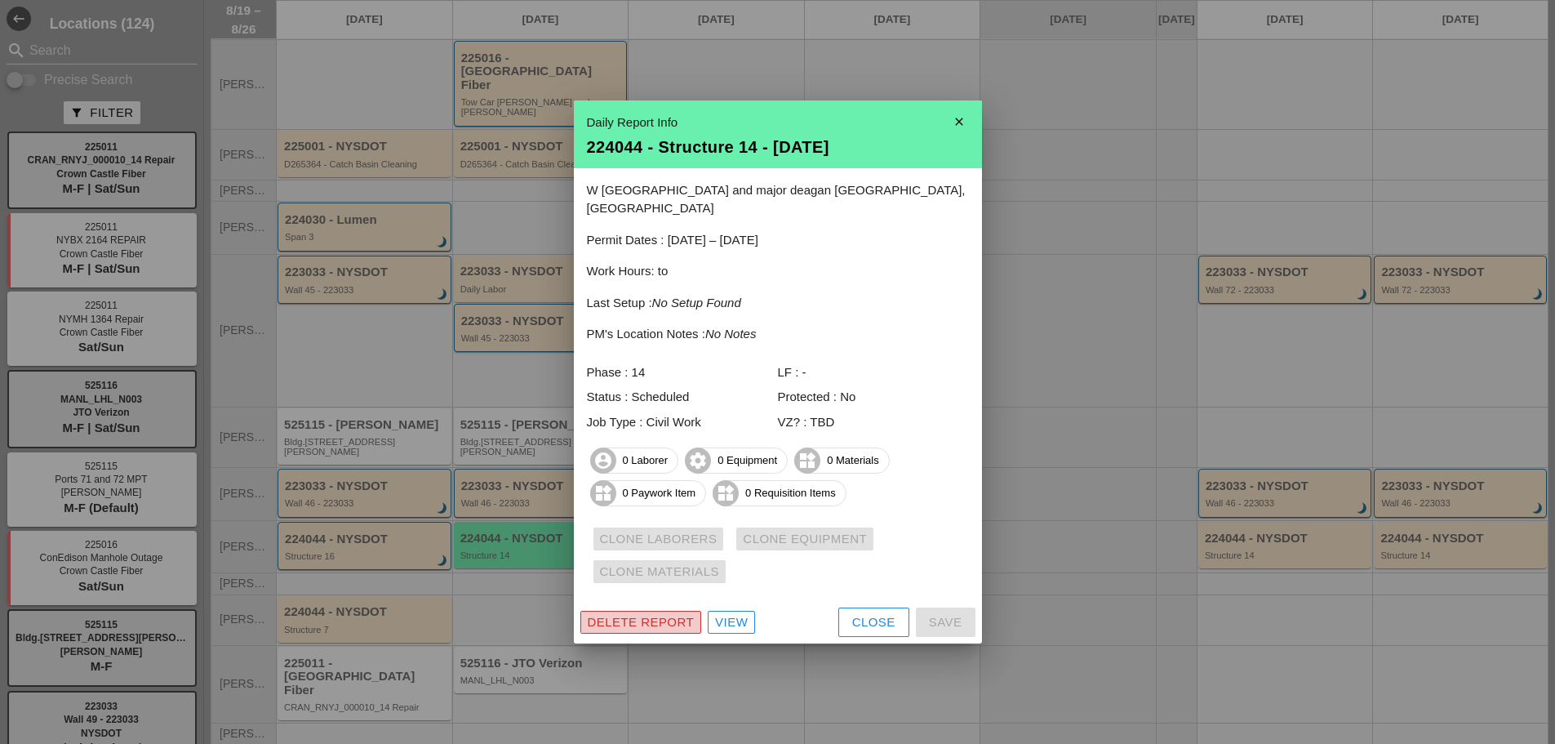
click at [625, 611] on button "Delete Report" at bounding box center [642, 622] width 122 height 23
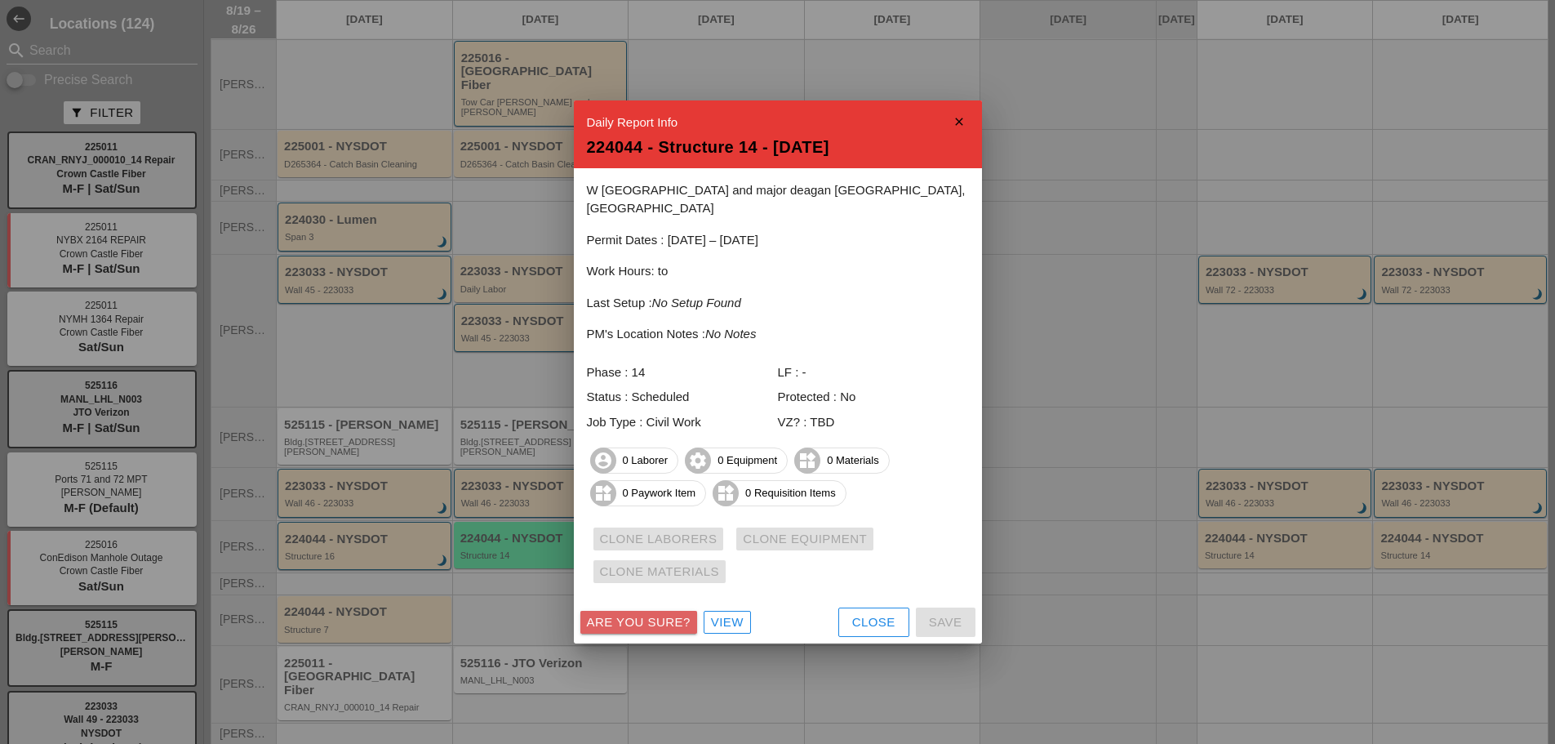
click at [665, 613] on div "Are you sure?" at bounding box center [639, 622] width 104 height 19
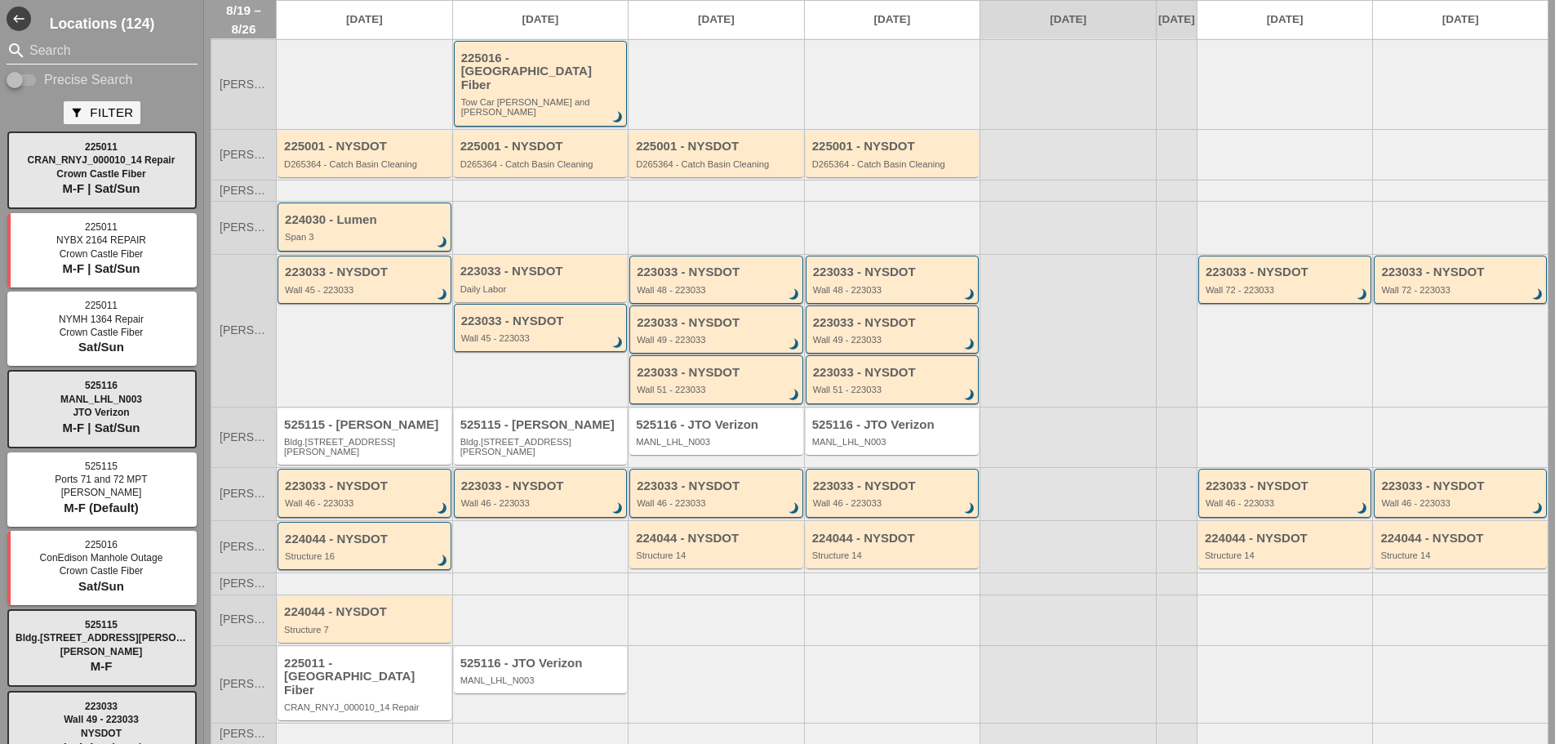
click at [61, 48] on input "Search" at bounding box center [101, 51] width 145 height 26
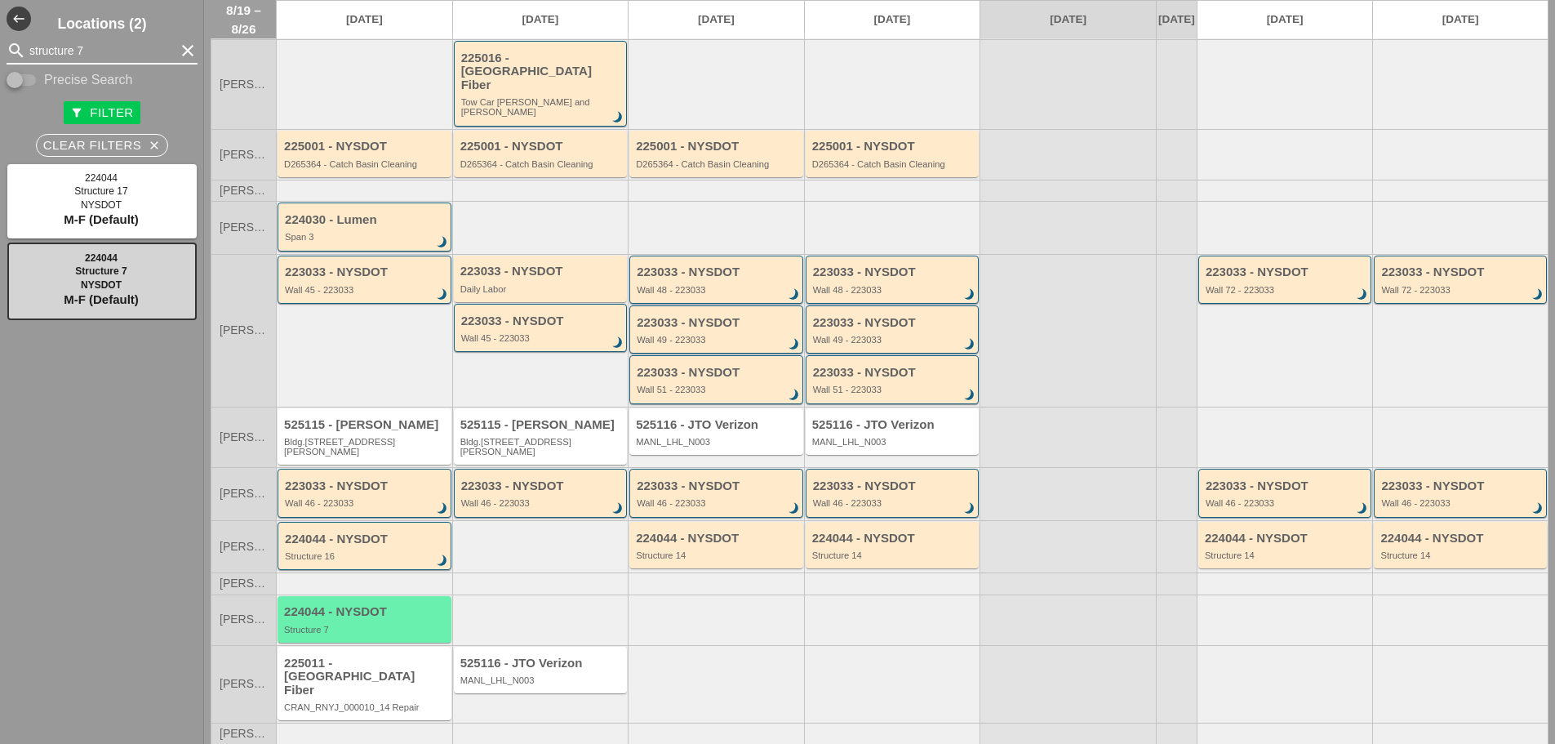
type input "structure 7"
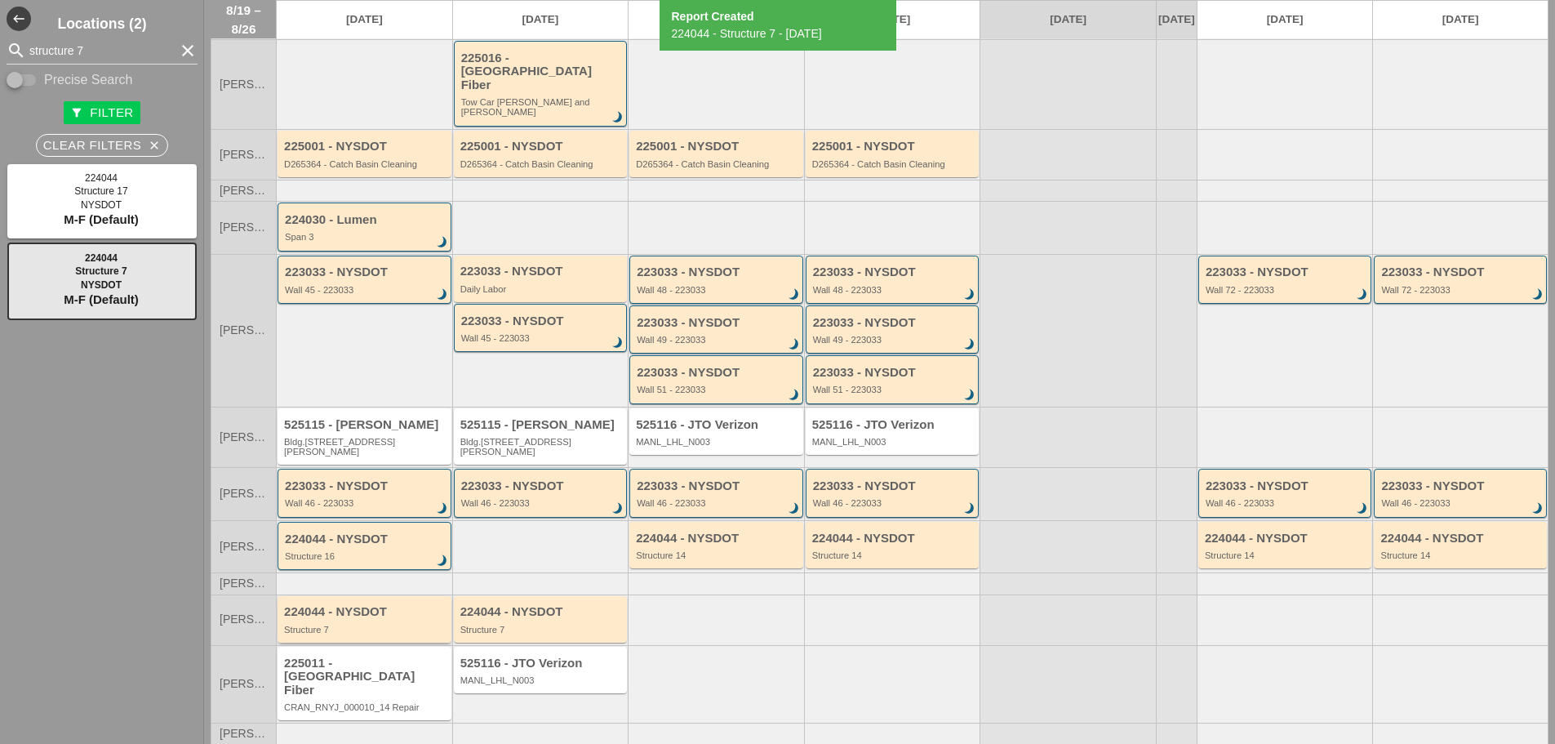
click at [368, 625] on div "Structure 7" at bounding box center [365, 630] width 163 height 10
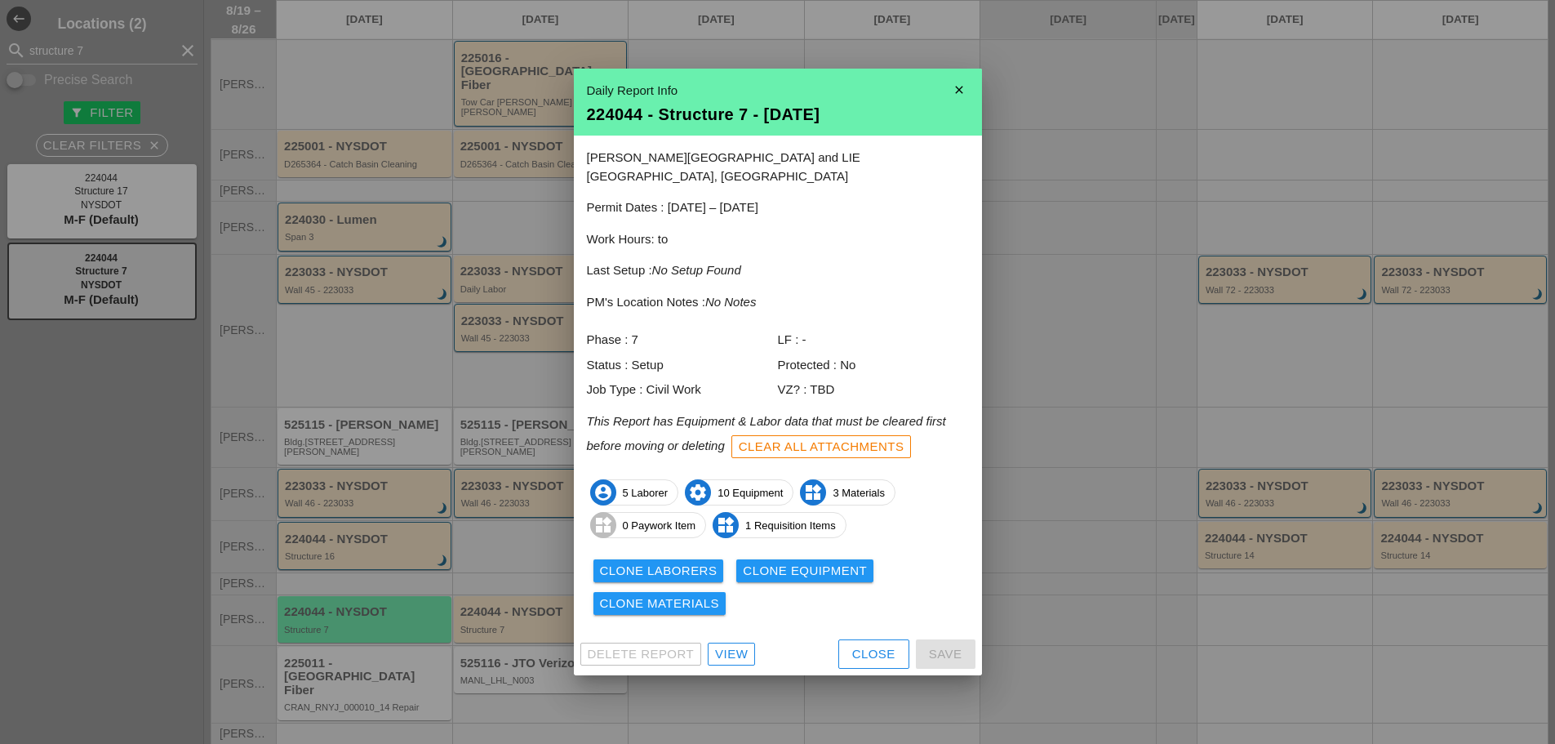
click at [489, 532] on div at bounding box center [777, 372] width 1555 height 744
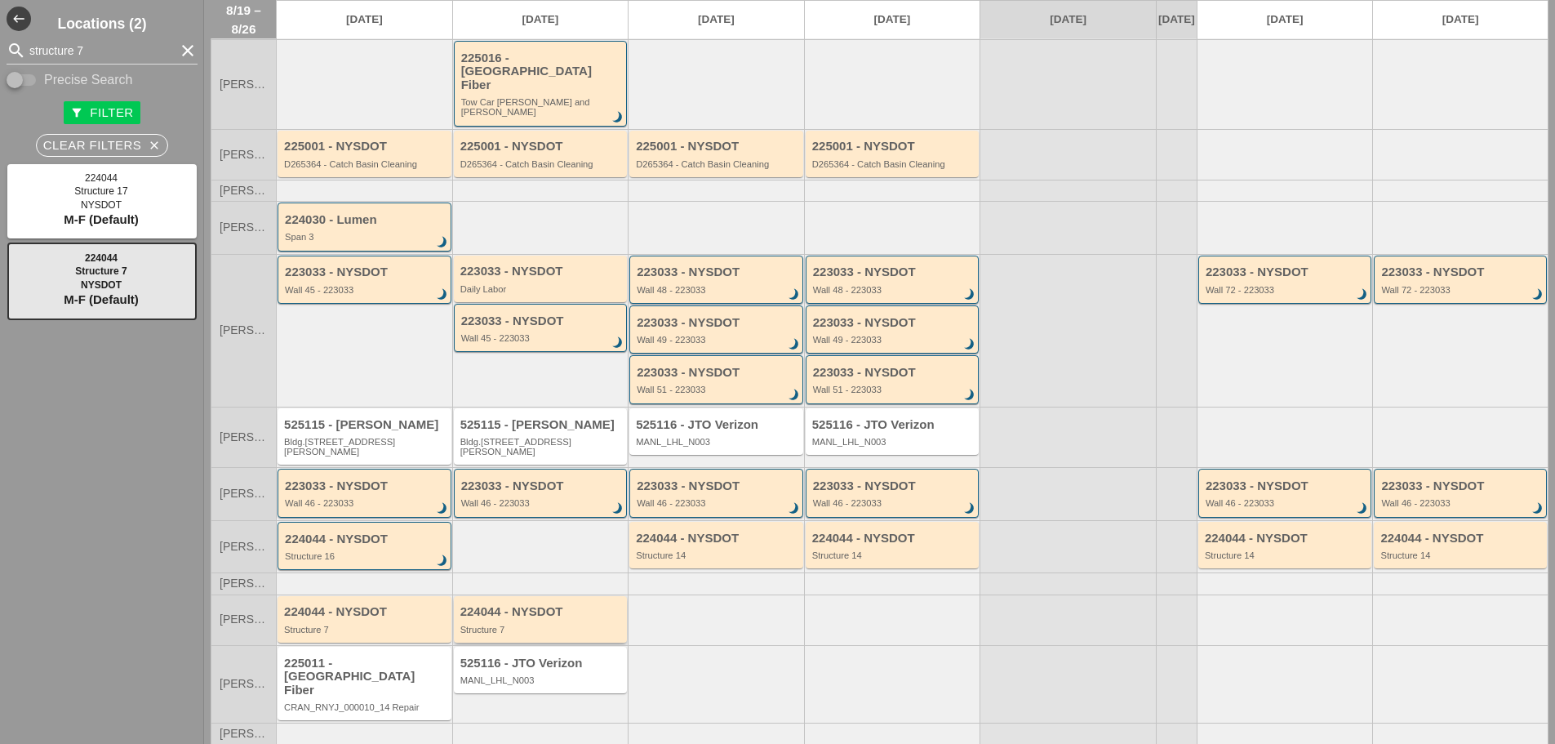
click at [498, 625] on div "Structure 7" at bounding box center [542, 630] width 163 height 10
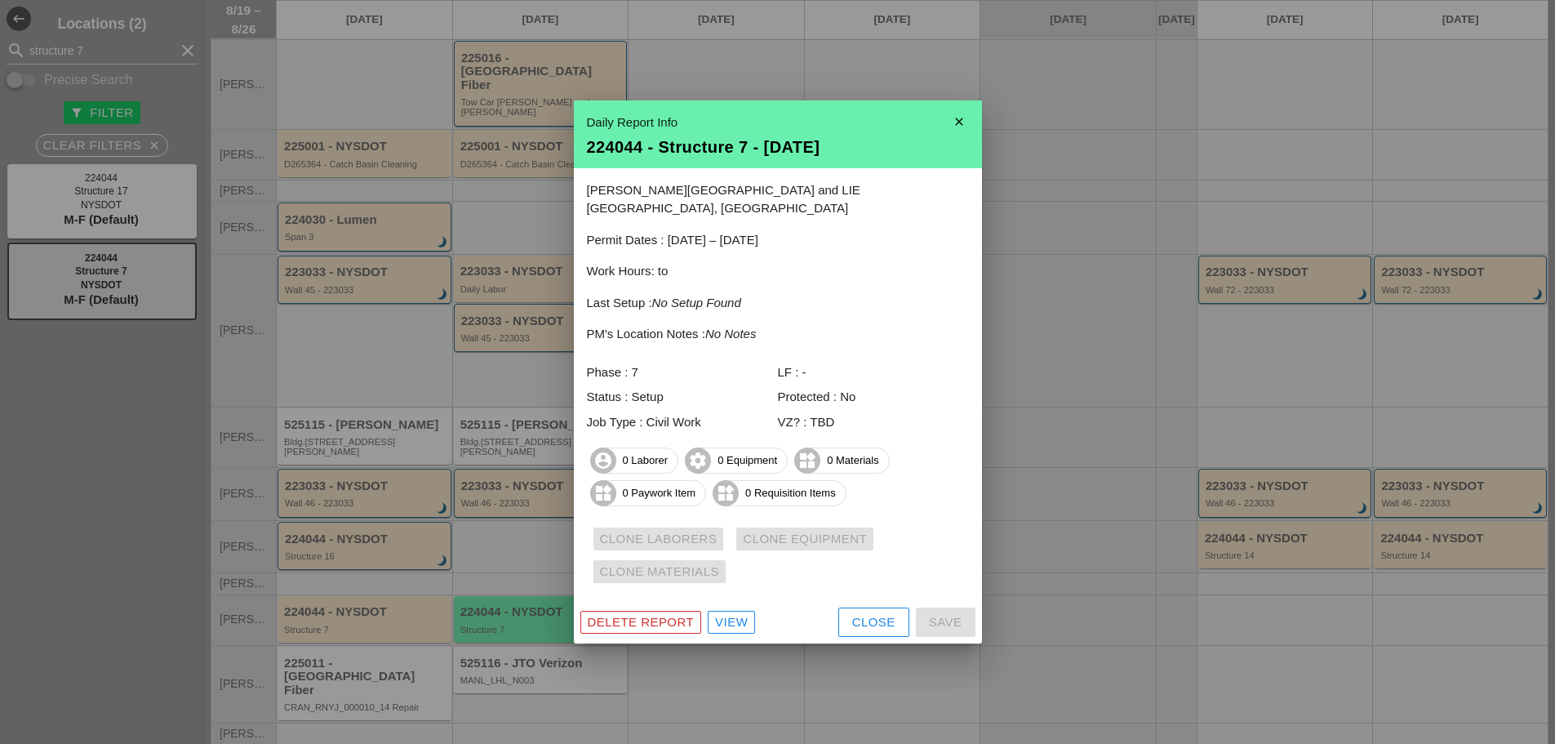
click at [745, 677] on div at bounding box center [777, 372] width 1555 height 744
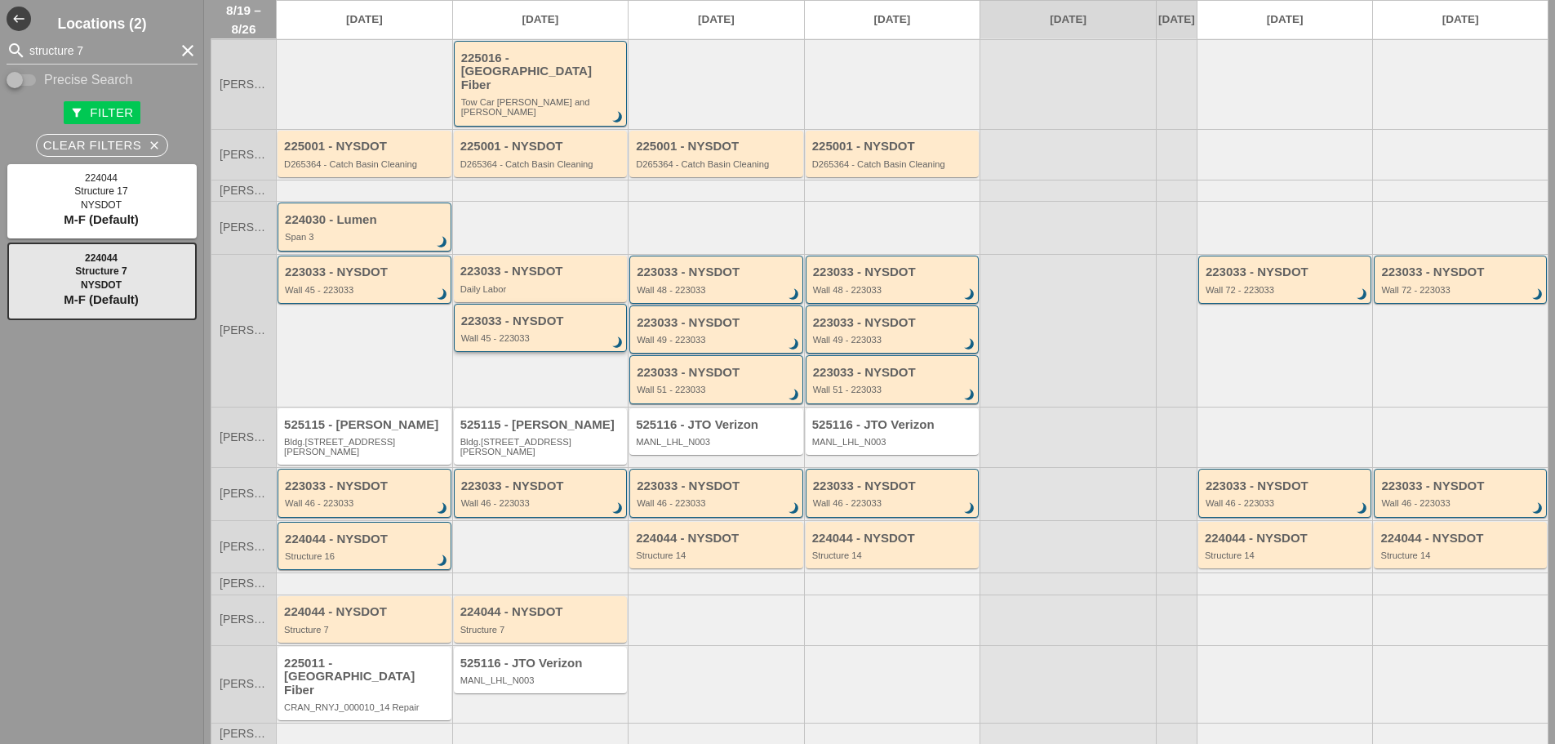
click at [555, 333] on div "Wall 45 - 223033" at bounding box center [542, 338] width 162 height 10
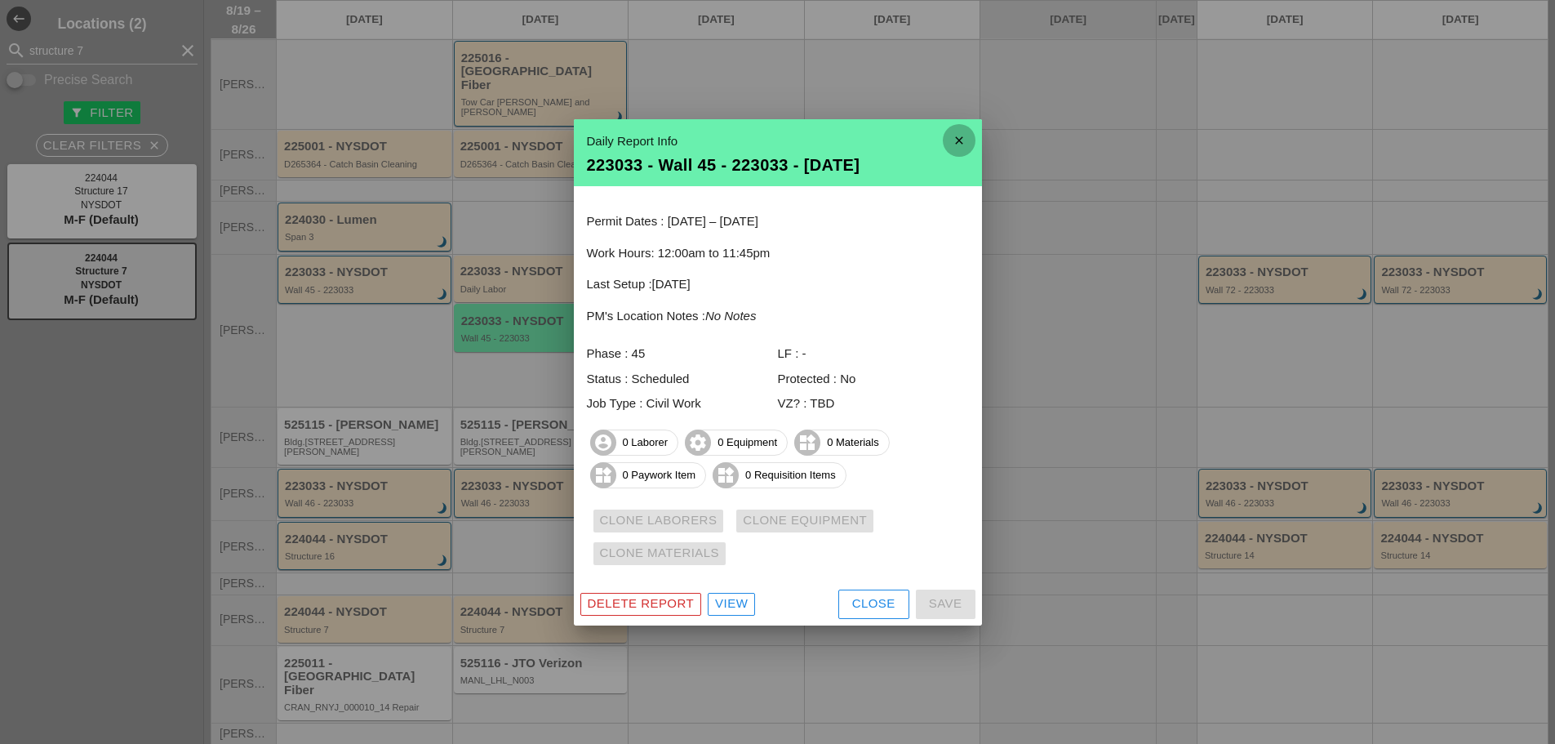
click at [963, 136] on icon "close" at bounding box center [959, 140] width 33 height 33
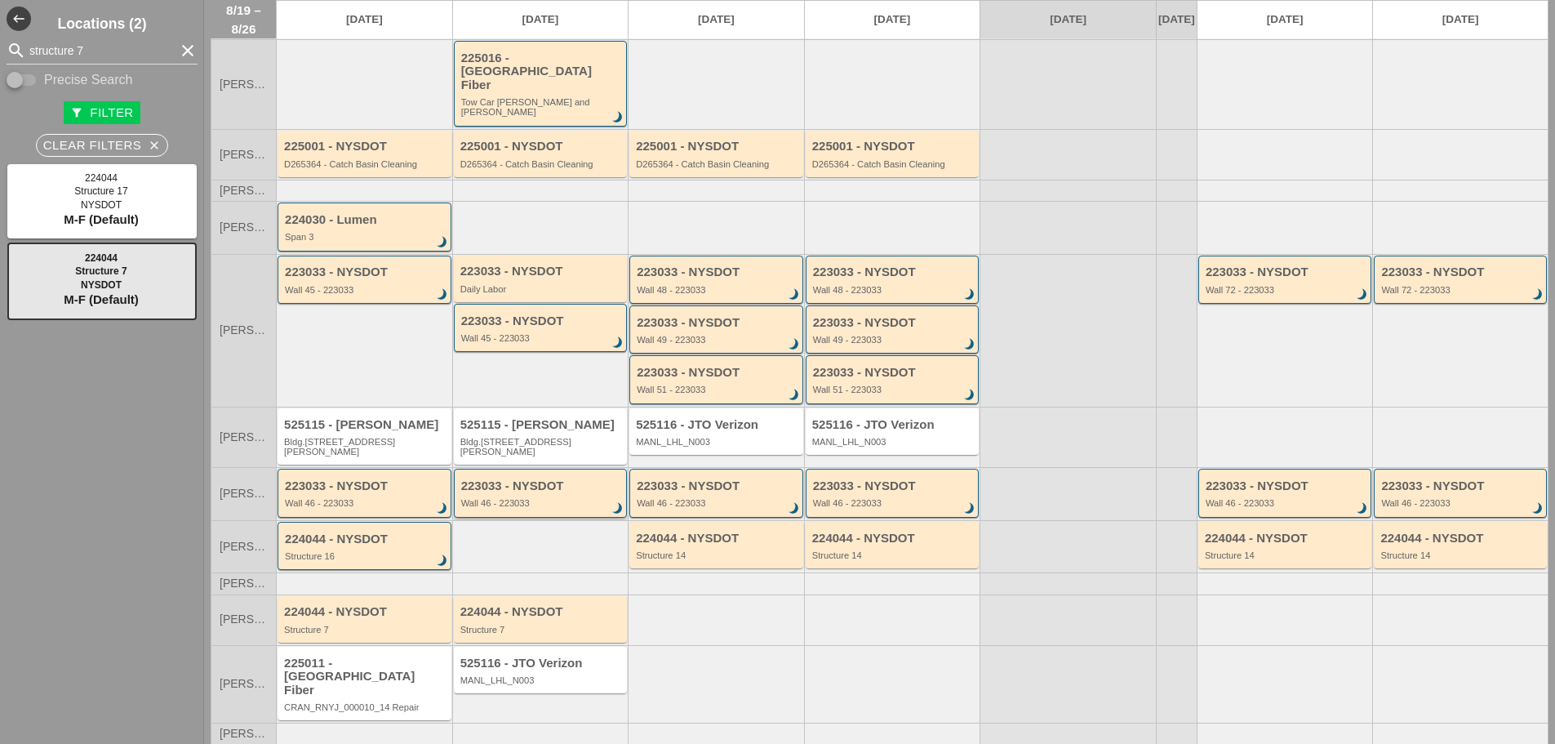
click at [530, 498] on div "Wall 46 - 223033" at bounding box center [542, 503] width 162 height 10
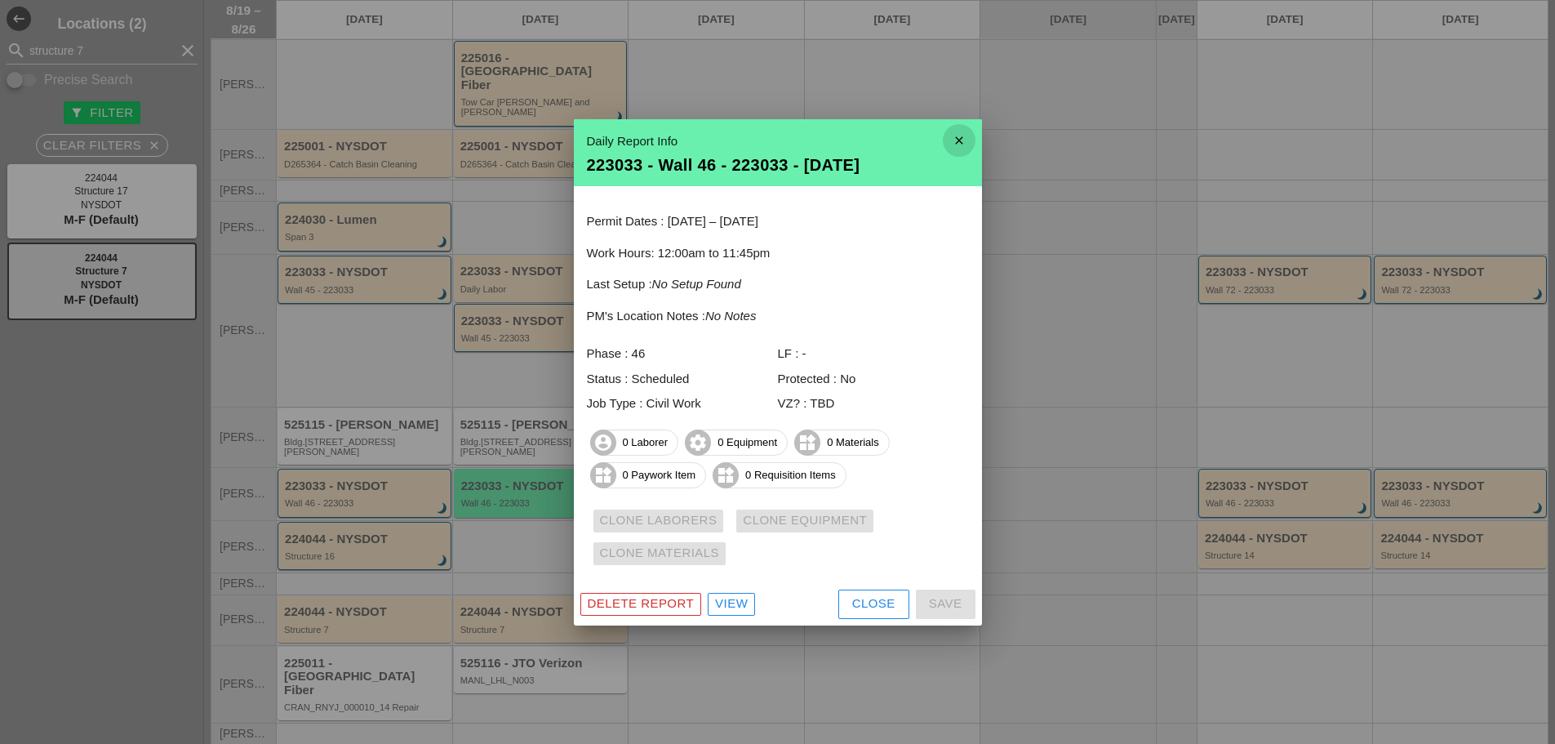
click at [961, 144] on icon "close" at bounding box center [959, 140] width 33 height 33
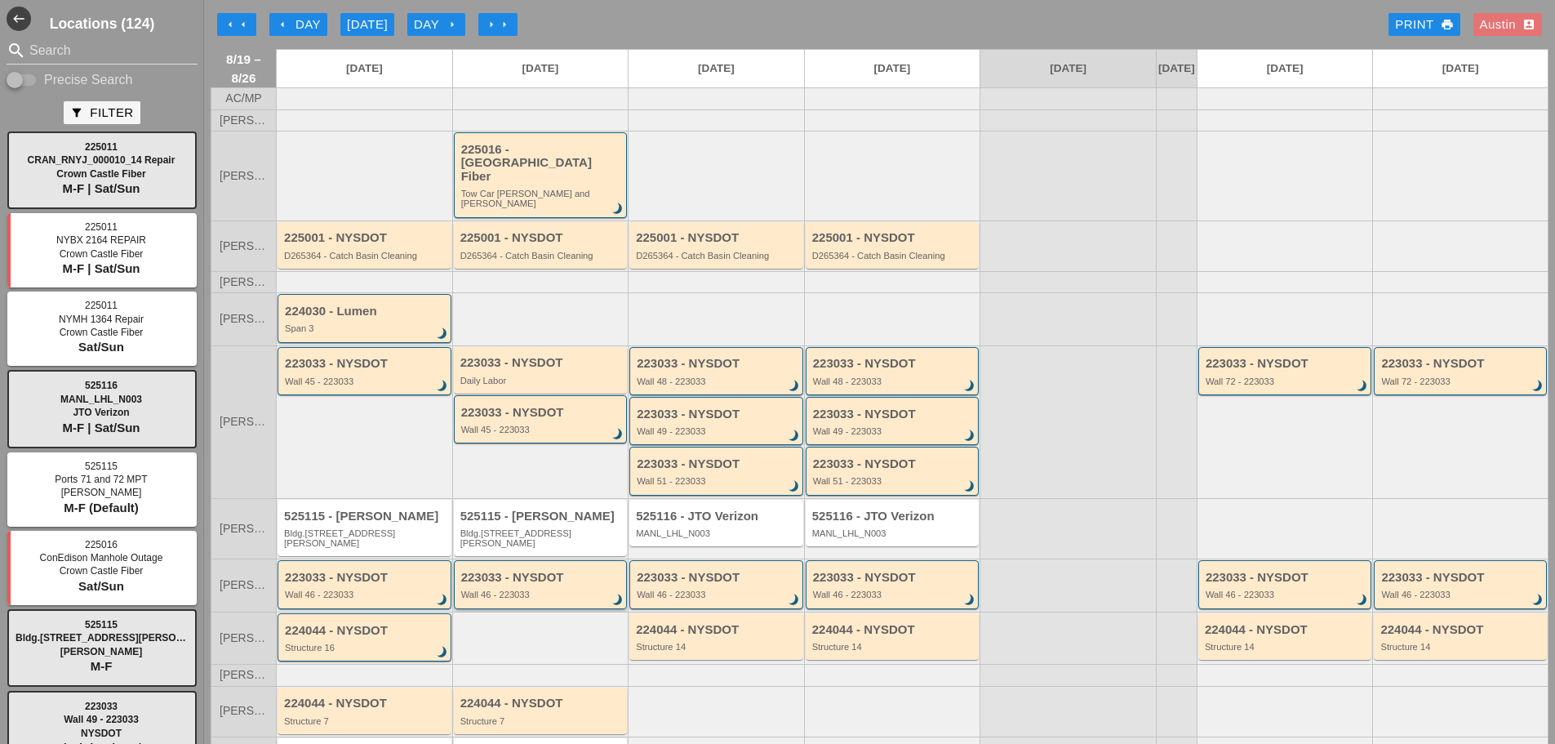
click at [520, 571] on div "223033 - NYSDOT" at bounding box center [542, 578] width 162 height 14
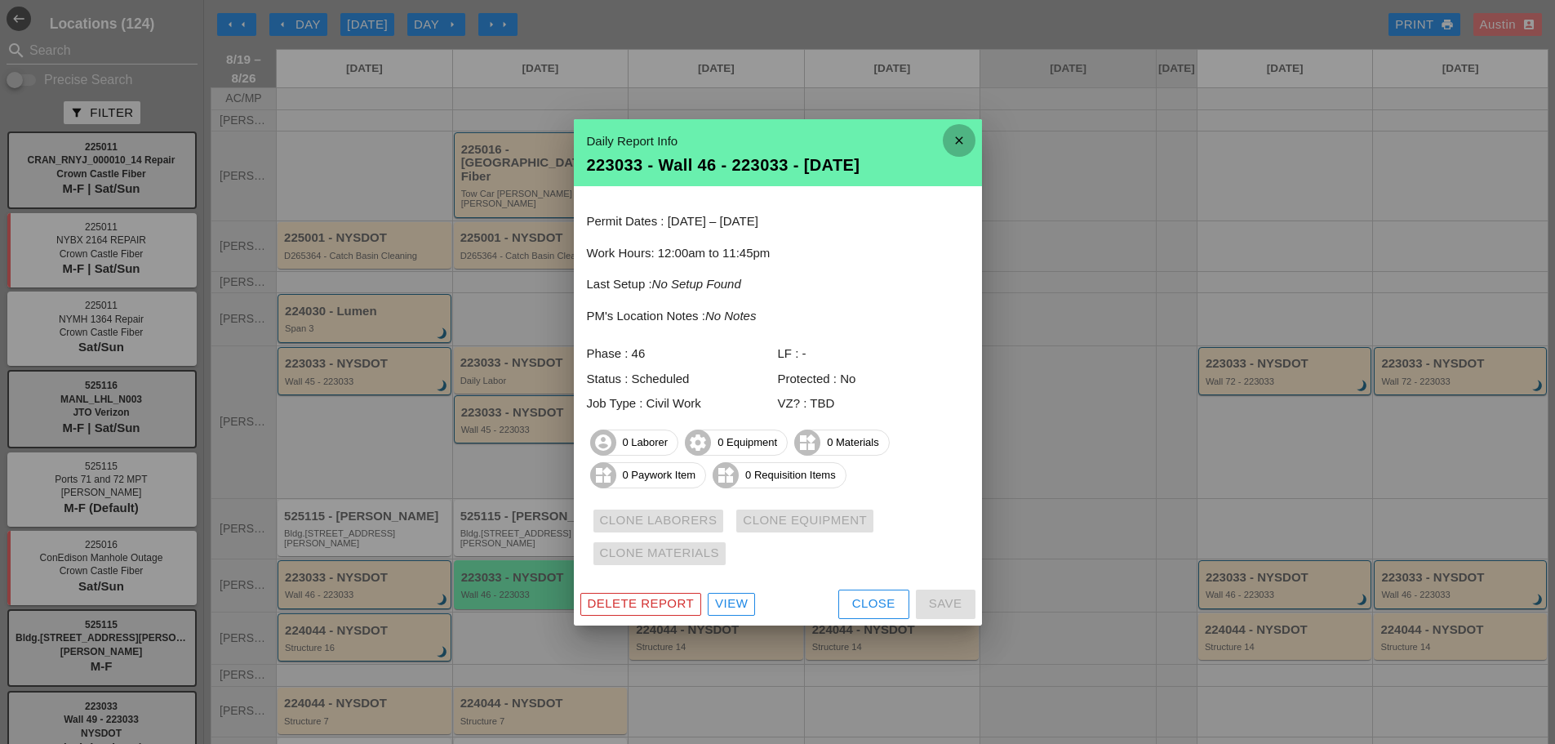
click at [953, 140] on icon "close" at bounding box center [959, 140] width 33 height 33
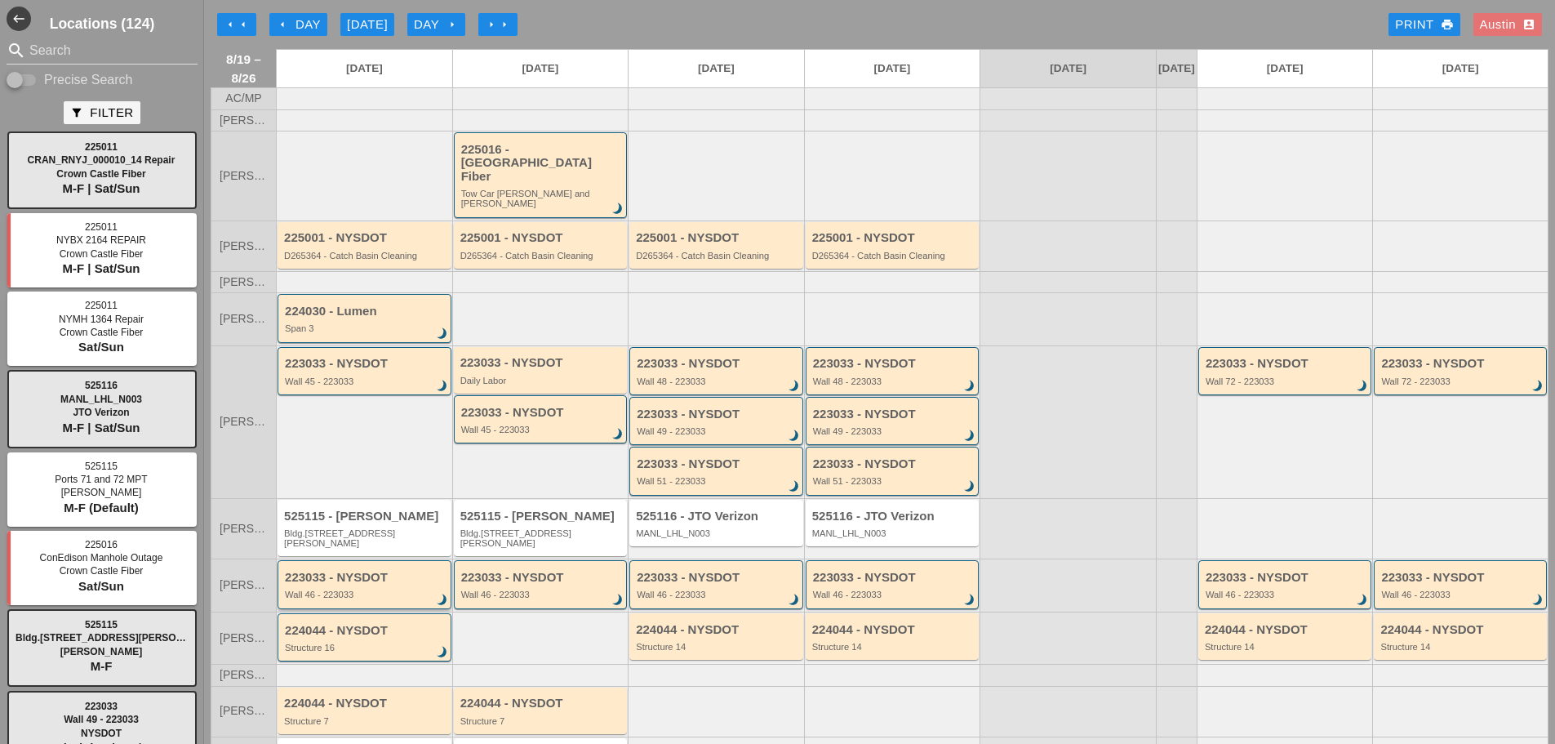
click at [385, 590] on div "Wall 46 - 223033" at bounding box center [366, 595] width 162 height 10
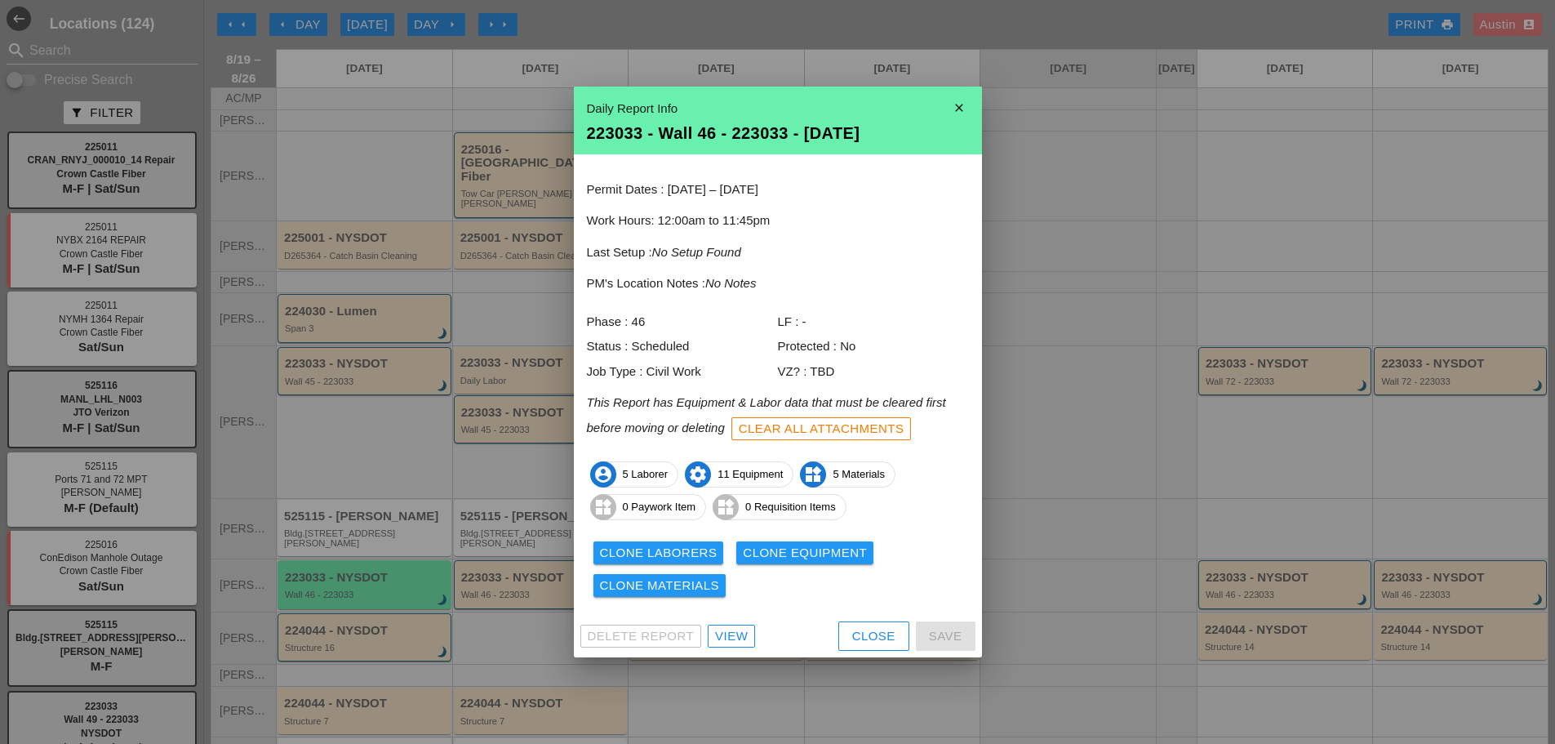
click at [959, 102] on icon "close" at bounding box center [959, 107] width 33 height 33
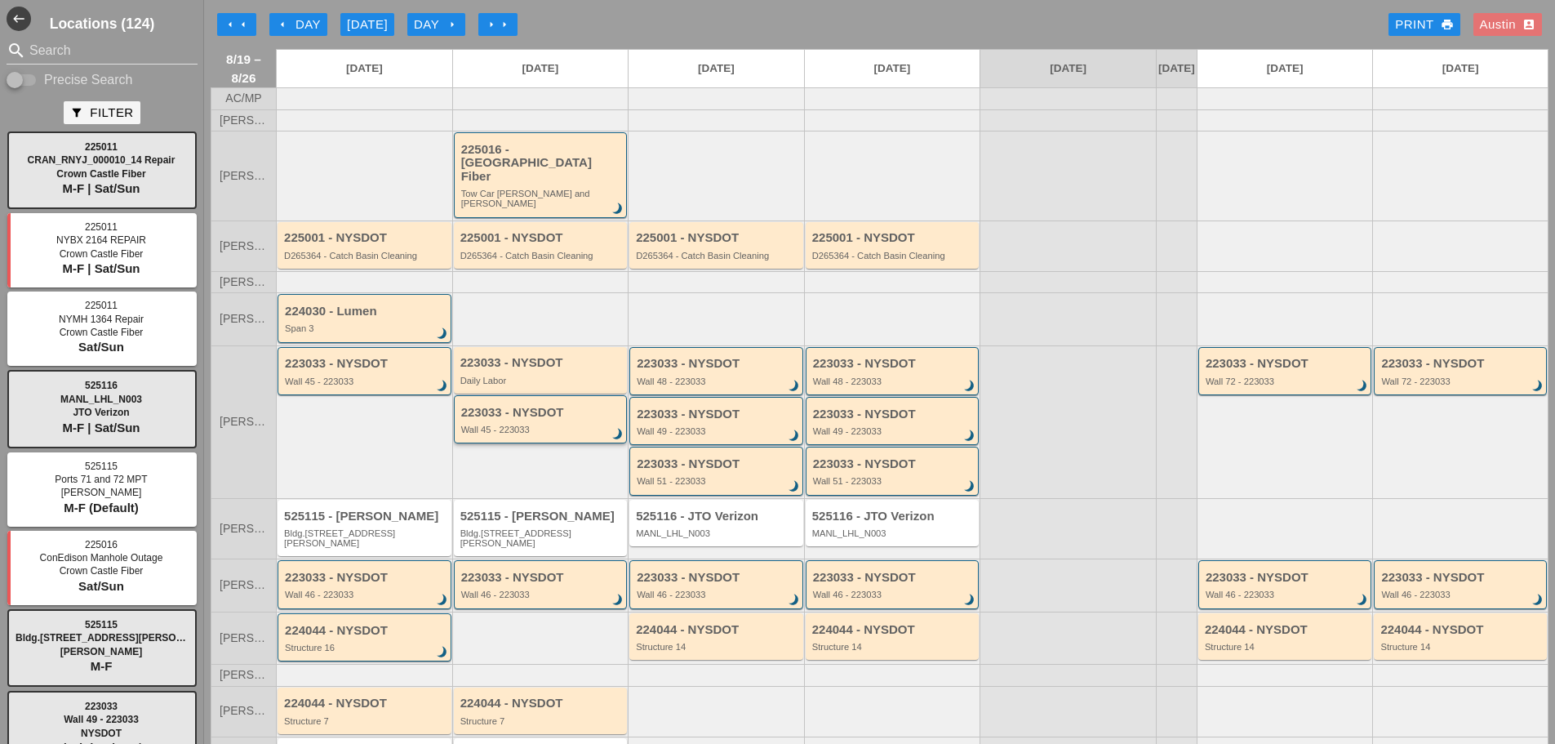
click at [512, 407] on div "223033 - NYSDOT" at bounding box center [542, 413] width 162 height 14
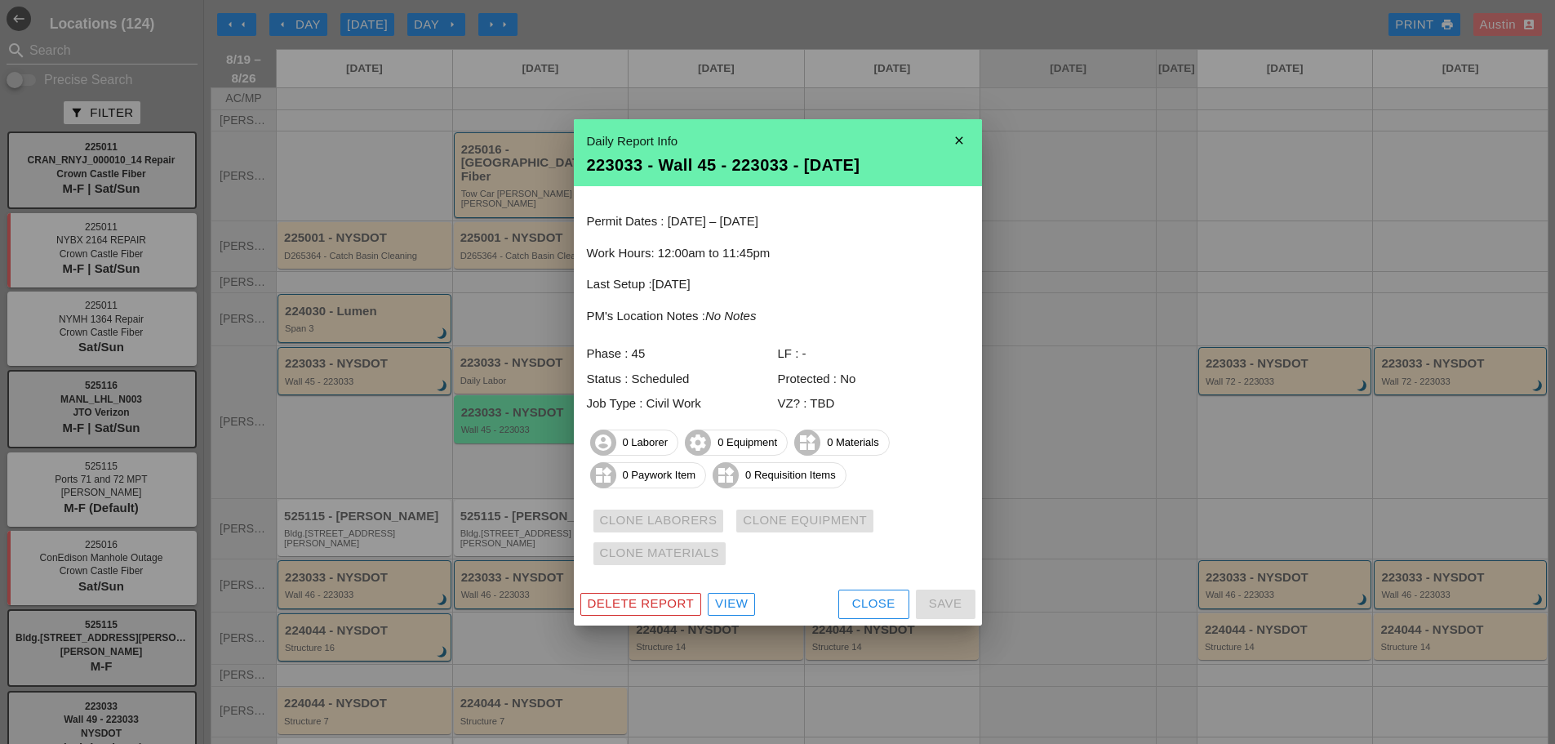
click at [953, 140] on icon "close" at bounding box center [959, 140] width 33 height 33
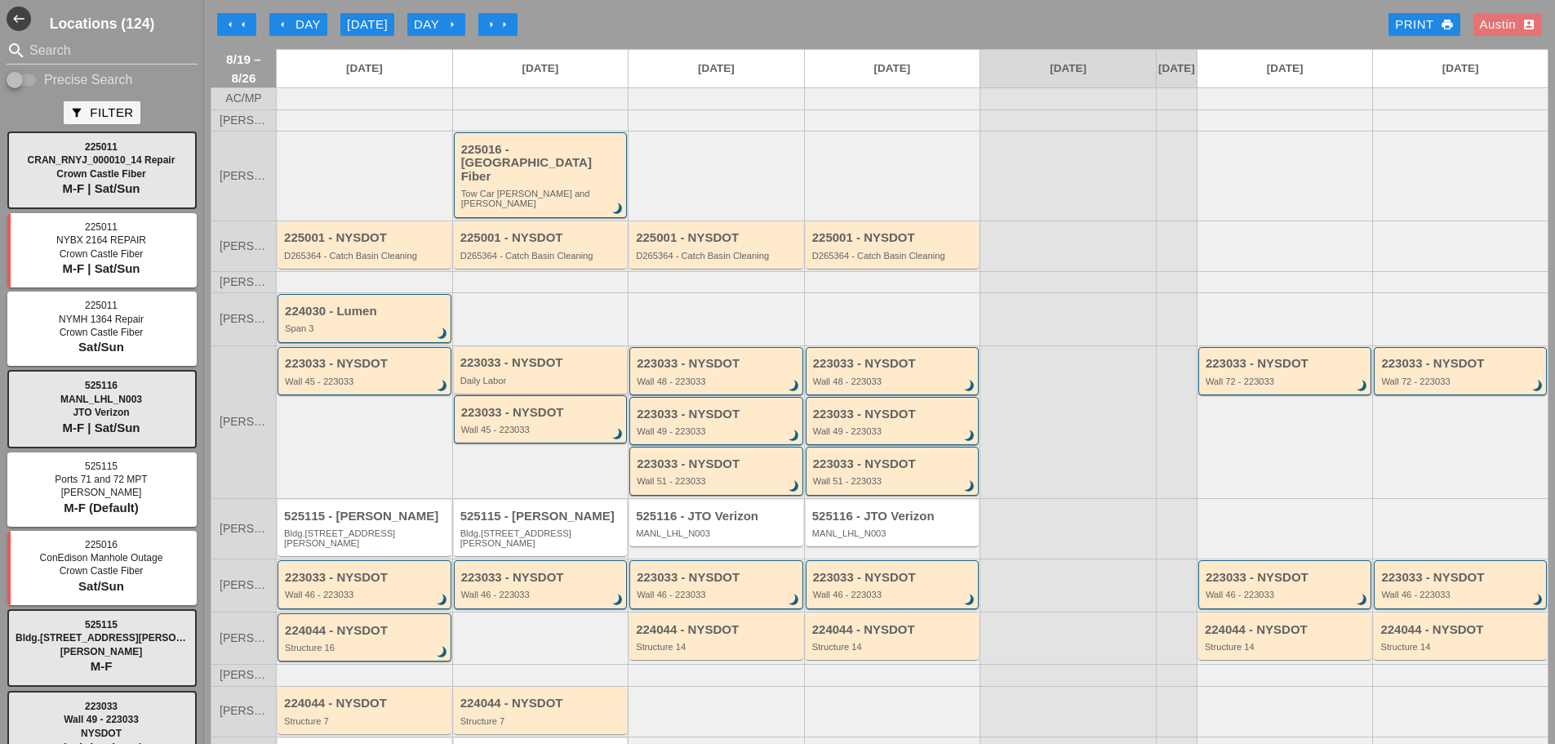
click at [514, 347] on div "223033 - NYSDOT Daily Labor" at bounding box center [541, 370] width 174 height 47
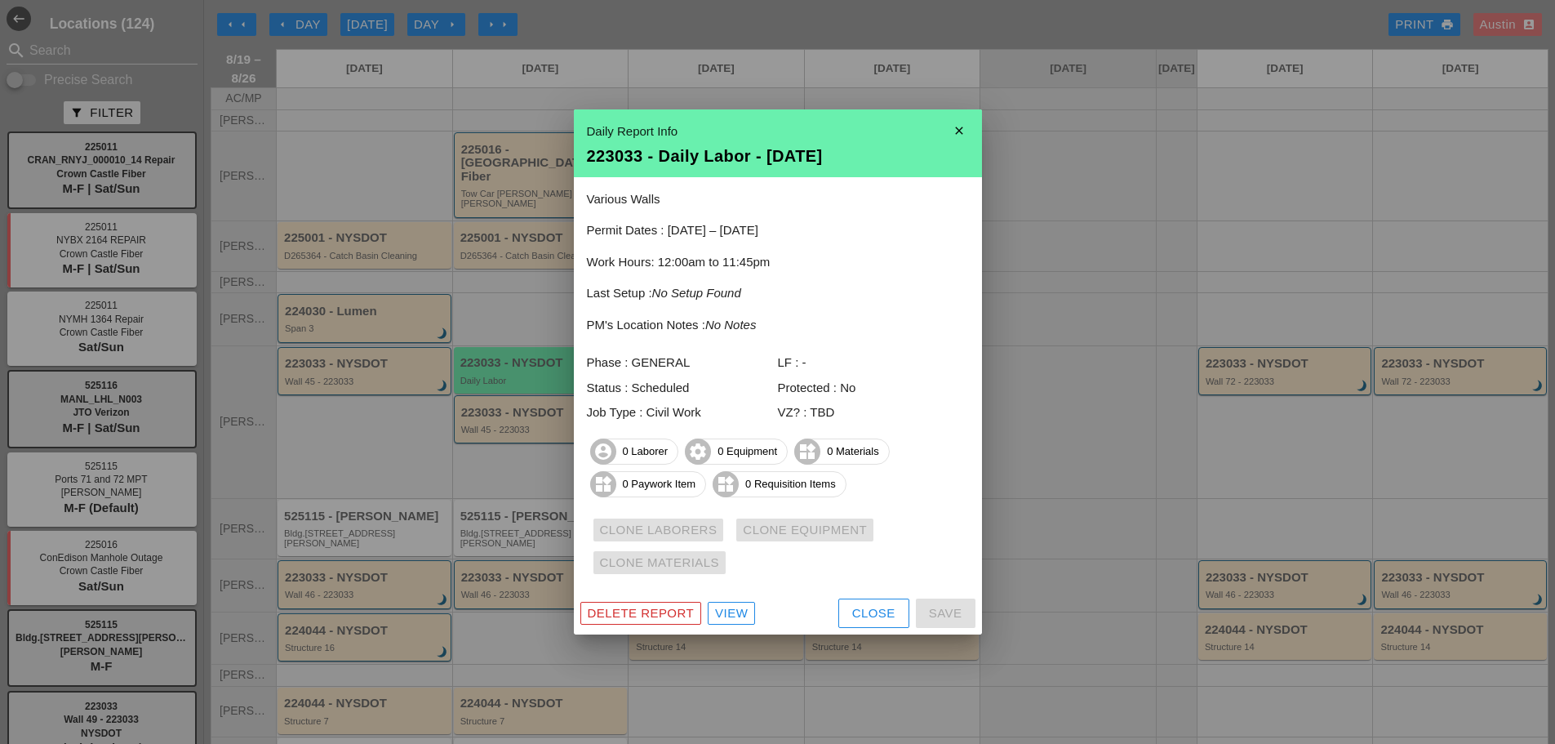
click at [953, 134] on icon "close" at bounding box center [959, 130] width 33 height 33
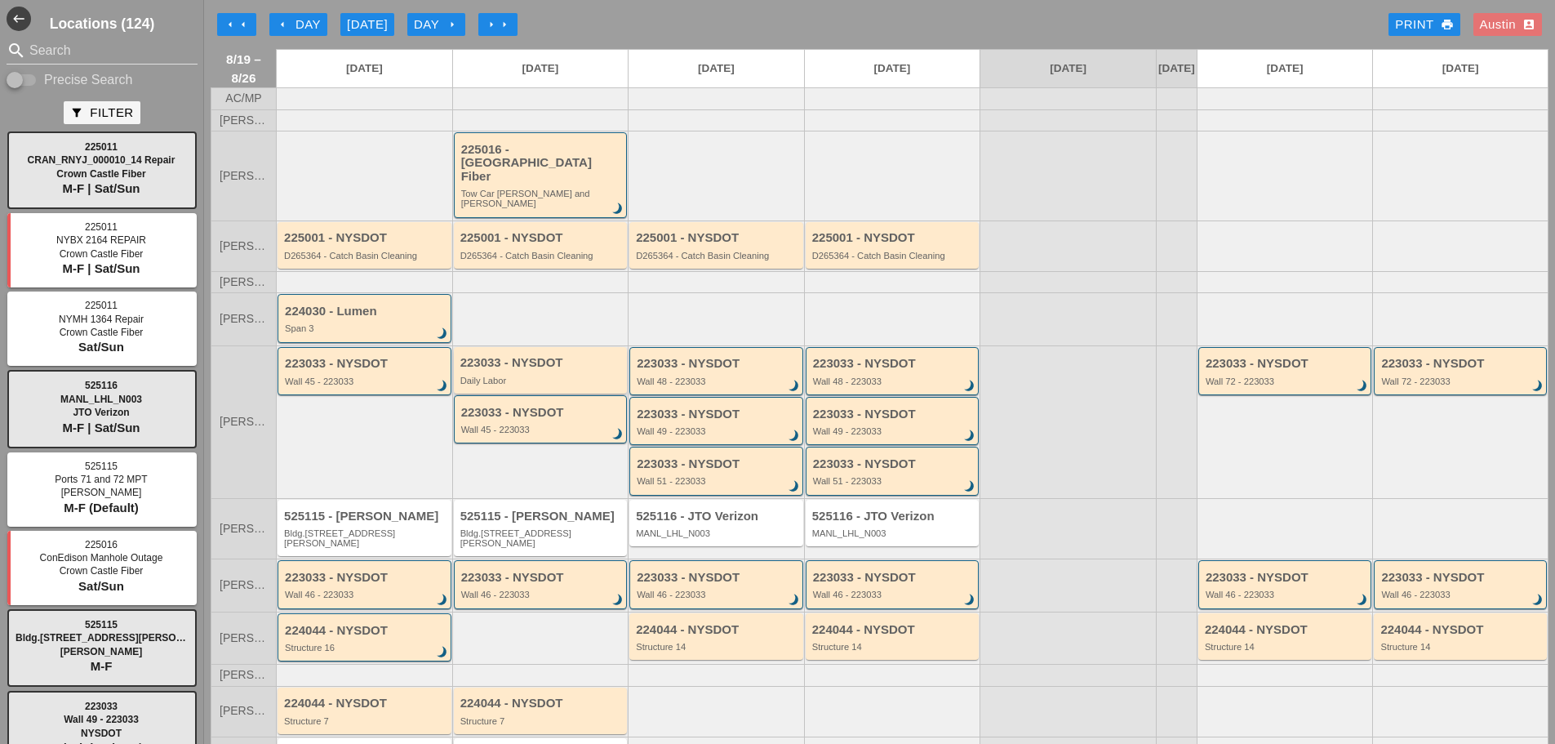
click at [554, 356] on div "223033 - NYSDOT" at bounding box center [542, 363] width 163 height 14
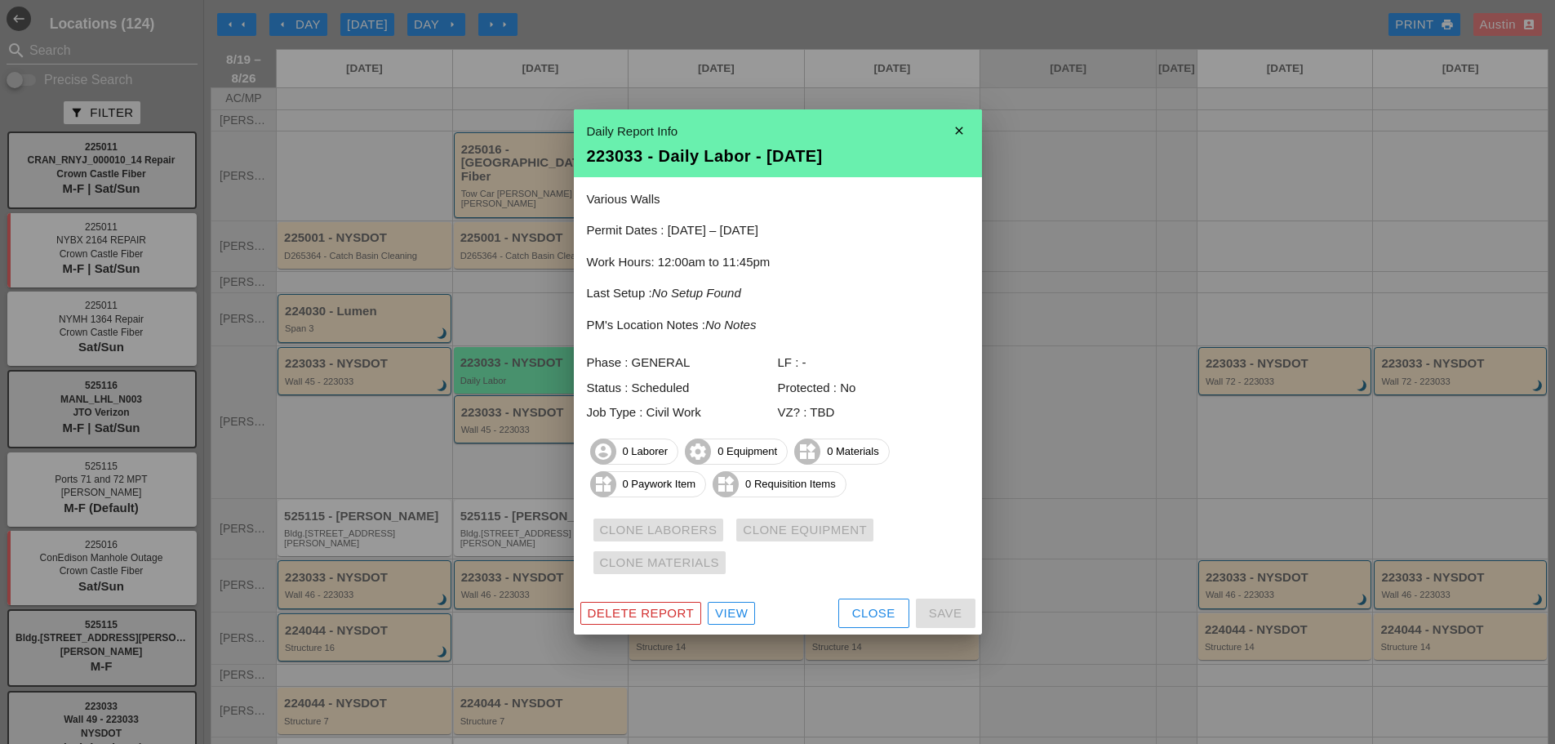
click at [337, 175] on div at bounding box center [777, 372] width 1555 height 744
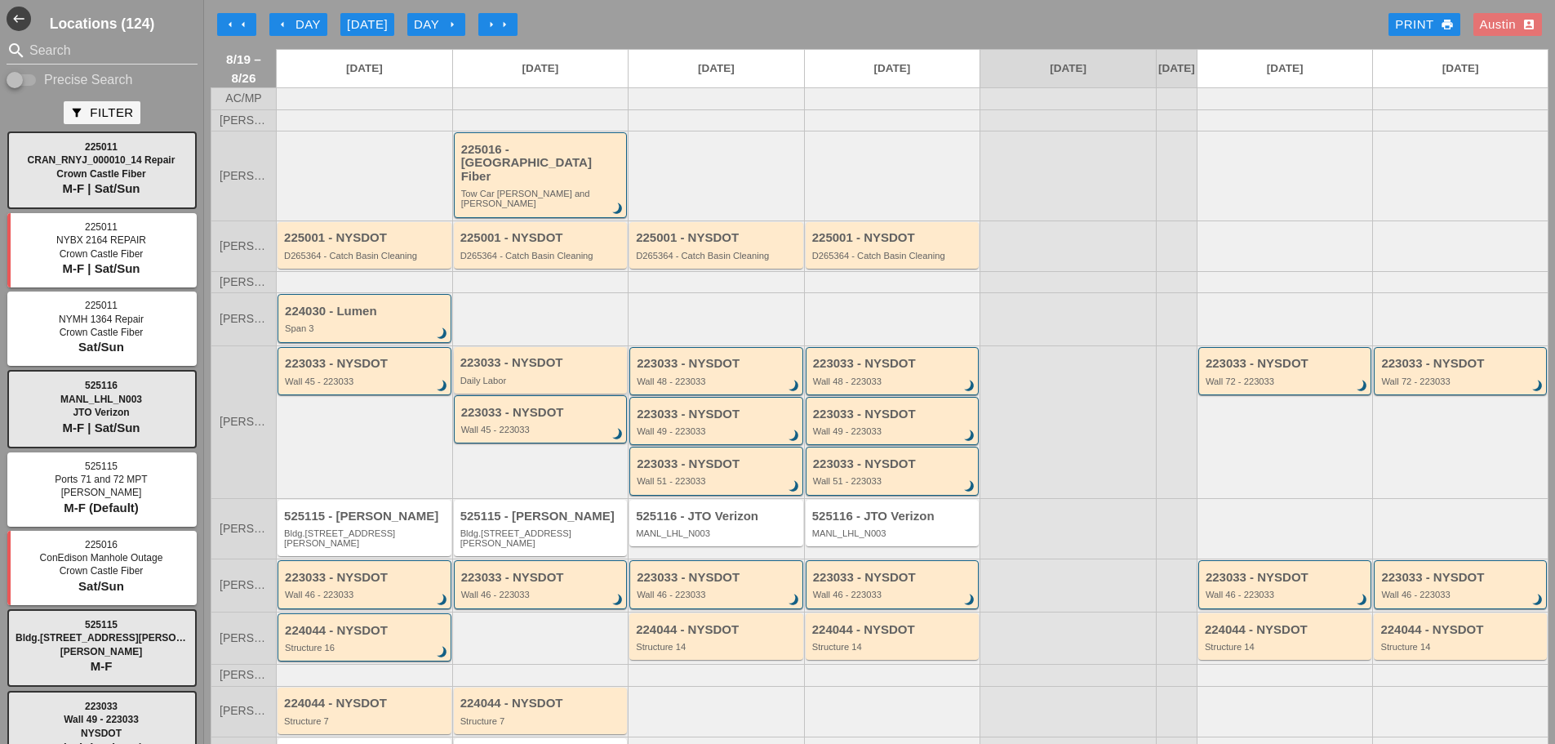
click at [514, 347] on div "223033 - NYSDOT Daily Labor" at bounding box center [541, 370] width 174 height 47
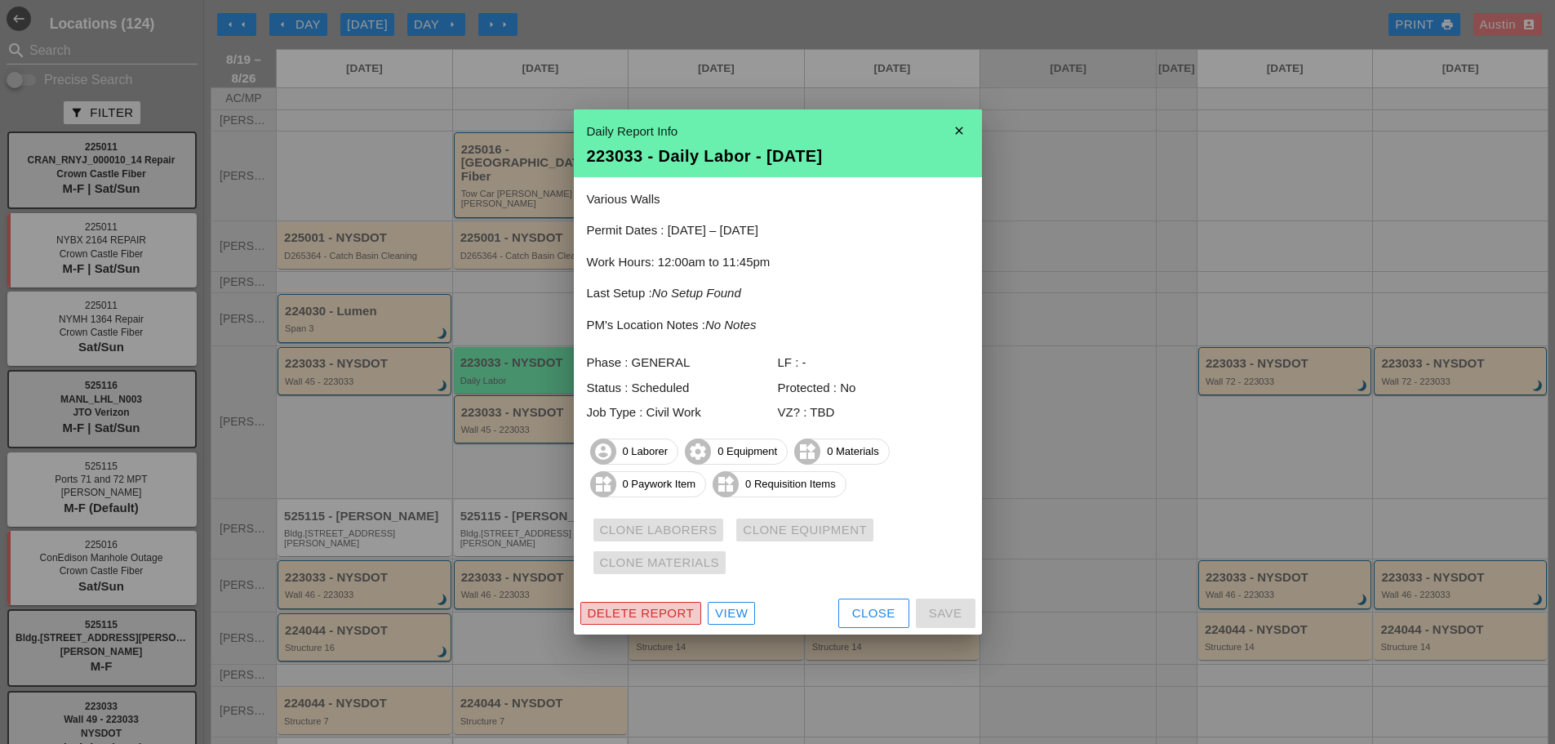
click at [612, 610] on div "Delete Report" at bounding box center [641, 613] width 107 height 19
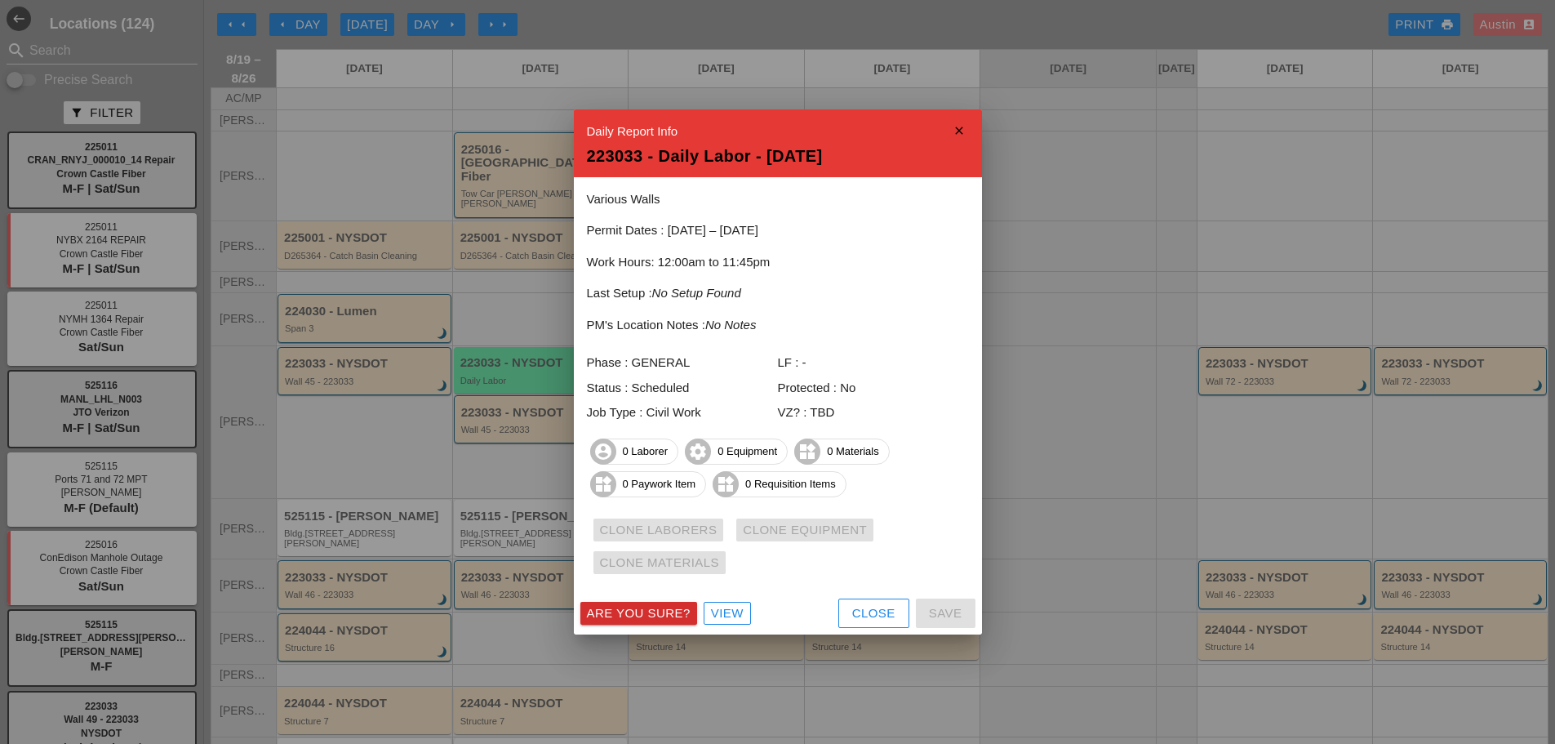
click at [646, 616] on div "Are you sure?" at bounding box center [639, 613] width 104 height 19
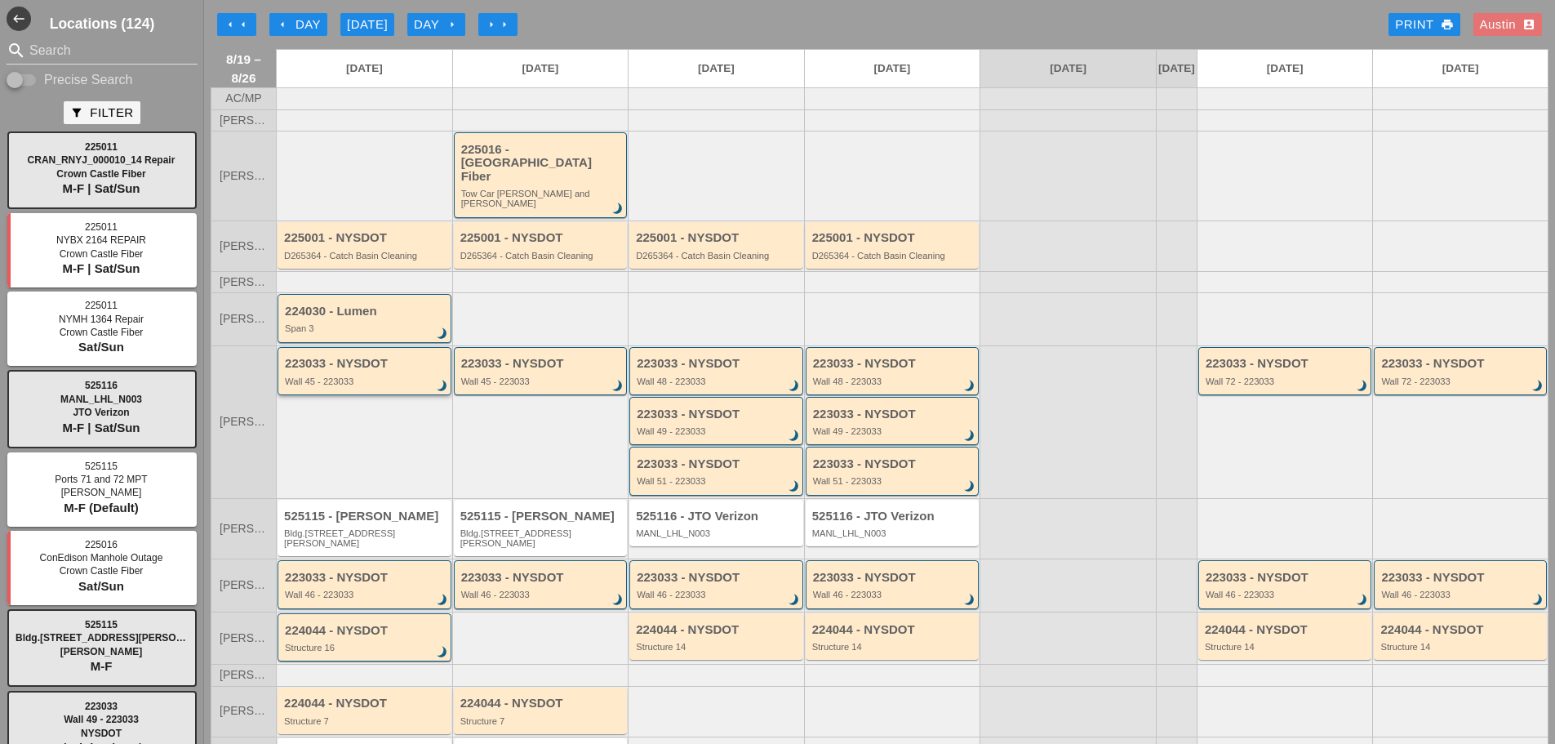
click at [354, 358] on div "223033 - NYSDOT" at bounding box center [366, 364] width 162 height 14
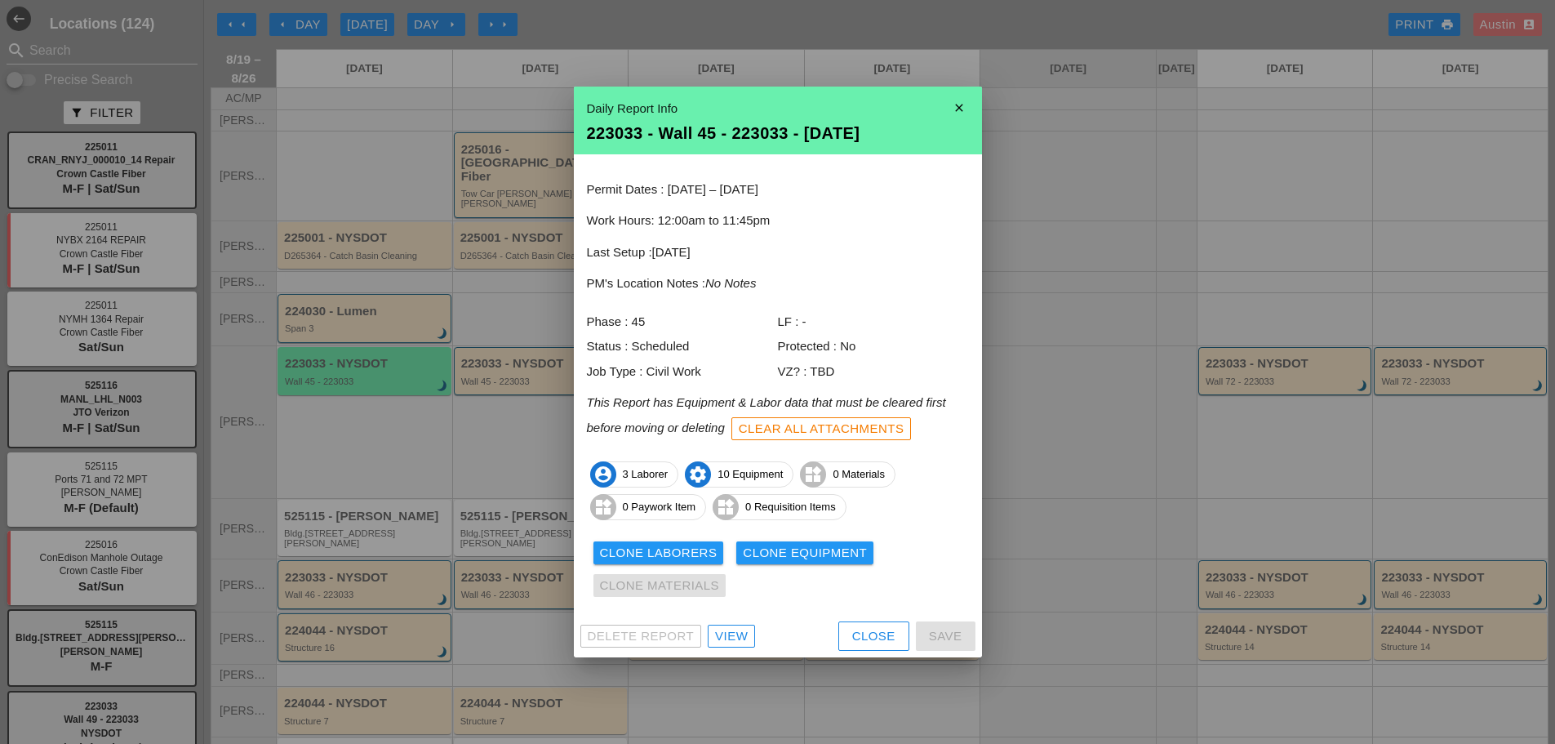
click at [361, 416] on div at bounding box center [777, 372] width 1555 height 744
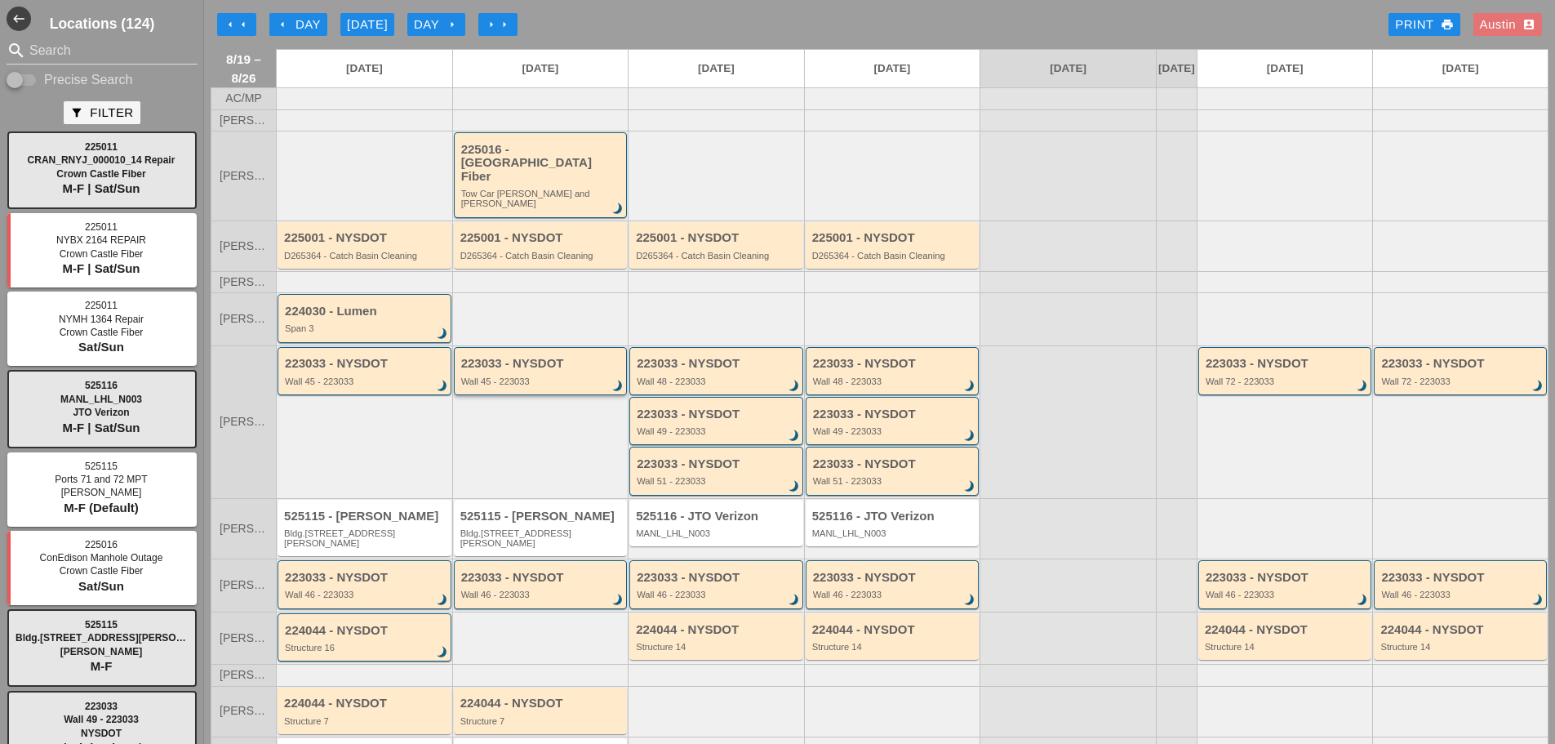
click at [590, 359] on div "223033 - NYSDOT Wall 45 - 223033 brightness_3" at bounding box center [542, 371] width 162 height 29
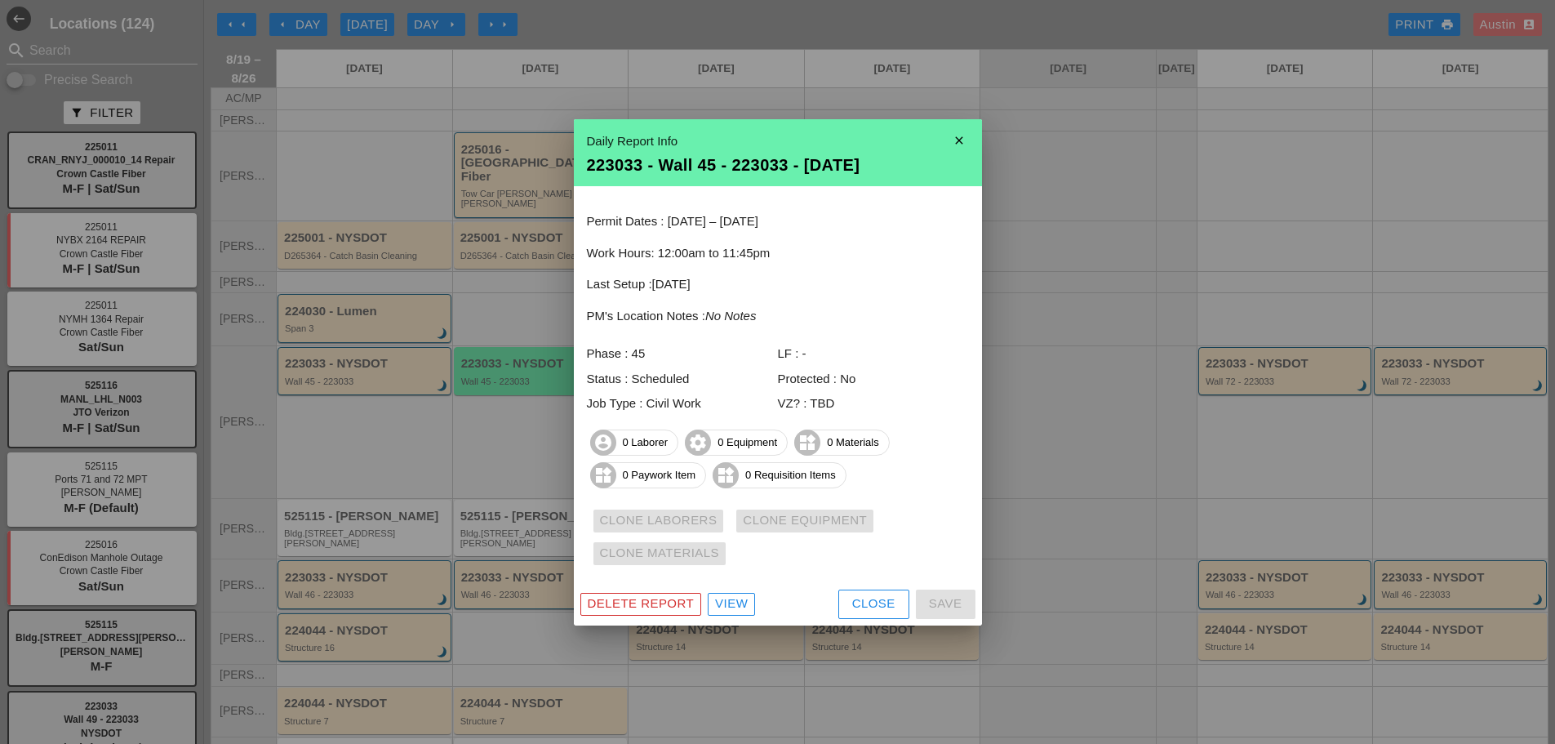
click at [956, 142] on icon "close" at bounding box center [959, 140] width 33 height 33
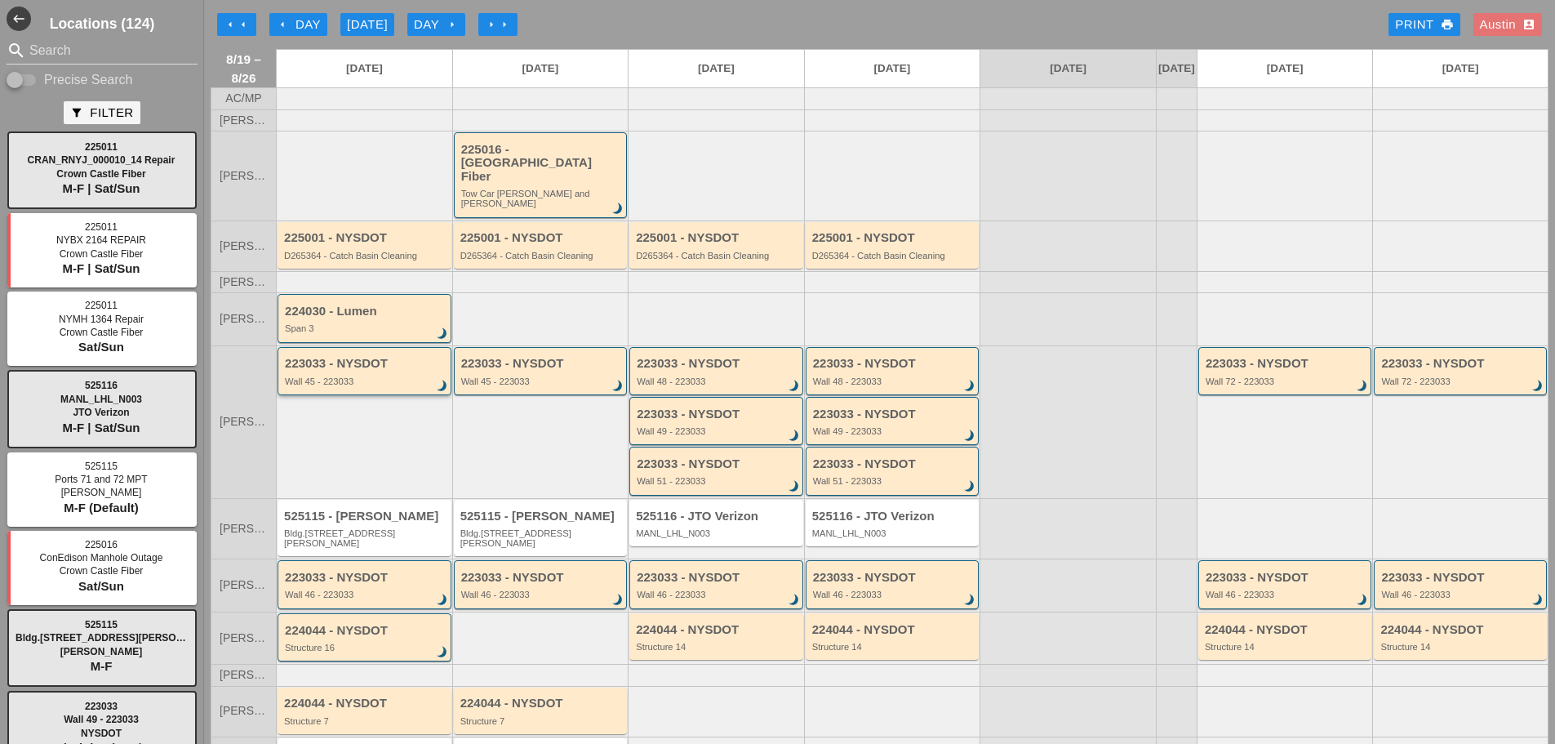
scroll to position [91, 0]
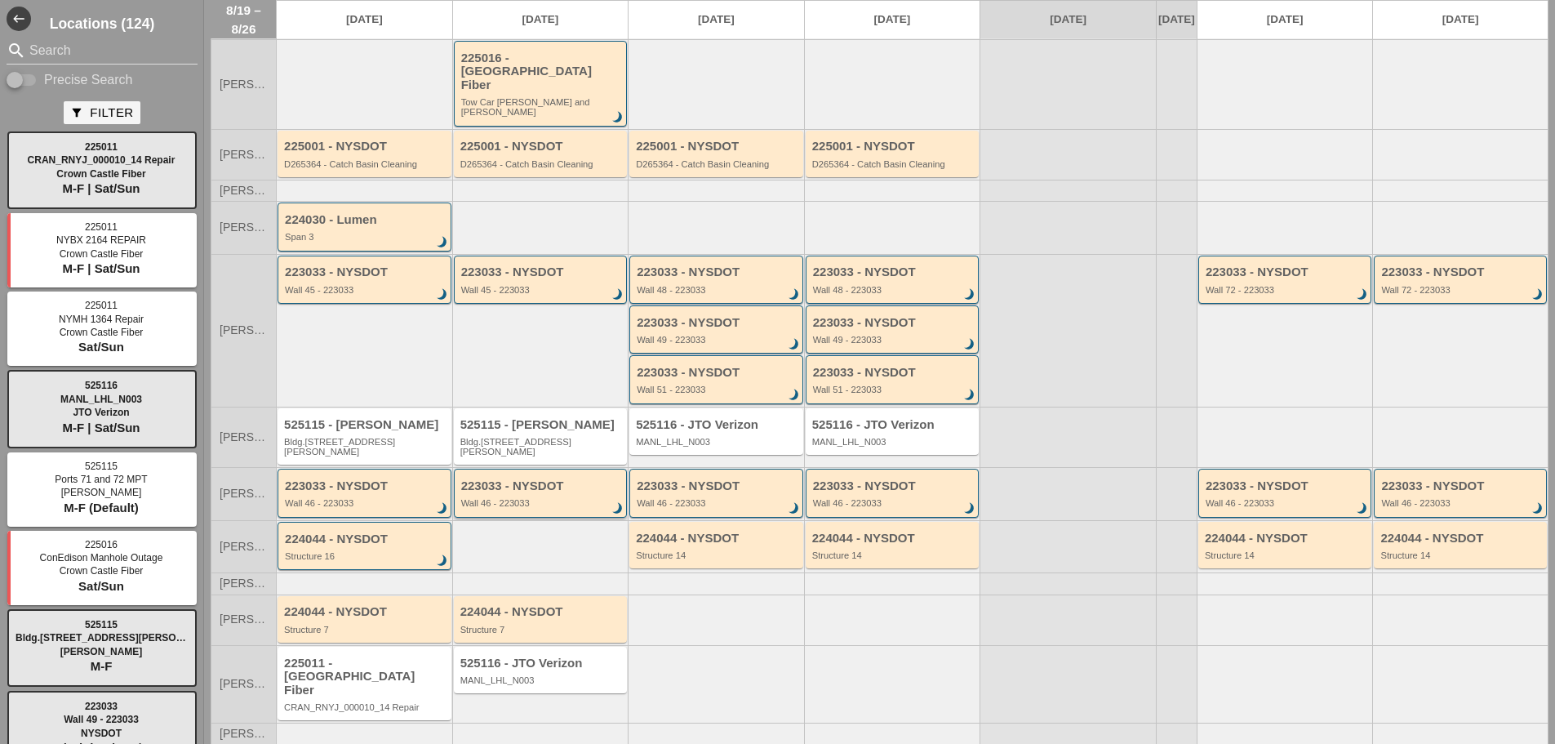
click at [513, 479] on div "223033 - NYSDOT" at bounding box center [542, 486] width 162 height 14
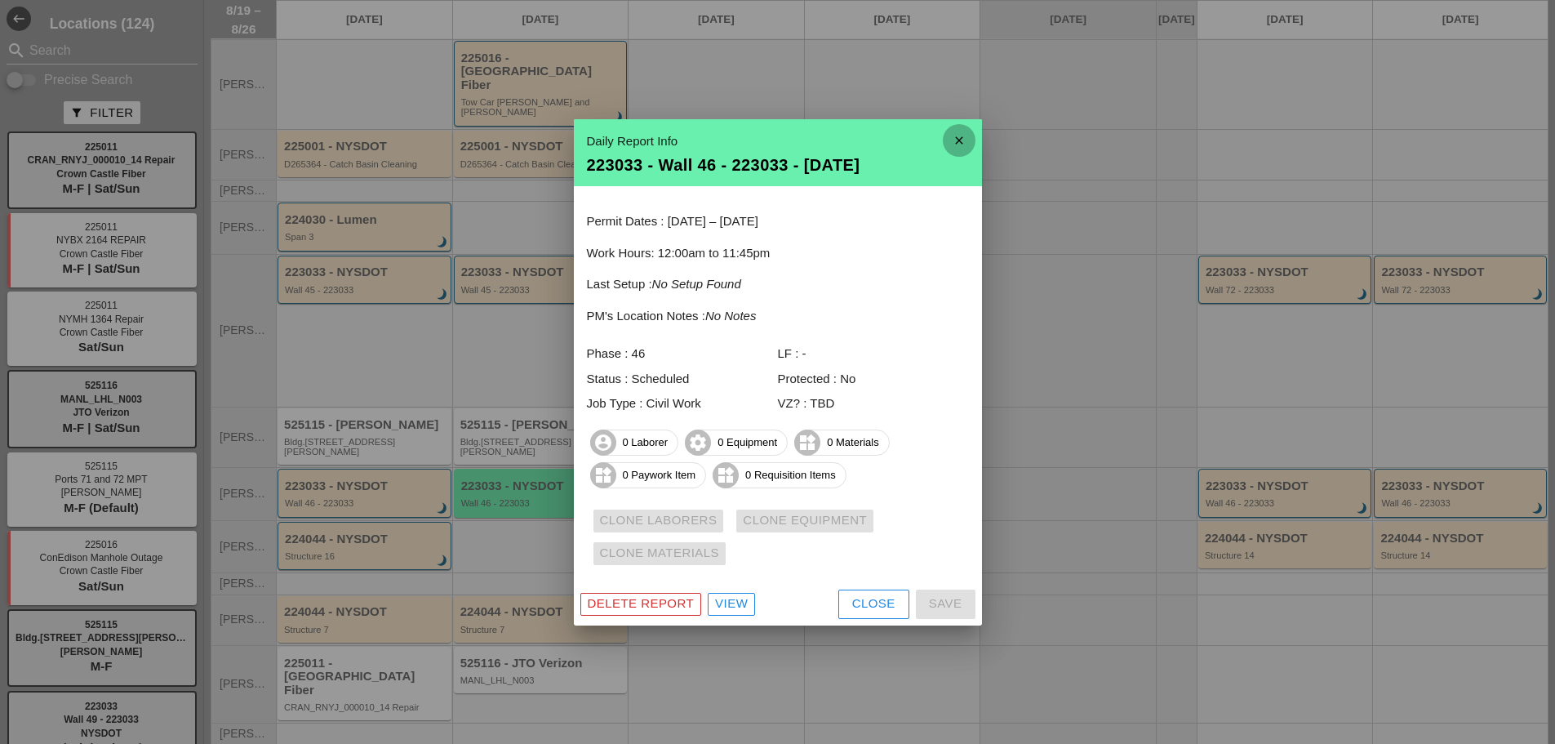
click at [966, 133] on icon "close" at bounding box center [959, 140] width 33 height 33
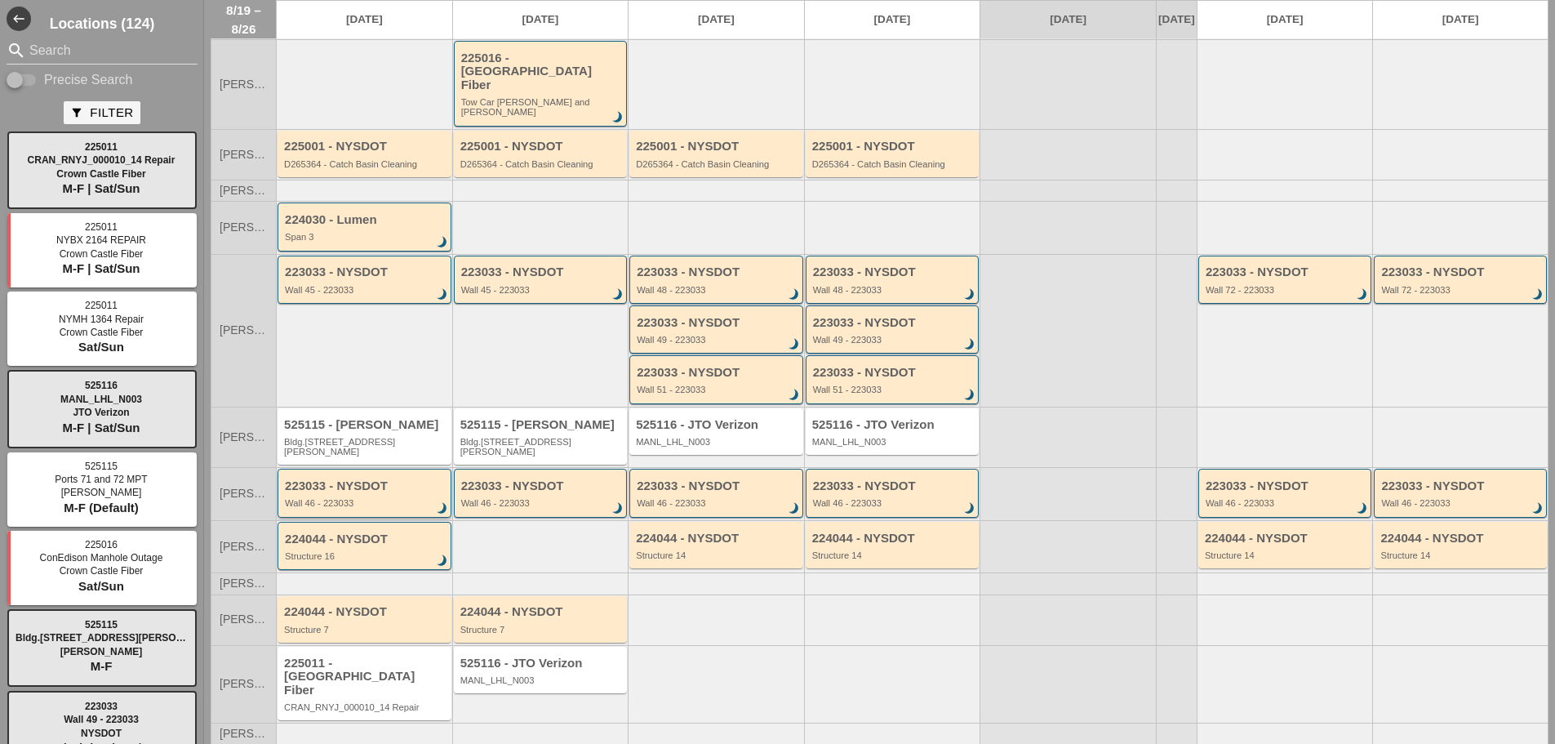
click at [393, 479] on div "223033 - NYSDOT" at bounding box center [366, 486] width 162 height 14
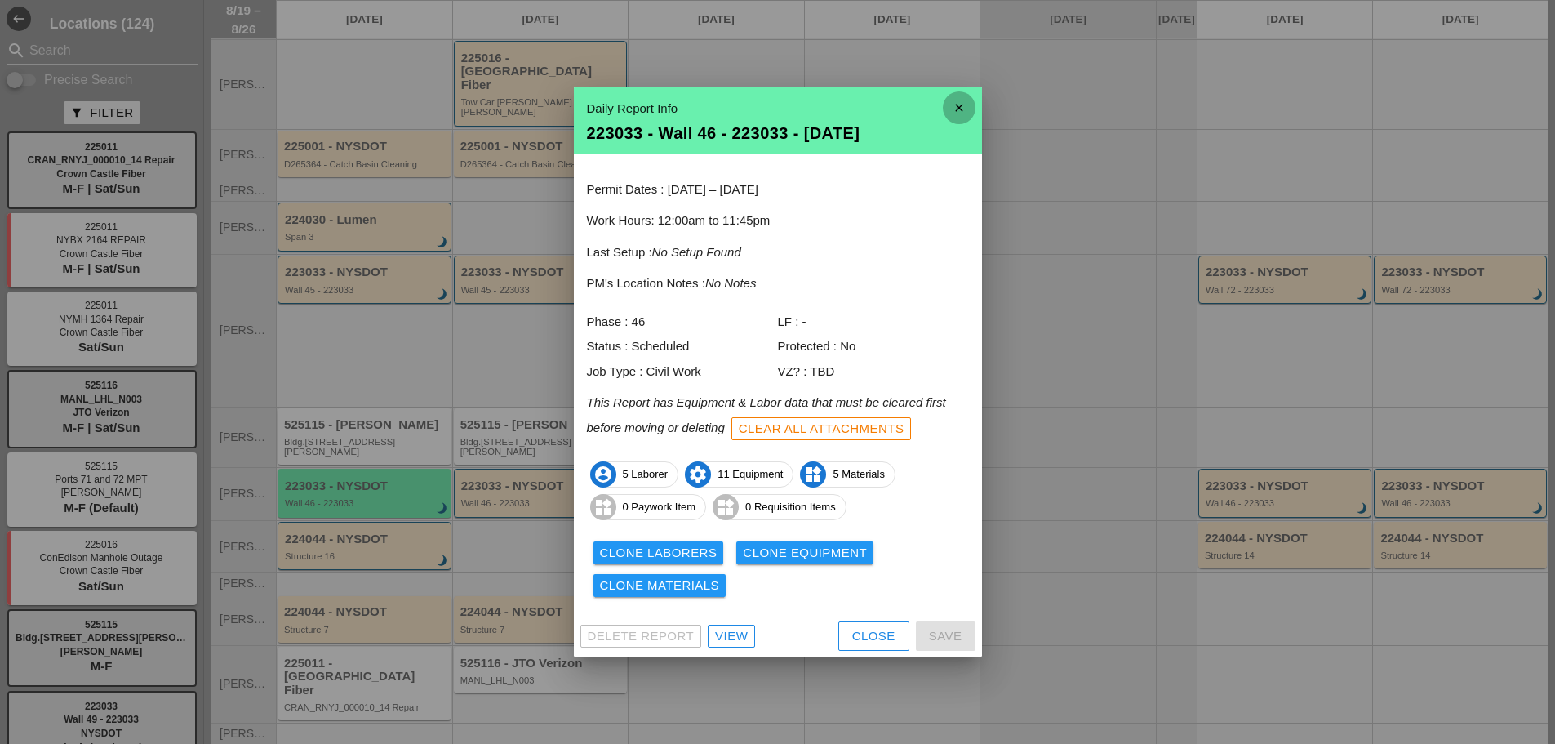
click at [962, 105] on icon "close" at bounding box center [959, 107] width 33 height 33
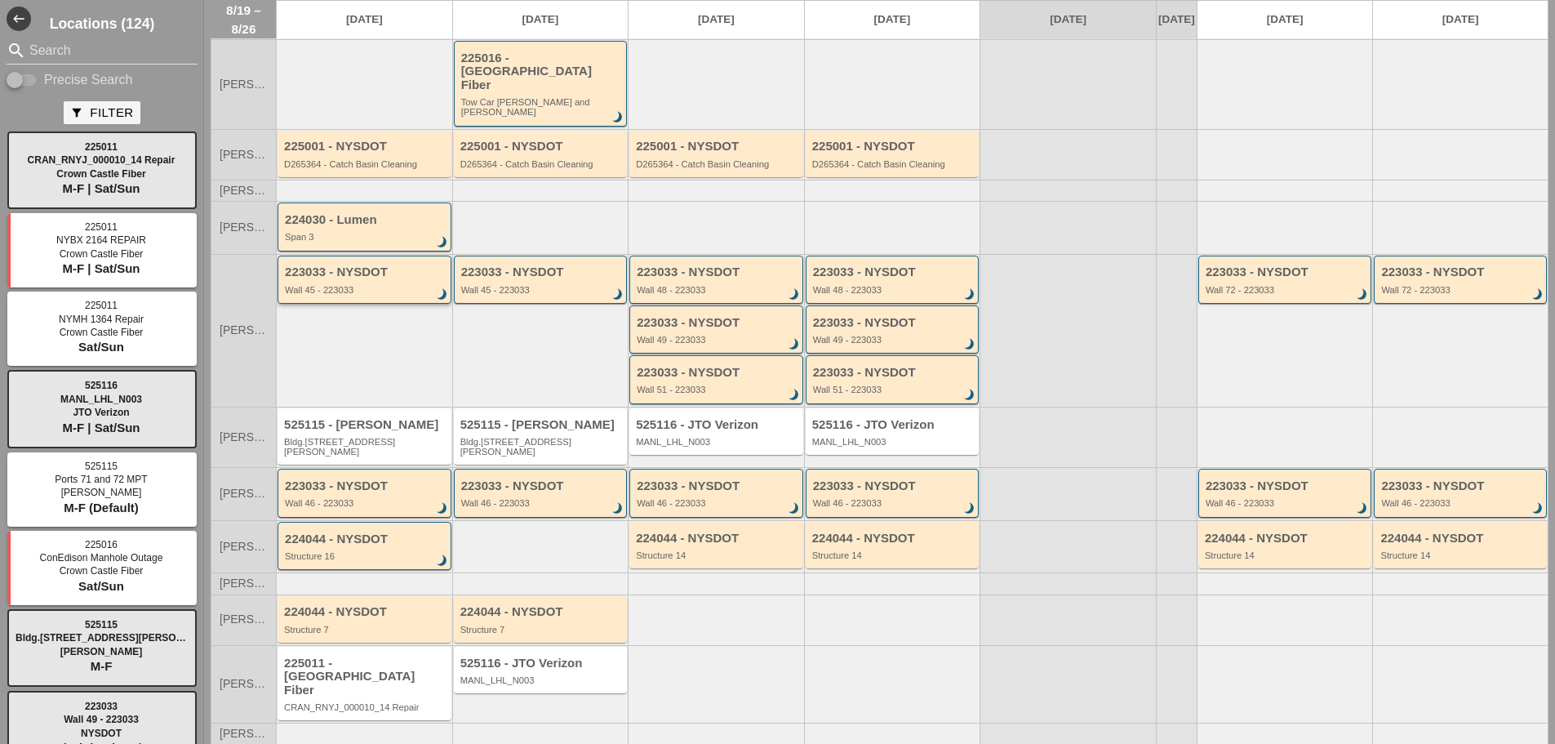
click at [380, 285] on div "Wall 45 - 223033" at bounding box center [366, 290] width 162 height 10
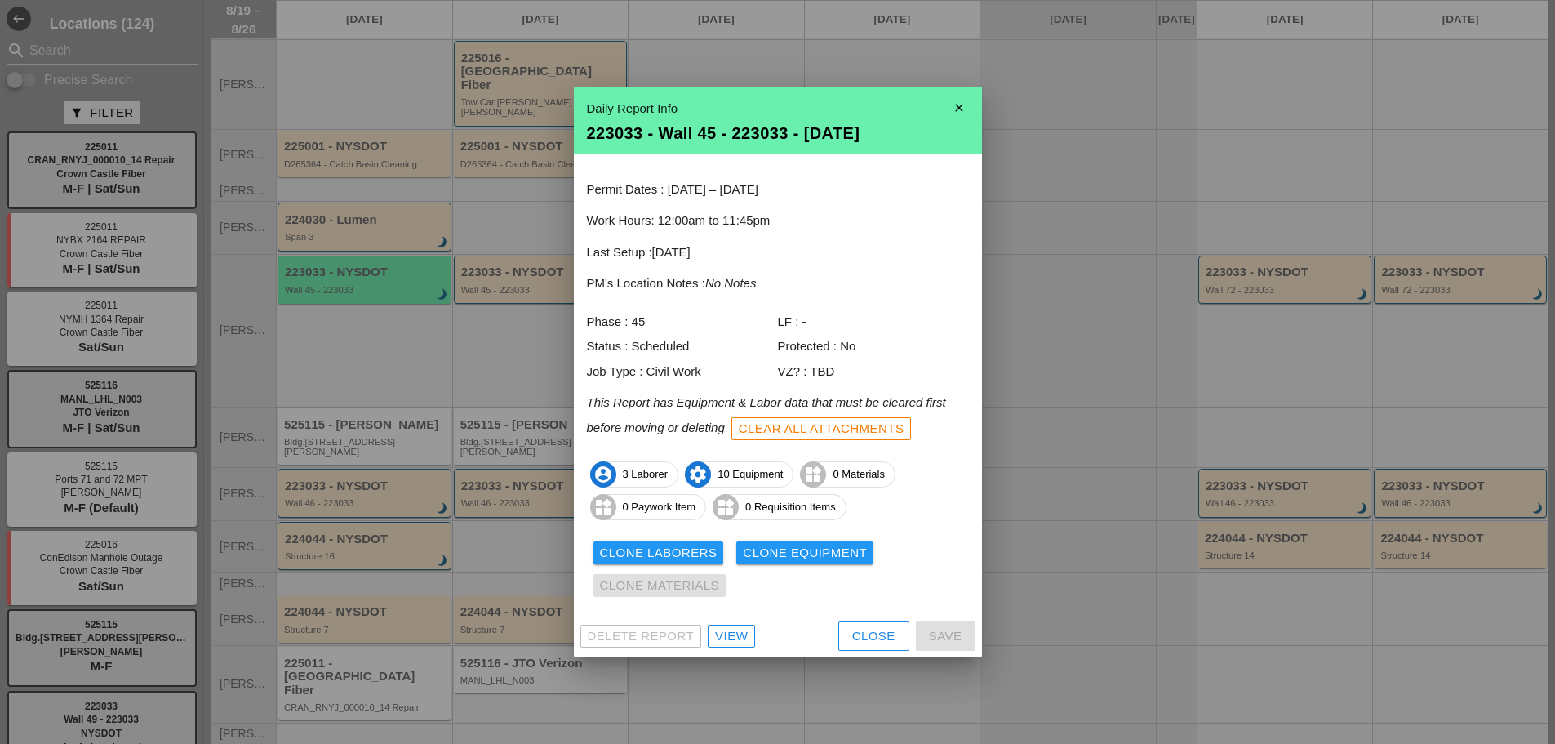
click at [735, 635] on div "View" at bounding box center [731, 636] width 33 height 19
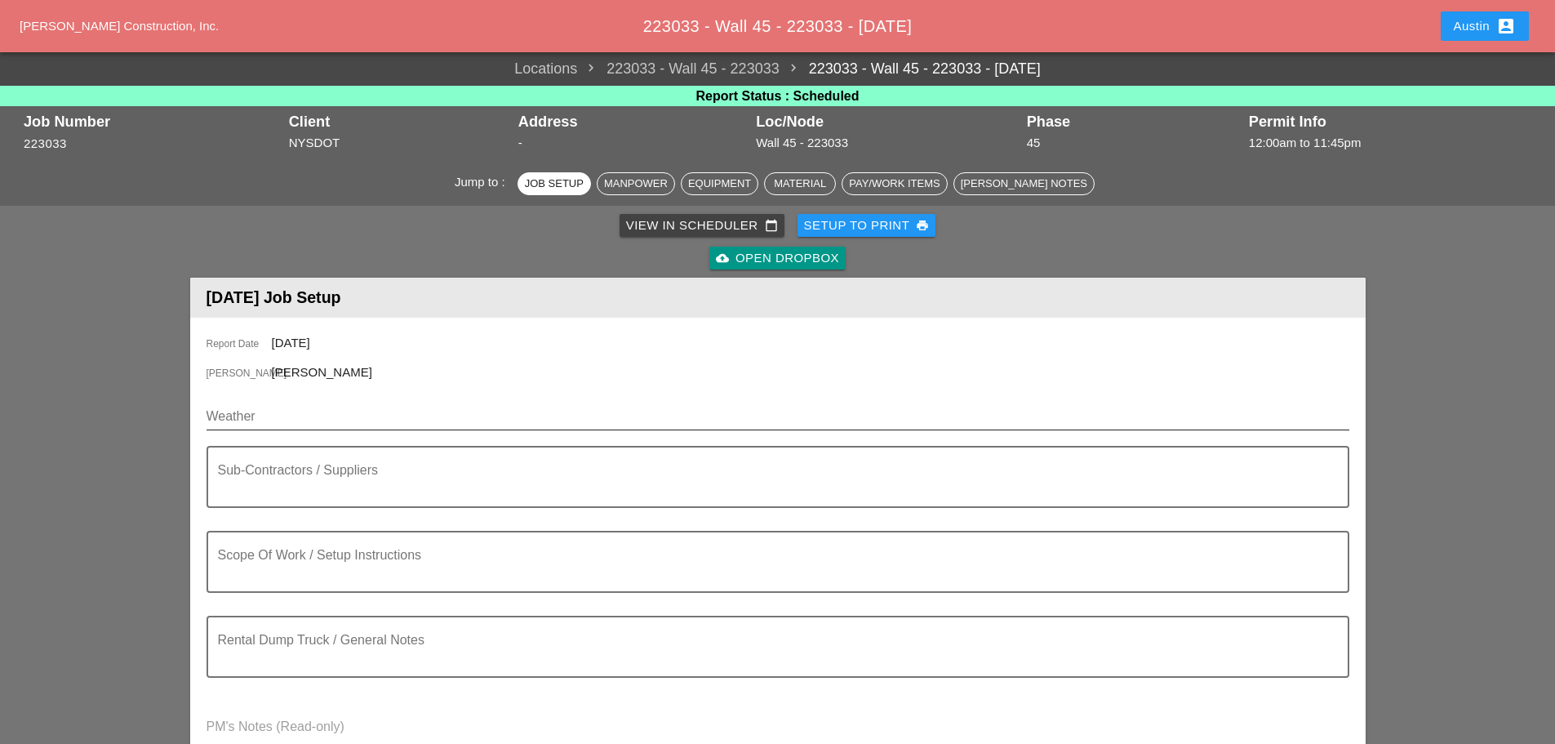
click at [242, 416] on input "Weather" at bounding box center [767, 416] width 1120 height 26
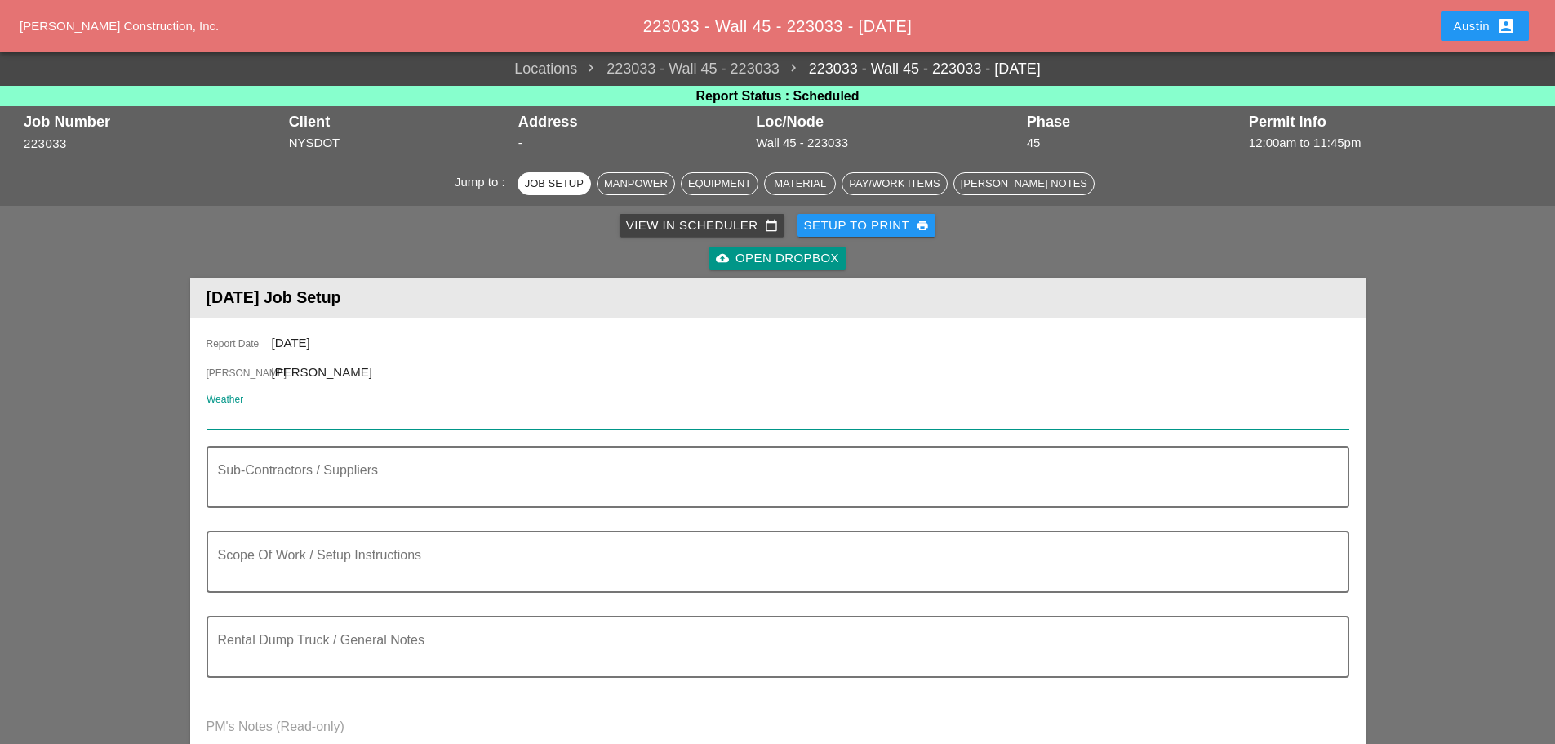
paste input "[DATE] Day 76° SE 10 mph A mix of clouds and sun. High 76F. Winds SE at 10 to 1…"
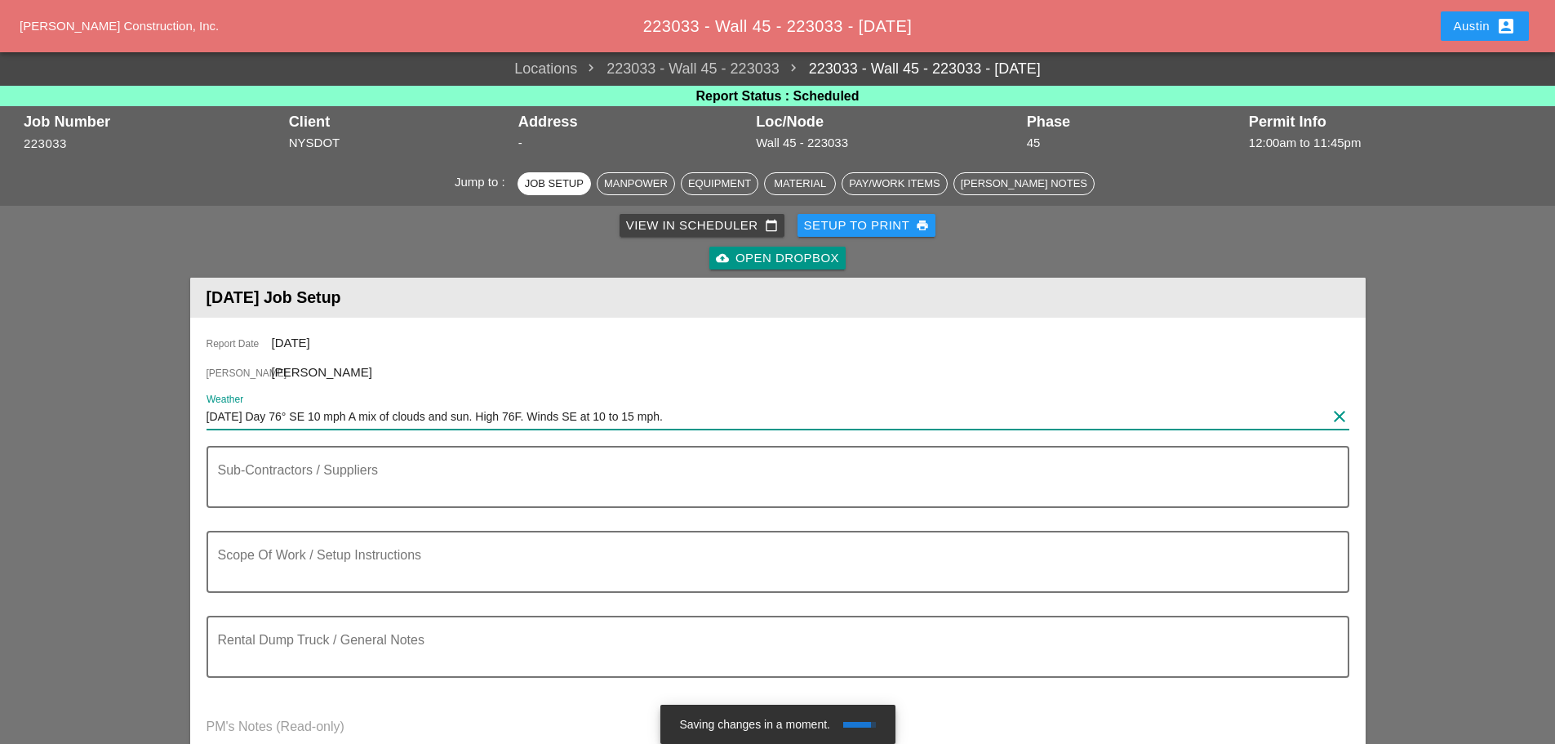
click at [233, 418] on input "[DATE] Day 76° SE 10 mph A mix of clouds and sun. High 76F. Winds SE at 10 to 1…" at bounding box center [767, 416] width 1120 height 26
drag, startPoint x: 235, startPoint y: 419, endPoint x: 192, endPoint y: 415, distance: 43.5
click at [192, 415] on div "Report Date [DATE] [PERSON_NAME] Weather [DATE] Day 76° SE 10 mph A mix of clou…" at bounding box center [778, 552] width 1176 height 468
drag, startPoint x: 686, startPoint y: 414, endPoint x: 189, endPoint y: 428, distance: 496.6
click at [190, 428] on div "Report Date [DATE] [PERSON_NAME] Weather WED 19 - Day 76° SE 10 mph A mix of cl…" at bounding box center [778, 552] width 1176 height 468
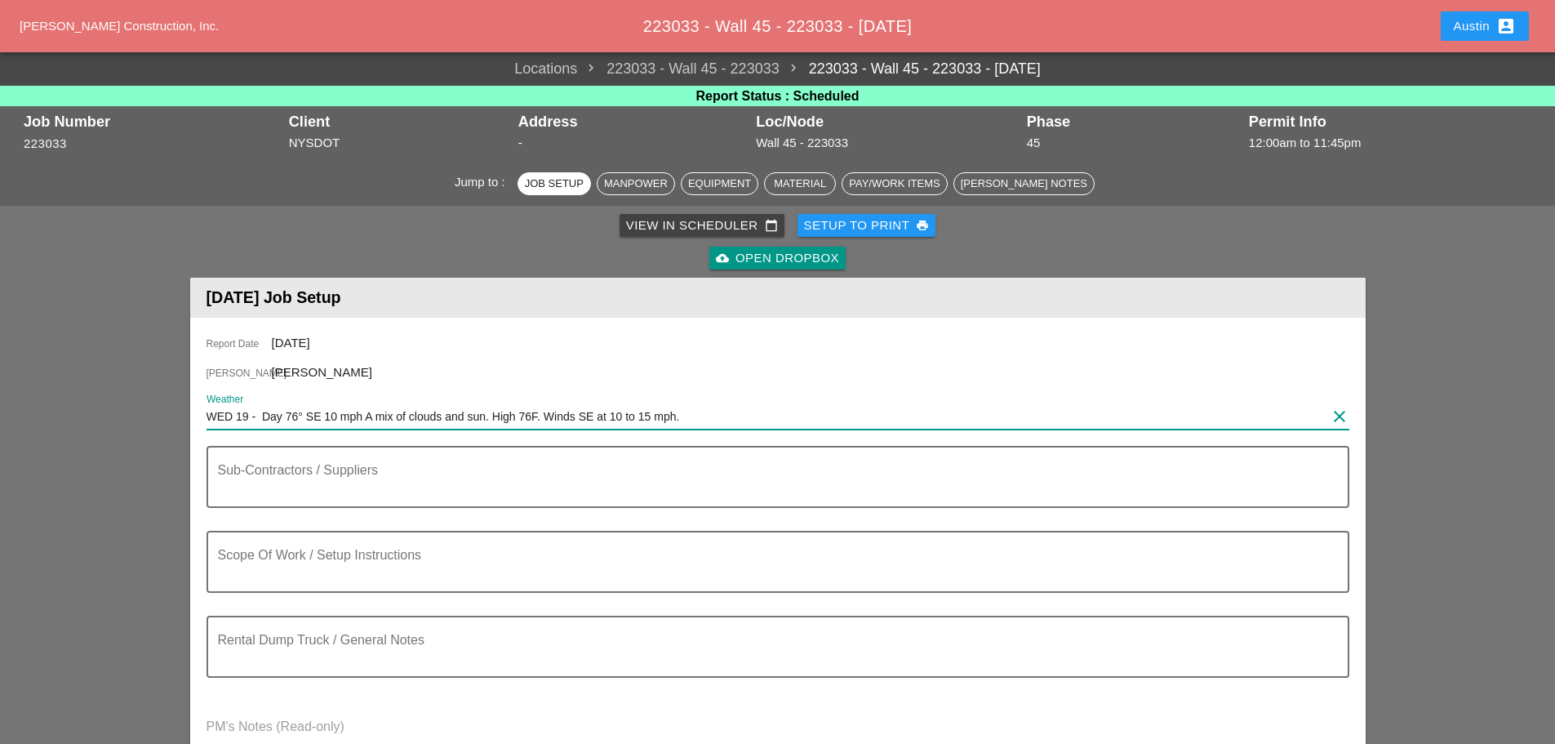
type input "WED 19 - Day 76° SE 10 mph A mix of clouds and sun. High 76F. Winds SE at 10 to…"
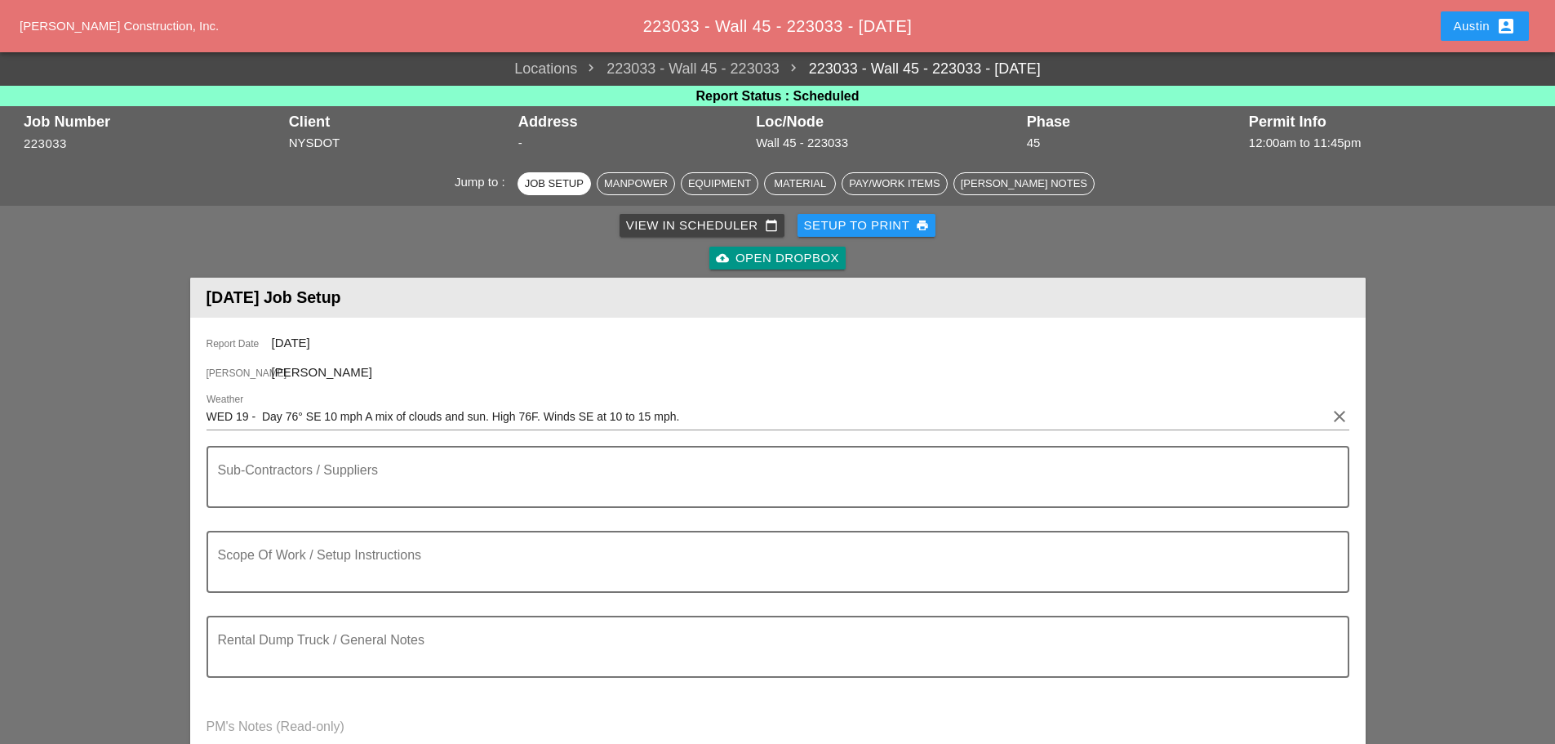
click at [692, 220] on div "View in Scheduler calendar_today" at bounding box center [702, 225] width 152 height 19
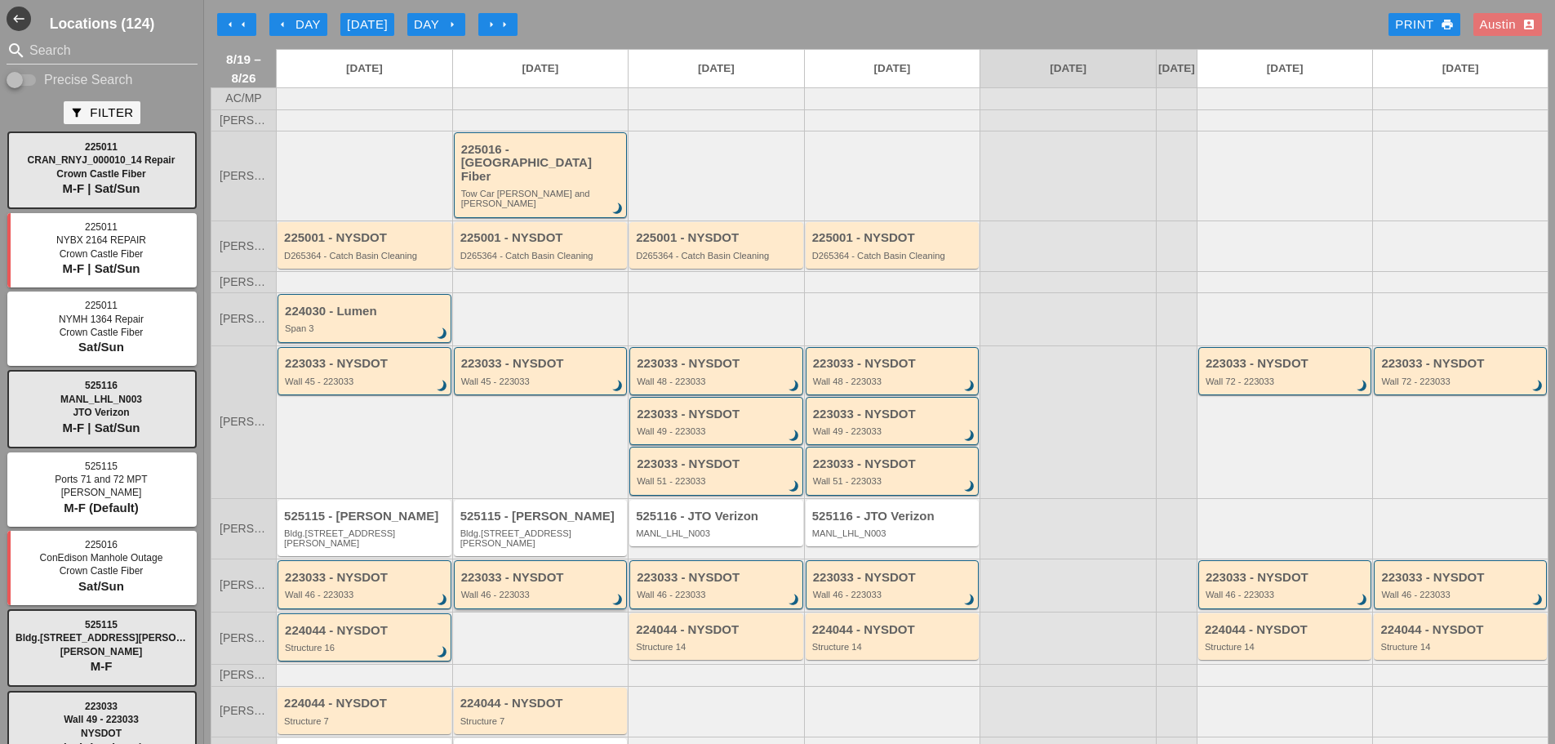
click at [538, 571] on div "223033 - NYSDOT Wall 46 - 223033 brightness_3" at bounding box center [542, 585] width 162 height 29
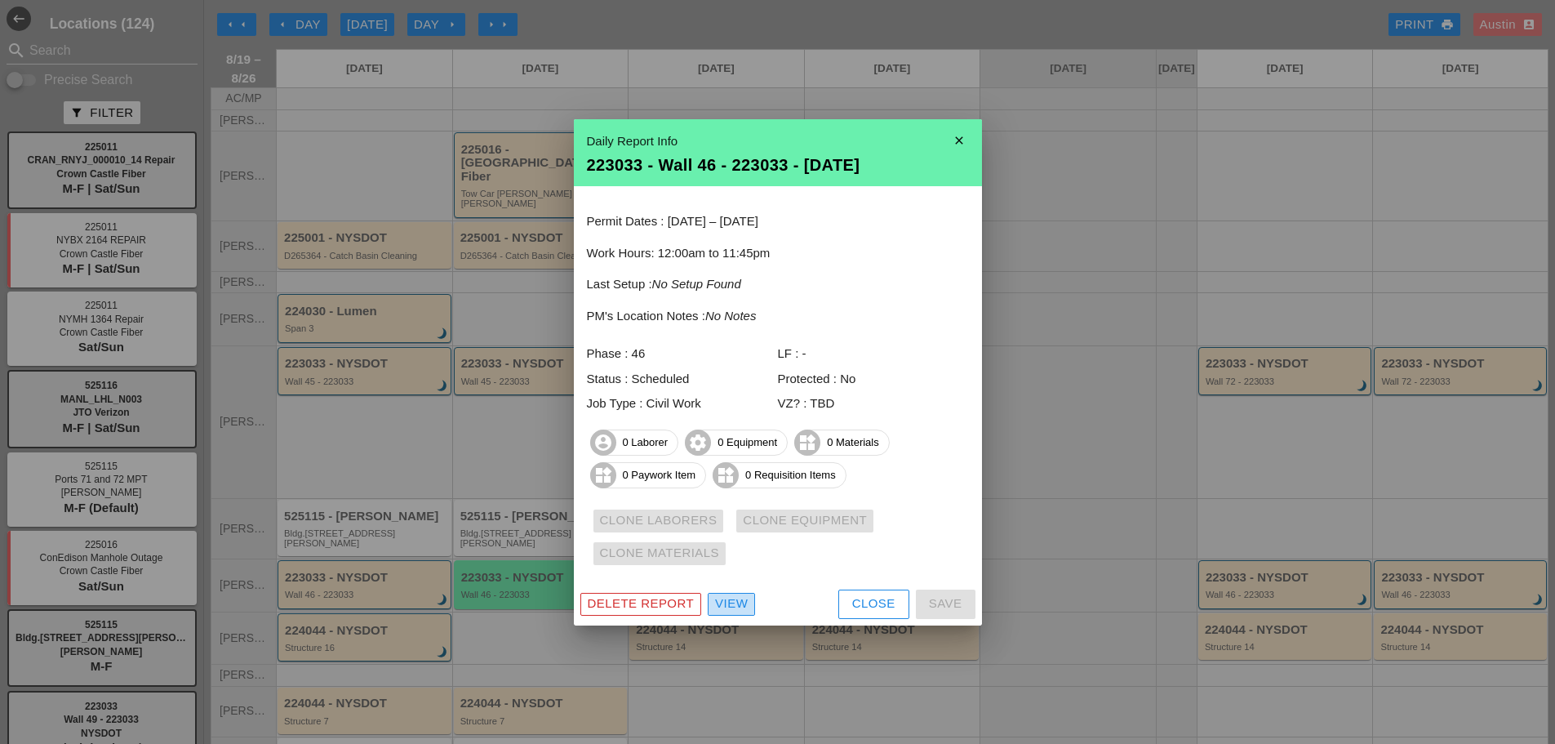
click at [732, 603] on div "View" at bounding box center [731, 603] width 33 height 19
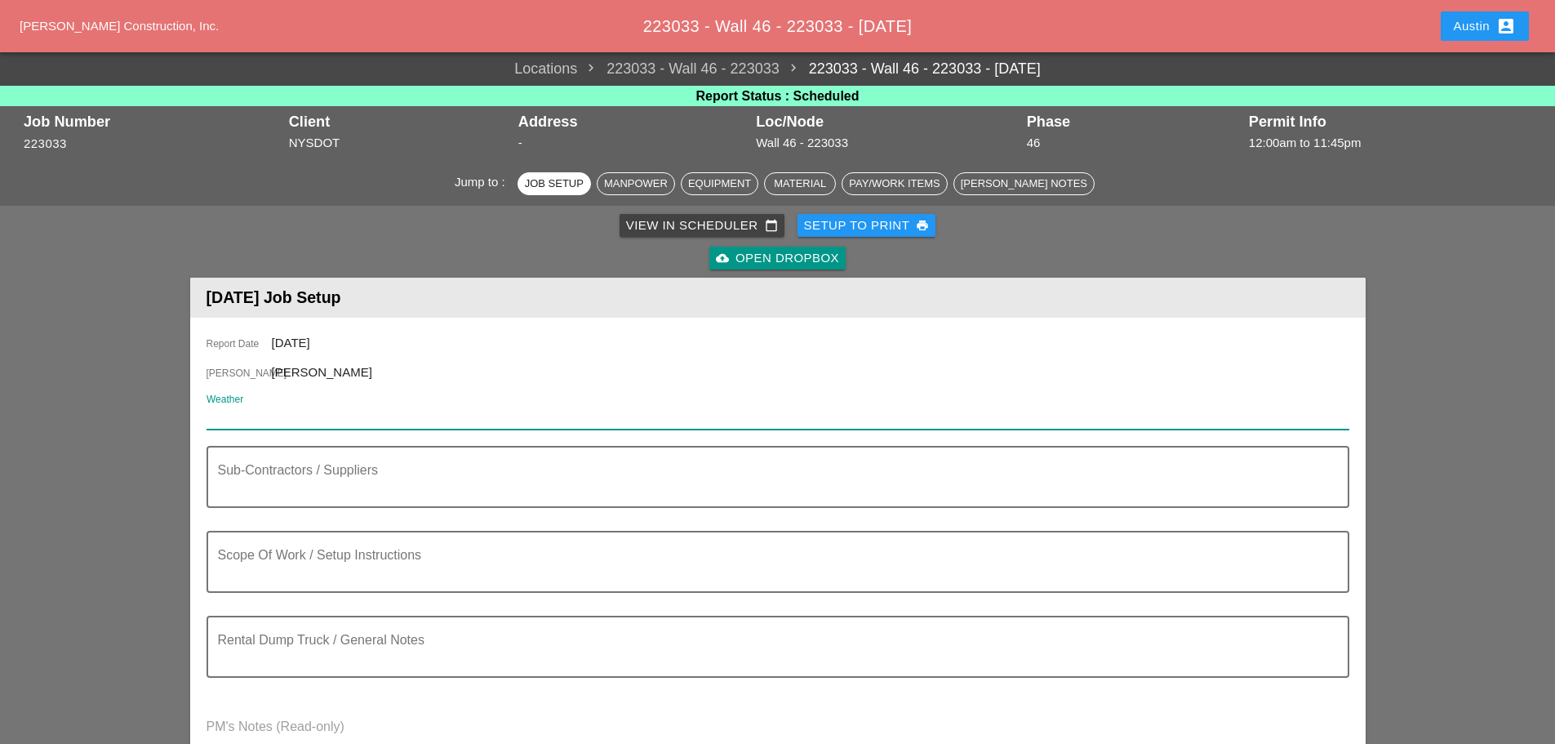
click at [279, 428] on input "Weather" at bounding box center [767, 416] width 1120 height 26
paste input "WED 19 - Day 76° SE 10 mph A mix of clouds and sun. High 76F. Winds SE at 10 to…"
type input "WED 19 - Day 76° SE 10 mph A mix of clouds and sun. High 76F. Winds SE at 10 to…"
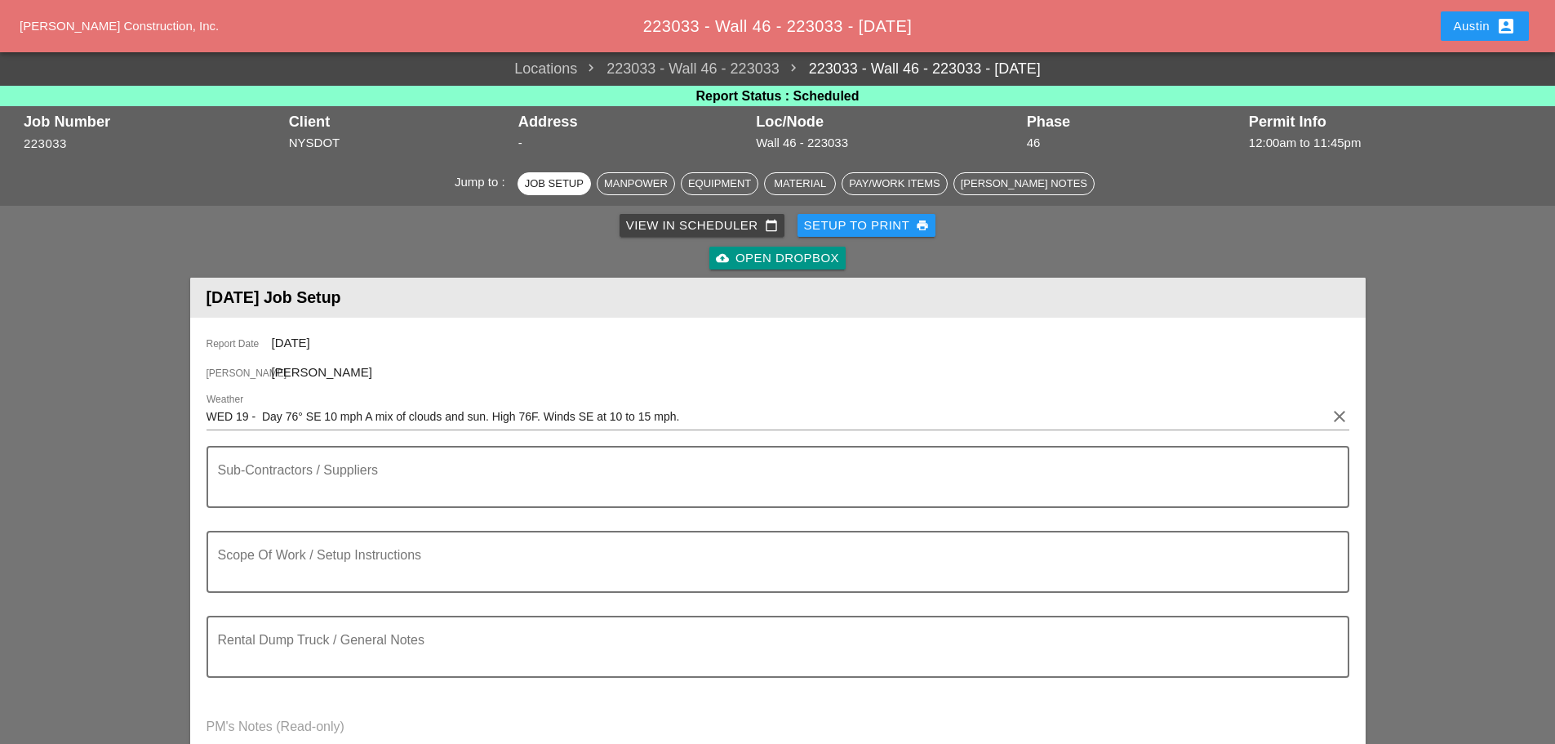
click at [679, 220] on div "View in Scheduler calendar_today" at bounding box center [702, 225] width 152 height 19
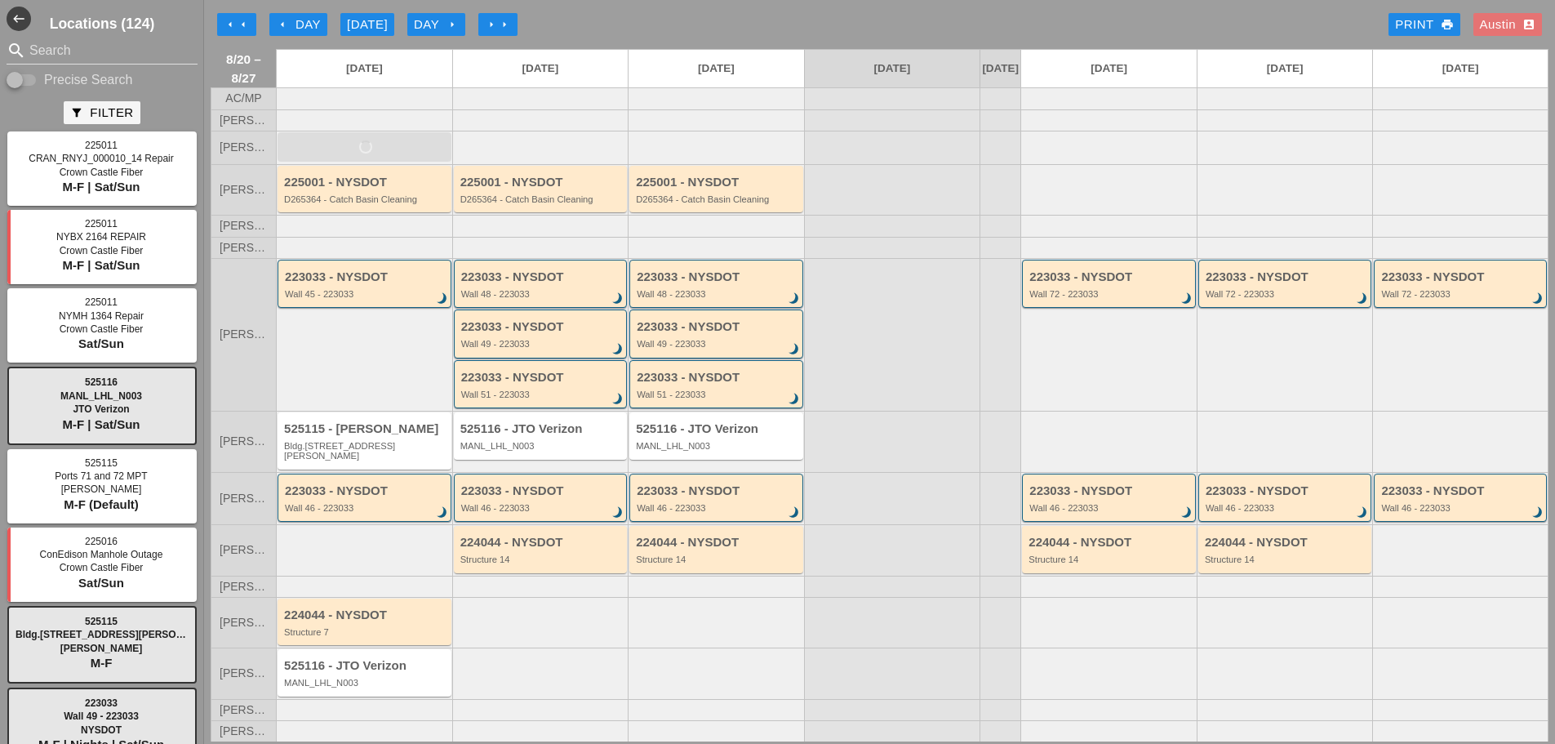
click at [305, 22] on div "arrow_left Day" at bounding box center [298, 25] width 45 height 19
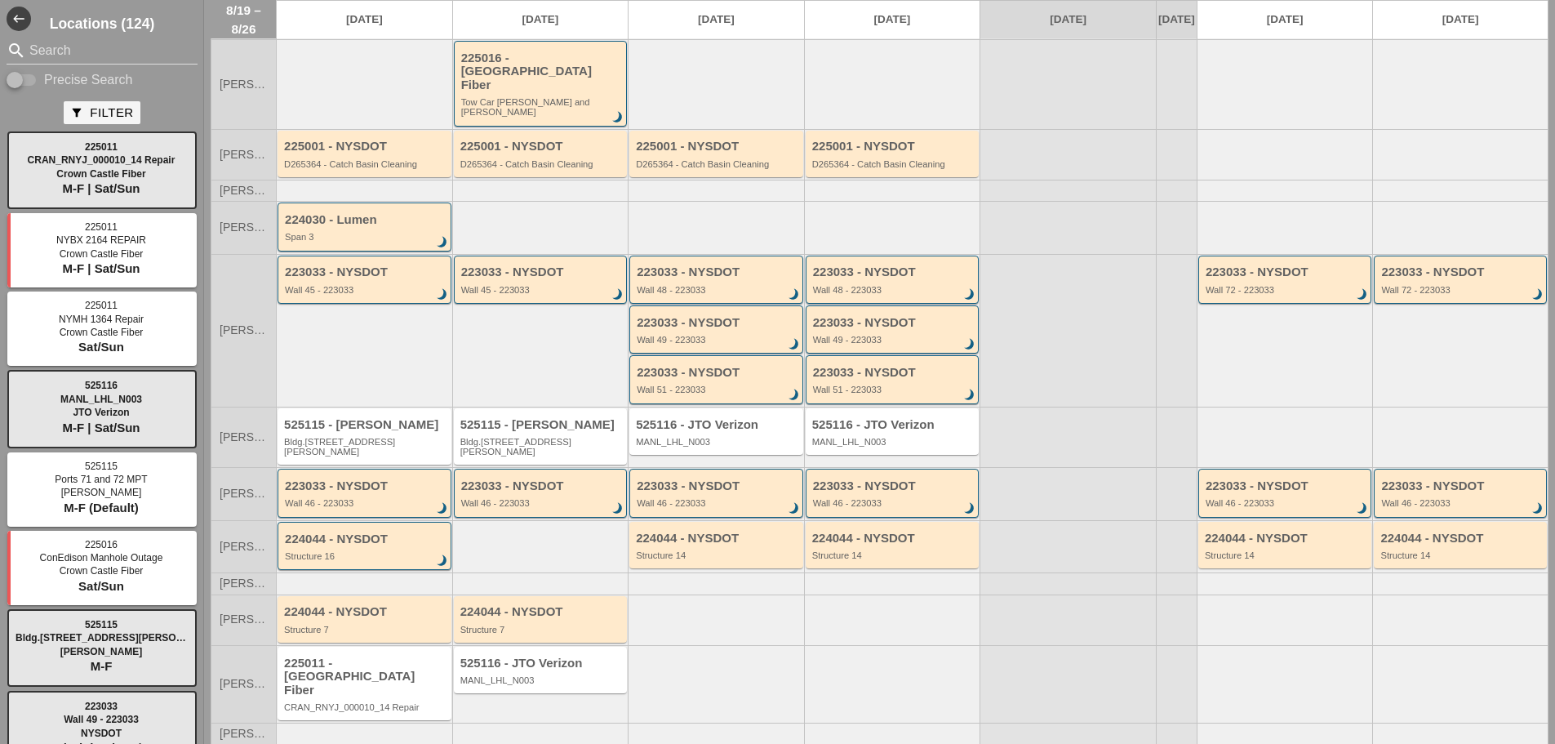
scroll to position [10, 0]
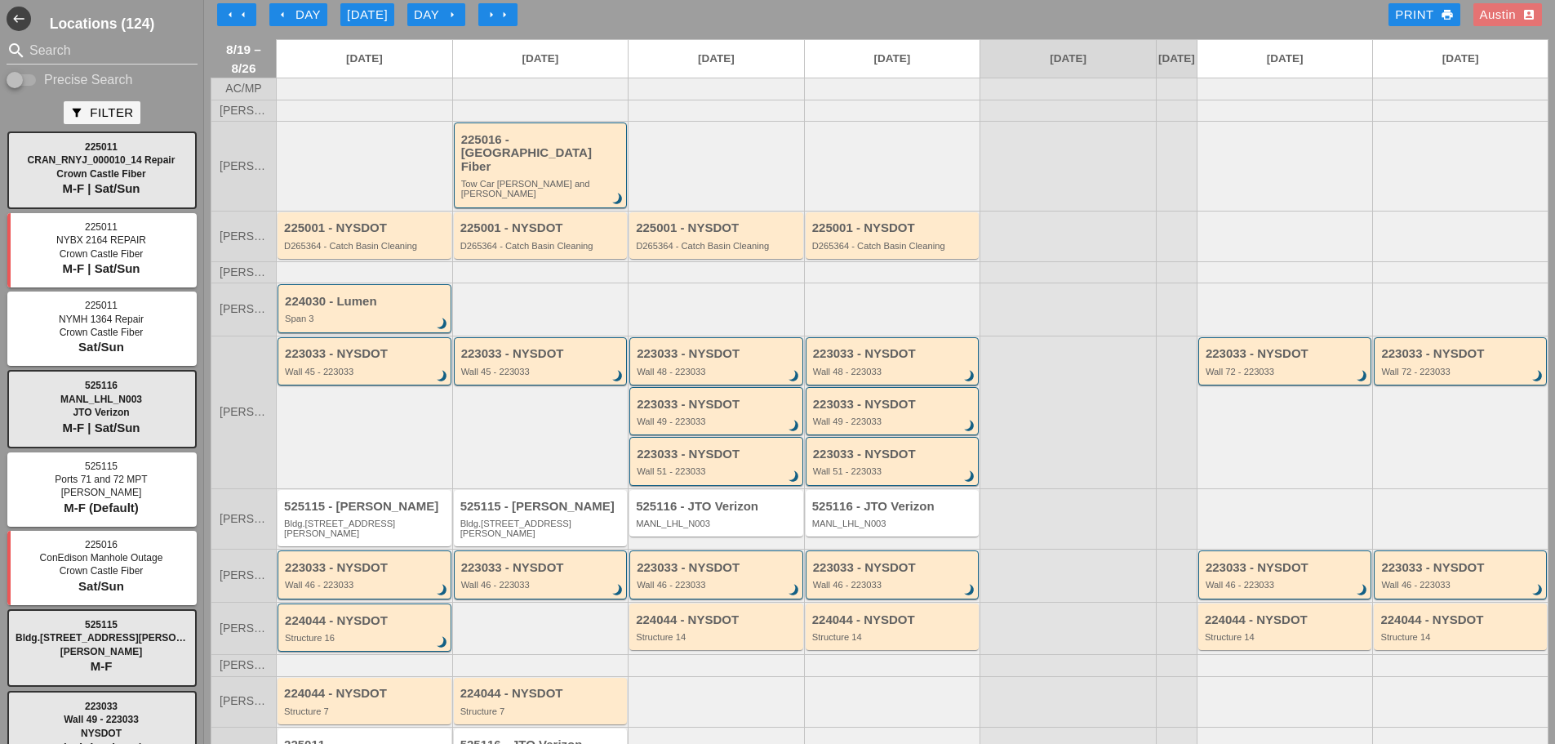
click at [296, 23] on div "arrow_left Day" at bounding box center [298, 15] width 45 height 19
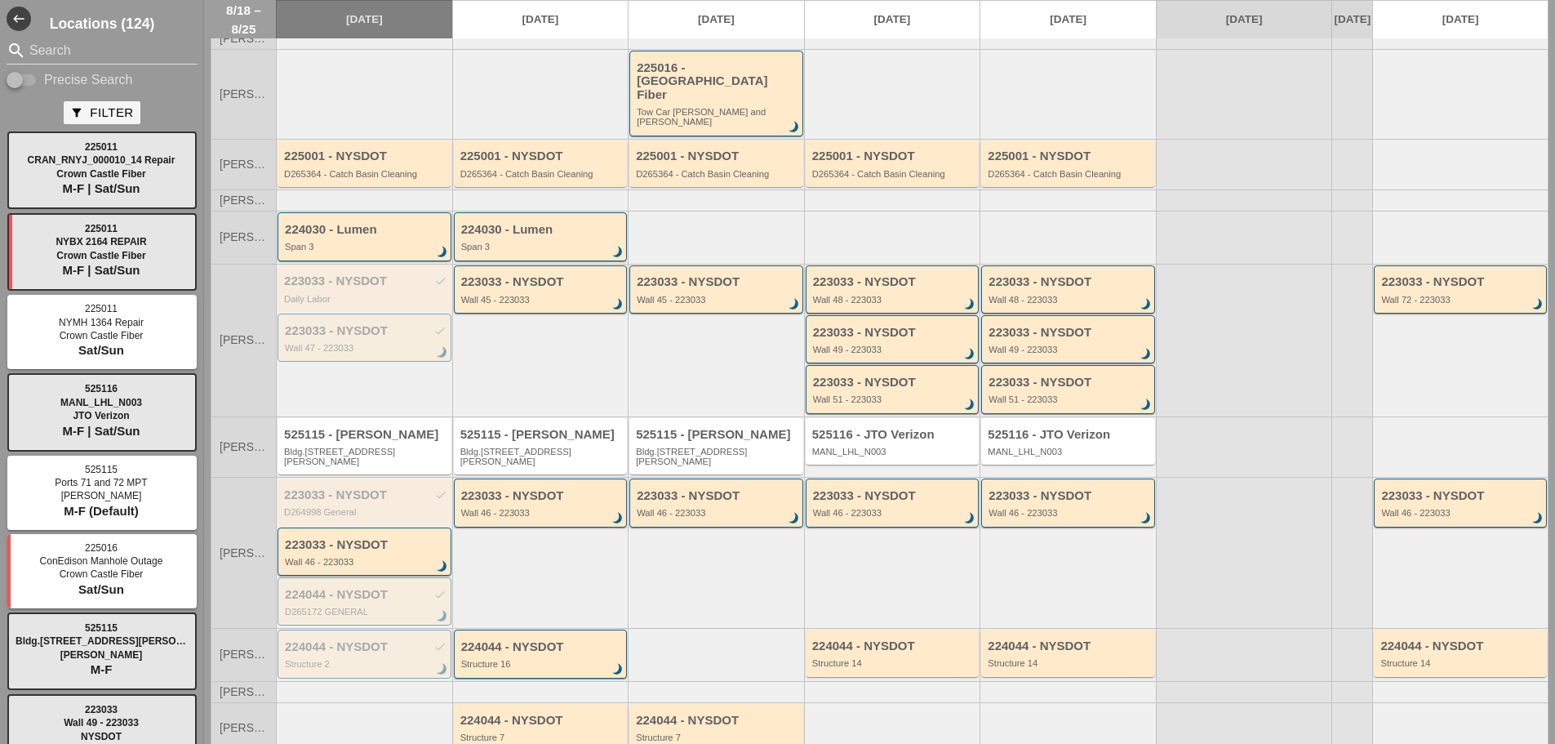
scroll to position [163, 0]
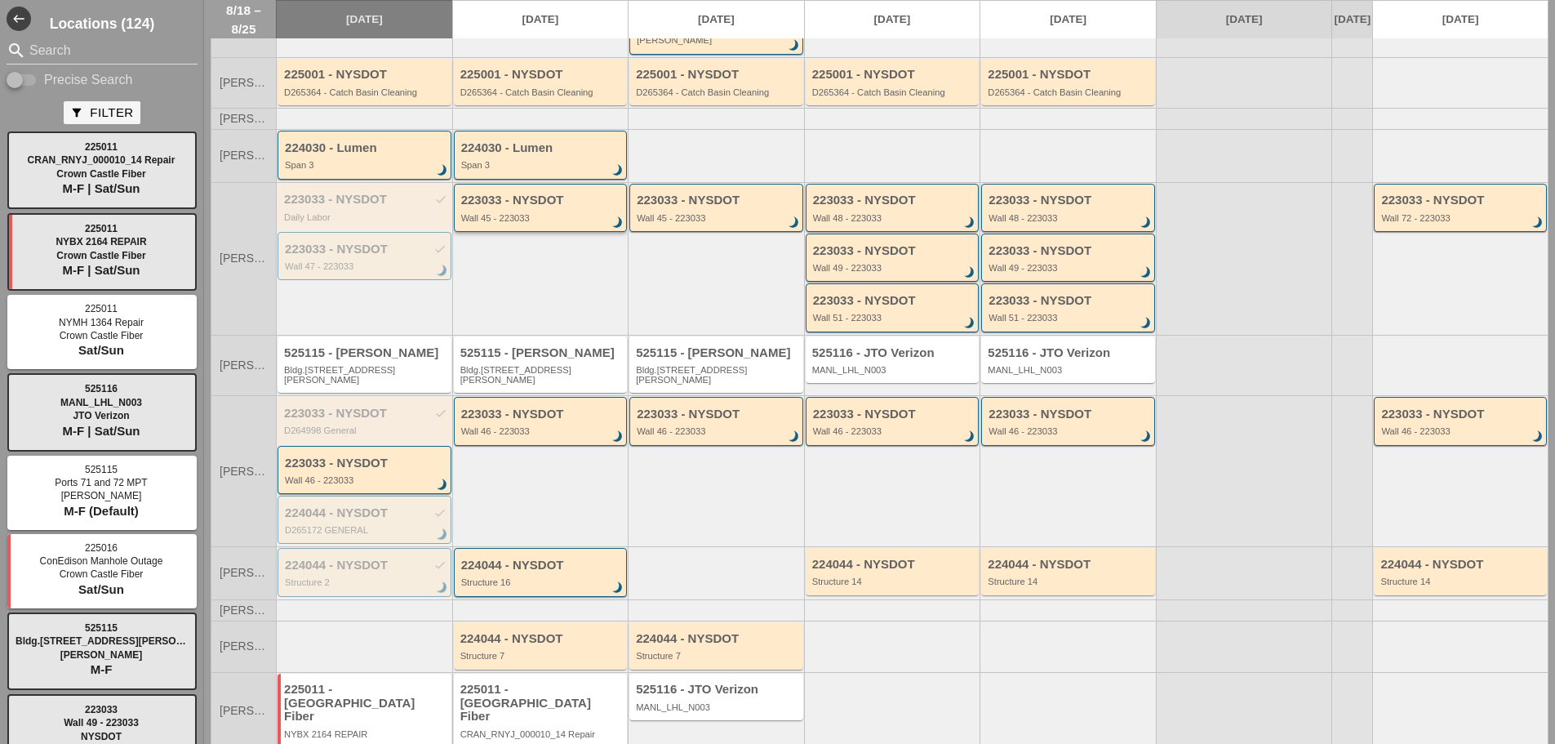
click at [526, 213] on div "Wall 45 - 223033" at bounding box center [542, 218] width 162 height 10
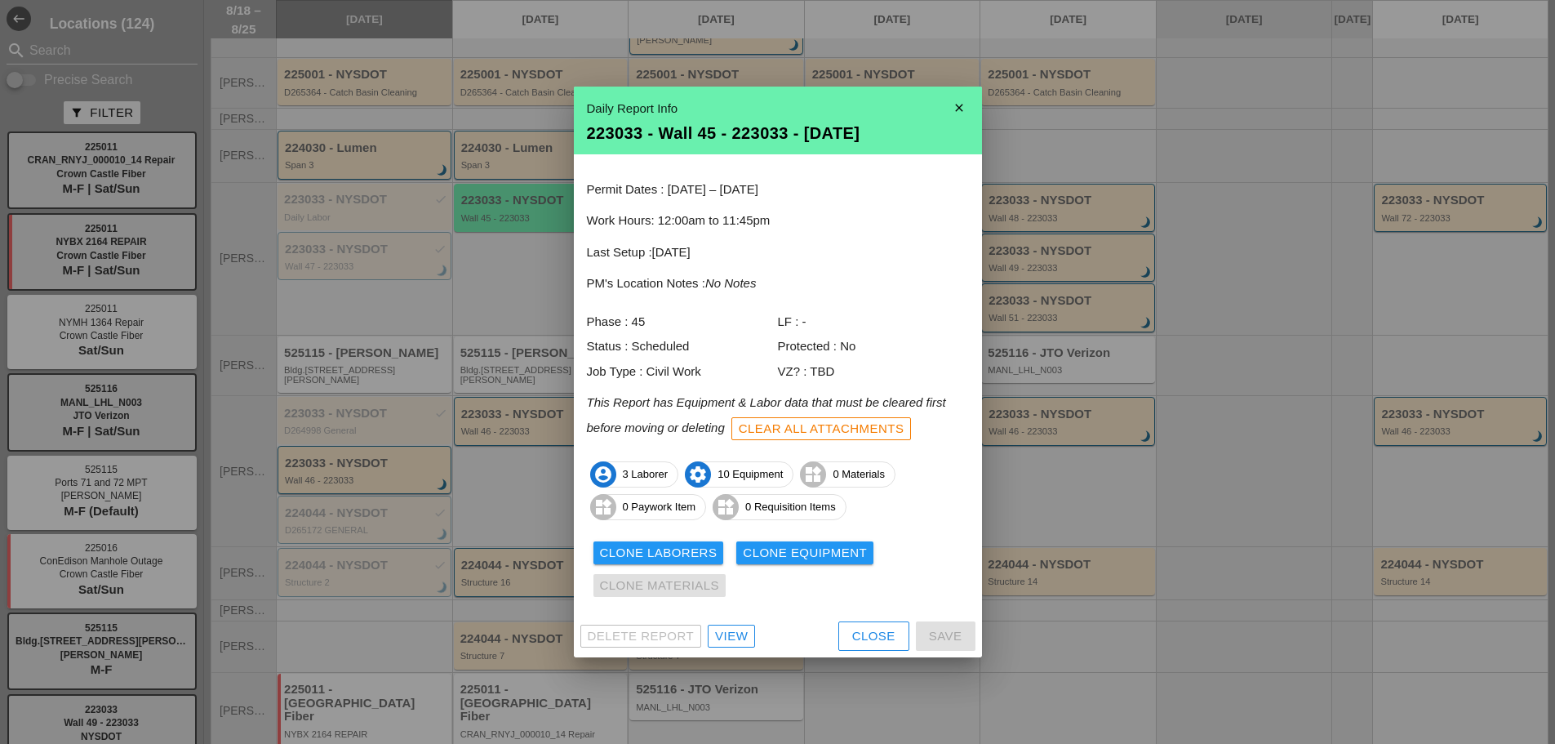
click at [968, 103] on icon "close" at bounding box center [959, 107] width 33 height 33
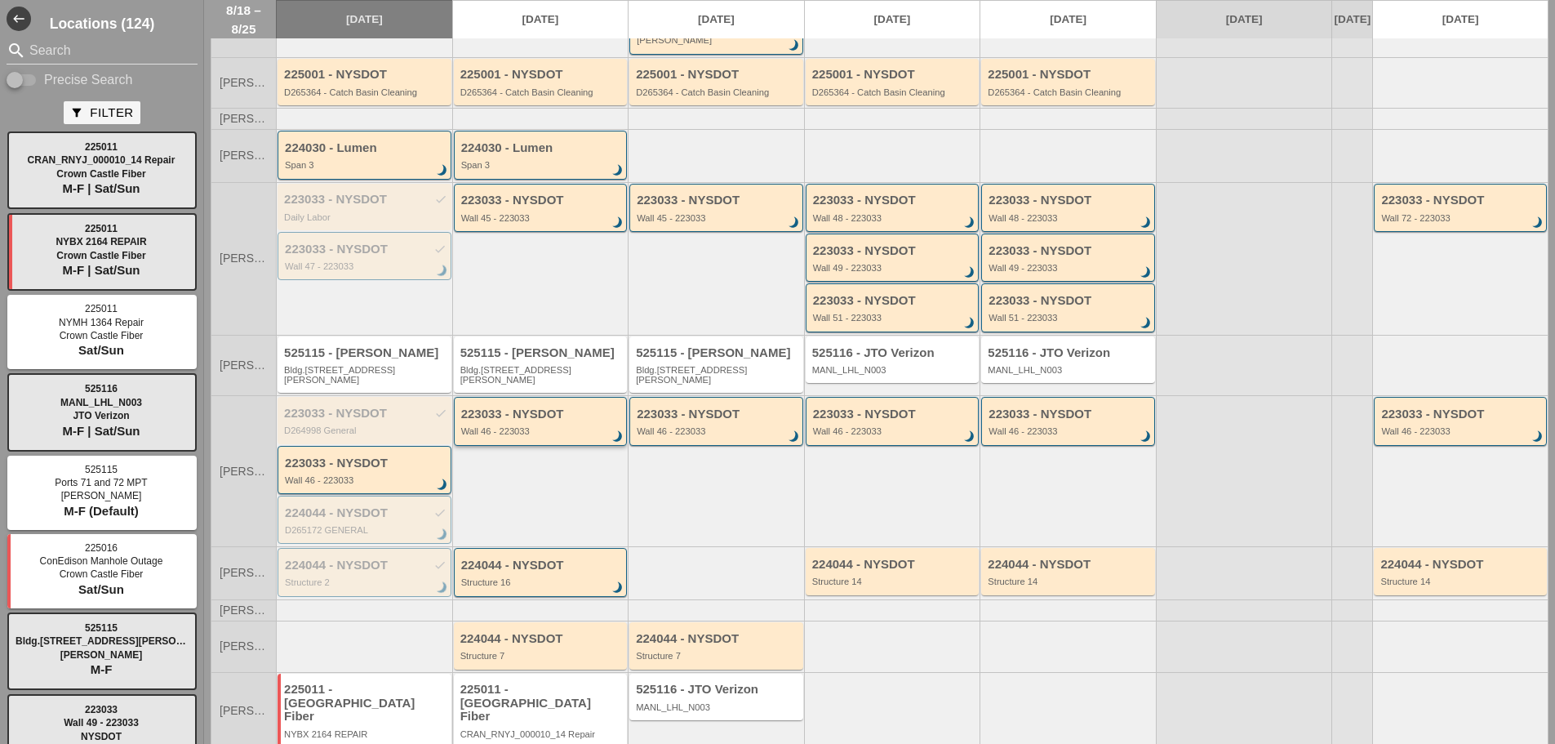
click at [498, 417] on div "223033 - NYSDOT Wall 46 - 223033 brightness_3" at bounding box center [541, 421] width 174 height 48
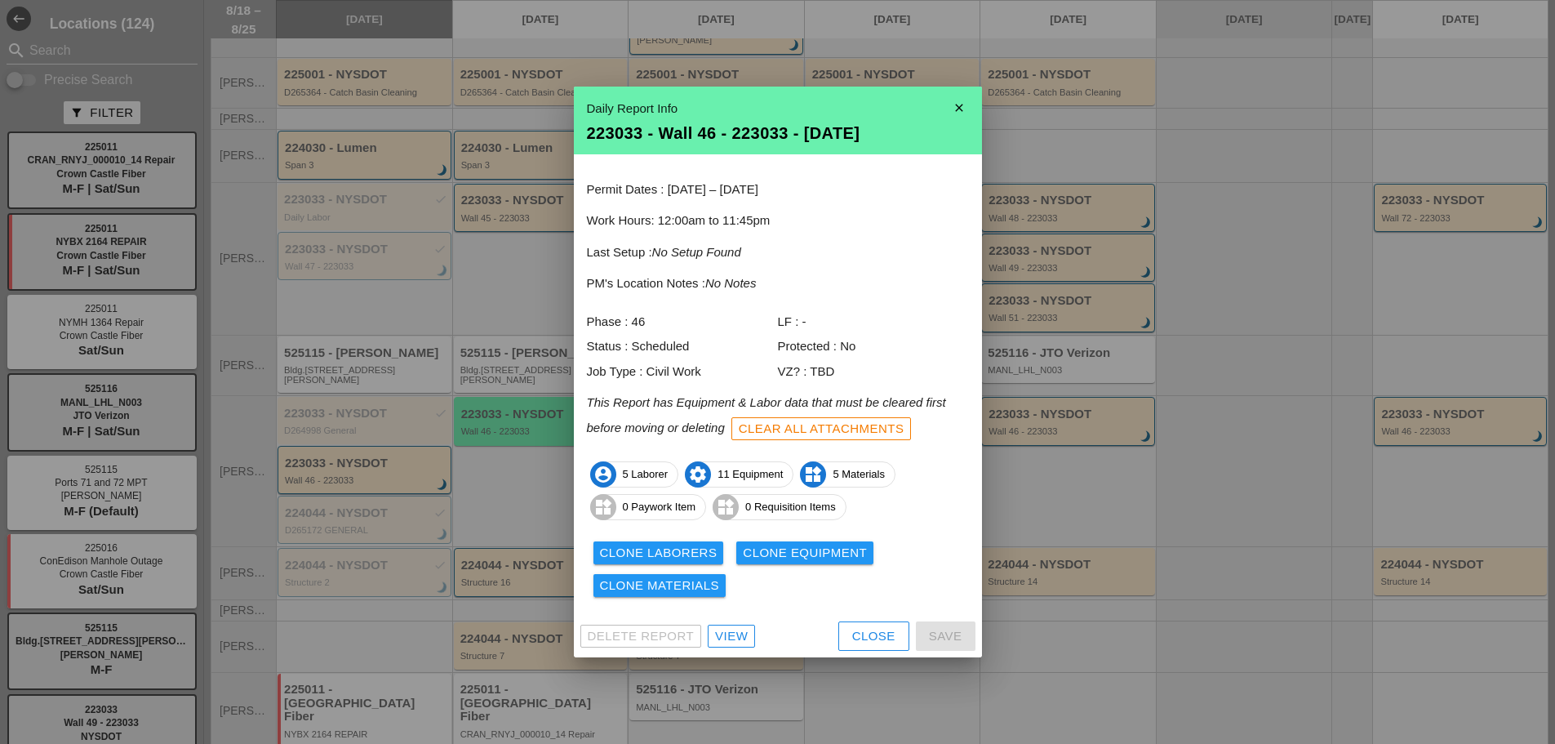
click at [970, 102] on icon "close" at bounding box center [959, 107] width 33 height 33
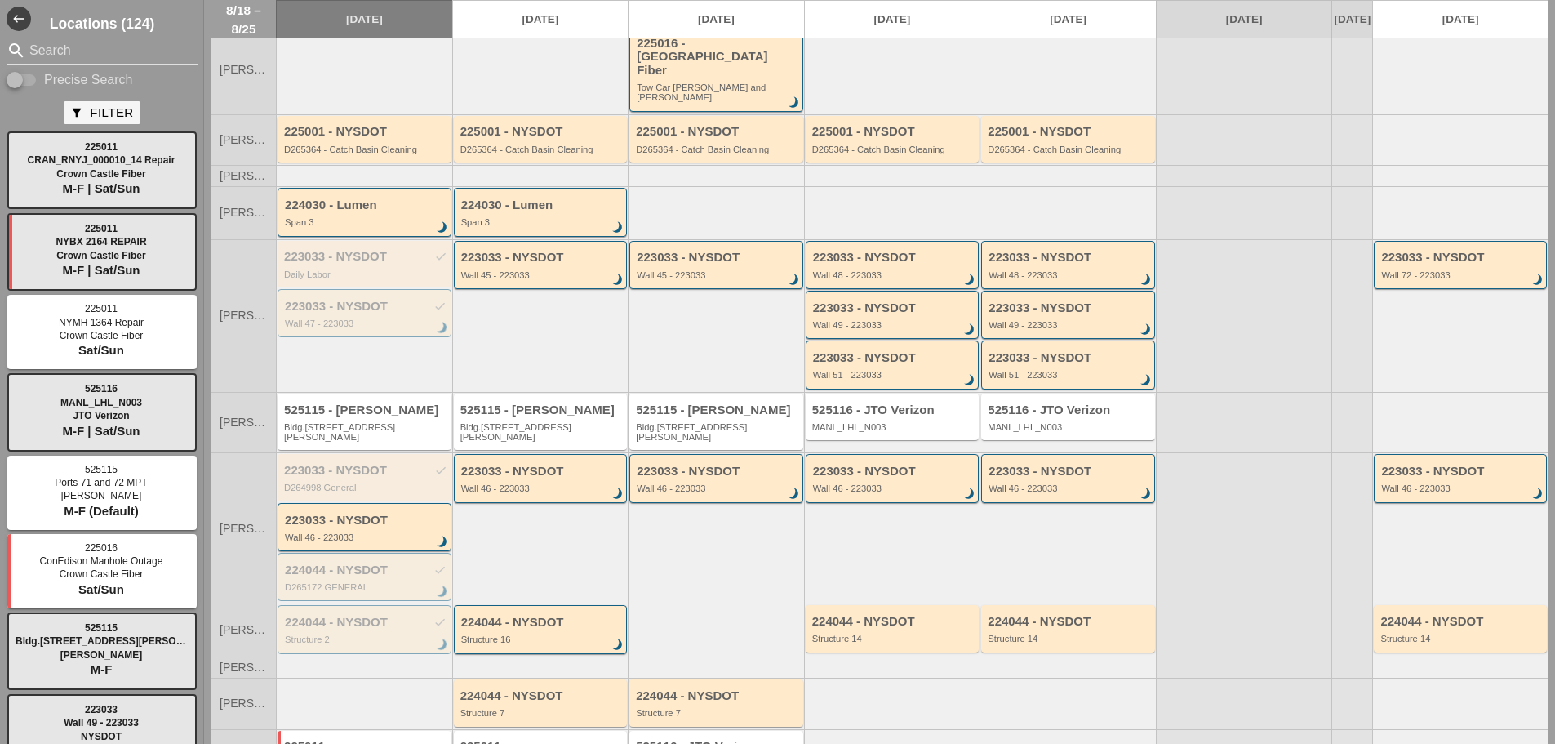
scroll to position [82, 0]
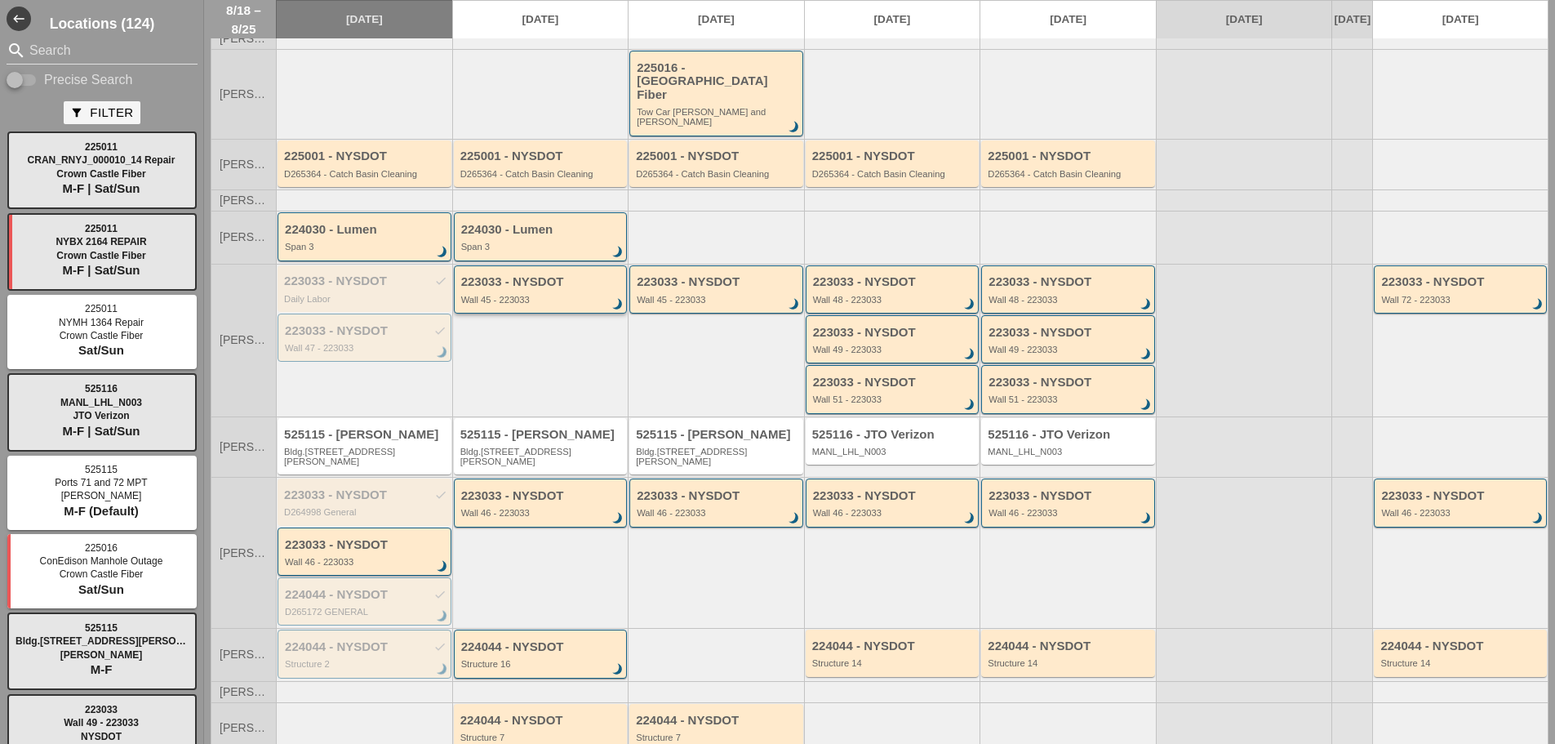
click at [518, 281] on div "223033 - NYSDOT Wall 45 - 223033 brightness_3" at bounding box center [542, 289] width 162 height 29
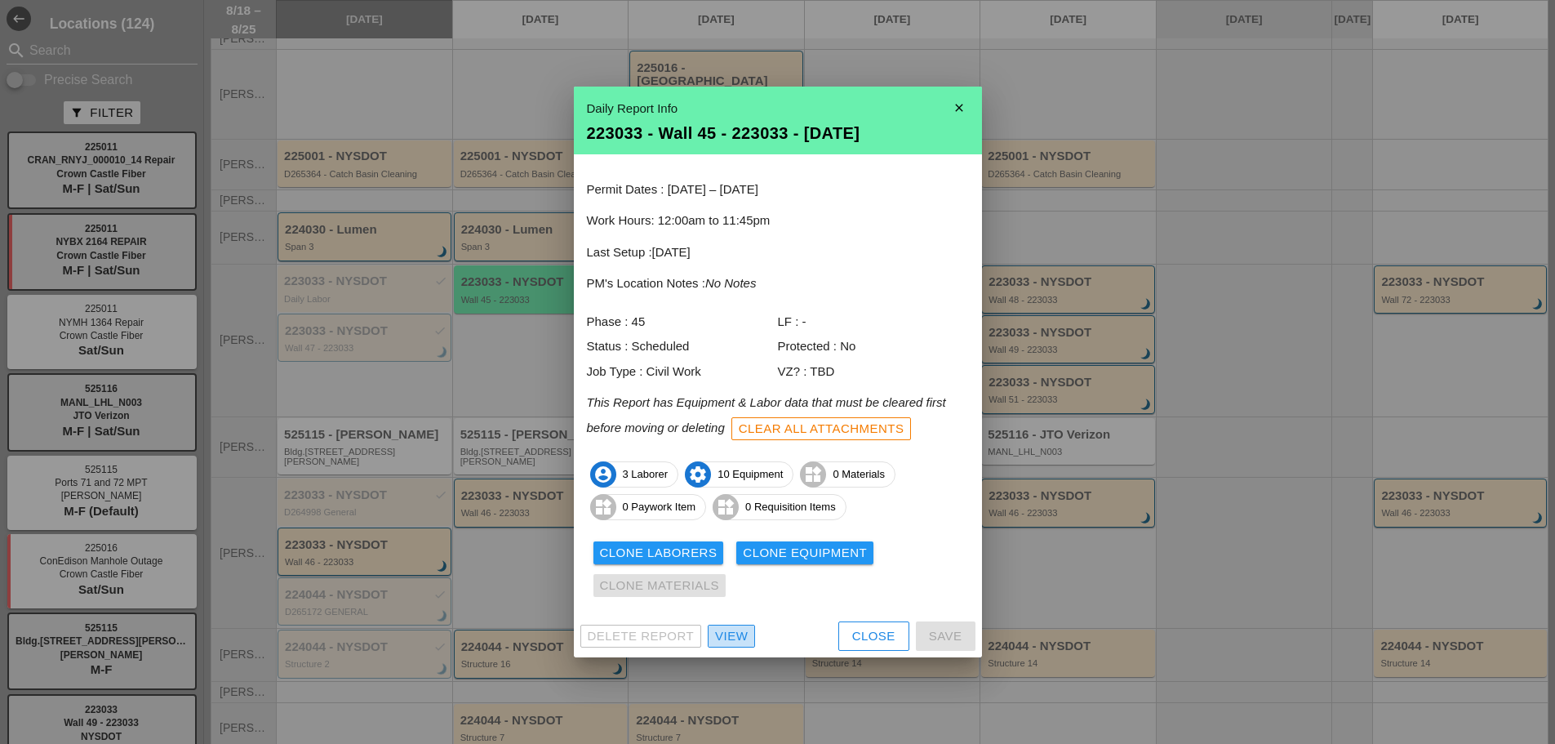
click at [744, 630] on div "View" at bounding box center [731, 636] width 33 height 19
